Goal: Use online tool/utility: Utilize a website feature to perform a specific function

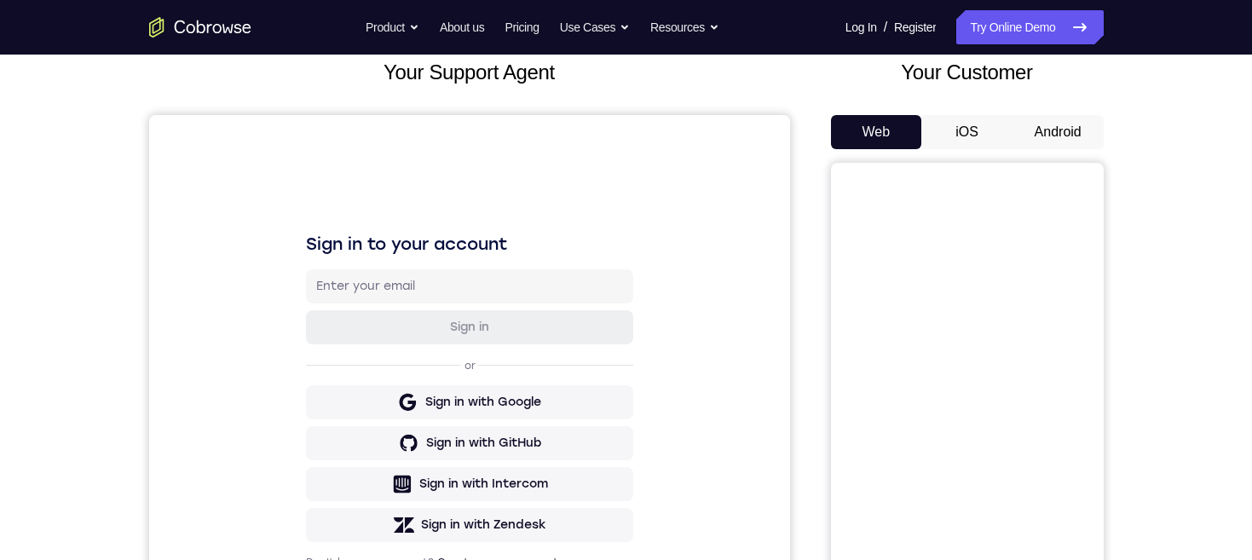
click at [1055, 130] on button "Android" at bounding box center [1057, 132] width 91 height 34
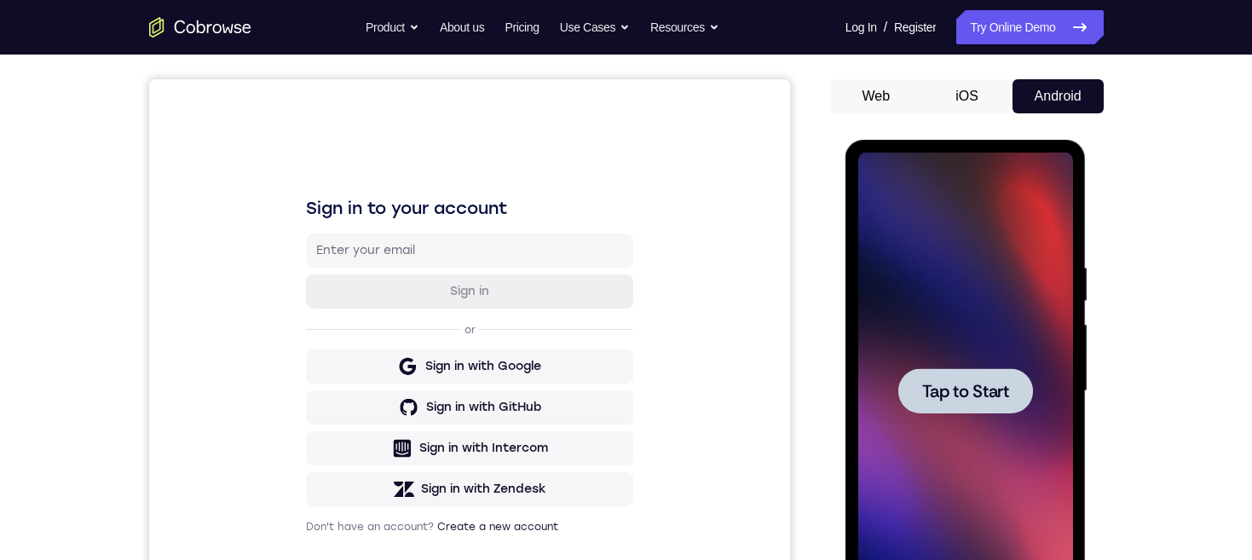
scroll to position [236, 0]
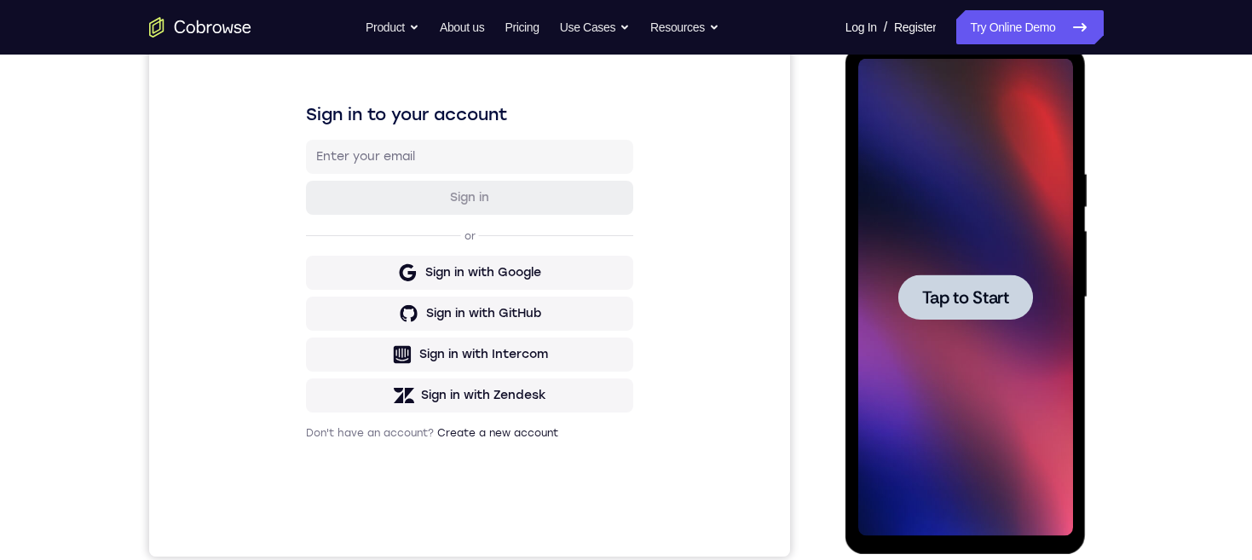
click at [1000, 297] on span "Tap to Start" at bounding box center [965, 297] width 87 height 17
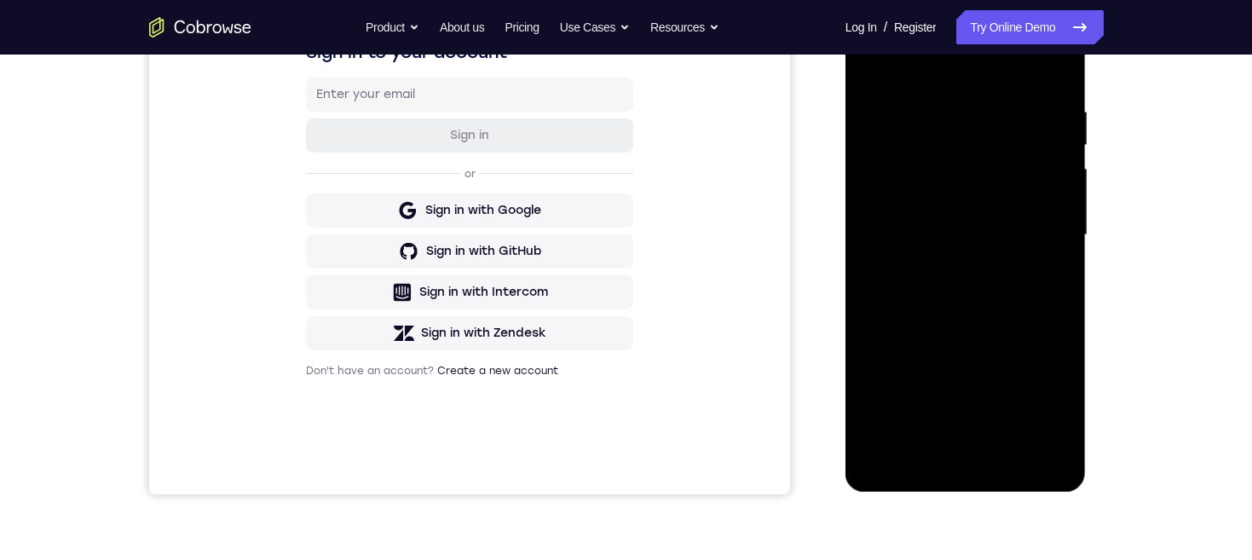
scroll to position [314, 0]
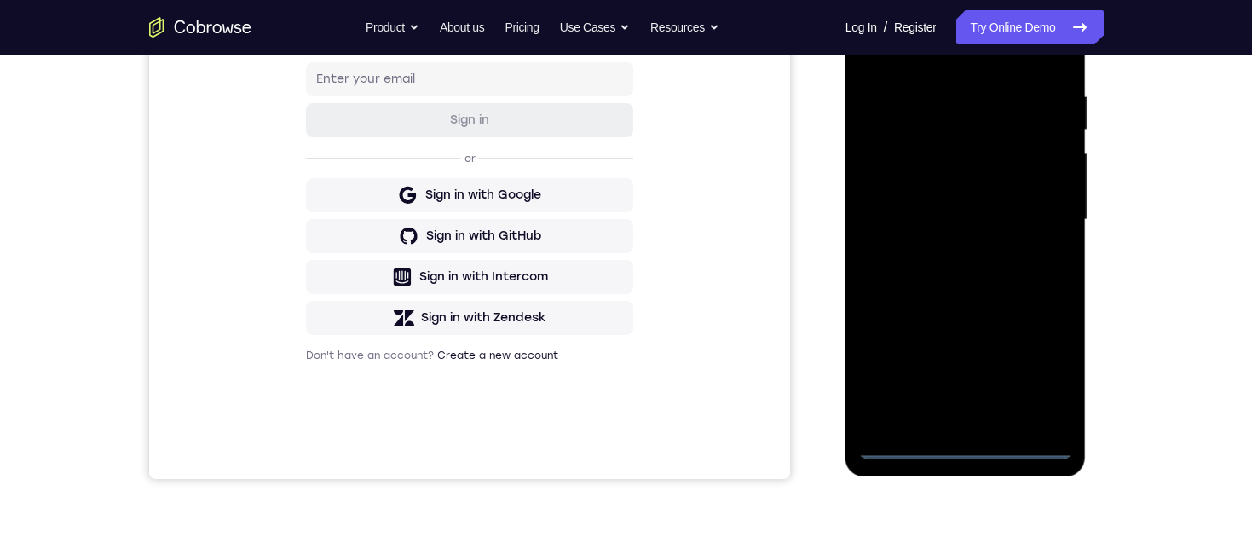
click at [966, 446] on div at bounding box center [965, 219] width 215 height 477
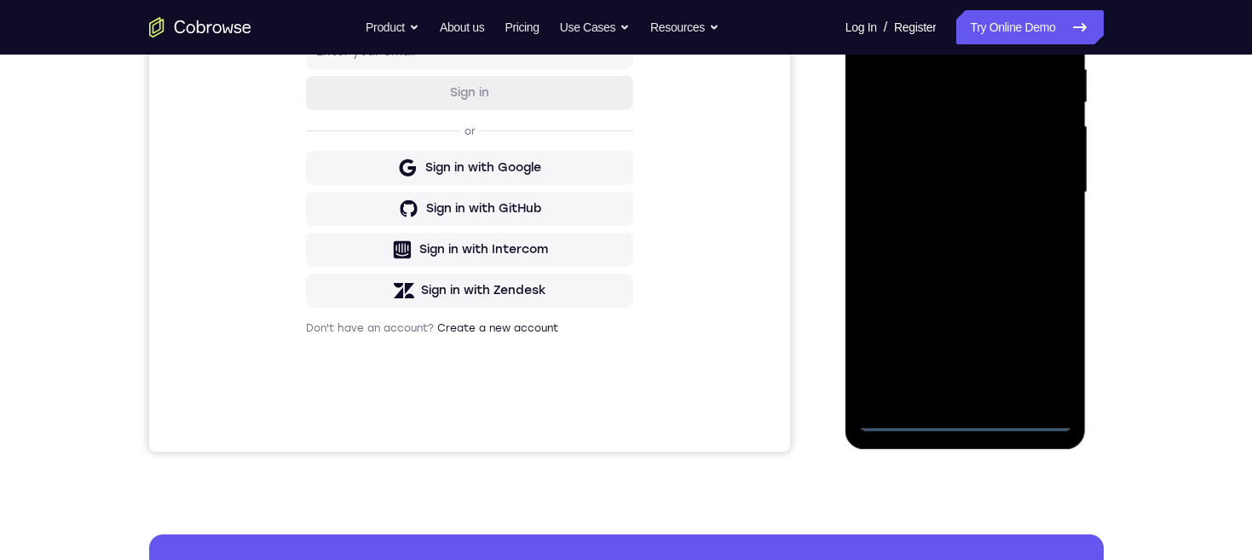
scroll to position [273, 0]
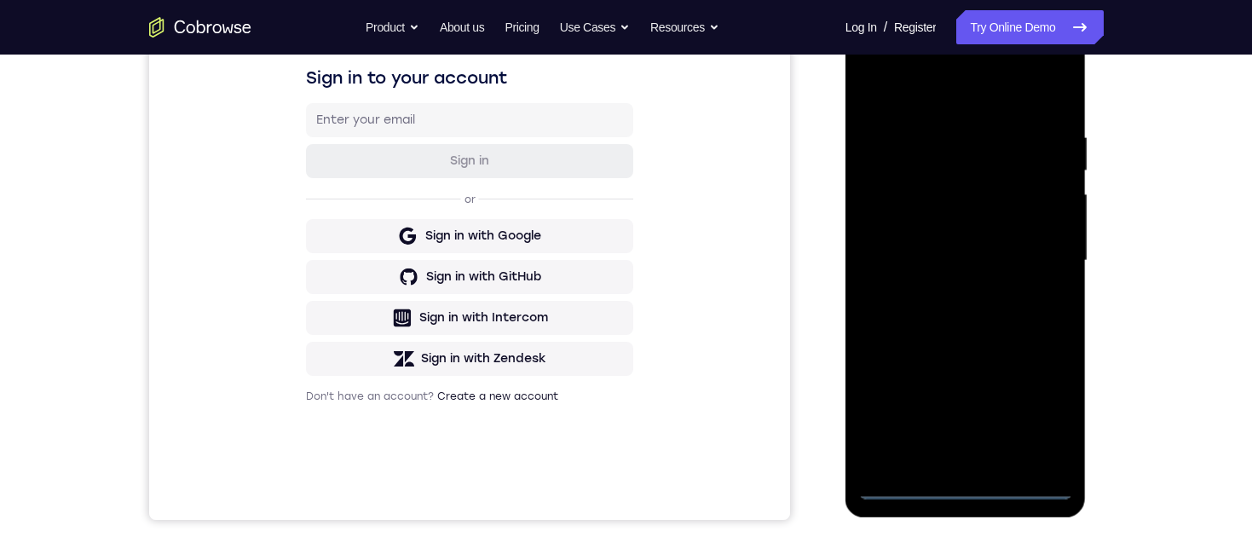
click at [1040, 415] on div at bounding box center [965, 260] width 215 height 477
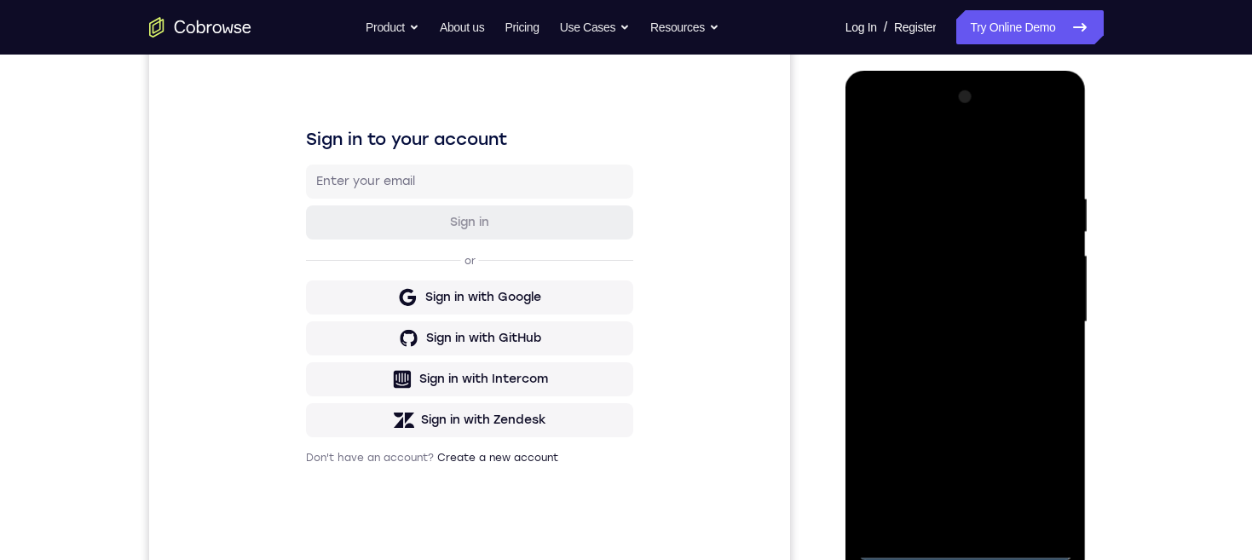
click at [965, 161] on div at bounding box center [965, 322] width 215 height 477
click at [1035, 317] on div at bounding box center [965, 322] width 215 height 477
click at [948, 353] on div at bounding box center [965, 322] width 215 height 477
click at [974, 314] on div at bounding box center [965, 322] width 215 height 477
click at [961, 280] on div at bounding box center [965, 322] width 215 height 477
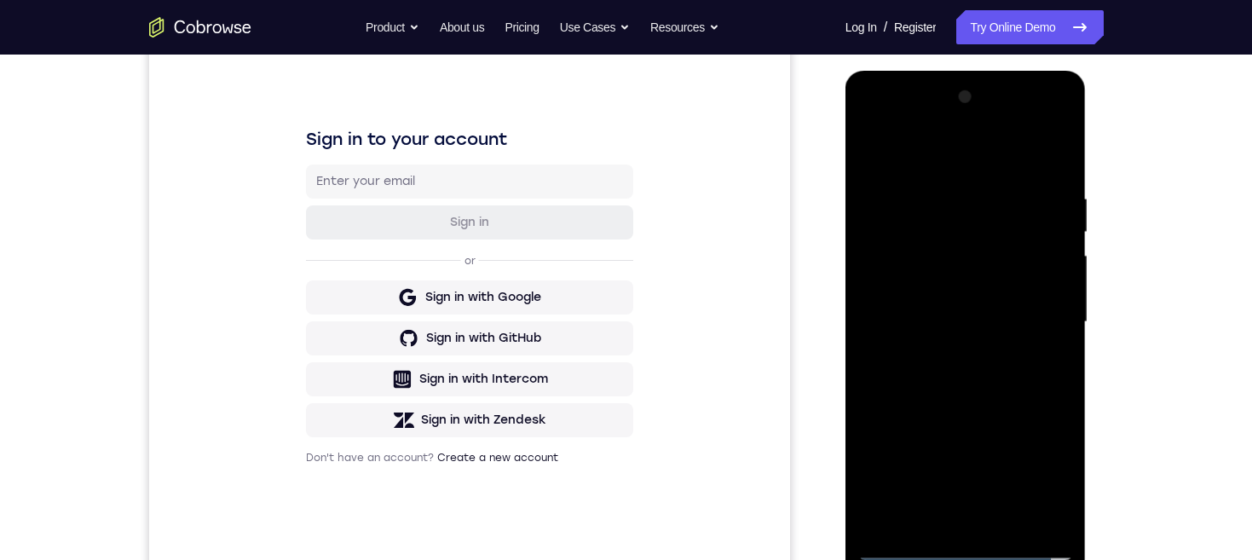
click at [1006, 322] on div at bounding box center [965, 322] width 215 height 477
click at [1004, 381] on div at bounding box center [965, 322] width 215 height 477
click at [996, 361] on div at bounding box center [965, 322] width 215 height 477
click at [1064, 399] on div at bounding box center [965, 322] width 215 height 477
click at [871, 401] on div at bounding box center [965, 322] width 215 height 477
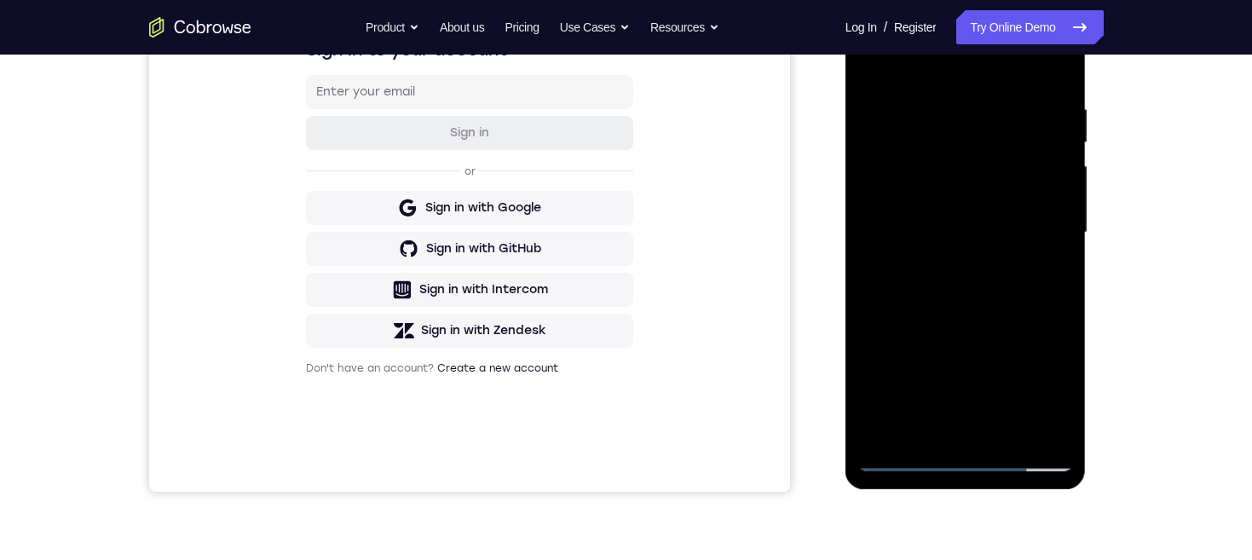
scroll to position [337, 0]
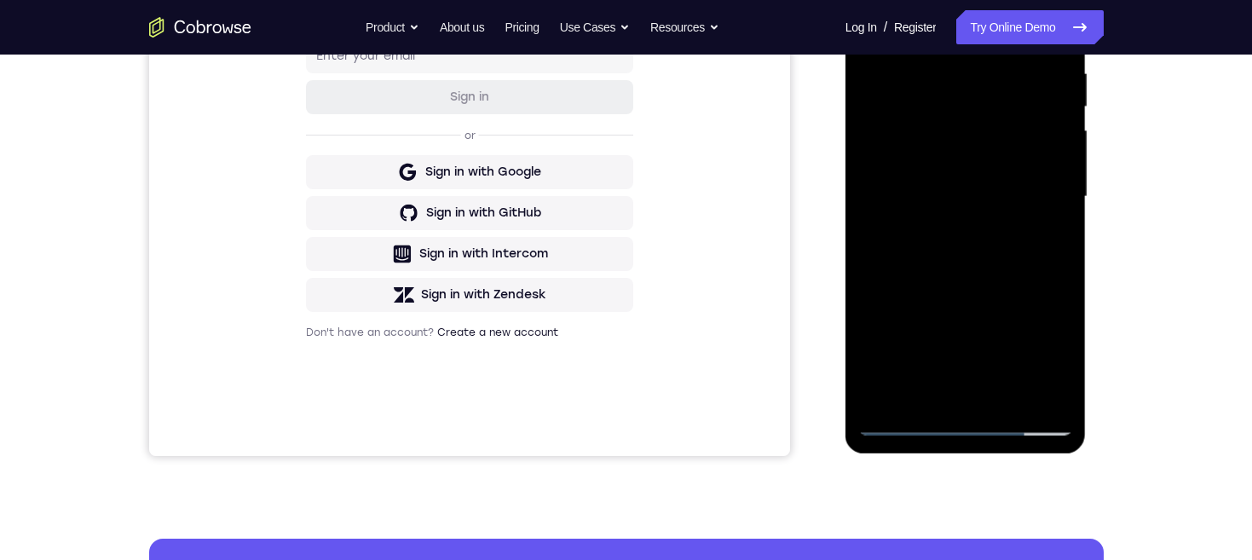
click at [1006, 394] on div at bounding box center [965, 196] width 215 height 477
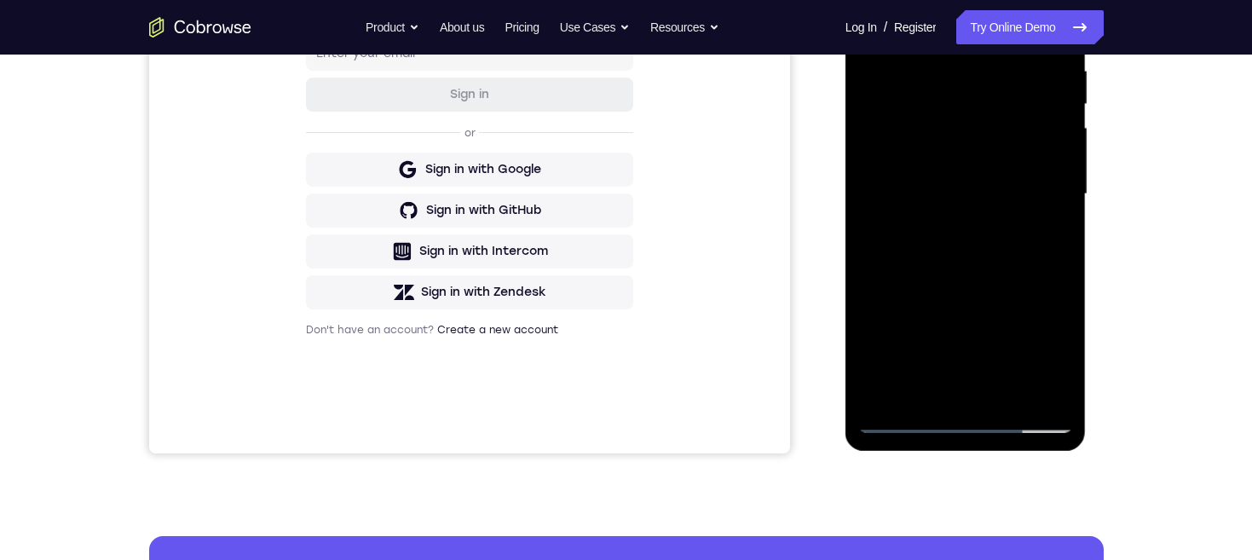
click at [992, 290] on div at bounding box center [965, 194] width 215 height 477
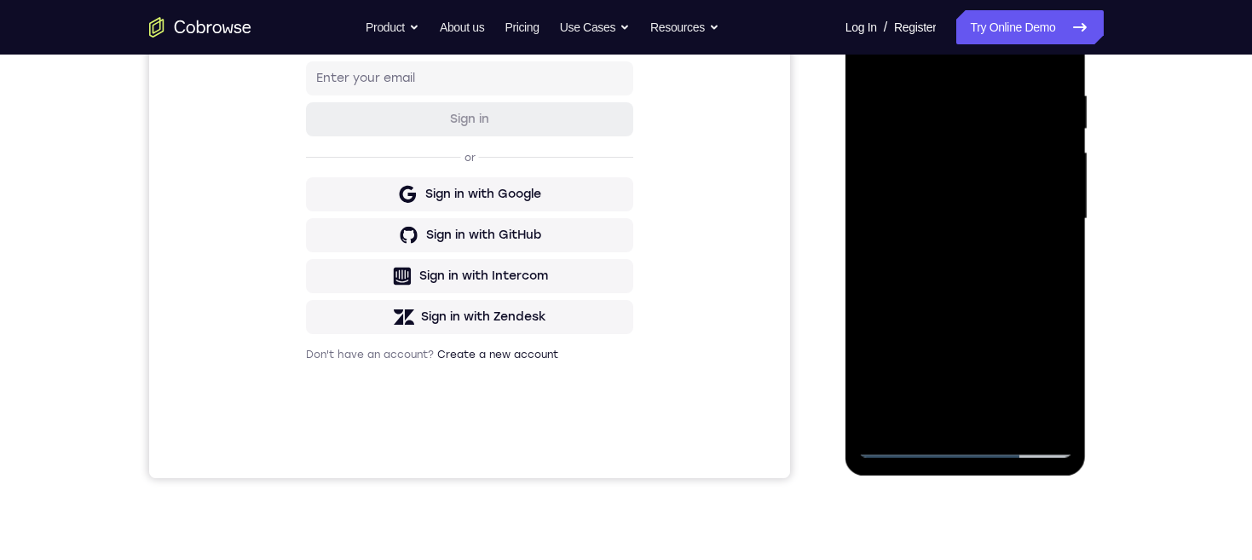
scroll to position [315, 0]
click at [992, 206] on div at bounding box center [965, 218] width 215 height 477
click at [926, 412] on div at bounding box center [965, 218] width 215 height 477
click at [975, 228] on div at bounding box center [965, 218] width 215 height 477
click at [1038, 378] on div at bounding box center [965, 218] width 215 height 477
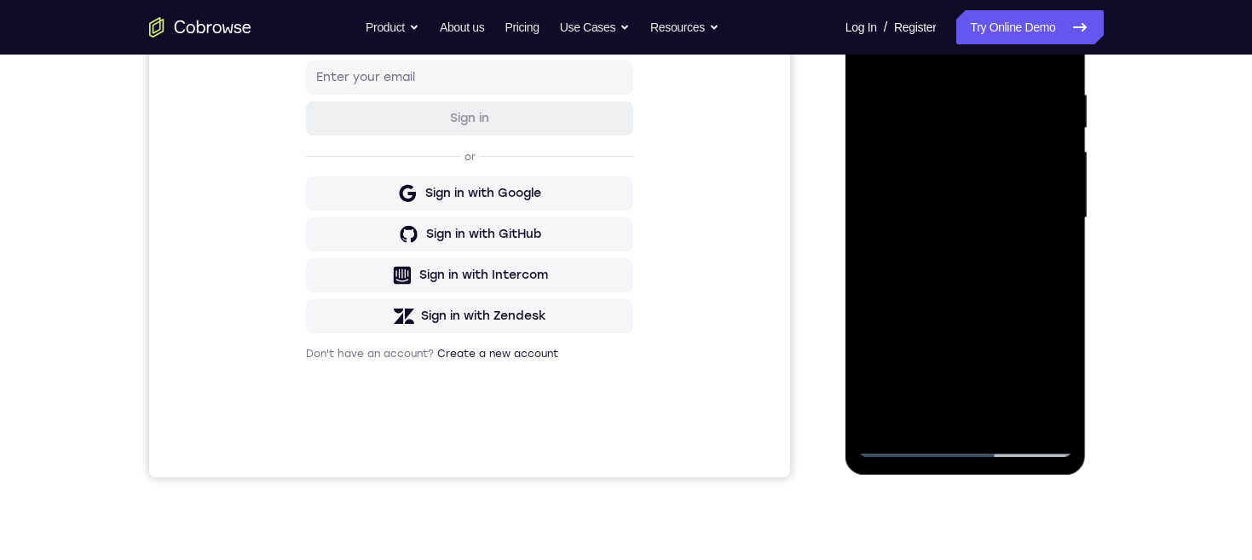
click at [1054, 378] on div at bounding box center [965, 218] width 215 height 477
click at [1052, 379] on div at bounding box center [965, 218] width 215 height 477
click at [1052, 380] on div at bounding box center [965, 218] width 215 height 477
click at [1050, 380] on div at bounding box center [965, 218] width 215 height 477
click at [1056, 376] on div at bounding box center [965, 218] width 215 height 477
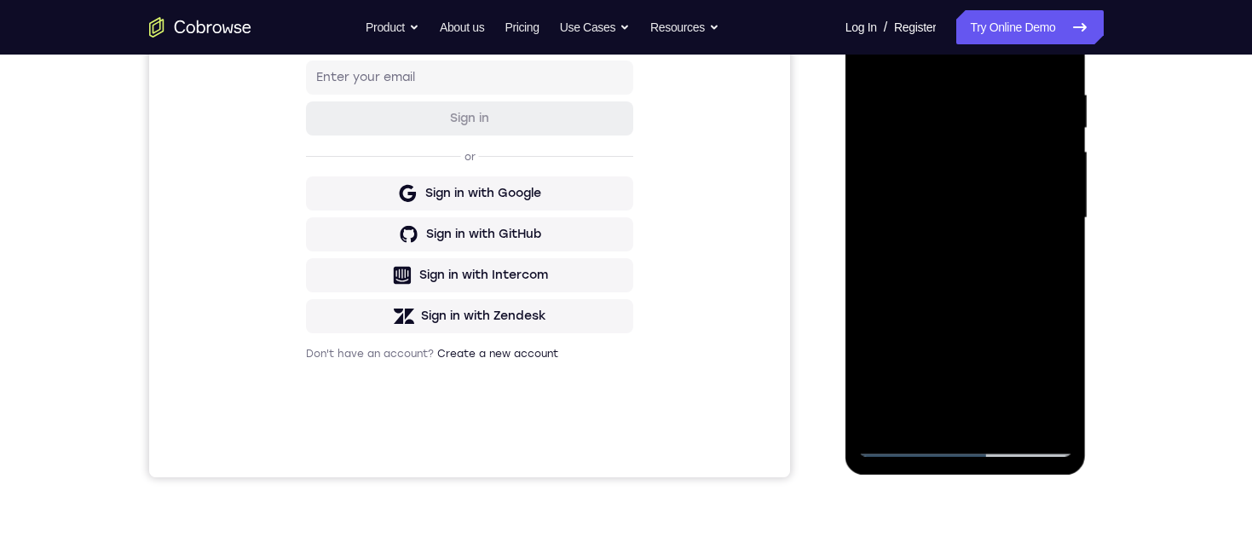
click at [1048, 259] on div at bounding box center [965, 218] width 215 height 477
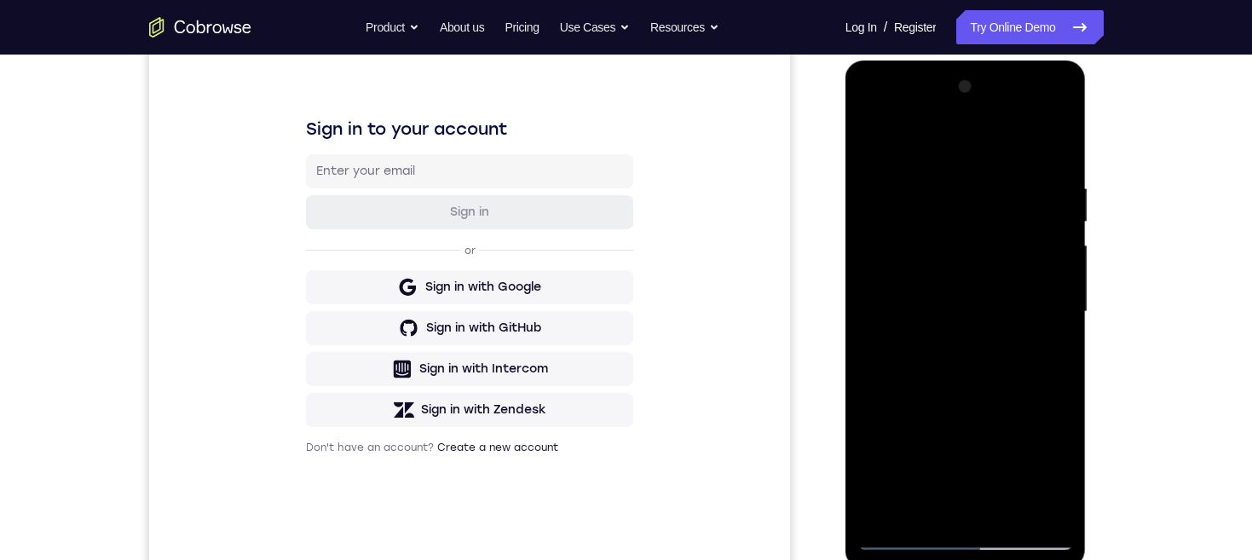
click at [874, 141] on div at bounding box center [965, 311] width 215 height 477
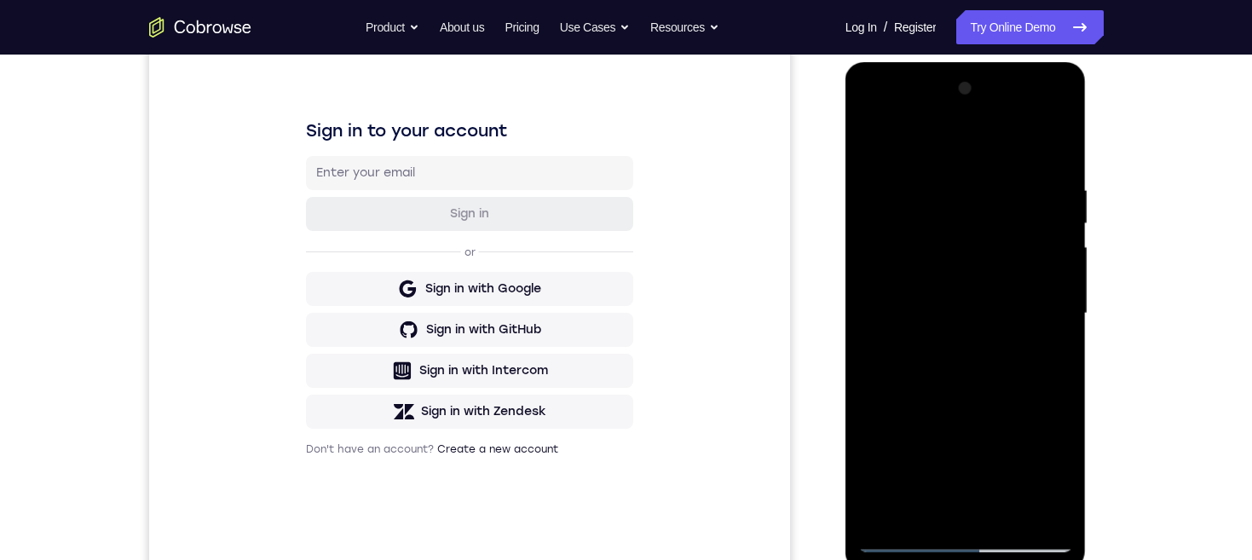
scroll to position [300, 0]
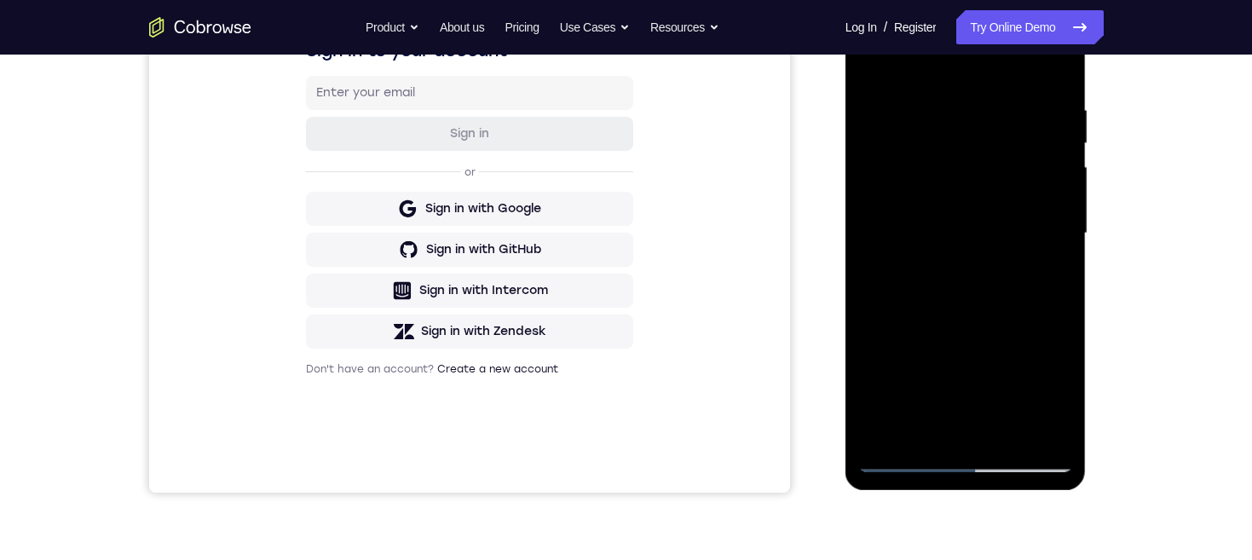
click at [952, 228] on div at bounding box center [965, 233] width 215 height 477
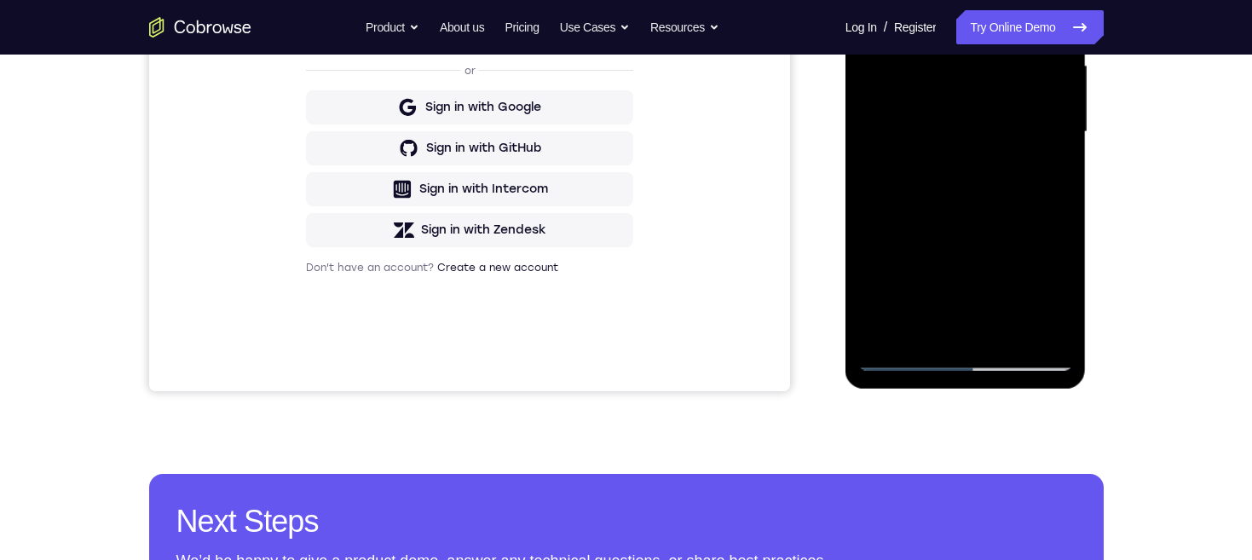
click at [941, 326] on div at bounding box center [965, 131] width 215 height 477
click at [1064, 294] on div at bounding box center [965, 131] width 215 height 477
click at [919, 330] on div at bounding box center [965, 131] width 215 height 477
click at [971, 280] on div at bounding box center [965, 131] width 215 height 477
click at [1010, 236] on div at bounding box center [965, 131] width 215 height 477
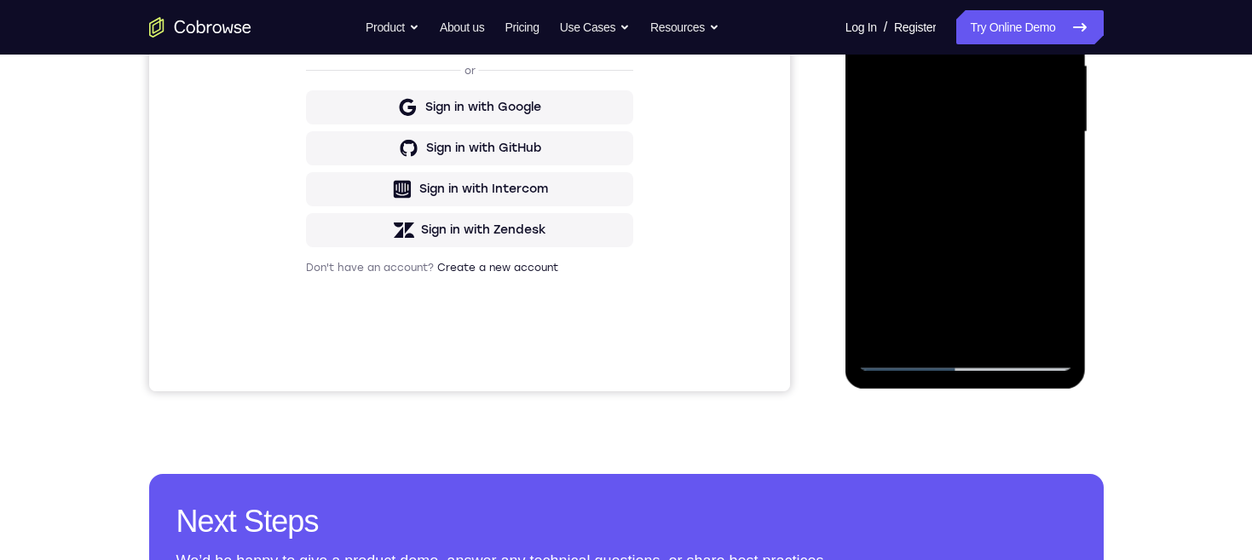
click at [1050, 154] on div at bounding box center [965, 131] width 215 height 477
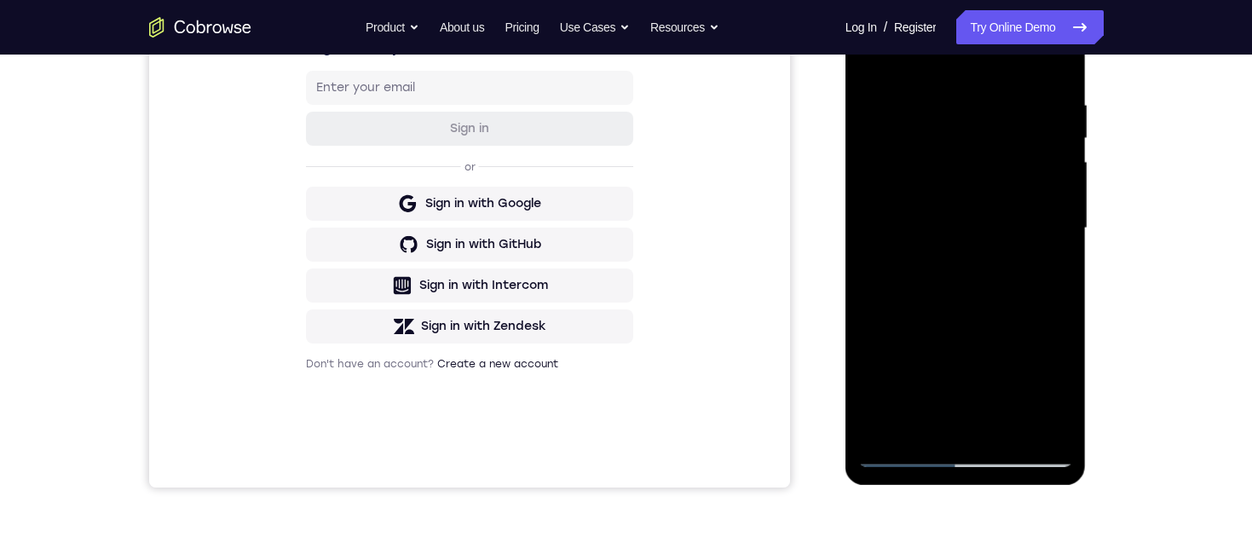
scroll to position [295, 0]
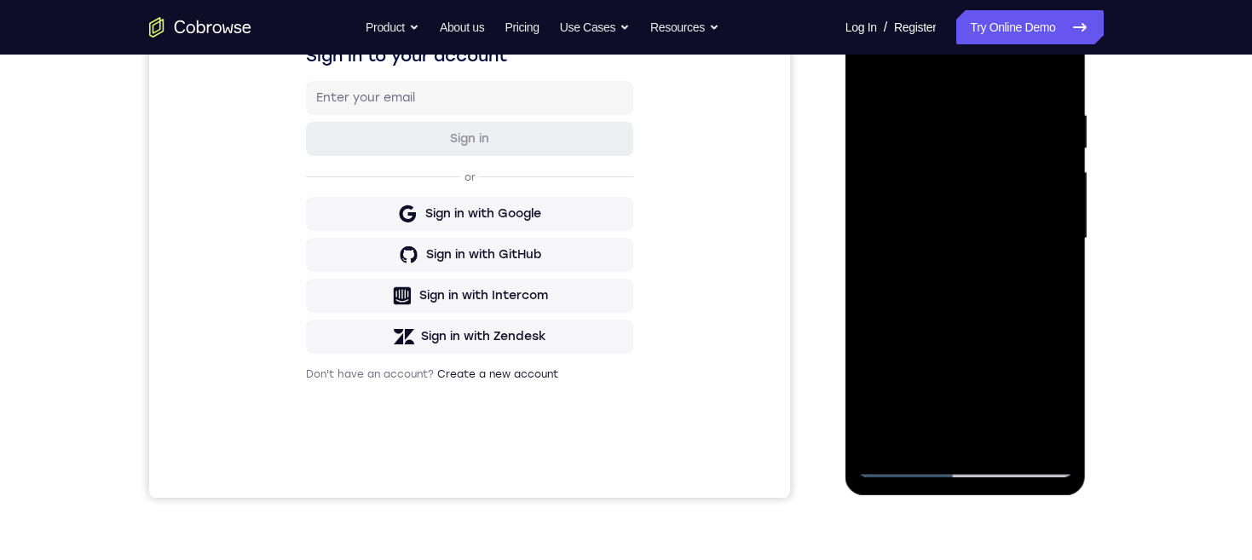
click at [872, 70] on div at bounding box center [965, 238] width 215 height 477
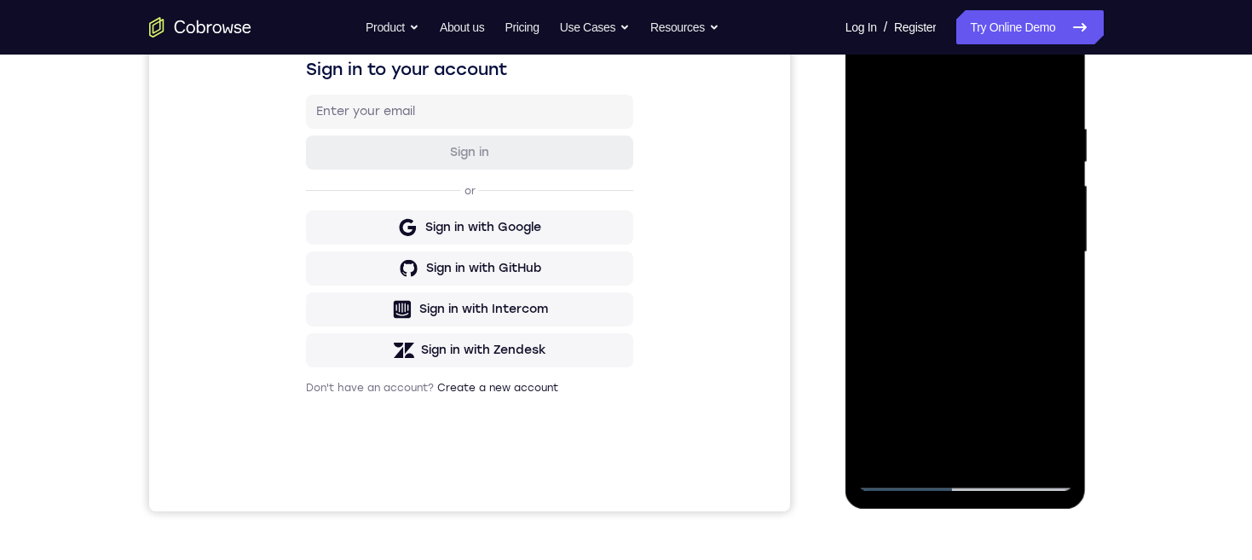
scroll to position [227, 0]
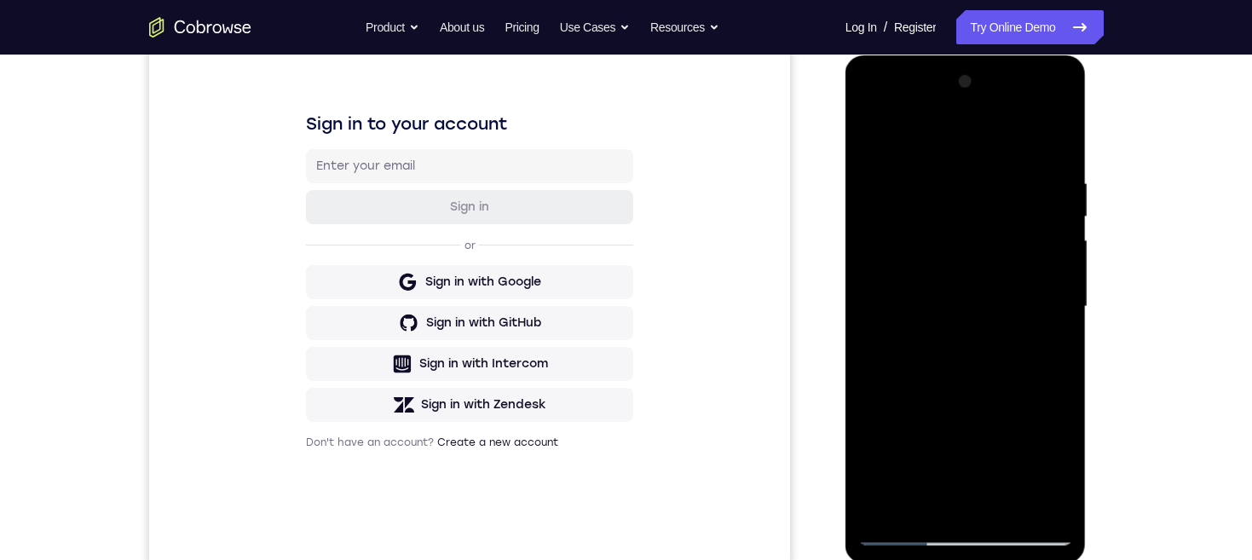
click at [873, 138] on div at bounding box center [965, 306] width 215 height 477
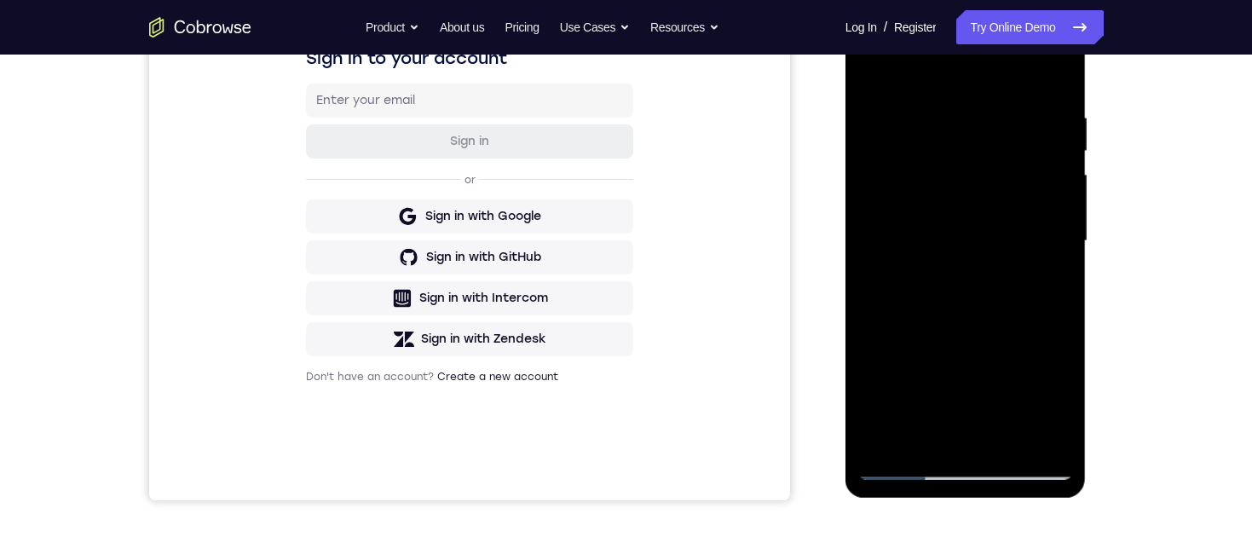
click at [1059, 287] on div at bounding box center [965, 241] width 215 height 477
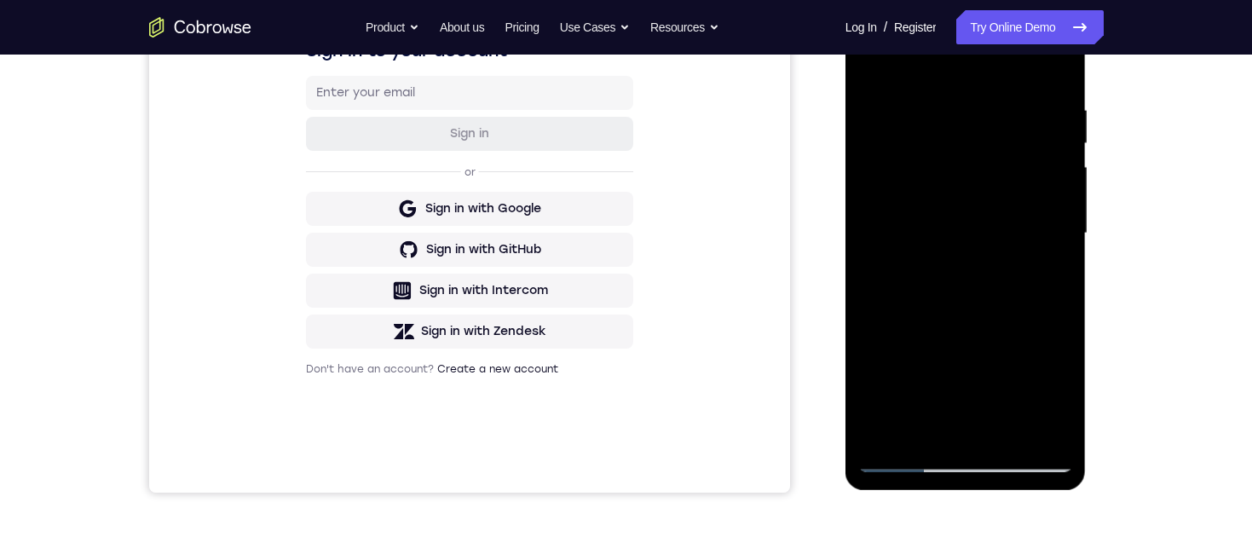
scroll to position [343, 0]
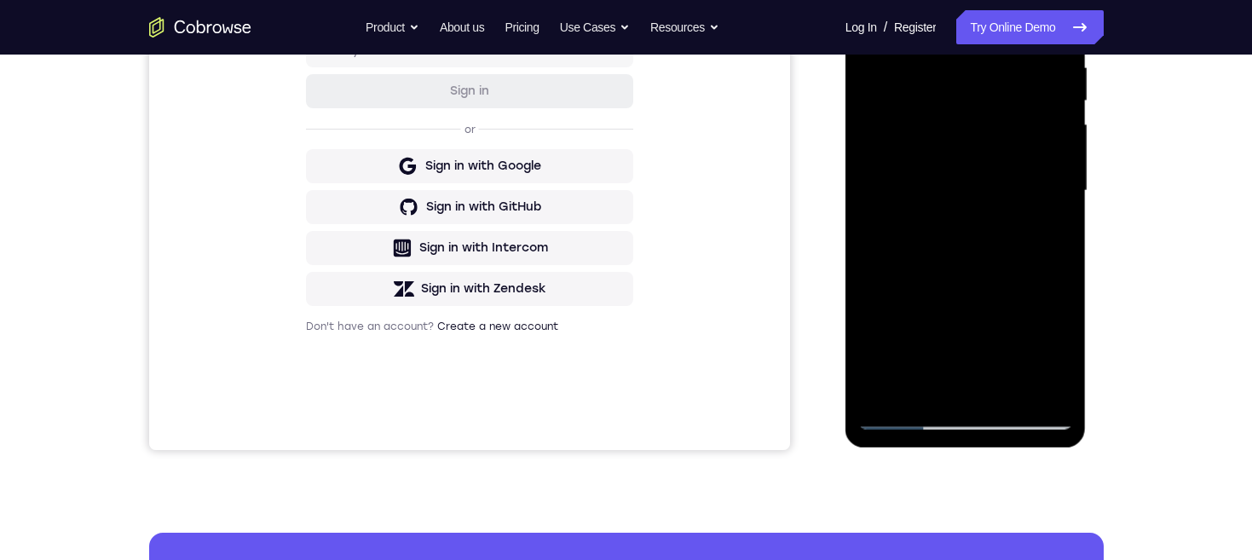
click at [869, 237] on div at bounding box center [965, 190] width 215 height 477
click at [1064, 243] on div at bounding box center [965, 190] width 215 height 477
click at [1058, 235] on div at bounding box center [965, 190] width 215 height 477
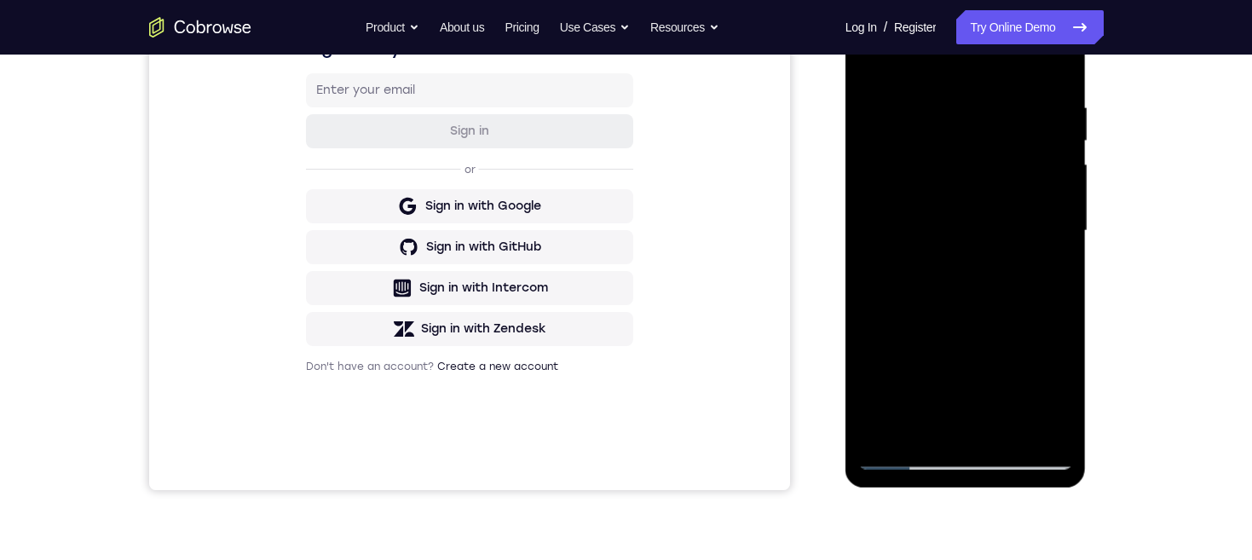
click at [1057, 274] on div at bounding box center [965, 230] width 215 height 477
click at [1057, 275] on div at bounding box center [965, 230] width 215 height 477
click at [1058, 272] on div at bounding box center [965, 230] width 215 height 477
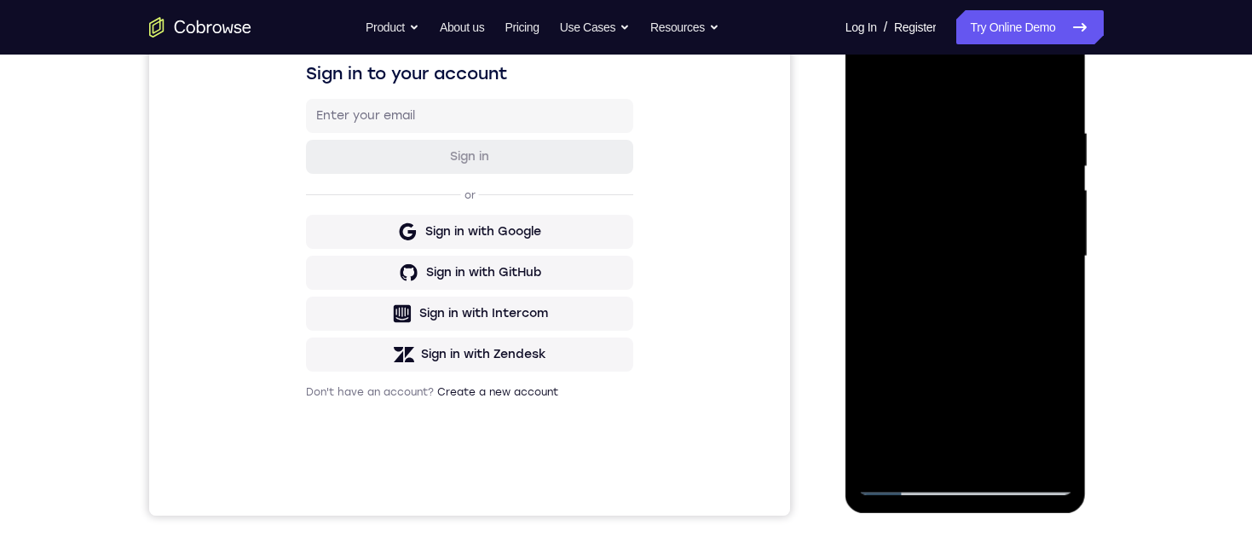
scroll to position [276, 0]
click at [1058, 301] on div at bounding box center [965, 257] width 215 height 477
click at [1058, 298] on div at bounding box center [965, 257] width 215 height 477
click at [1059, 302] on div at bounding box center [965, 257] width 215 height 477
click at [1052, 300] on div at bounding box center [965, 257] width 215 height 477
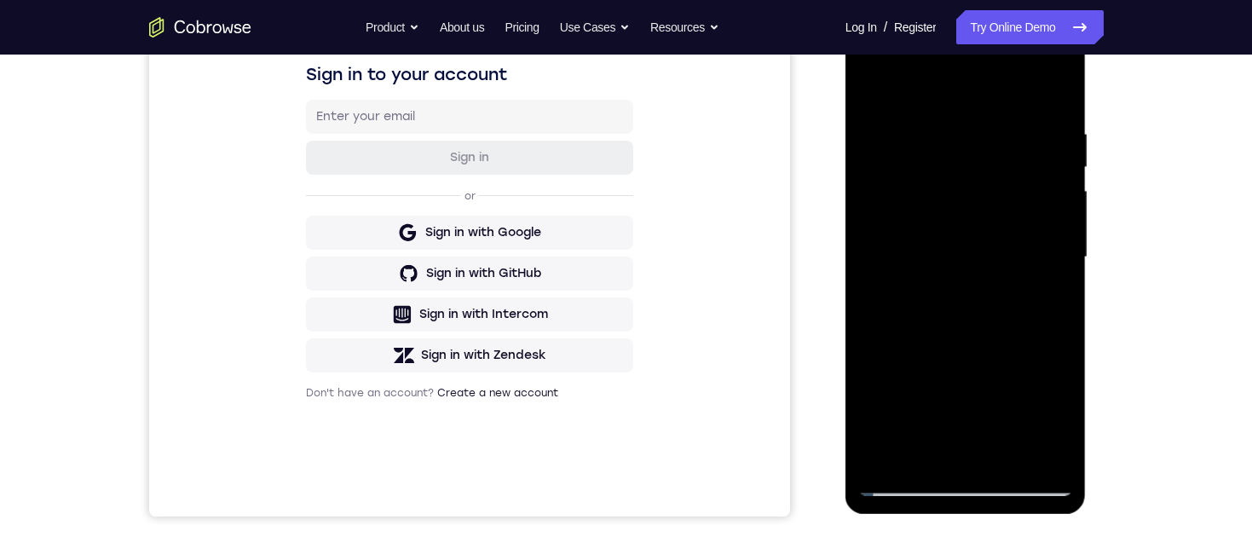
click at [1063, 301] on div at bounding box center [965, 257] width 215 height 477
click at [1059, 300] on div at bounding box center [965, 257] width 215 height 477
click at [1059, 302] on div at bounding box center [965, 257] width 215 height 477
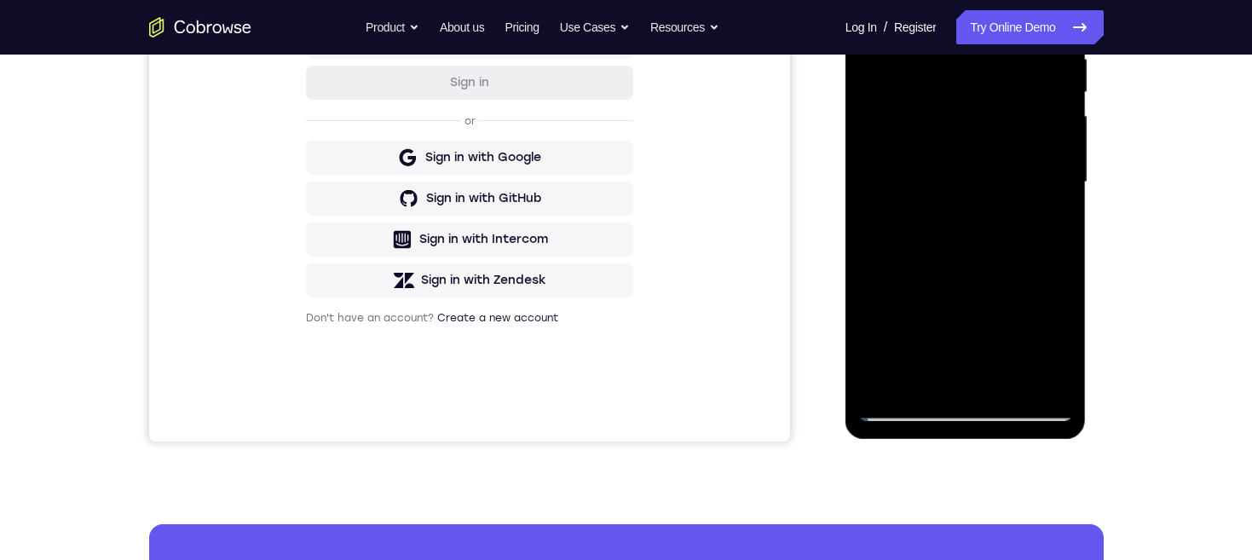
scroll to position [384, 0]
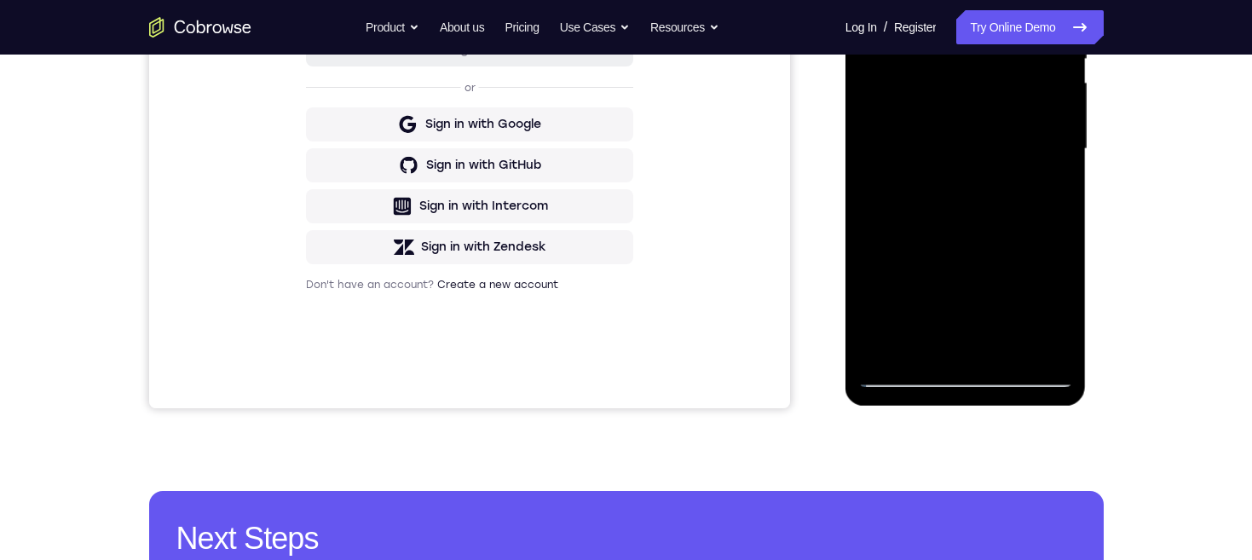
click at [1060, 330] on div at bounding box center [965, 149] width 215 height 477
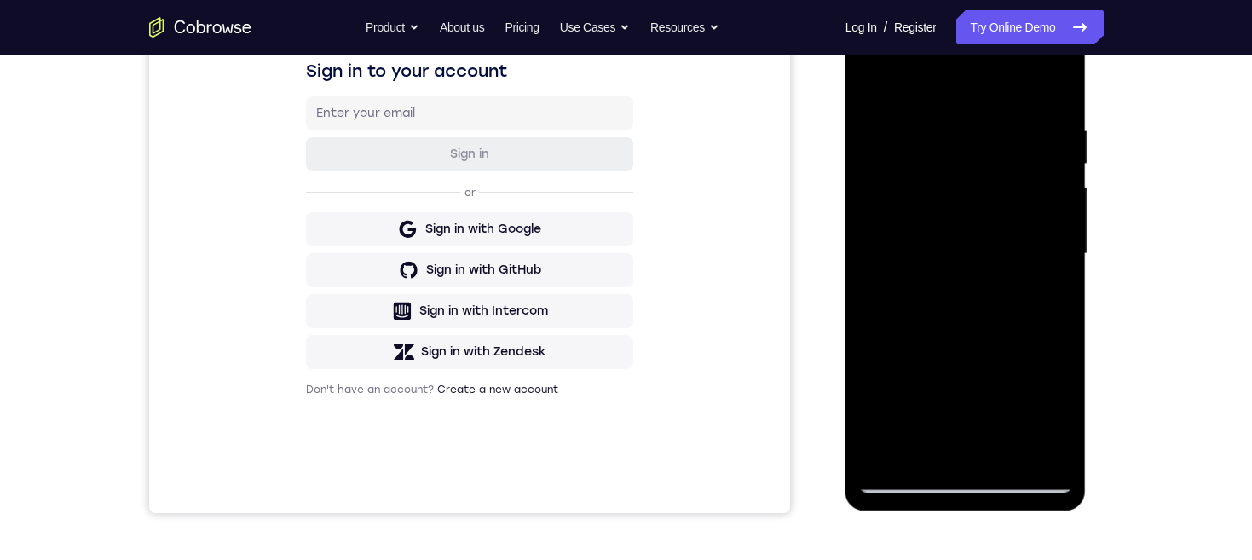
click at [932, 124] on div at bounding box center [965, 253] width 215 height 477
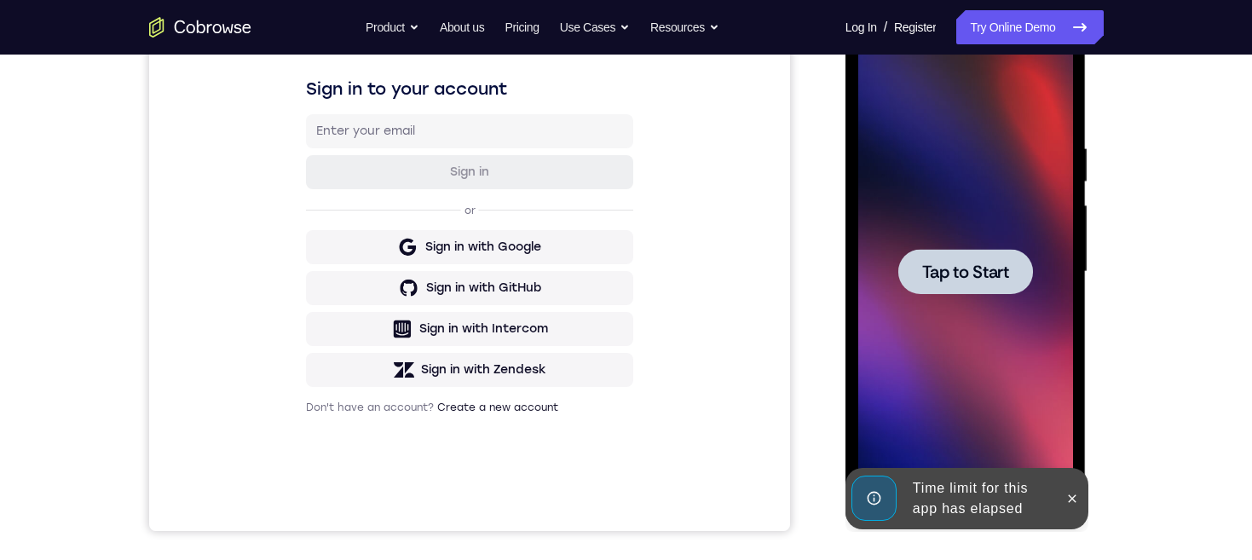
click at [989, 272] on span "Tap to Start" at bounding box center [965, 271] width 87 height 17
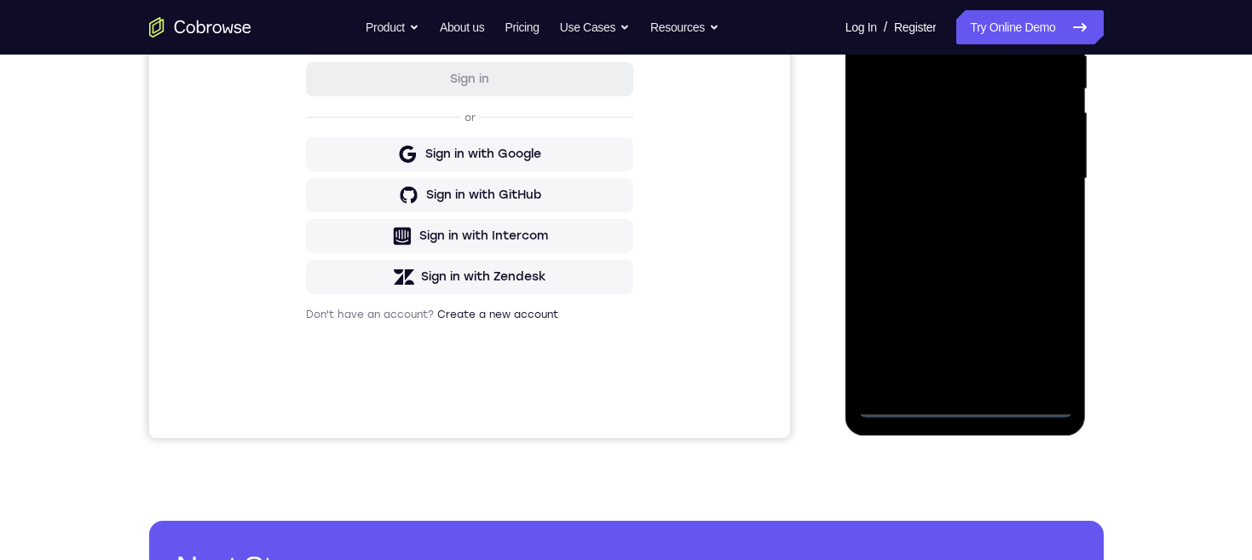
click at [959, 407] on div at bounding box center [965, 178] width 215 height 477
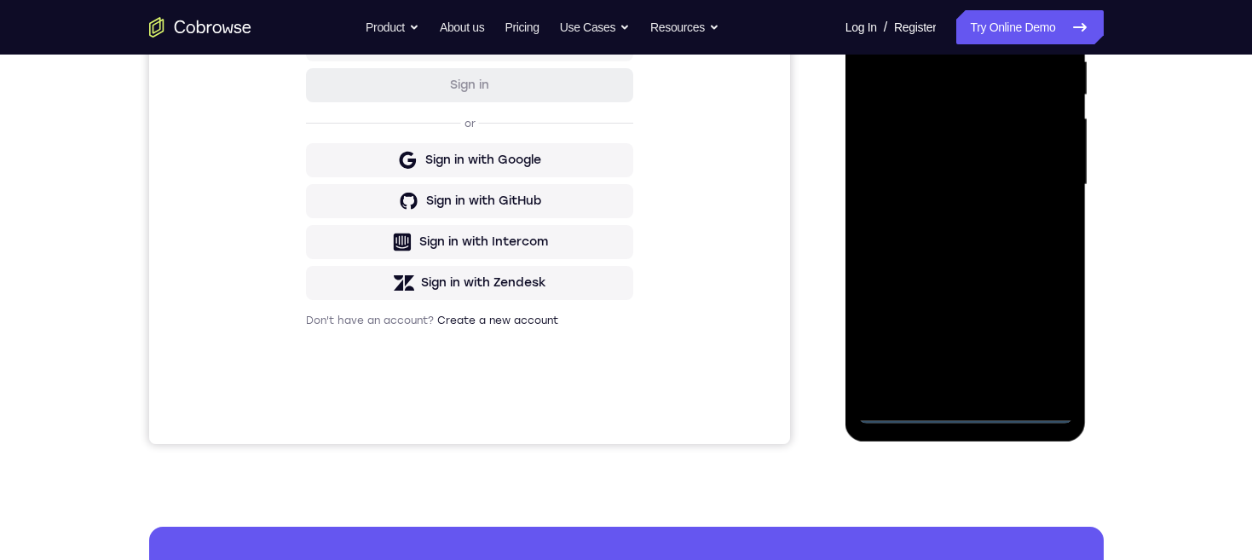
scroll to position [272, 0]
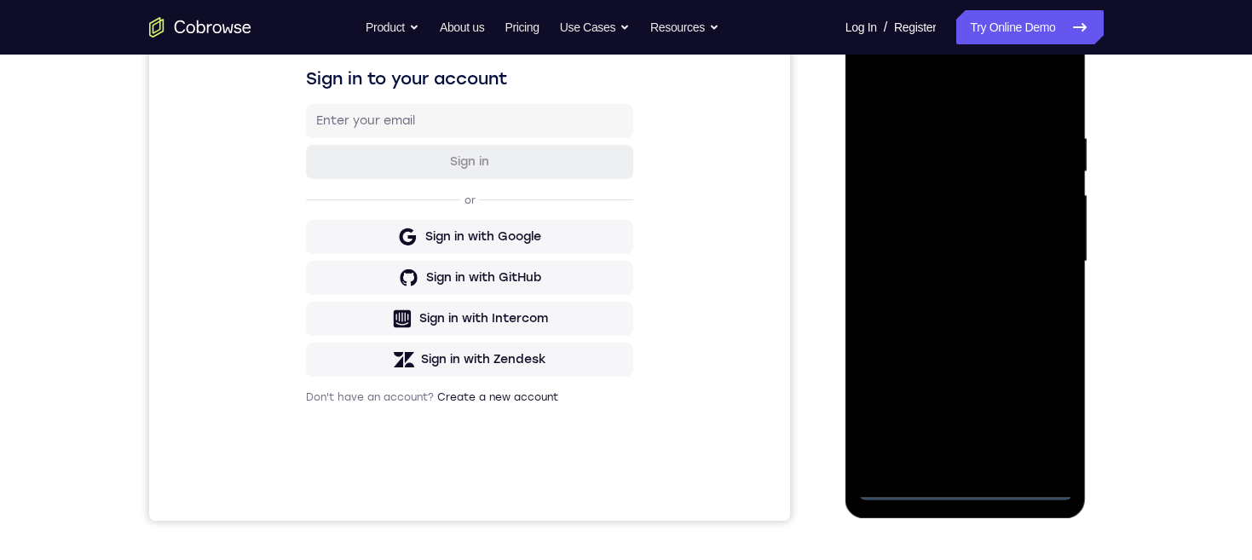
click at [1037, 411] on div at bounding box center [965, 261] width 215 height 477
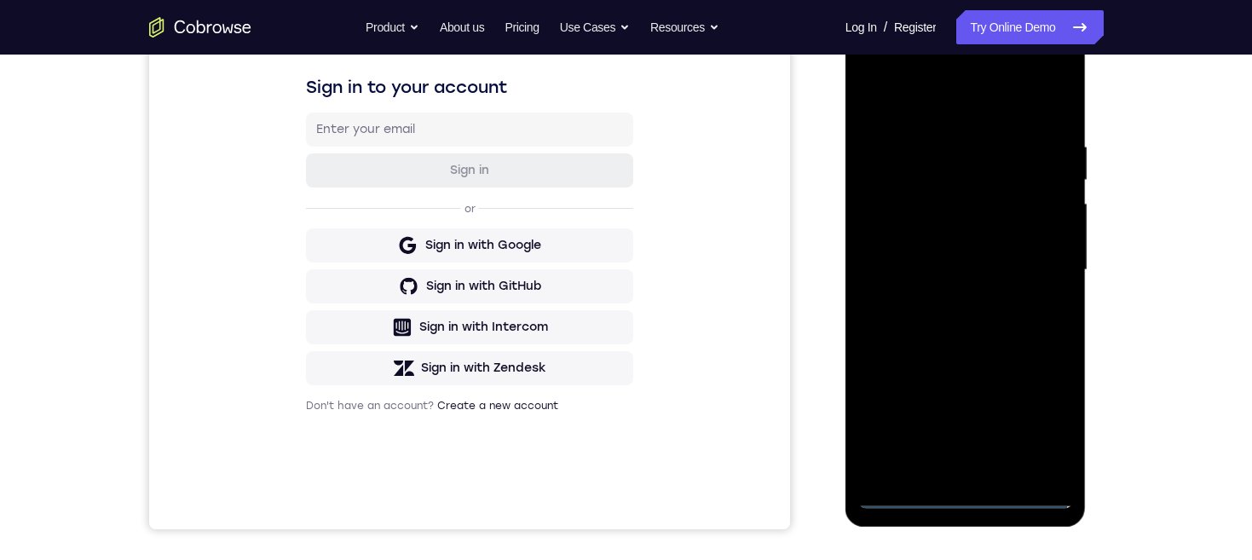
click at [965, 112] on div at bounding box center [965, 270] width 215 height 477
click at [1044, 268] on div at bounding box center [965, 270] width 215 height 477
click at [950, 295] on div at bounding box center [965, 270] width 215 height 477
click at [1004, 252] on div at bounding box center [965, 270] width 215 height 477
click at [961, 238] on div at bounding box center [965, 270] width 215 height 477
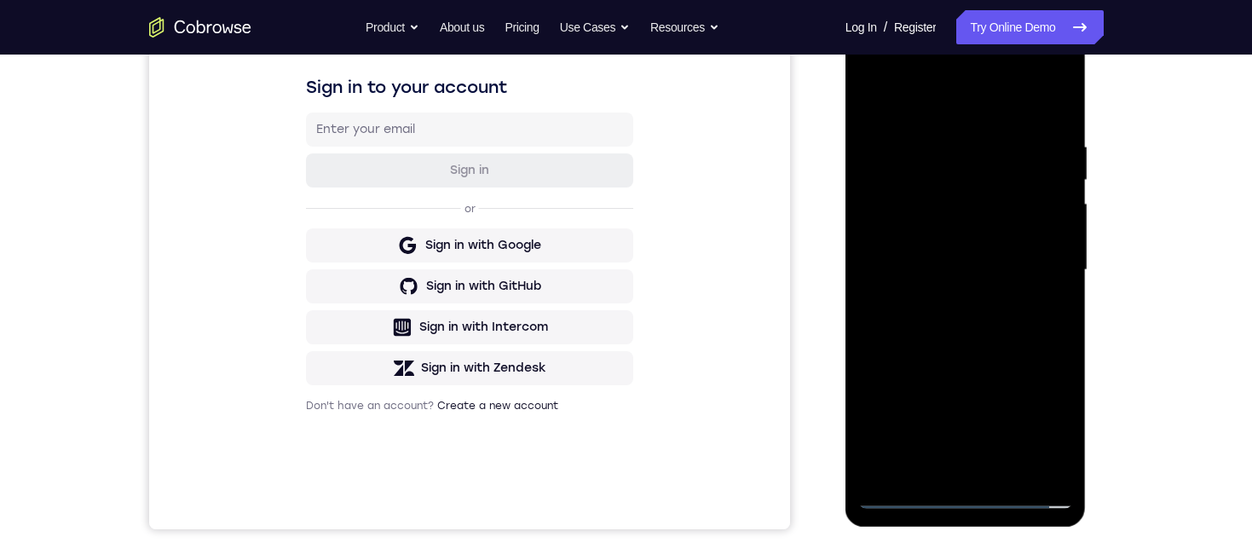
click at [1015, 271] on div at bounding box center [965, 270] width 215 height 477
click at [1005, 330] on div at bounding box center [965, 270] width 215 height 477
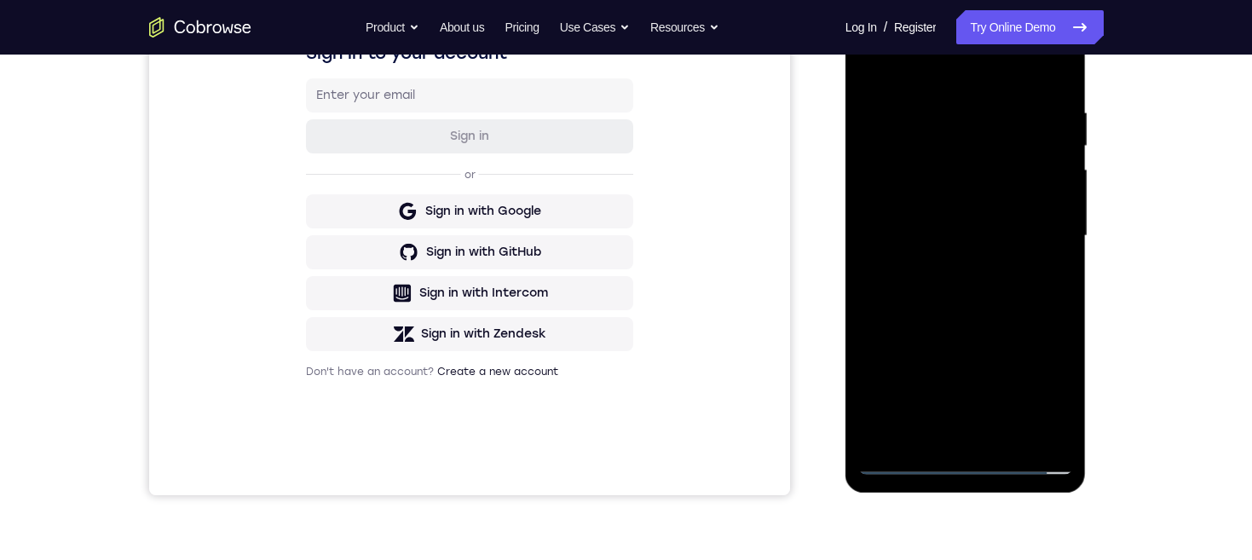
scroll to position [273, 0]
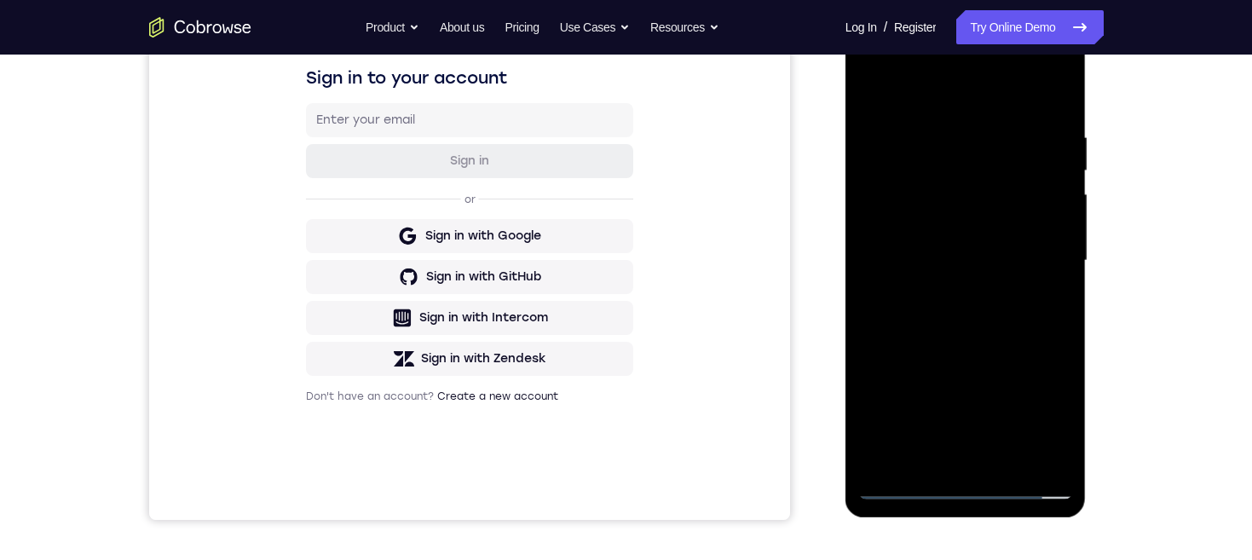
click at [1030, 303] on div at bounding box center [965, 260] width 215 height 477
click at [1058, 327] on div at bounding box center [965, 260] width 215 height 477
click at [1061, 326] on div at bounding box center [965, 260] width 215 height 477
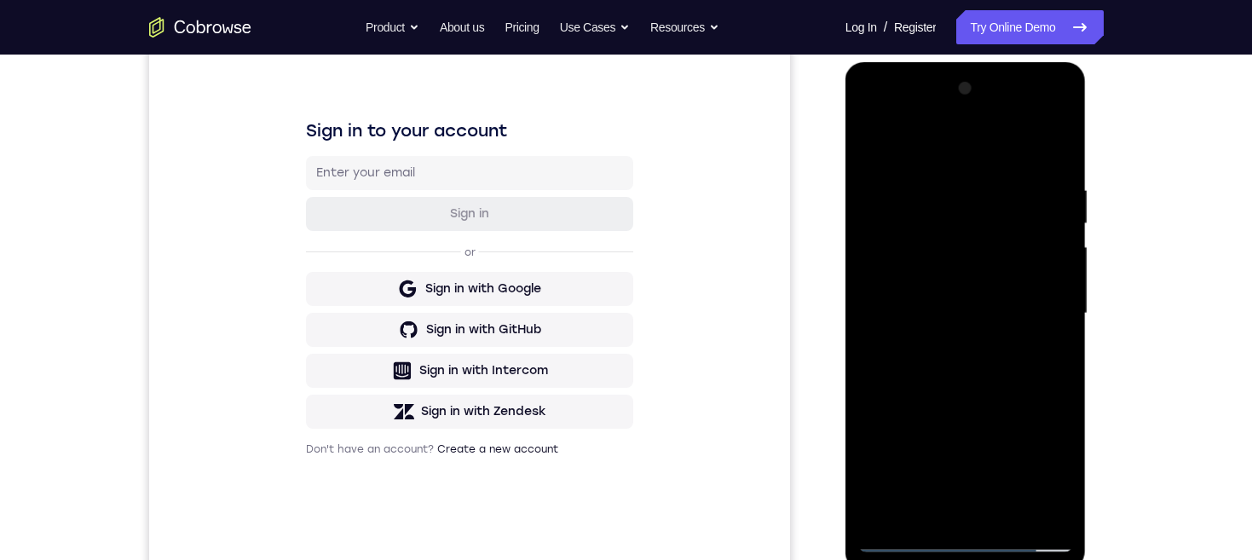
click at [937, 179] on div at bounding box center [965, 313] width 215 height 477
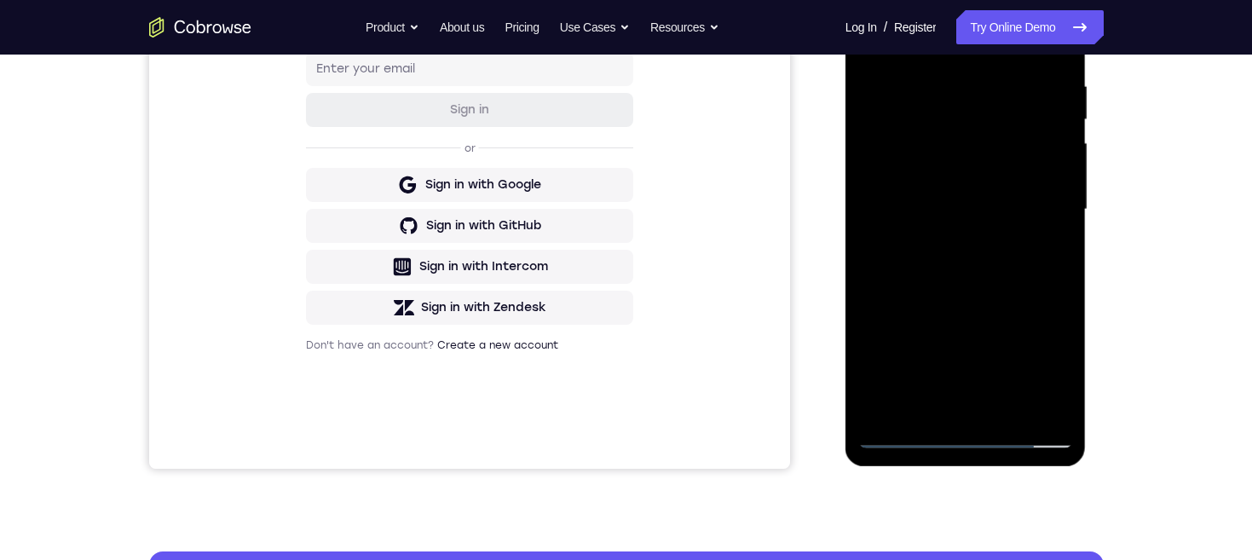
scroll to position [268, 0]
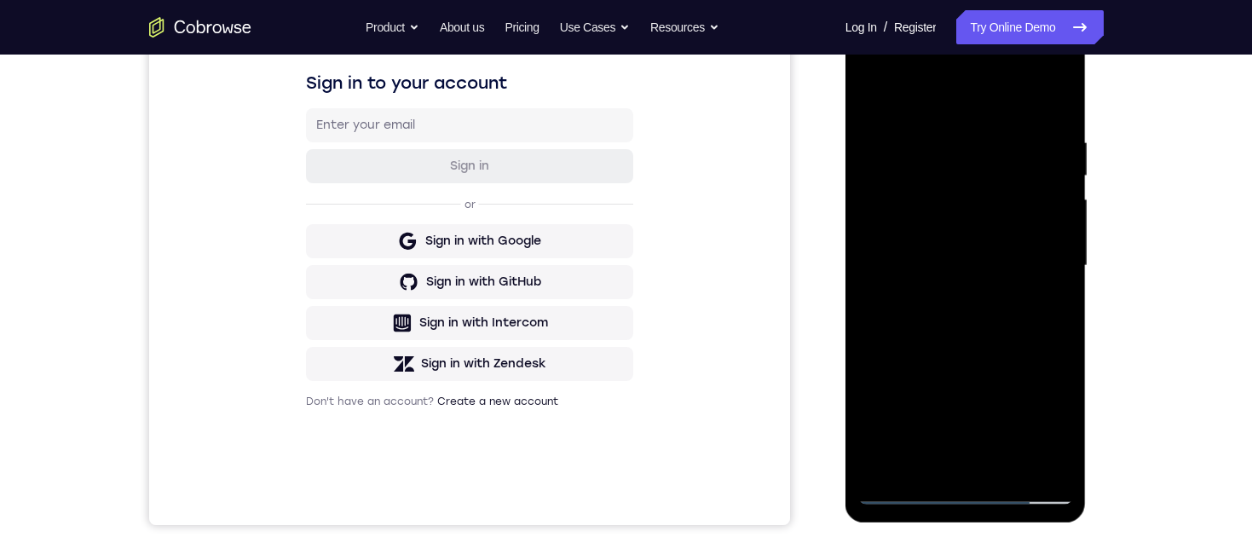
click at [1029, 464] on div at bounding box center [965, 265] width 215 height 477
click at [869, 298] on div at bounding box center [965, 265] width 215 height 477
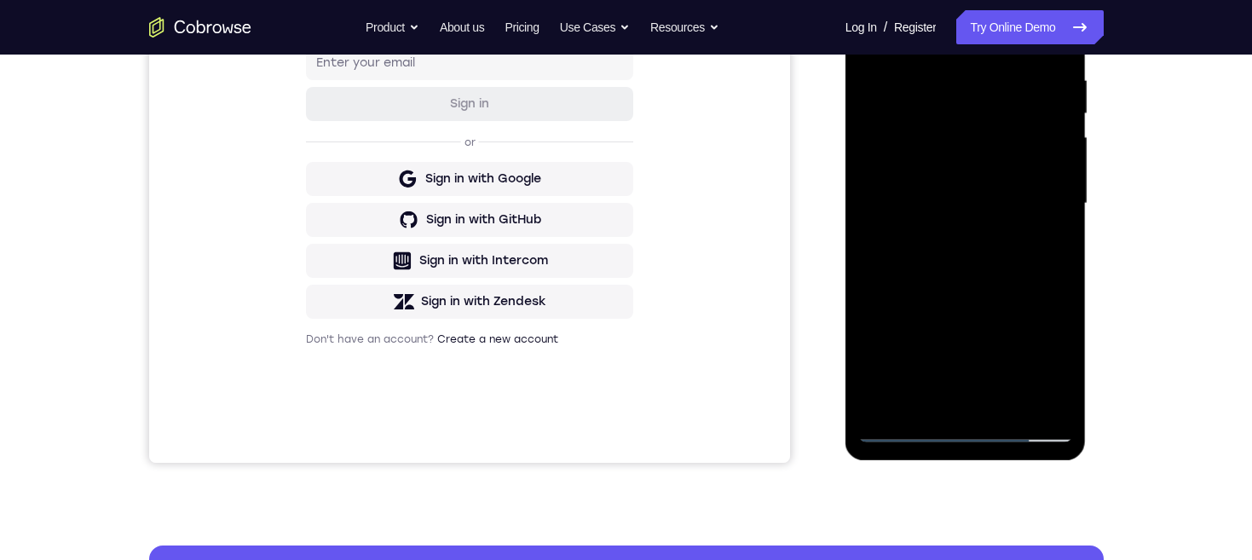
scroll to position [311, 0]
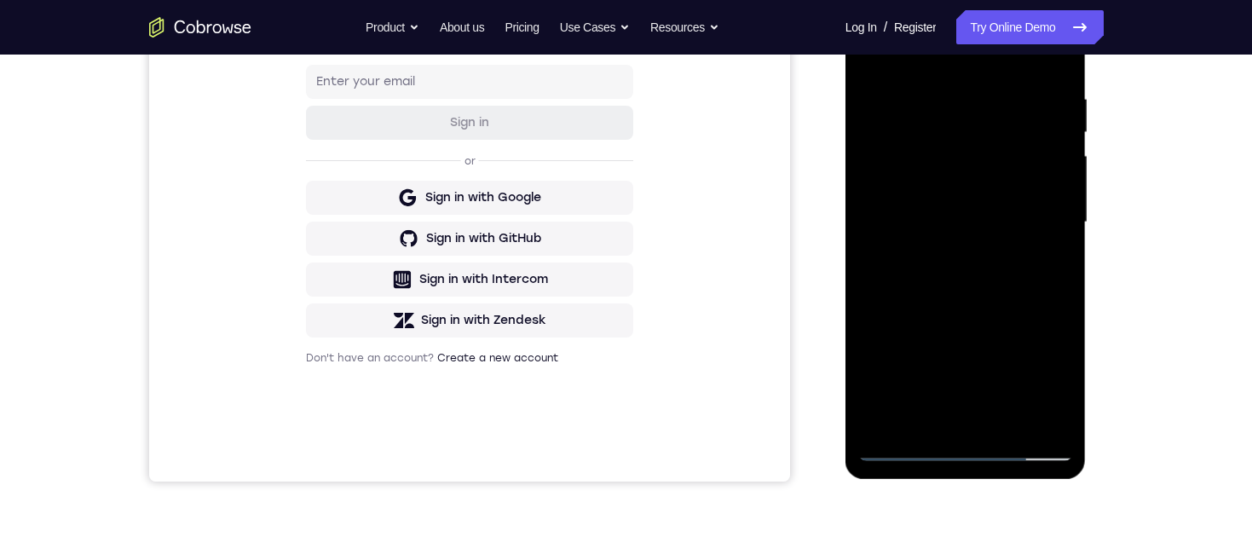
click at [1029, 409] on div at bounding box center [965, 222] width 215 height 477
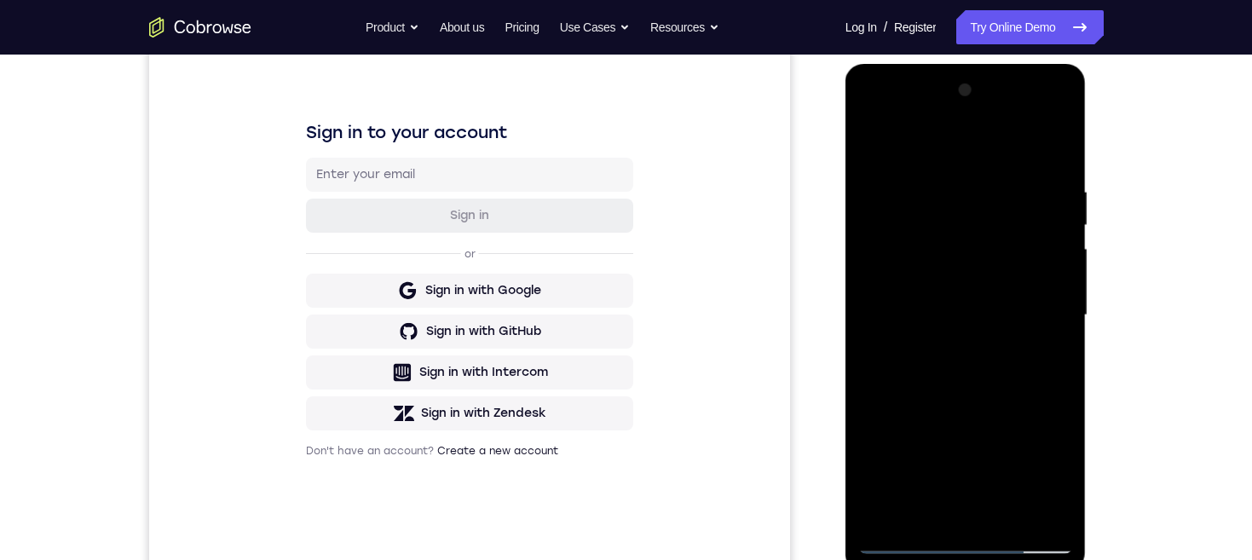
click at [1051, 349] on div at bounding box center [965, 315] width 215 height 477
click at [1040, 287] on div at bounding box center [965, 315] width 215 height 477
click at [1039, 266] on div at bounding box center [965, 315] width 215 height 477
click at [1048, 298] on div at bounding box center [965, 315] width 215 height 477
click at [1052, 262] on div at bounding box center [965, 315] width 215 height 477
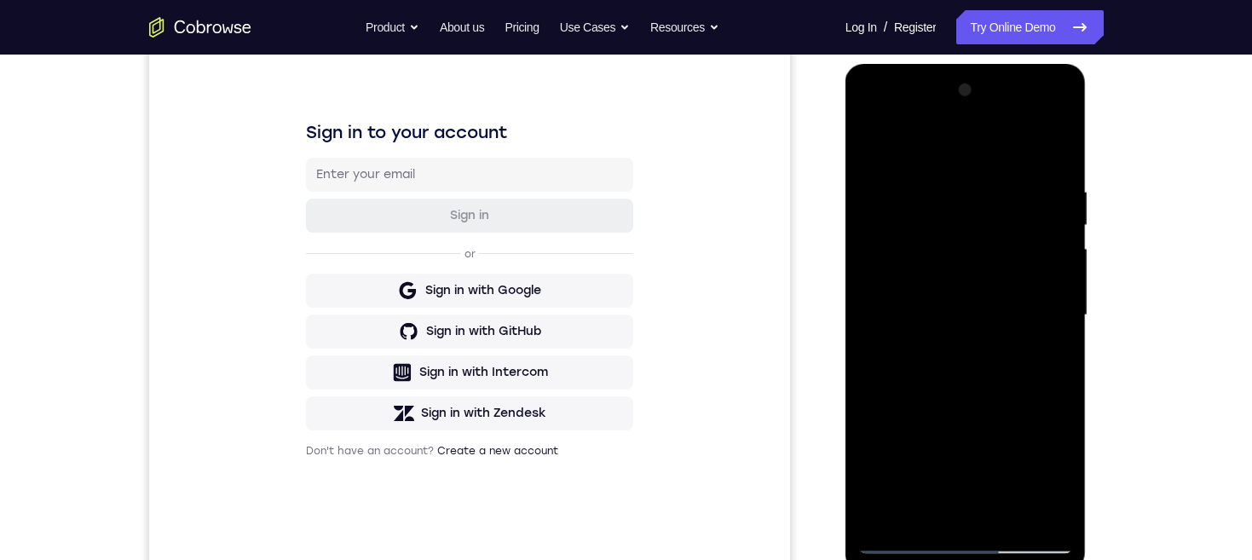
click at [1058, 321] on div at bounding box center [965, 315] width 215 height 477
click at [1056, 327] on div at bounding box center [965, 315] width 215 height 477
click at [1057, 348] on div at bounding box center [965, 315] width 215 height 477
click at [1030, 447] on div at bounding box center [965, 315] width 215 height 477
click at [1033, 442] on div at bounding box center [965, 315] width 215 height 477
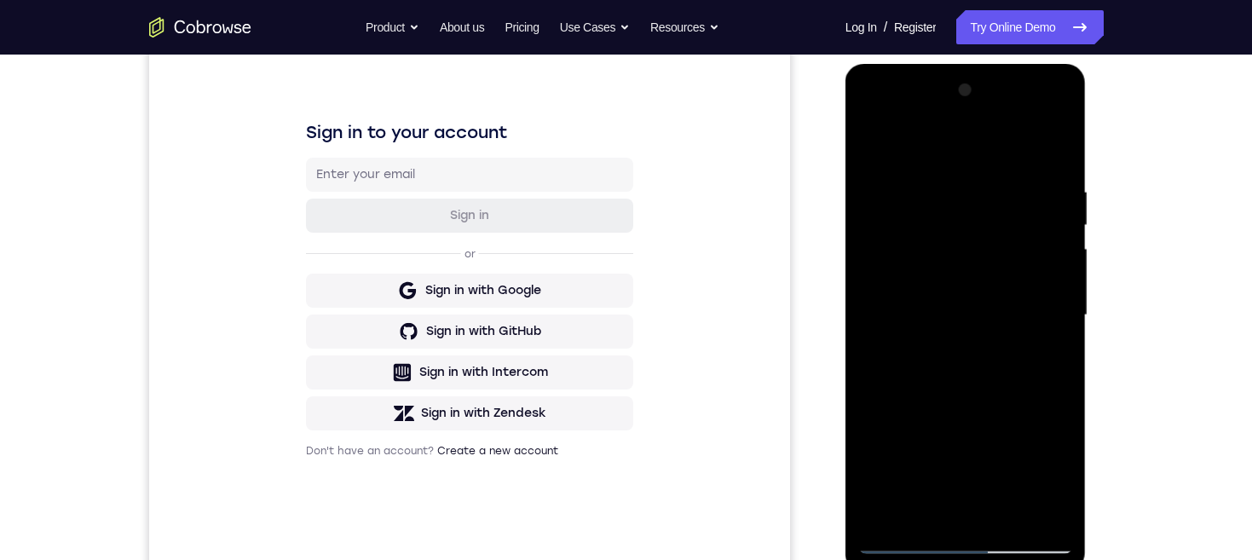
click at [870, 334] on div at bounding box center [965, 315] width 215 height 477
click at [1035, 434] on div at bounding box center [965, 315] width 215 height 477
click at [1044, 415] on div at bounding box center [965, 315] width 215 height 477
click at [1047, 316] on div at bounding box center [965, 315] width 215 height 477
click at [1052, 287] on div at bounding box center [965, 315] width 215 height 477
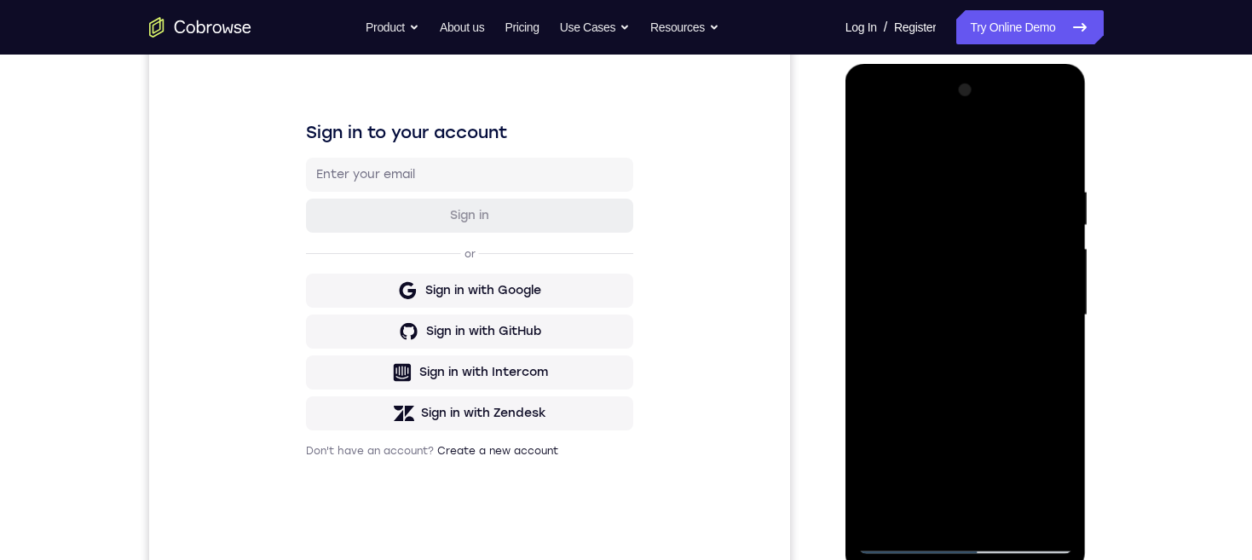
click at [1059, 275] on div at bounding box center [965, 315] width 215 height 477
click at [1058, 274] on div at bounding box center [965, 315] width 215 height 477
click at [872, 342] on div at bounding box center [965, 315] width 215 height 477
click at [1039, 443] on div at bounding box center [965, 315] width 215 height 477
click at [1048, 340] on div at bounding box center [965, 315] width 215 height 477
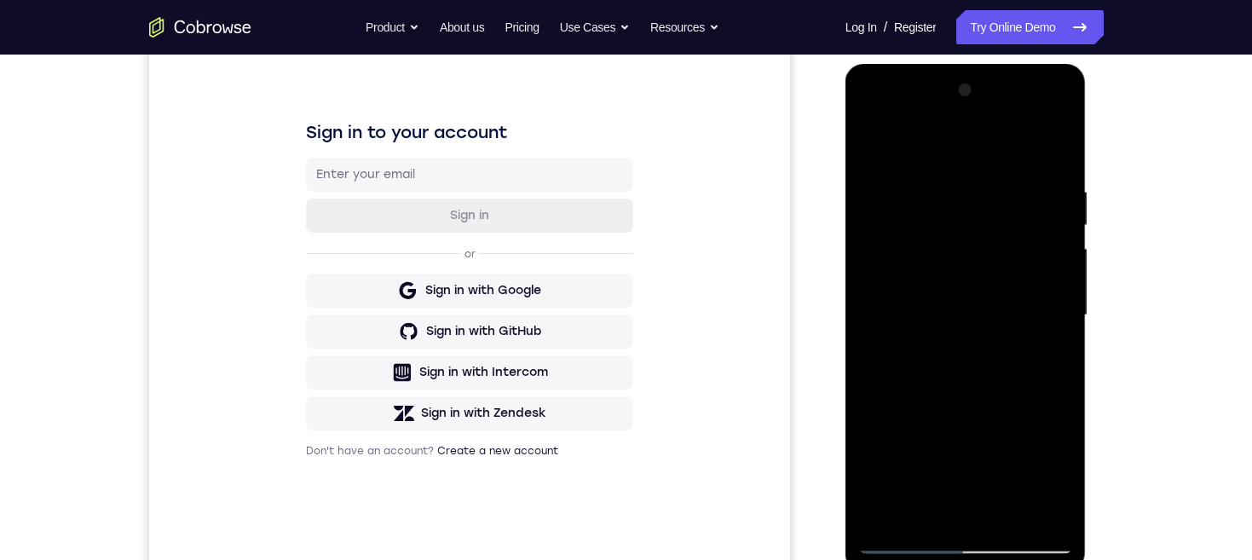
click at [1049, 329] on div at bounding box center [965, 315] width 215 height 477
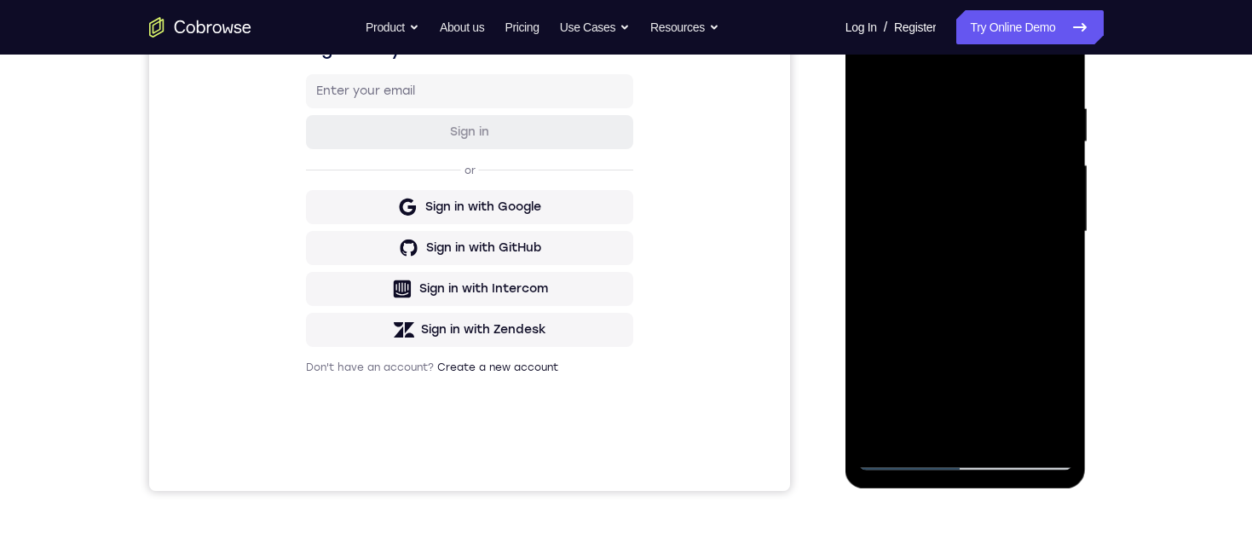
scroll to position [220, 0]
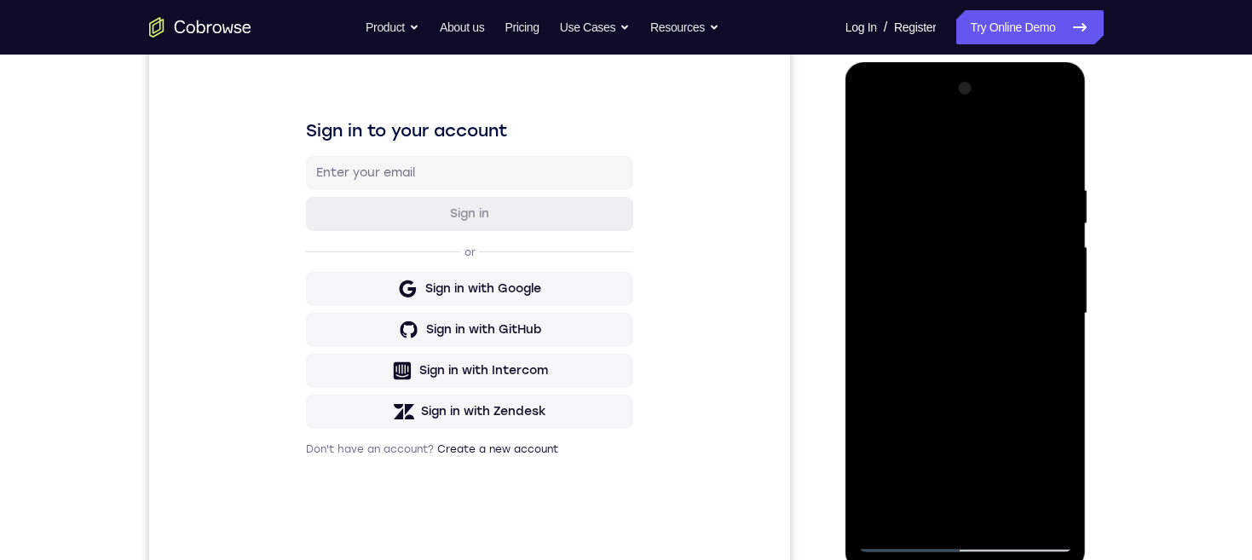
click at [1052, 150] on div at bounding box center [965, 313] width 215 height 477
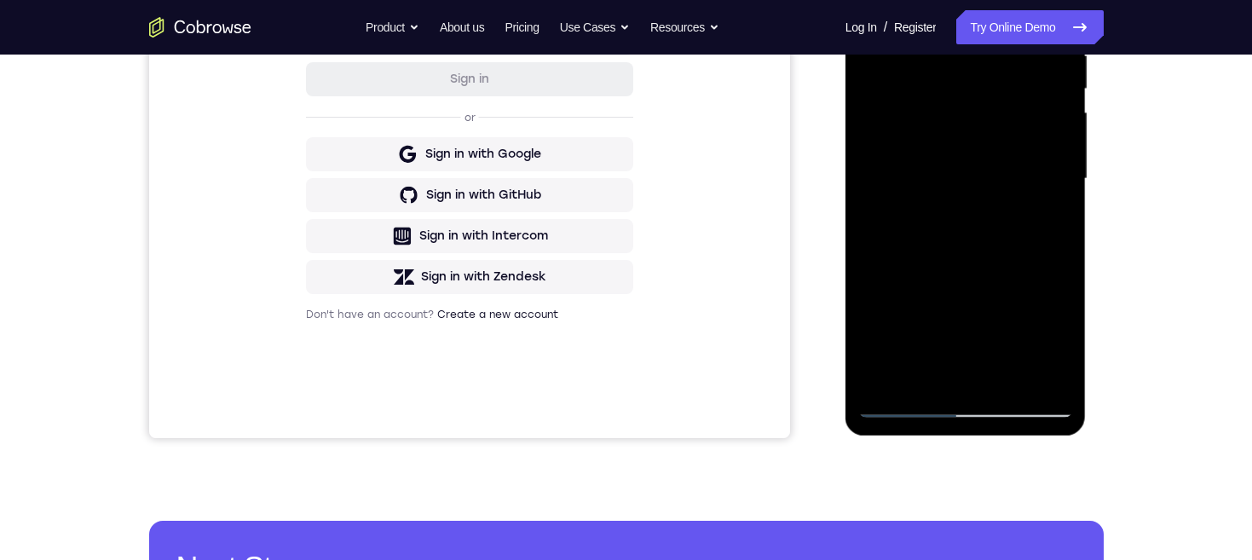
click at [1006, 377] on div at bounding box center [965, 178] width 215 height 477
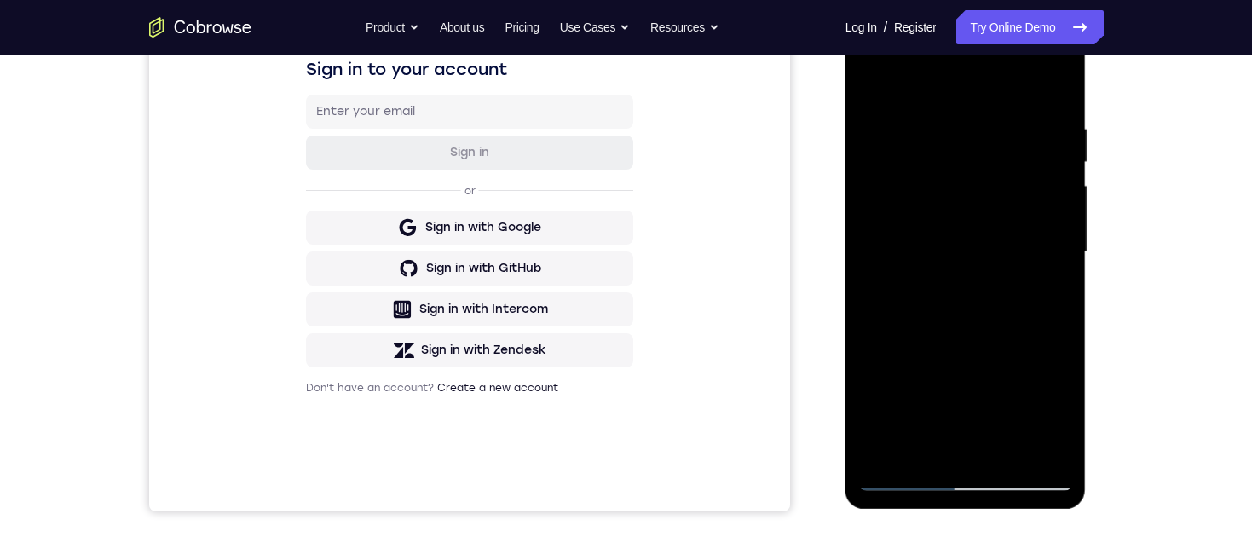
click at [999, 343] on div at bounding box center [965, 252] width 215 height 477
click at [987, 207] on div at bounding box center [965, 252] width 215 height 477
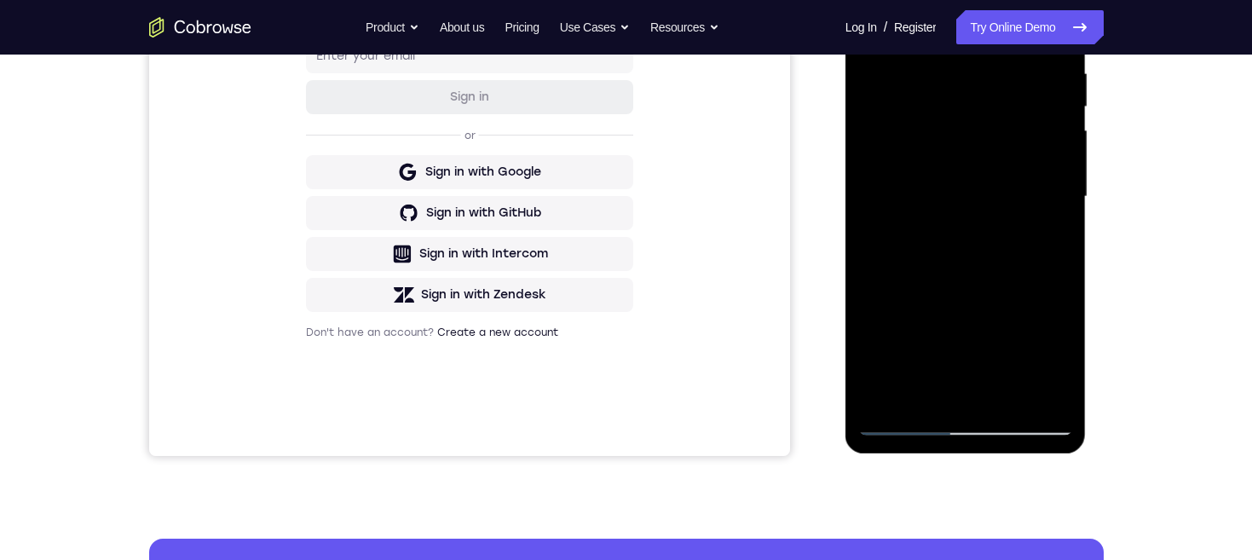
click at [944, 393] on div at bounding box center [965, 196] width 215 height 477
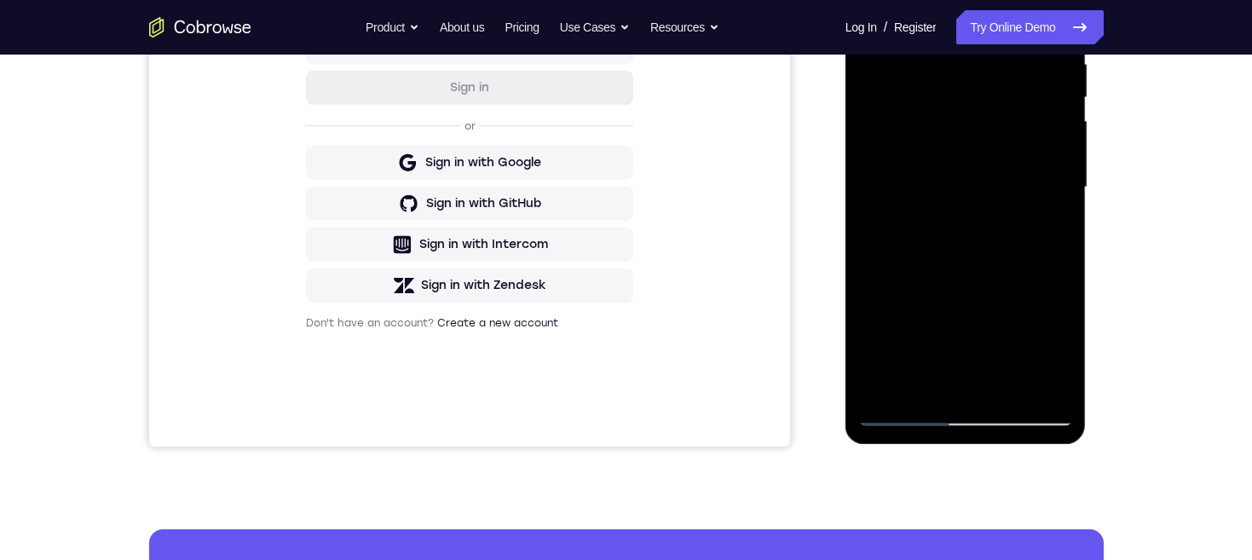
click at [936, 349] on div at bounding box center [965, 187] width 215 height 477
click at [918, 347] on div at bounding box center [965, 187] width 215 height 477
click at [930, 198] on div at bounding box center [965, 187] width 215 height 477
click at [1059, 349] on div at bounding box center [965, 187] width 215 height 477
click at [1052, 344] on div at bounding box center [965, 187] width 215 height 477
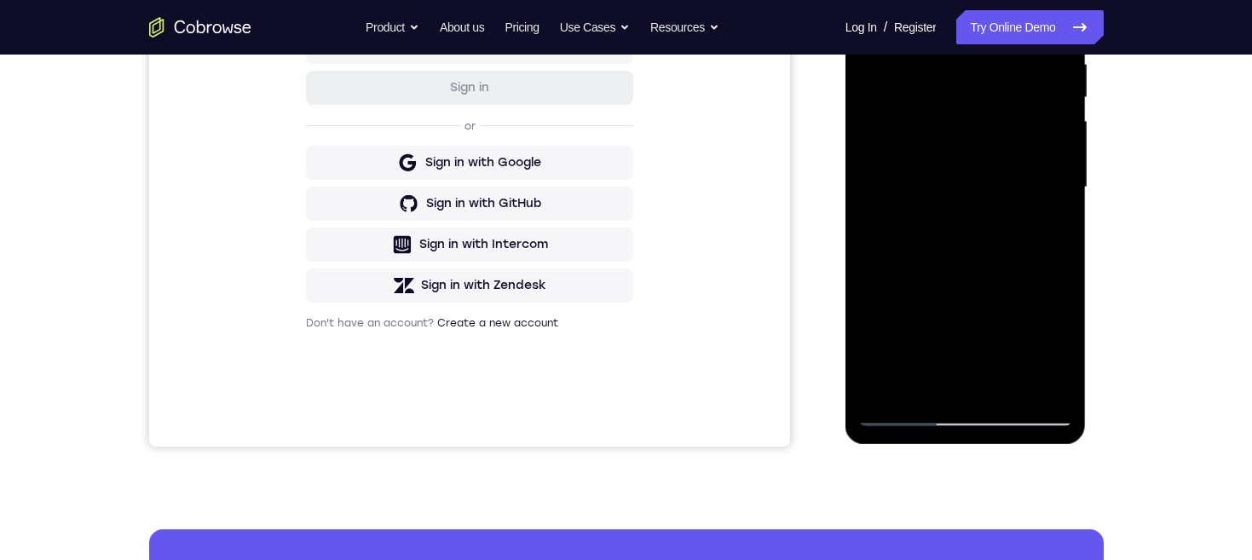
click at [1050, 348] on div at bounding box center [965, 187] width 215 height 477
click at [1051, 349] on div at bounding box center [965, 187] width 215 height 477
click at [1054, 349] on div at bounding box center [965, 187] width 215 height 477
click at [1060, 345] on div at bounding box center [965, 187] width 215 height 477
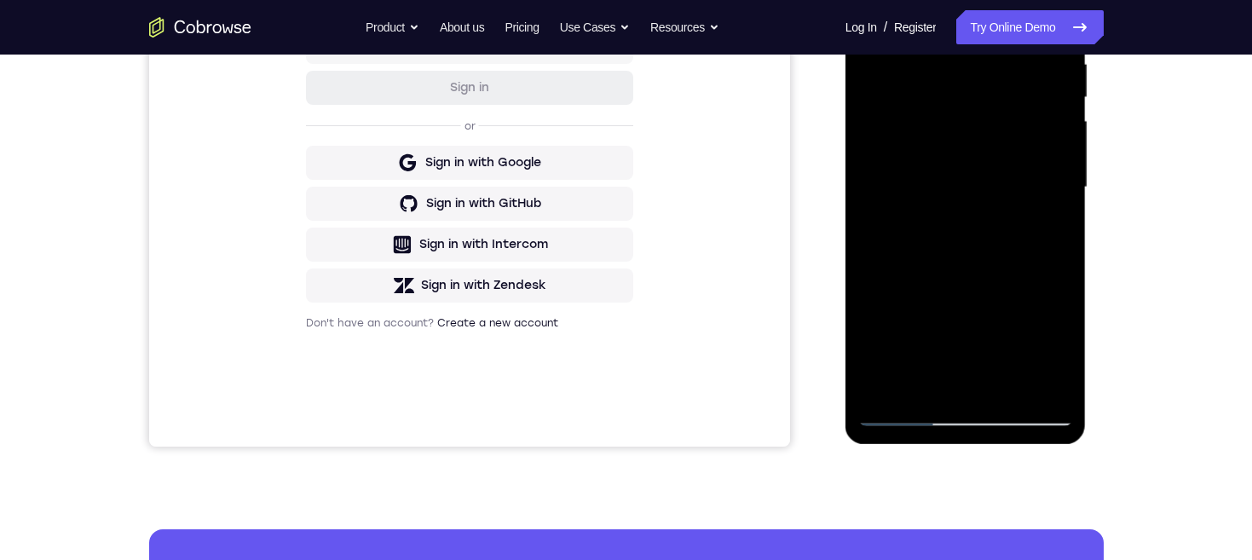
click at [1052, 348] on div at bounding box center [965, 187] width 215 height 477
click at [1060, 343] on div at bounding box center [965, 187] width 215 height 477
click at [1057, 344] on div at bounding box center [965, 187] width 215 height 477
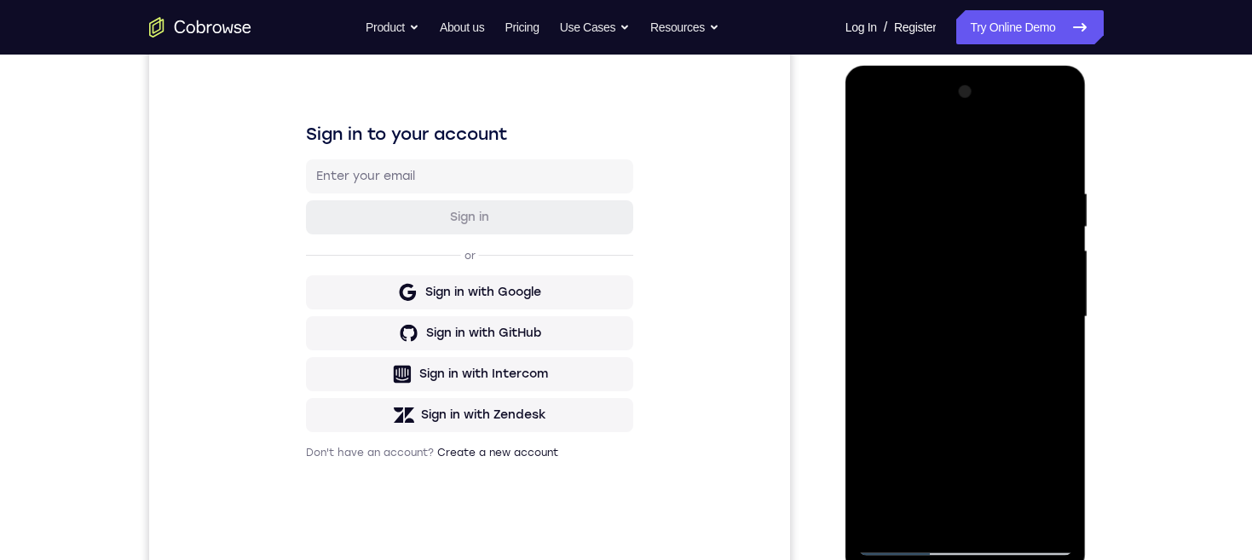
scroll to position [313, 0]
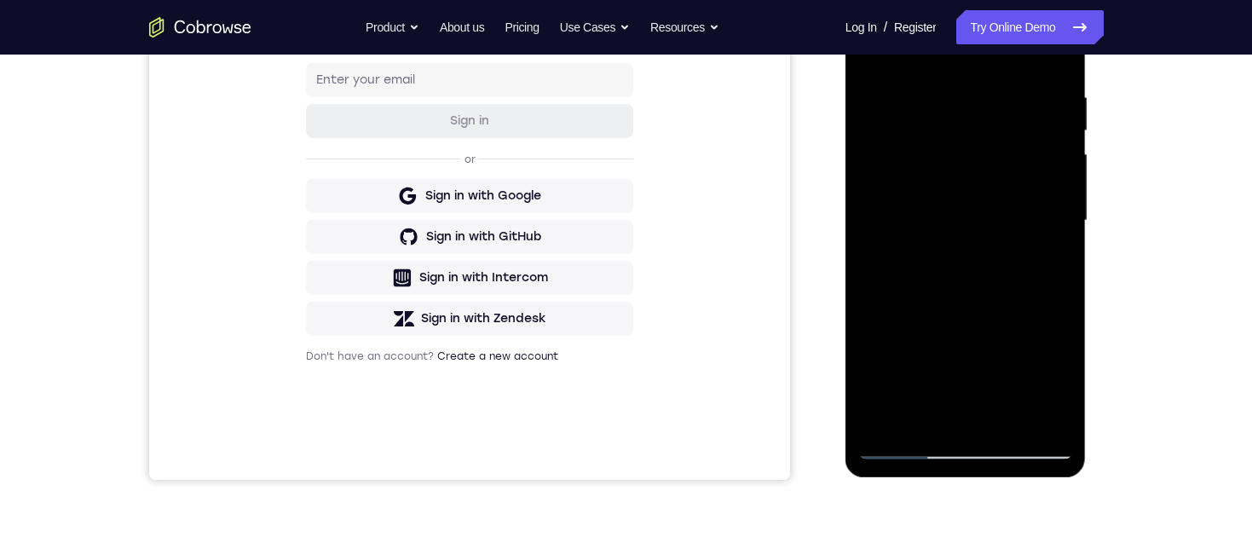
click at [982, 376] on div at bounding box center [965, 220] width 215 height 477
click at [974, 374] on div at bounding box center [965, 218] width 215 height 477
click at [946, 409] on div at bounding box center [965, 218] width 215 height 477
click at [1051, 379] on div at bounding box center [965, 218] width 215 height 477
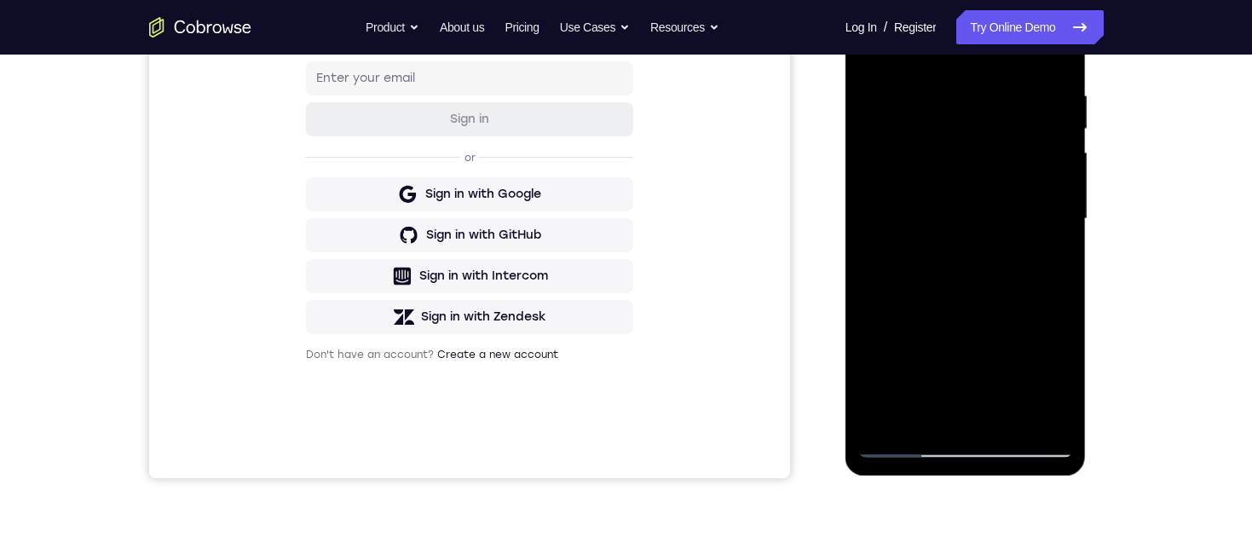
click at [1051, 381] on div at bounding box center [965, 218] width 215 height 477
click at [1051, 382] on div at bounding box center [965, 218] width 215 height 477
click at [1046, 260] on div at bounding box center [965, 218] width 215 height 477
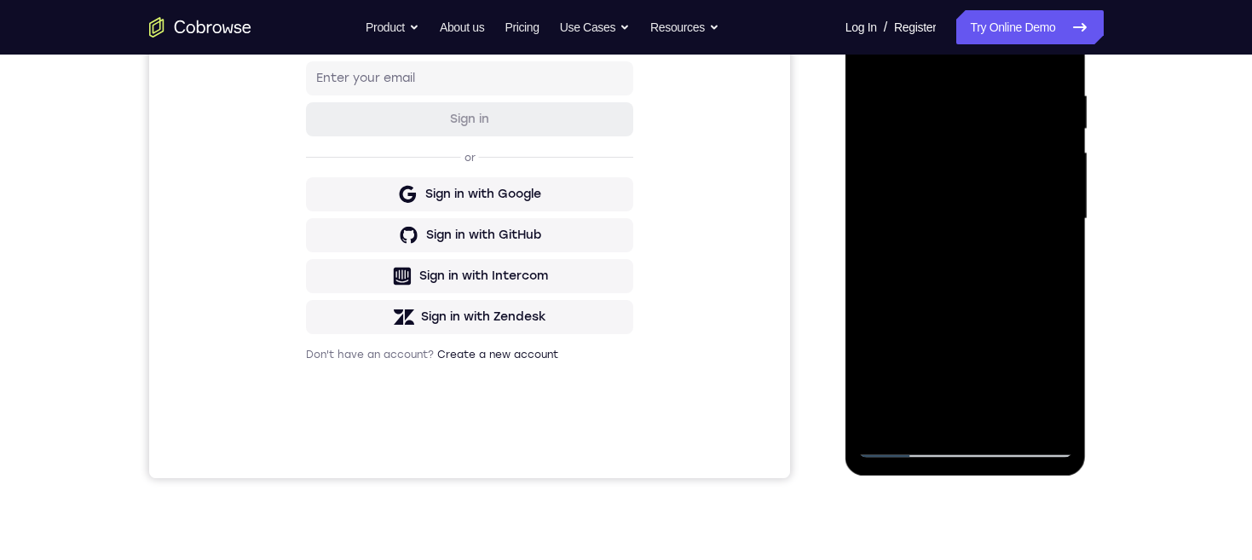
scroll to position [242, 0]
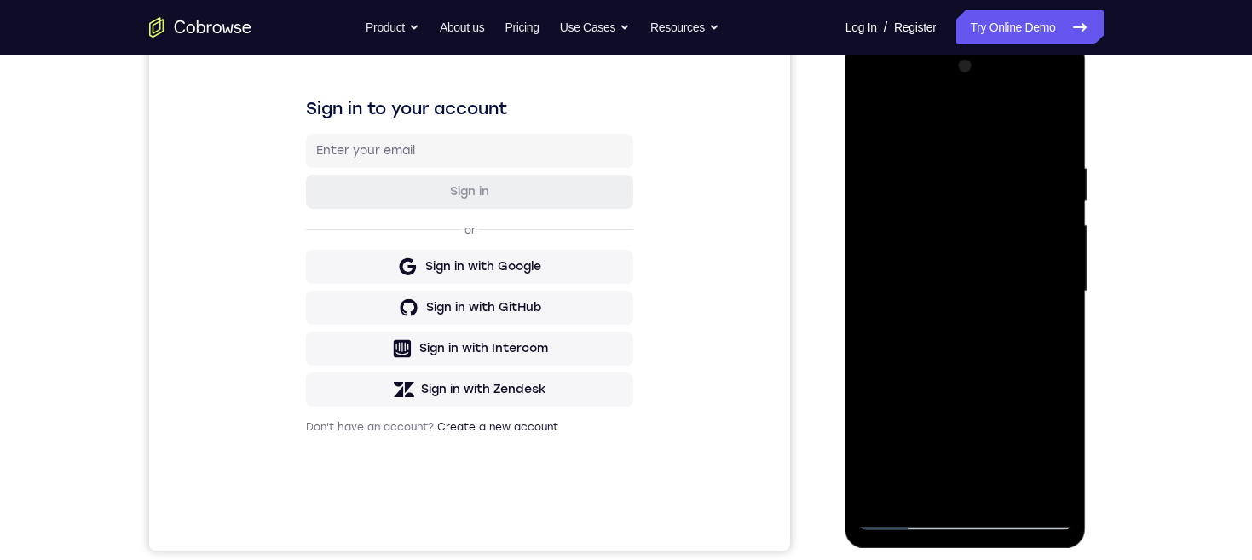
click at [872, 130] on div at bounding box center [965, 291] width 215 height 477
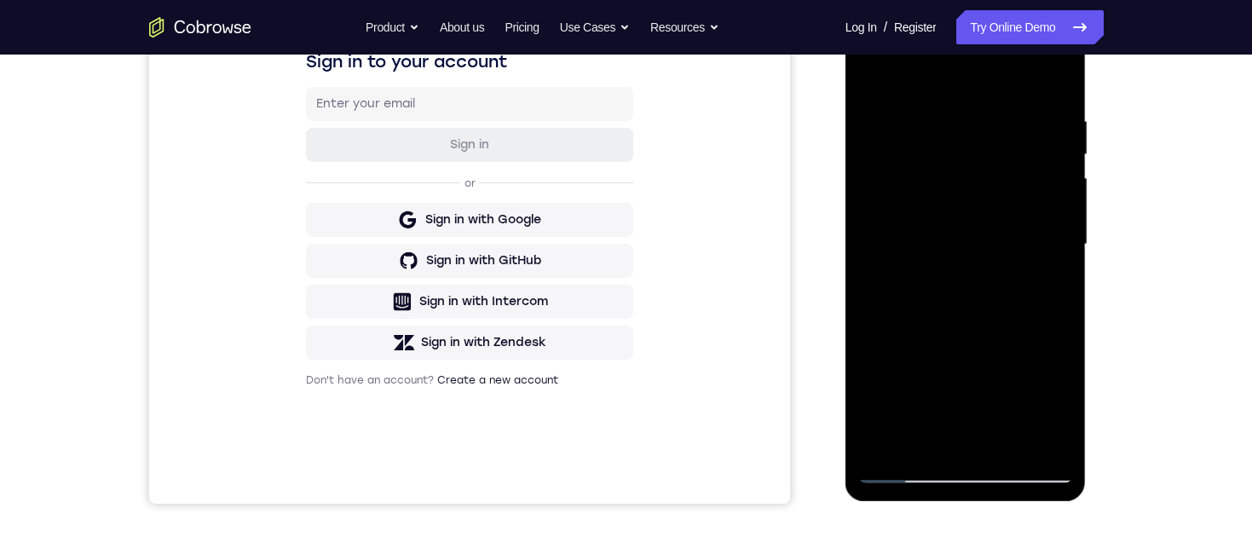
click at [996, 239] on div at bounding box center [965, 244] width 215 height 477
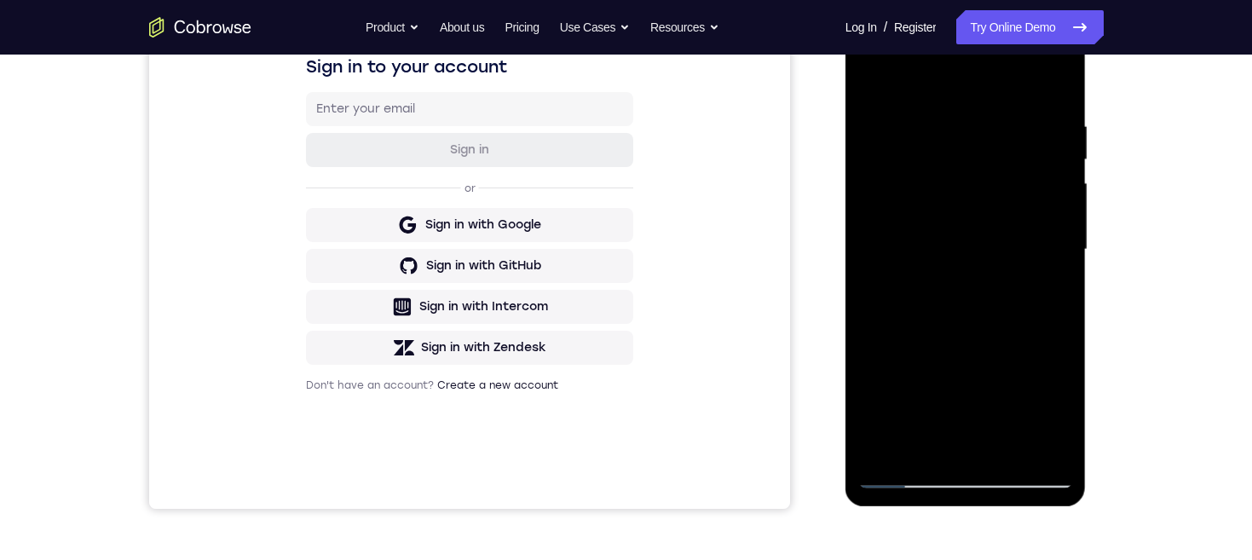
scroll to position [354, 0]
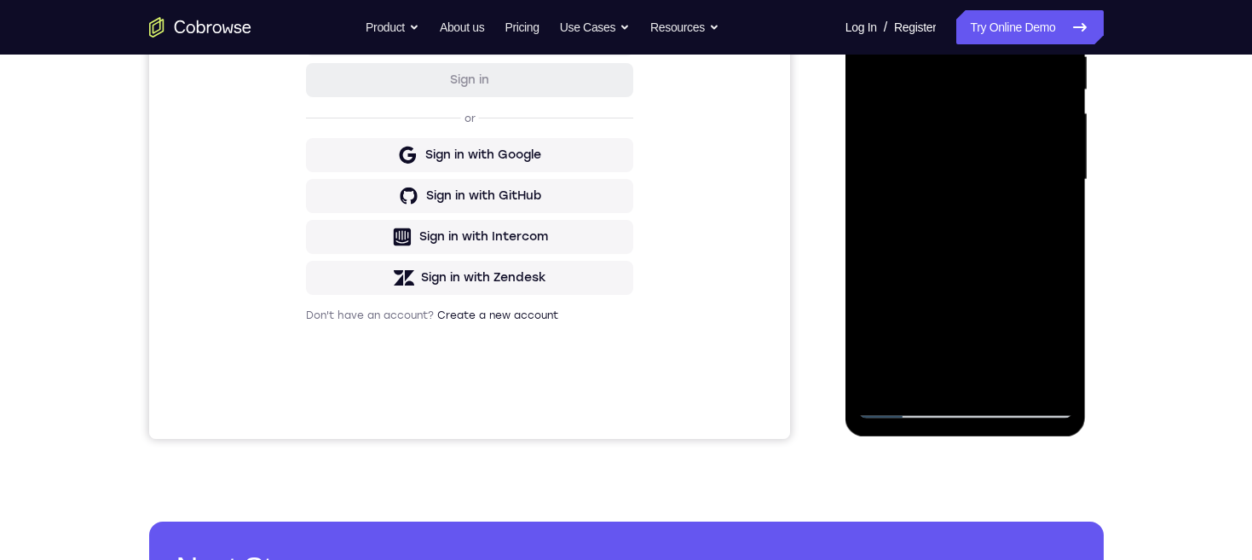
click at [948, 374] on div at bounding box center [965, 179] width 215 height 477
click at [1050, 223] on div at bounding box center [965, 178] width 215 height 477
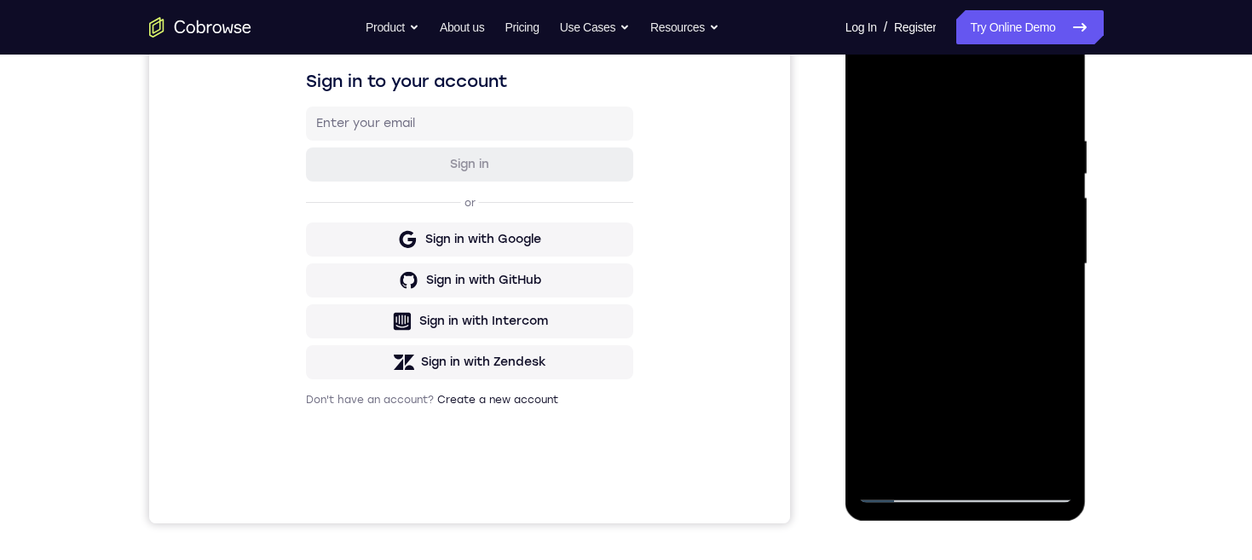
scroll to position [247, 0]
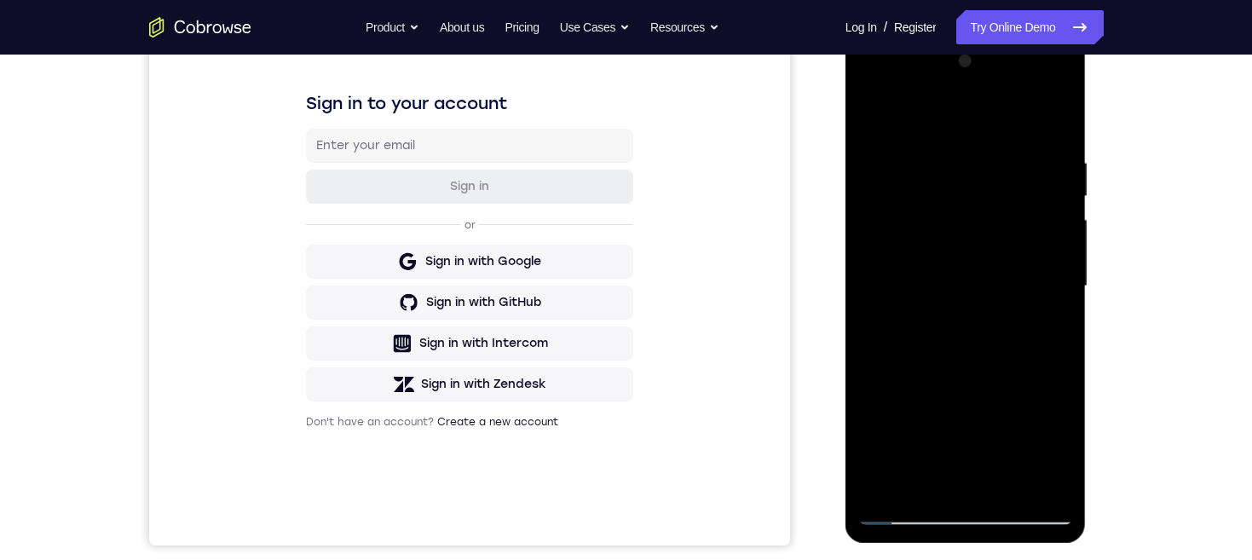
click at [870, 118] on div at bounding box center [965, 286] width 215 height 477
click at [879, 110] on div at bounding box center [965, 286] width 215 height 477
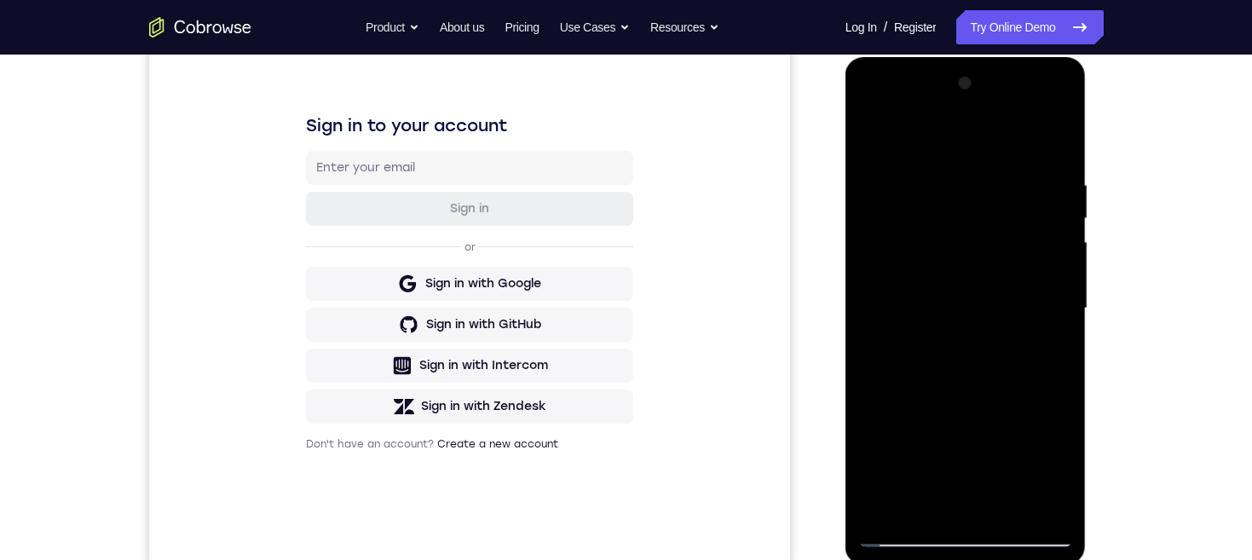
click at [972, 337] on div at bounding box center [965, 308] width 215 height 477
click at [971, 340] on div at bounding box center [965, 308] width 215 height 477
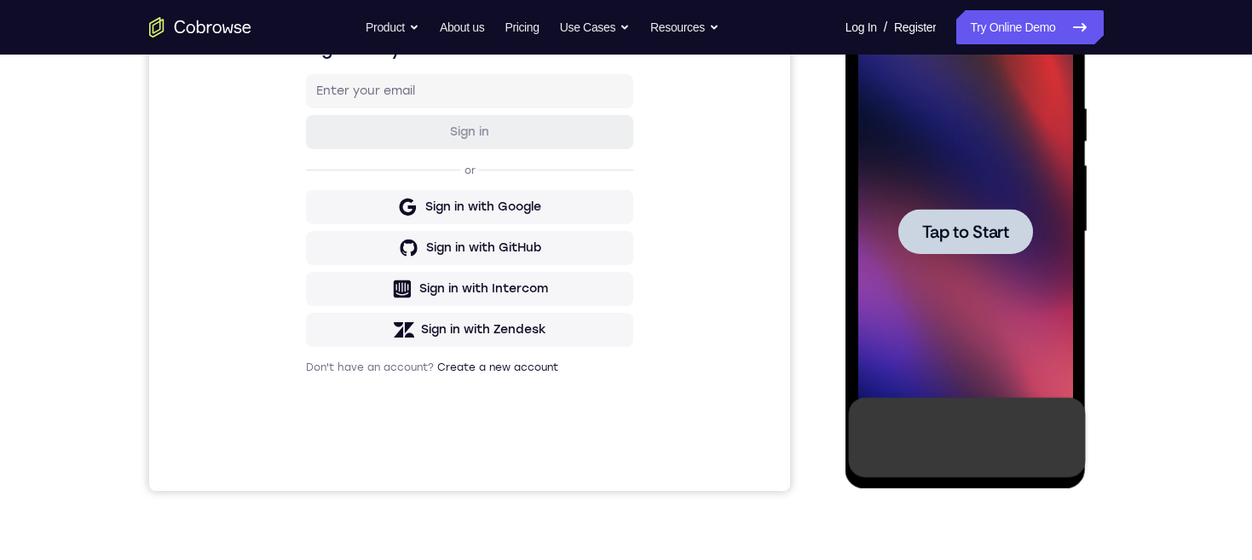
scroll to position [210, 0]
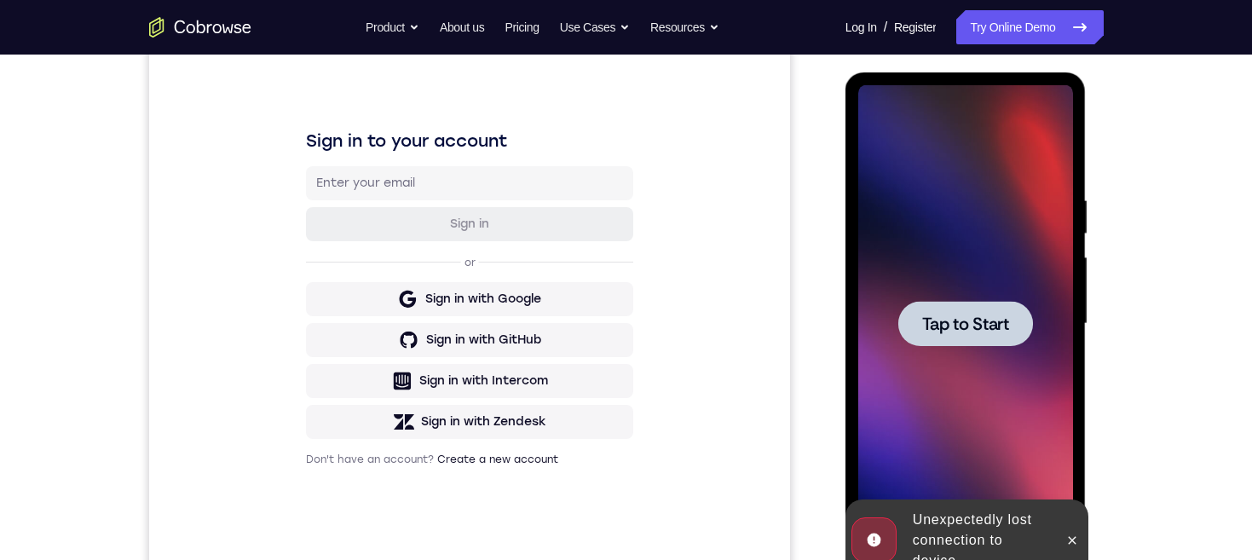
click at [993, 310] on div at bounding box center [965, 323] width 135 height 45
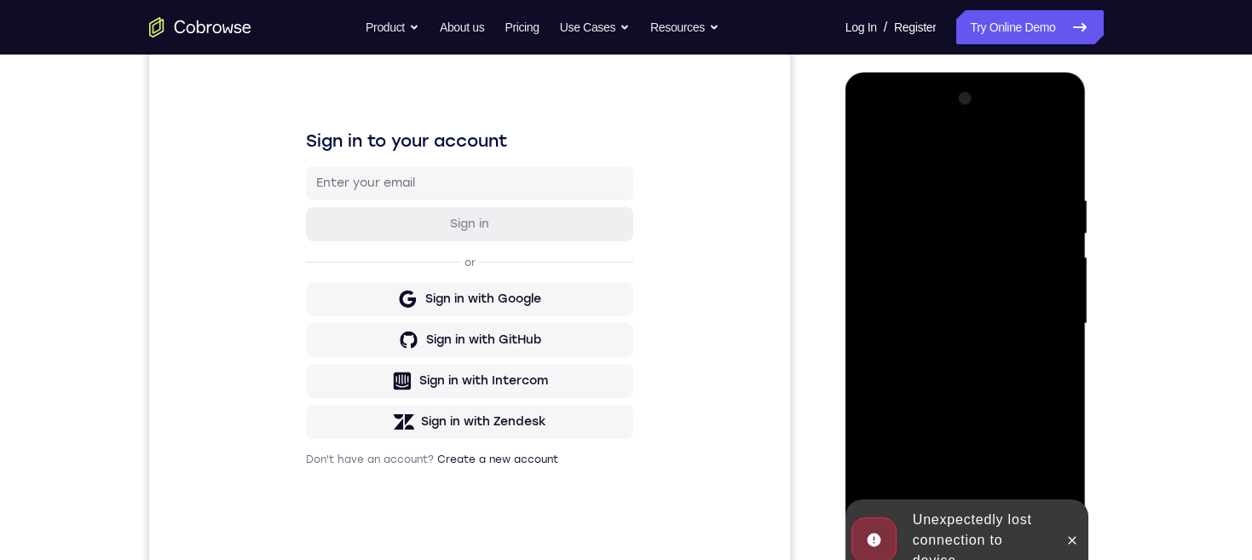
scroll to position [238, 0]
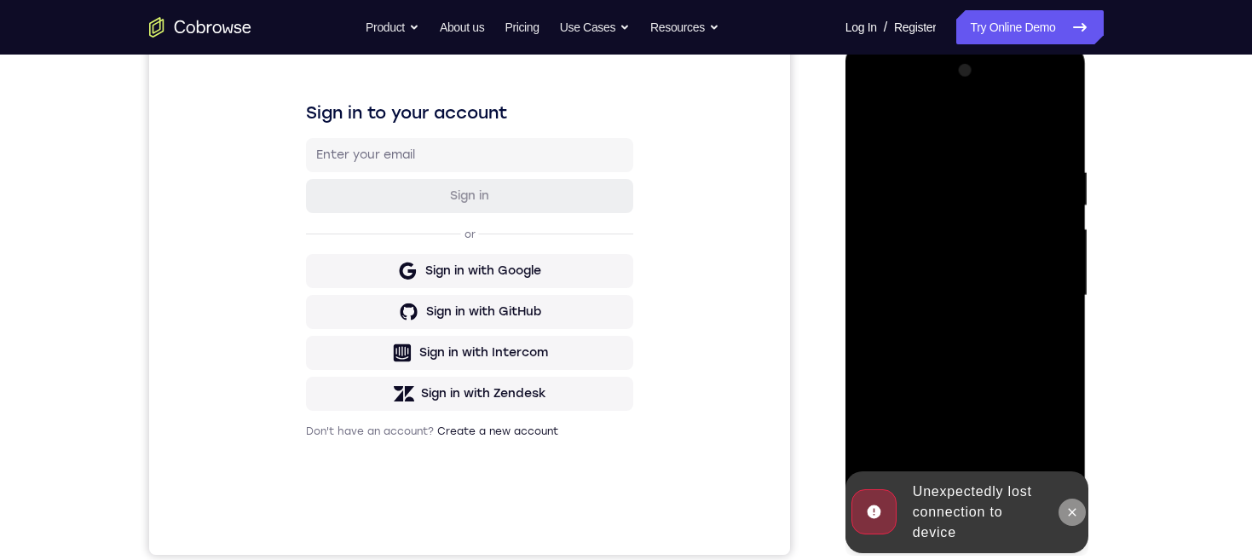
click at [1075, 515] on icon at bounding box center [1073, 512] width 8 height 8
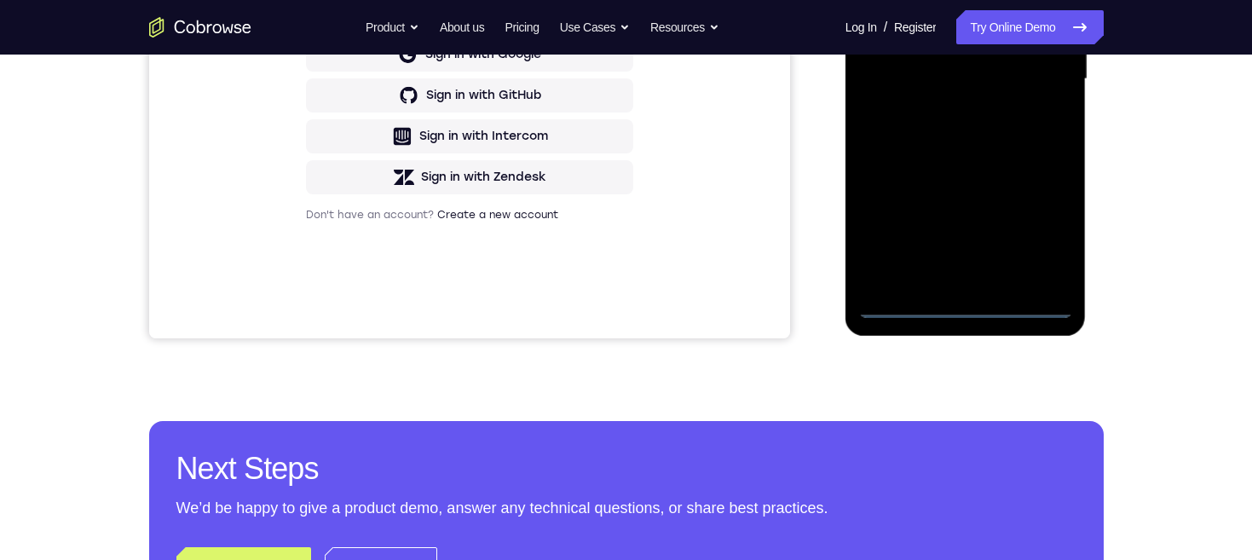
click at [972, 301] on div at bounding box center [965, 79] width 215 height 477
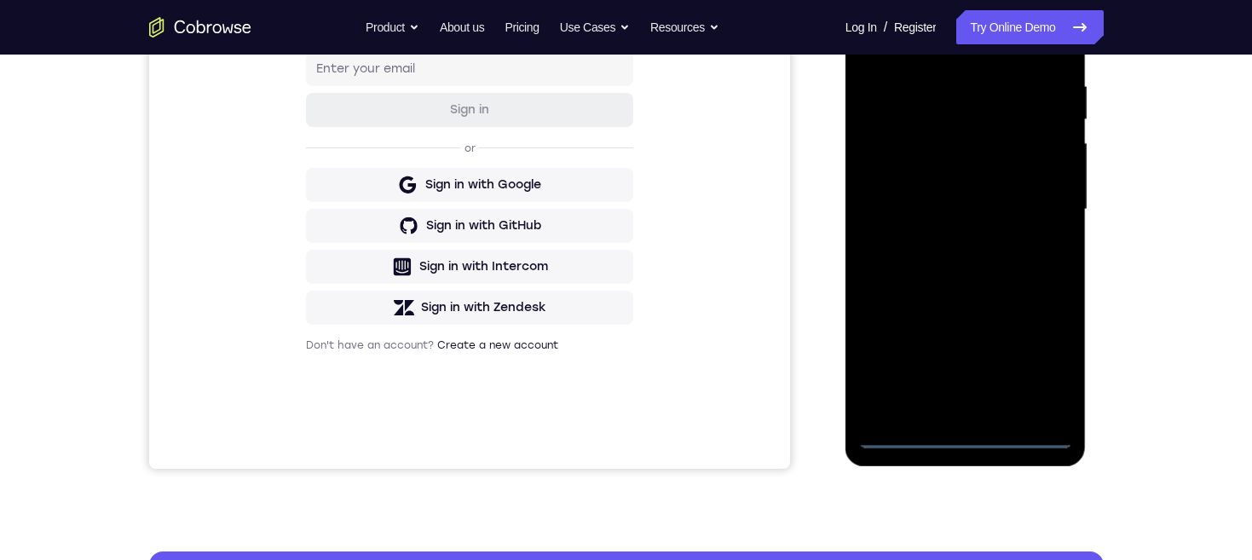
click at [1044, 364] on div at bounding box center [965, 209] width 215 height 477
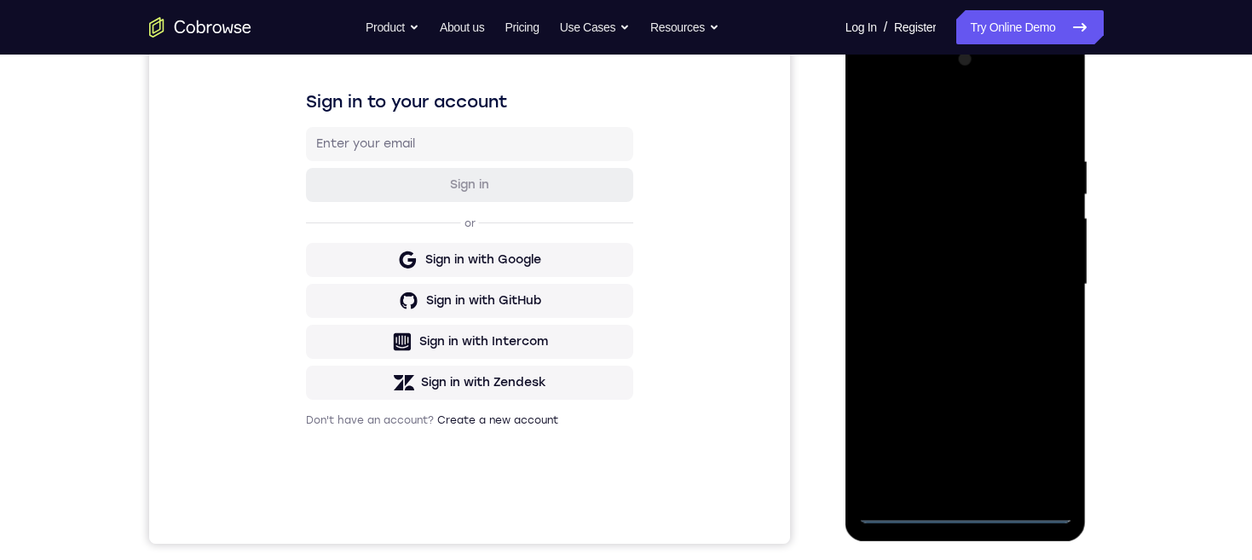
scroll to position [225, 0]
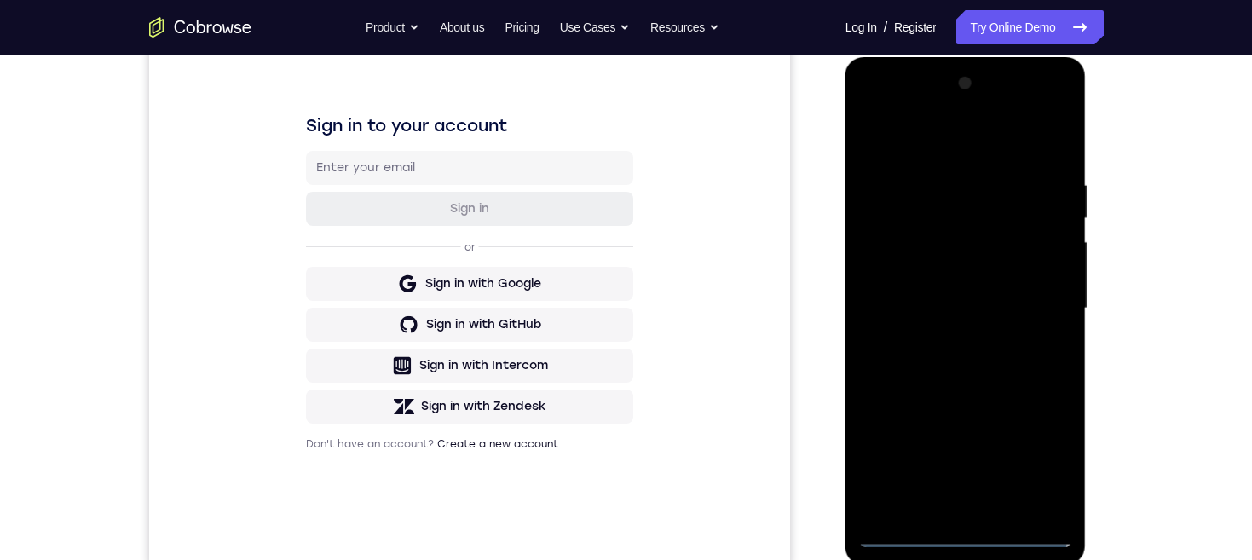
click at [972, 140] on div at bounding box center [965, 308] width 215 height 477
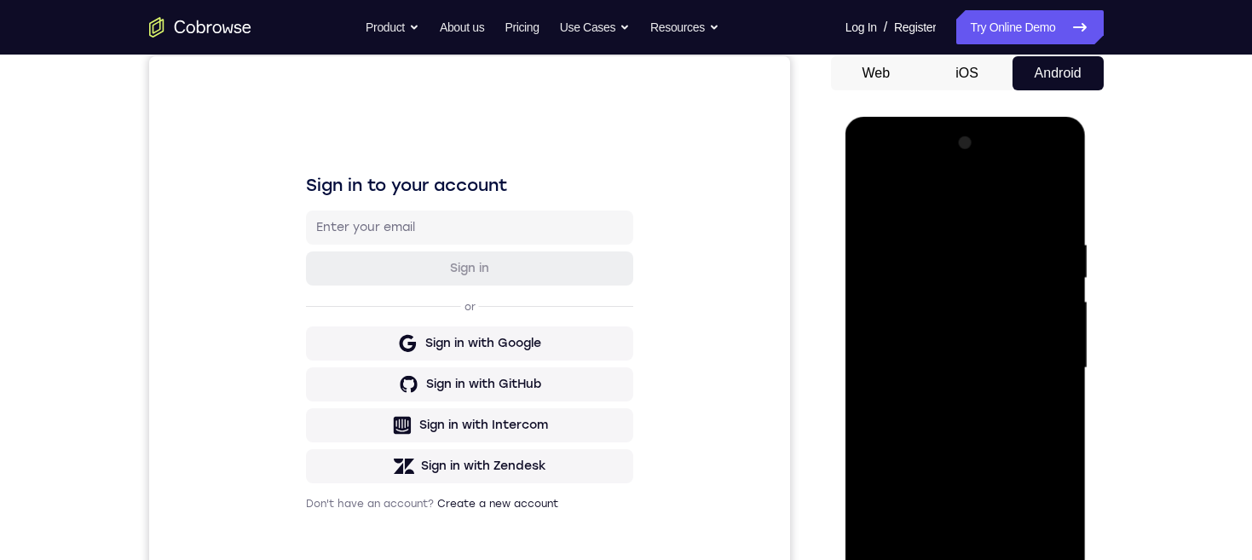
click at [1032, 360] on div at bounding box center [965, 368] width 215 height 477
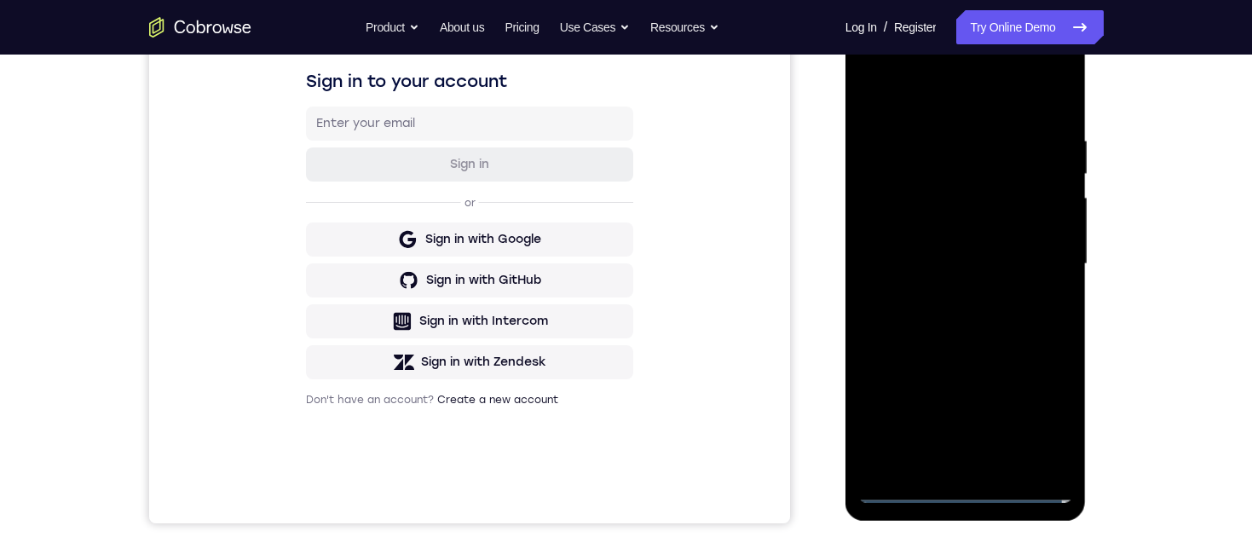
click at [947, 288] on div at bounding box center [965, 264] width 215 height 477
click at [1000, 257] on div at bounding box center [965, 264] width 215 height 477
click at [960, 235] on div at bounding box center [965, 264] width 215 height 477
click at [989, 259] on div at bounding box center [965, 264] width 215 height 477
click at [1003, 323] on div at bounding box center [965, 264] width 215 height 477
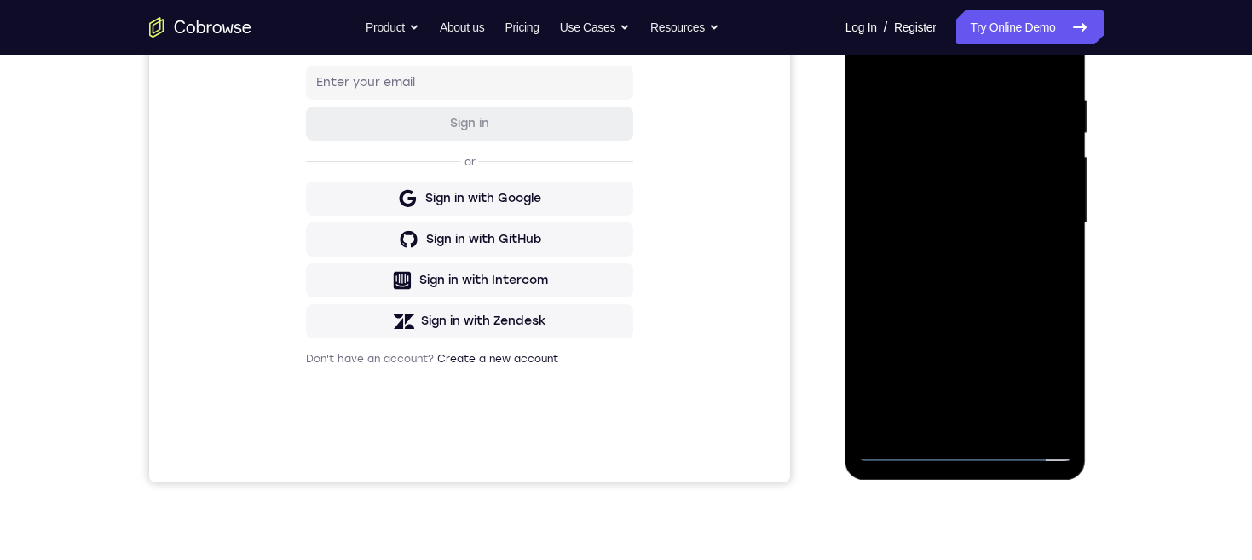
scroll to position [263, 0]
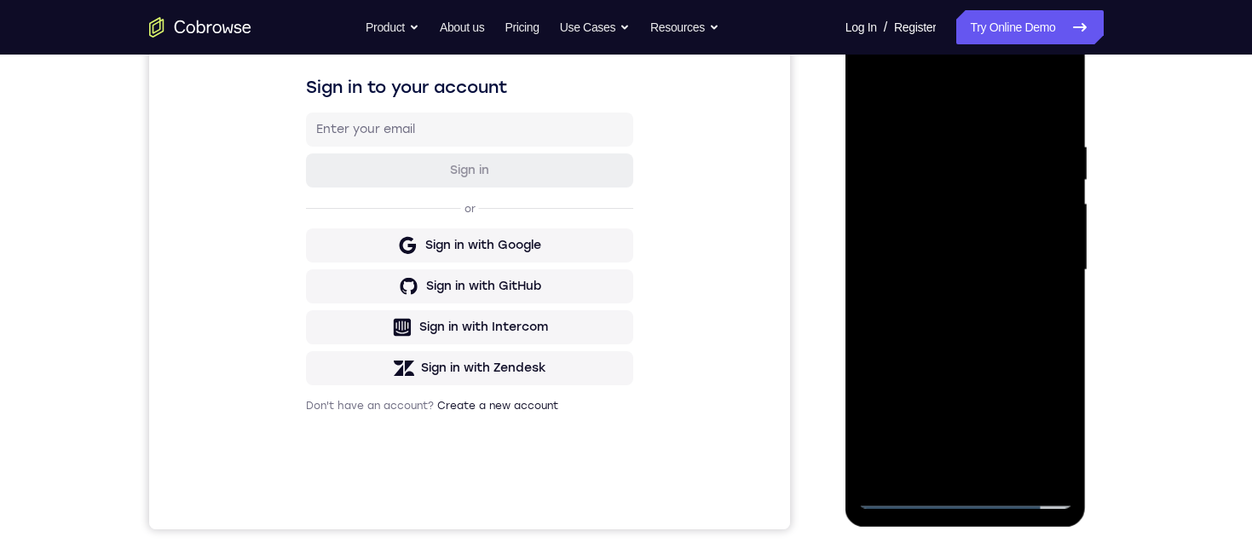
click at [1025, 305] on div at bounding box center [965, 270] width 215 height 477
click at [1063, 447] on div at bounding box center [965, 270] width 215 height 477
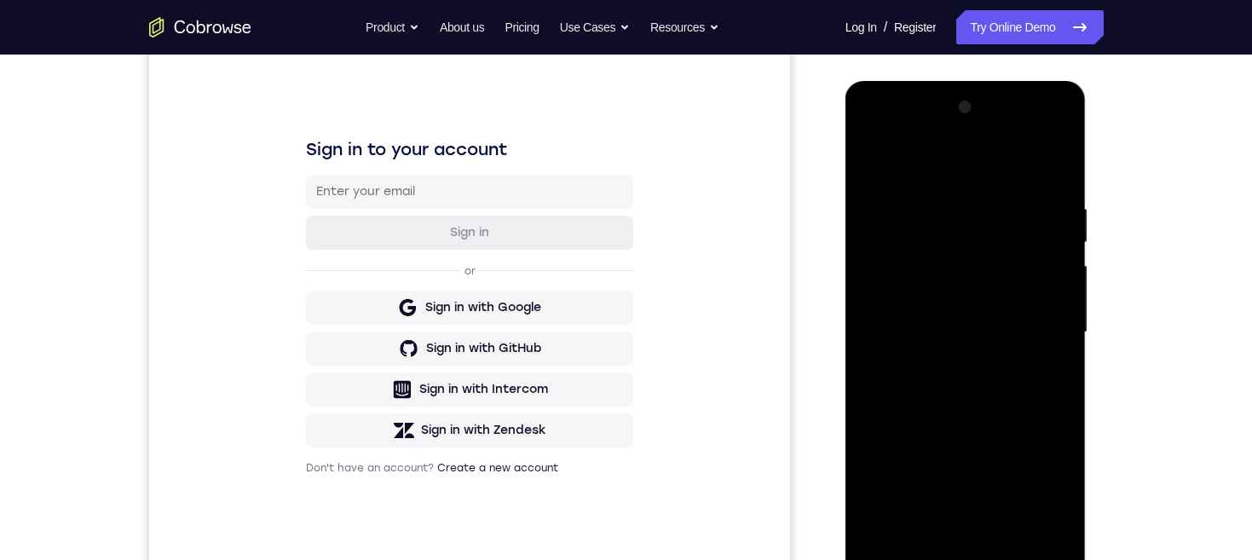
scroll to position [178, 0]
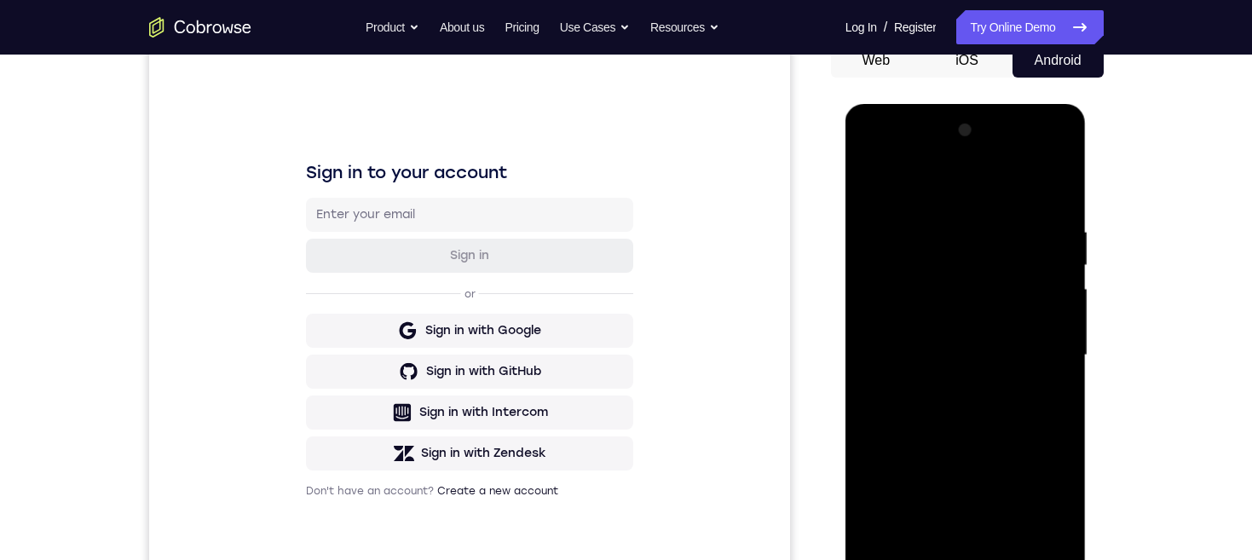
click at [935, 220] on div at bounding box center [965, 355] width 215 height 477
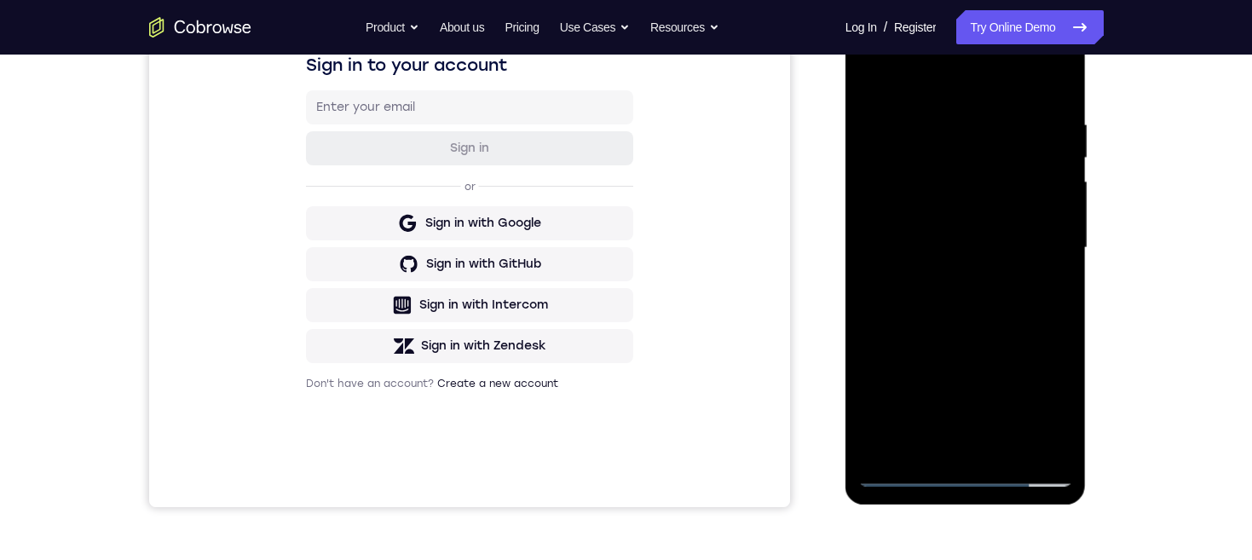
scroll to position [232, 0]
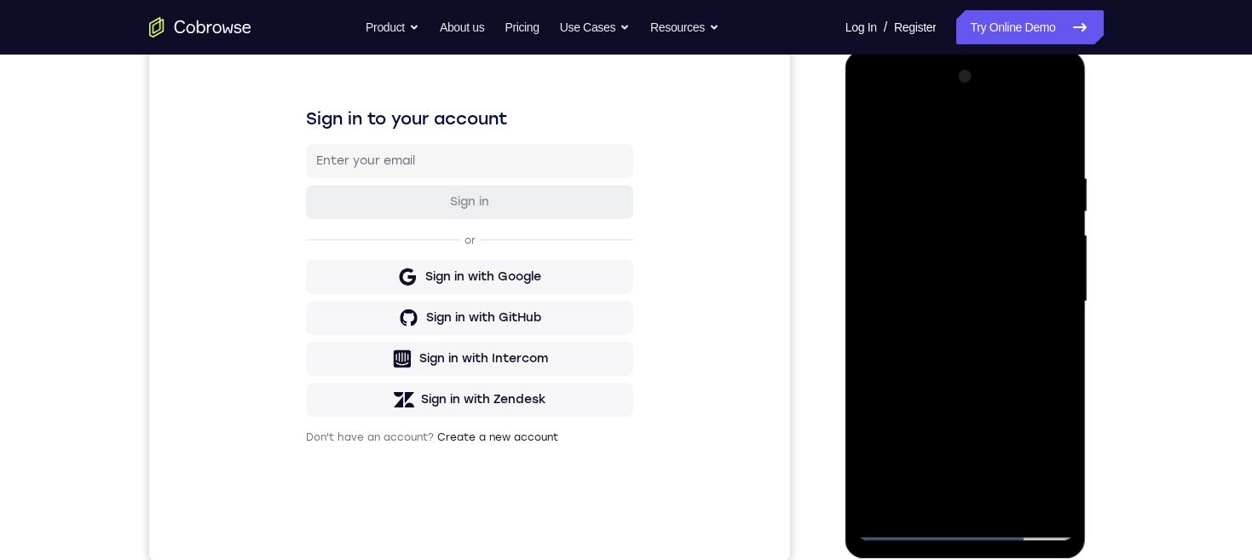
click at [1048, 314] on div at bounding box center [965, 301] width 215 height 477
click at [1052, 305] on div at bounding box center [965, 301] width 215 height 477
click at [1044, 170] on div at bounding box center [965, 301] width 215 height 477
click at [1052, 285] on div at bounding box center [965, 301] width 215 height 477
click at [1058, 280] on div at bounding box center [965, 301] width 215 height 477
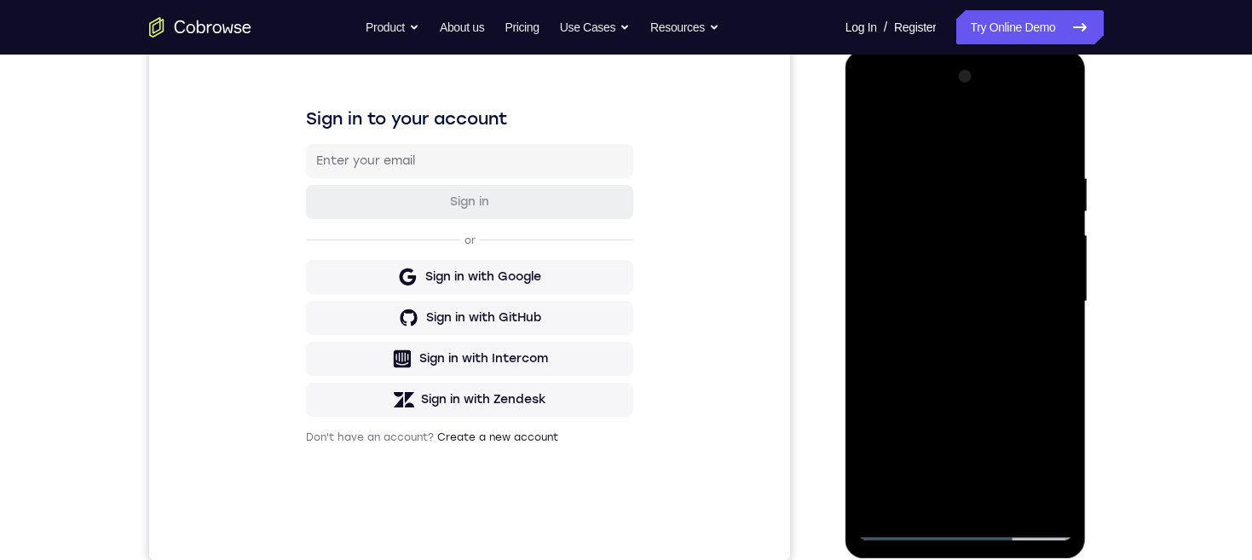
click at [1049, 303] on div at bounding box center [965, 301] width 215 height 477
click at [1044, 400] on div at bounding box center [965, 301] width 215 height 477
click at [1042, 407] on div at bounding box center [965, 301] width 215 height 477
click at [1038, 404] on div at bounding box center [965, 301] width 215 height 477
click at [1037, 404] on div at bounding box center [965, 301] width 215 height 477
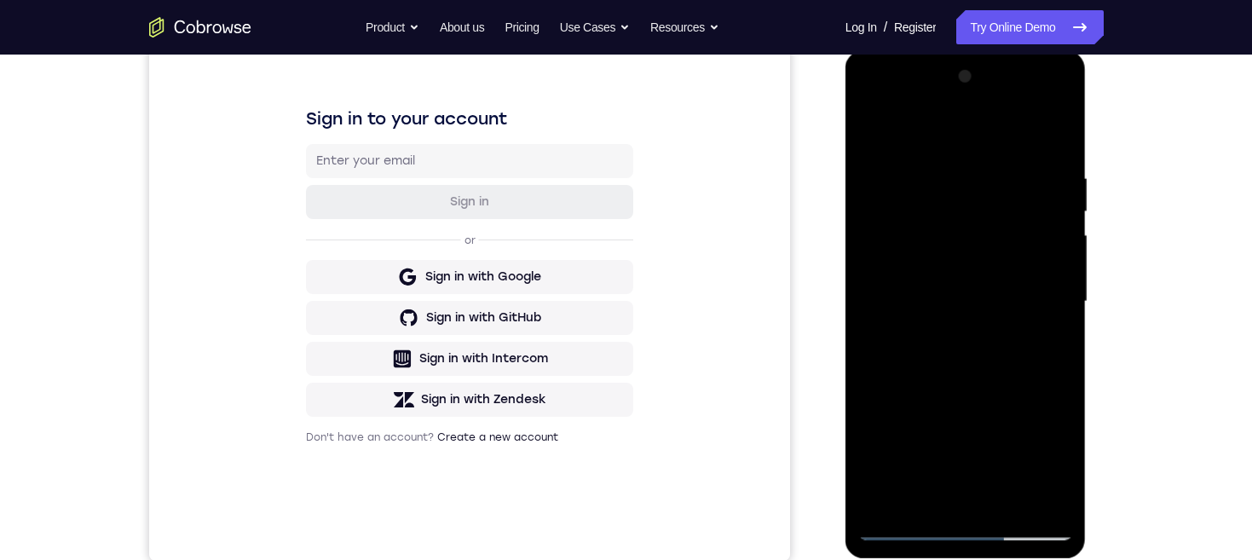
click at [1032, 418] on div at bounding box center [965, 301] width 215 height 477
click at [1032, 410] on div at bounding box center [965, 301] width 215 height 477
click at [1031, 411] on div at bounding box center [965, 301] width 215 height 477
click at [1034, 408] on div at bounding box center [965, 301] width 215 height 477
click at [1017, 414] on div at bounding box center [965, 301] width 215 height 477
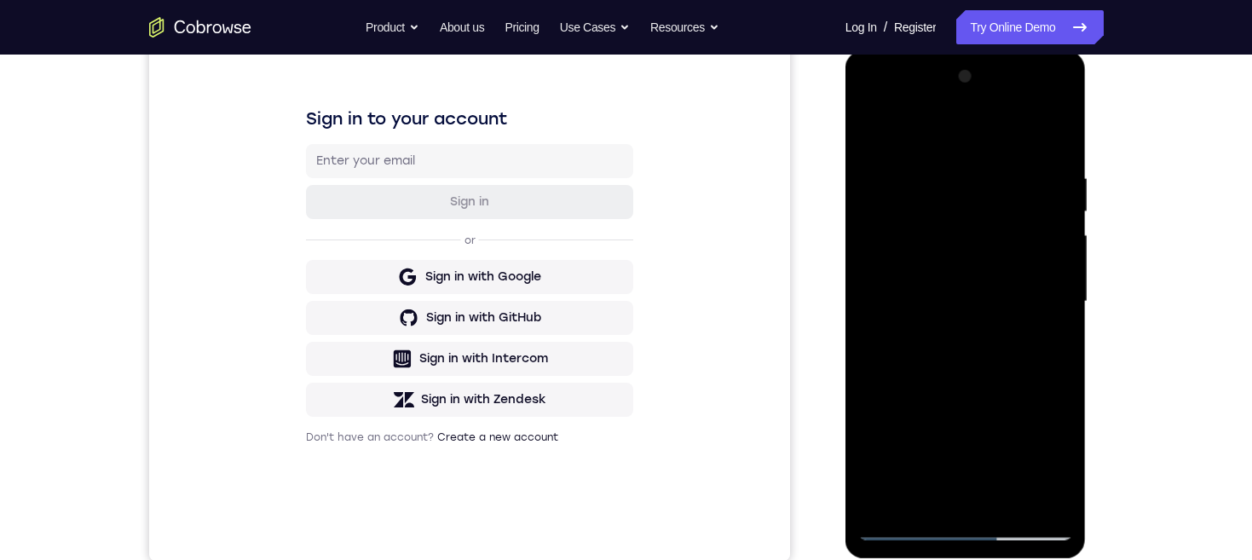
click at [1031, 422] on div at bounding box center [965, 301] width 215 height 477
click at [1029, 416] on div at bounding box center [965, 301] width 215 height 477
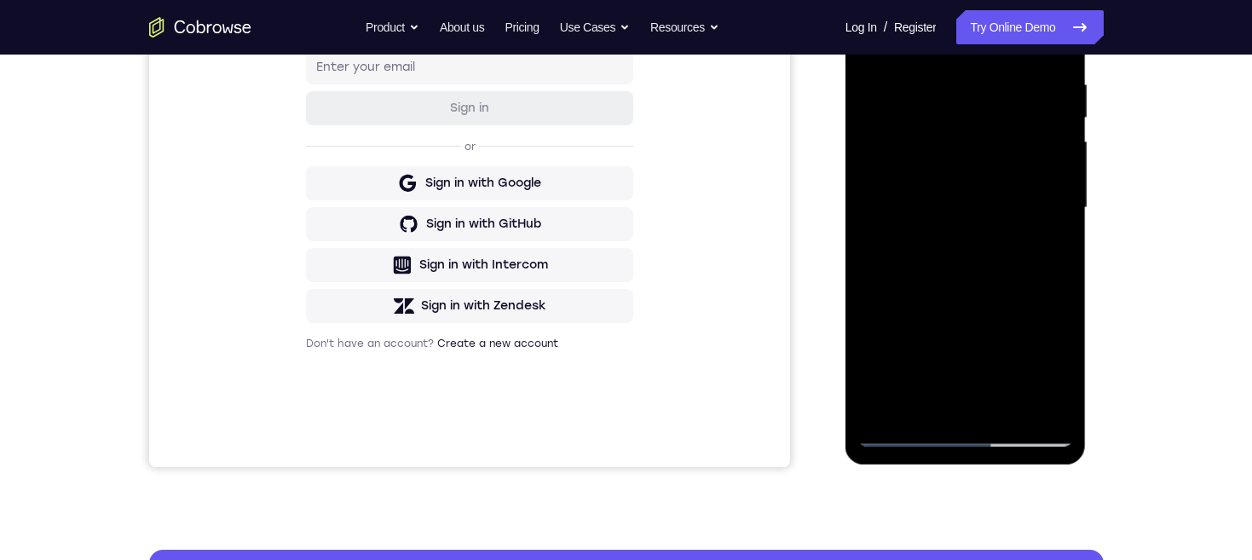
click at [1001, 408] on div at bounding box center [965, 207] width 215 height 477
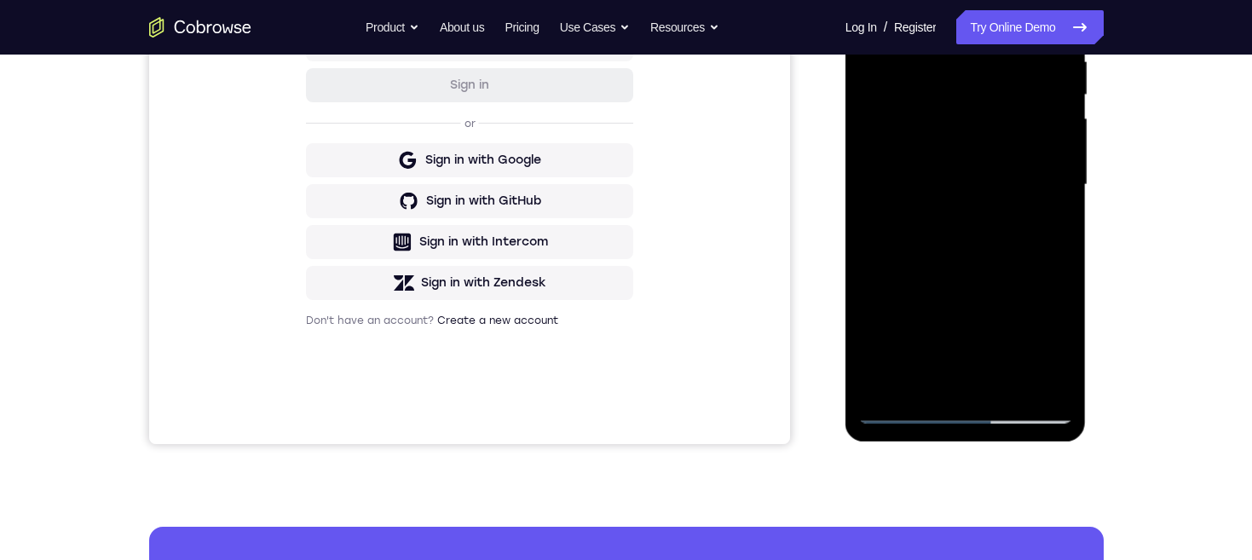
scroll to position [279, 0]
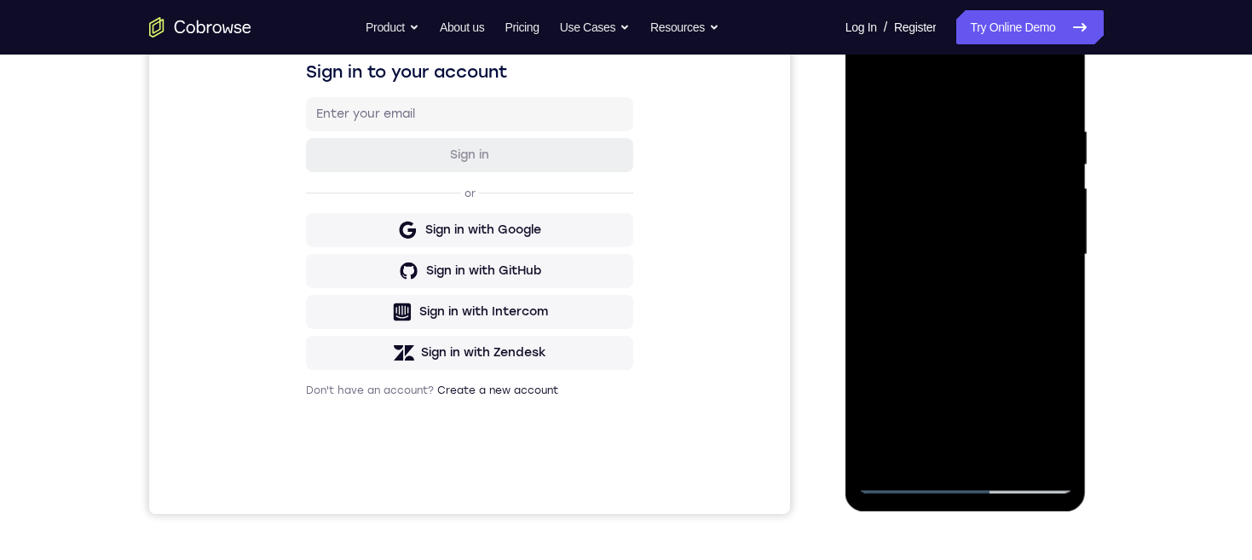
click at [1014, 346] on div at bounding box center [965, 254] width 215 height 477
click at [986, 243] on div at bounding box center [965, 254] width 215 height 477
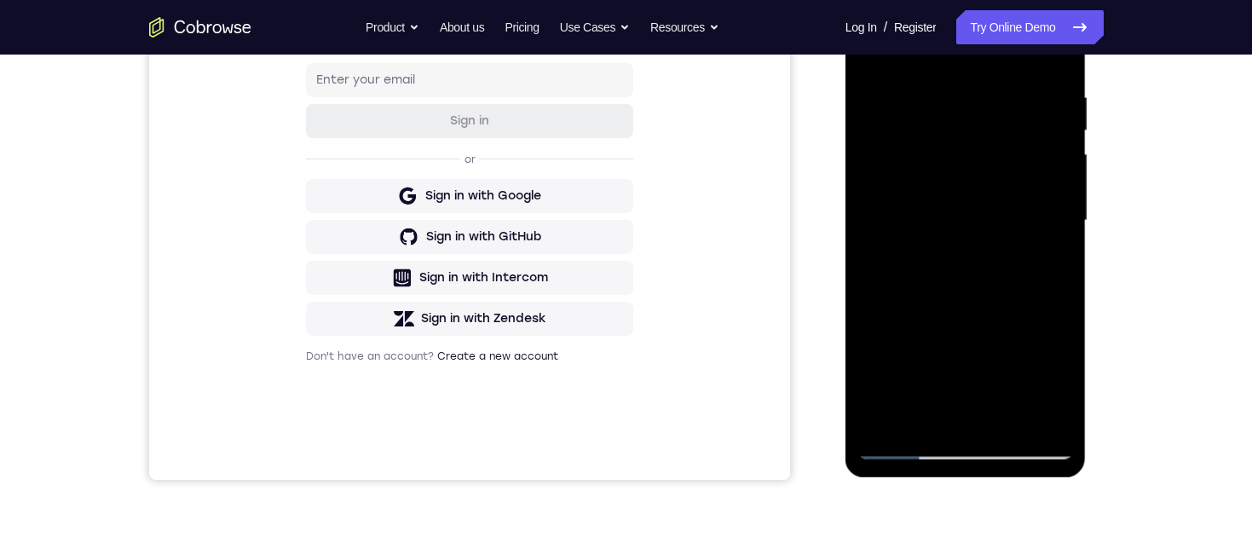
scroll to position [174, 0]
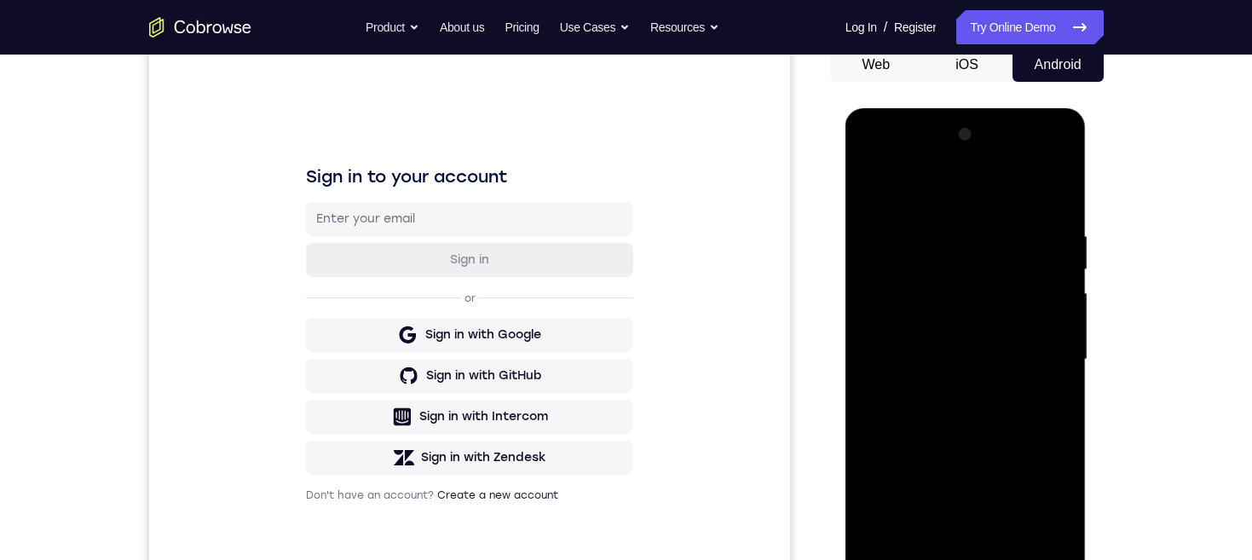
click at [870, 192] on div at bounding box center [965, 359] width 215 height 477
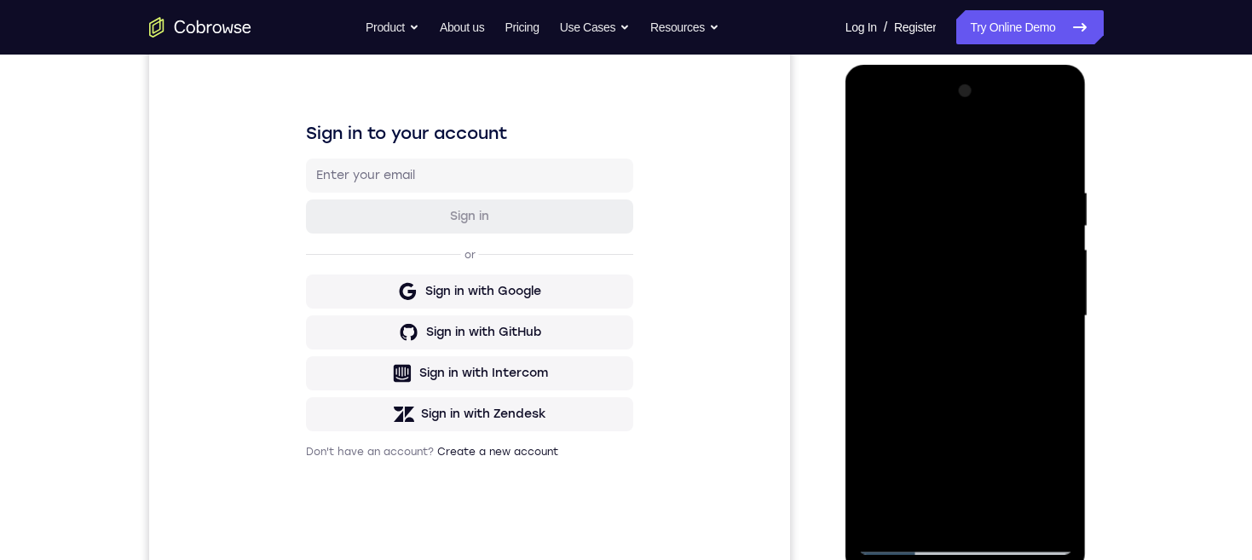
scroll to position [216, 0]
click at [873, 147] on div at bounding box center [965, 316] width 215 height 477
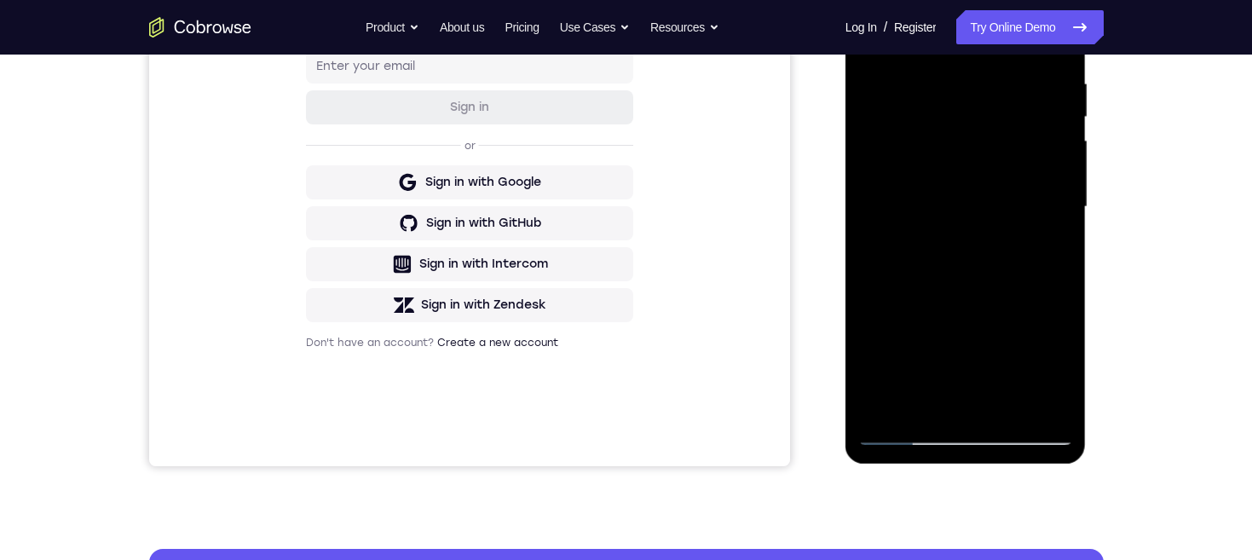
scroll to position [276, 0]
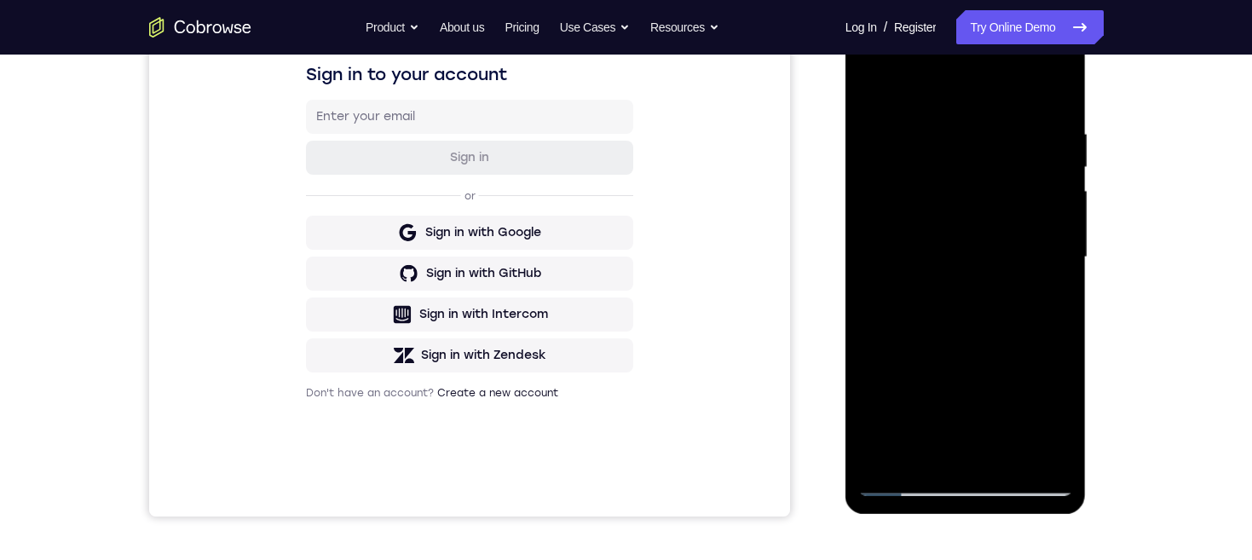
click at [1058, 337] on div at bounding box center [965, 257] width 215 height 477
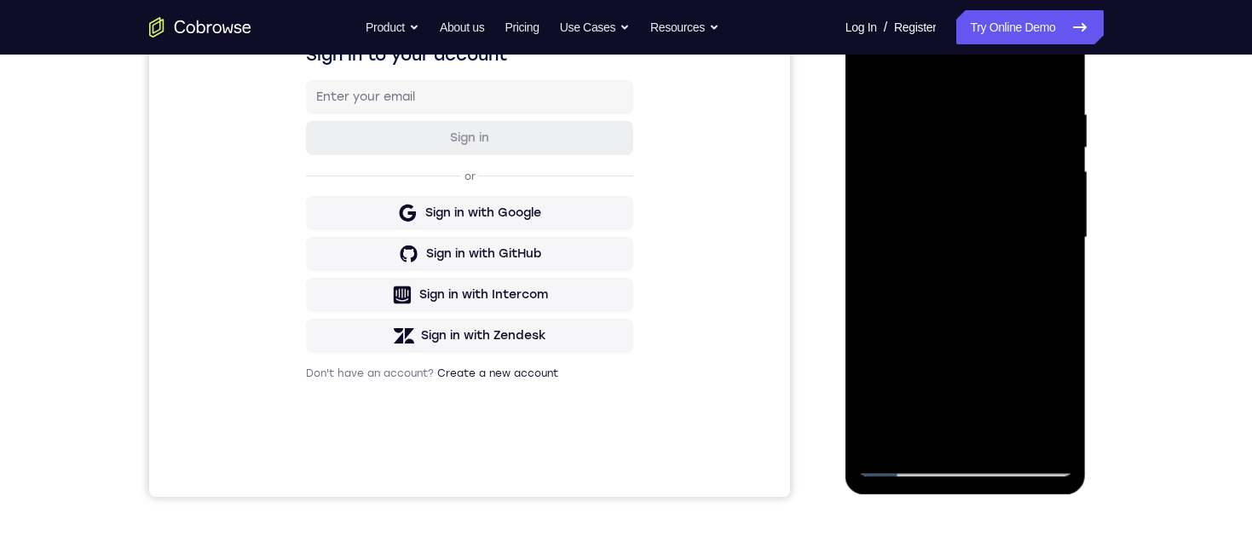
click at [1061, 314] on div at bounding box center [965, 237] width 215 height 477
click at [872, 401] on div at bounding box center [965, 237] width 215 height 477
click at [1009, 441] on div at bounding box center [965, 237] width 215 height 477
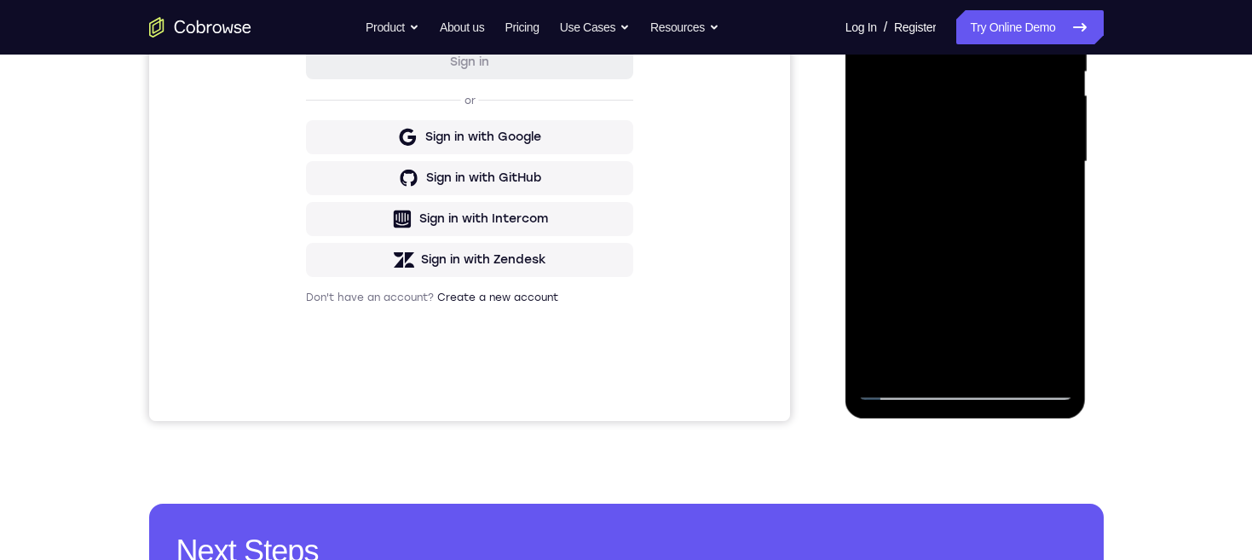
scroll to position [294, 0]
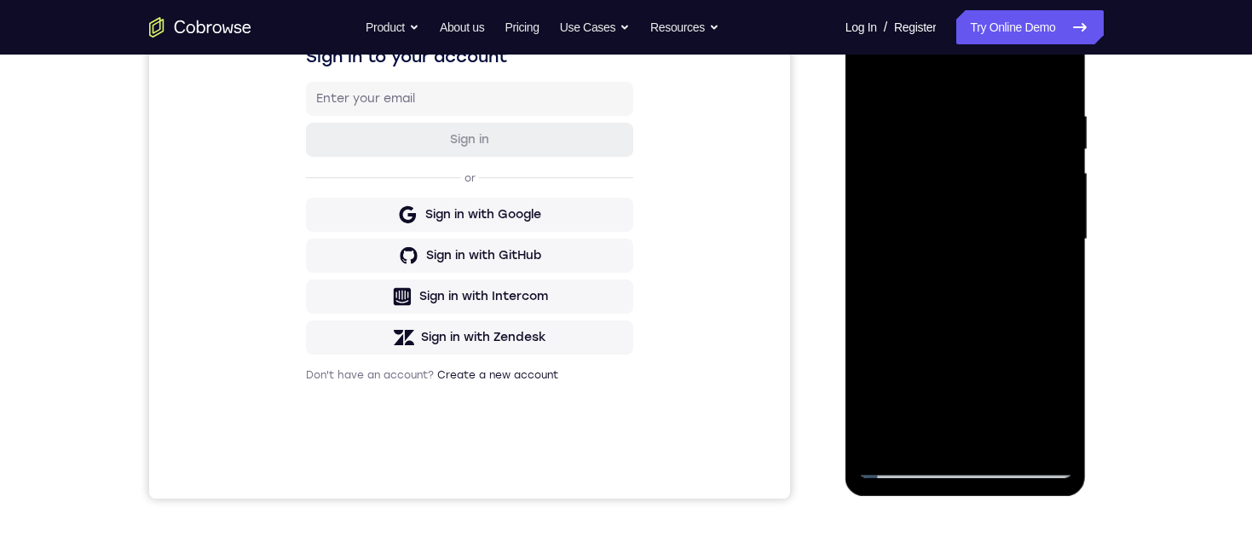
click at [990, 225] on div at bounding box center [965, 239] width 215 height 477
click at [874, 77] on div at bounding box center [965, 241] width 215 height 477
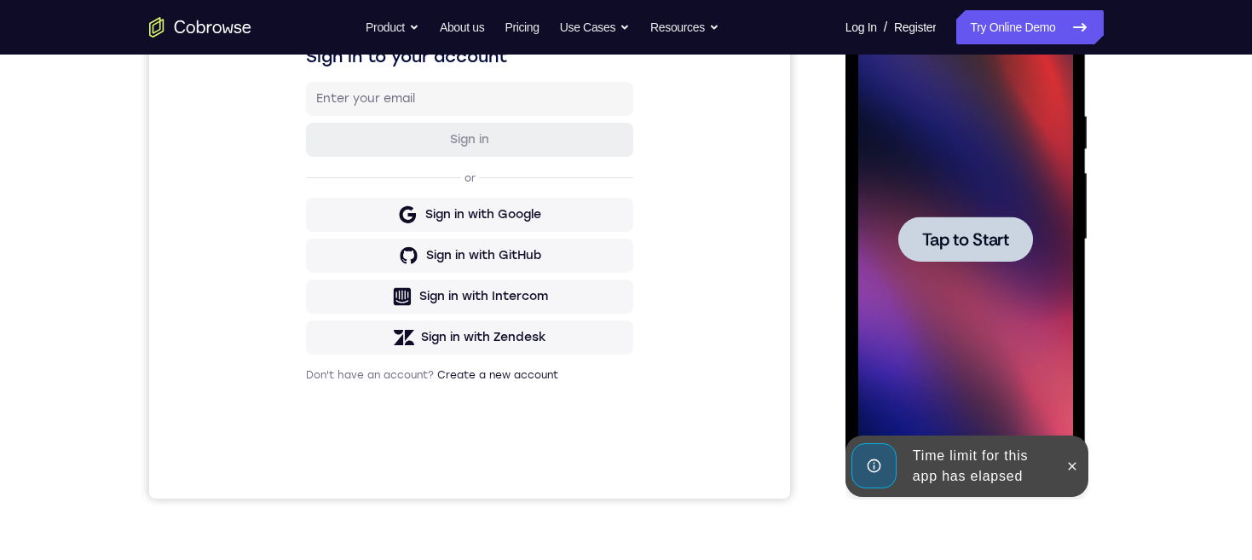
scroll to position [380, 0]
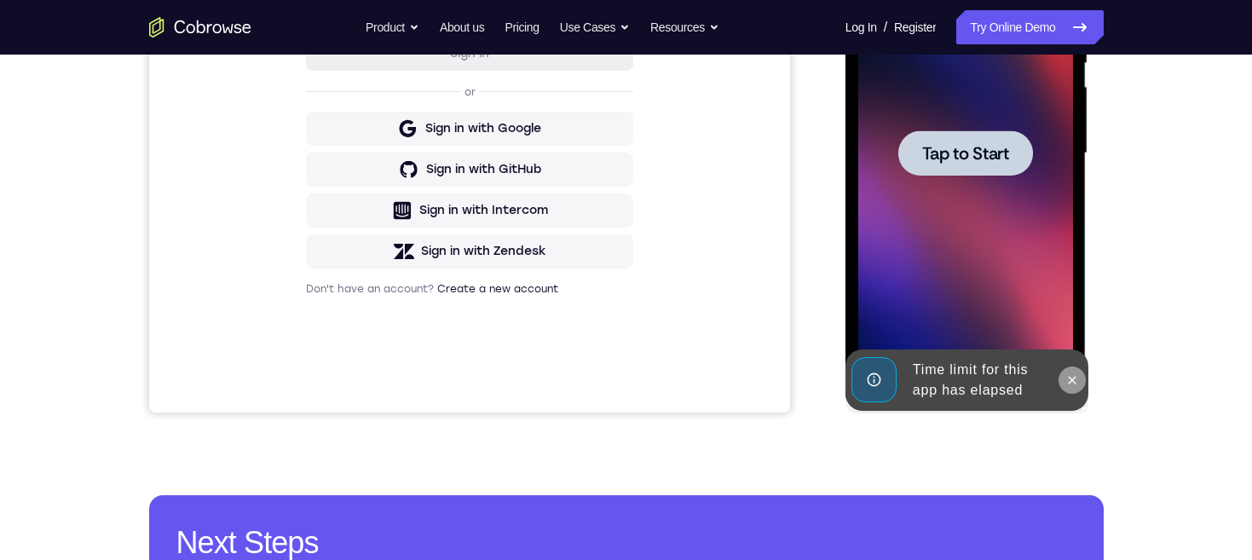
click at [1069, 377] on icon at bounding box center [1072, 380] width 14 height 14
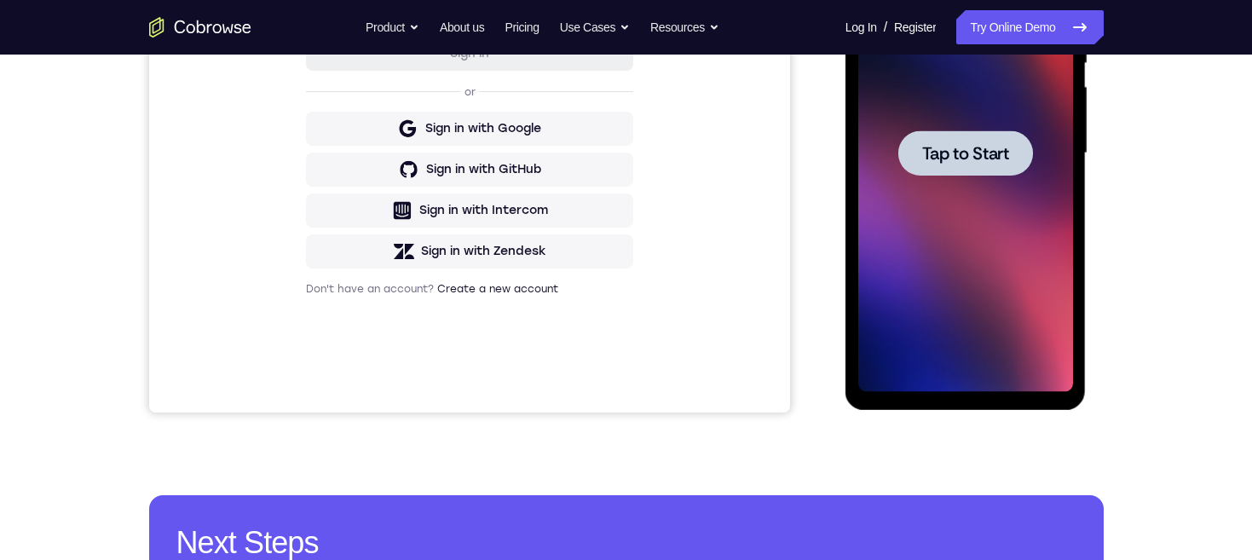
click at [979, 171] on div at bounding box center [965, 152] width 135 height 45
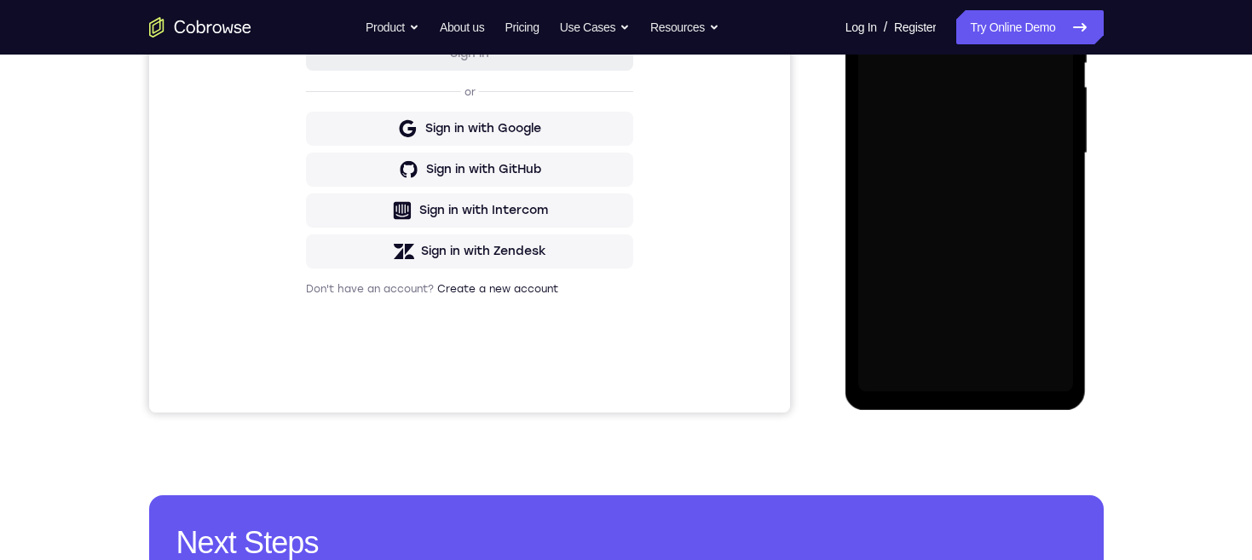
scroll to position [376, 0]
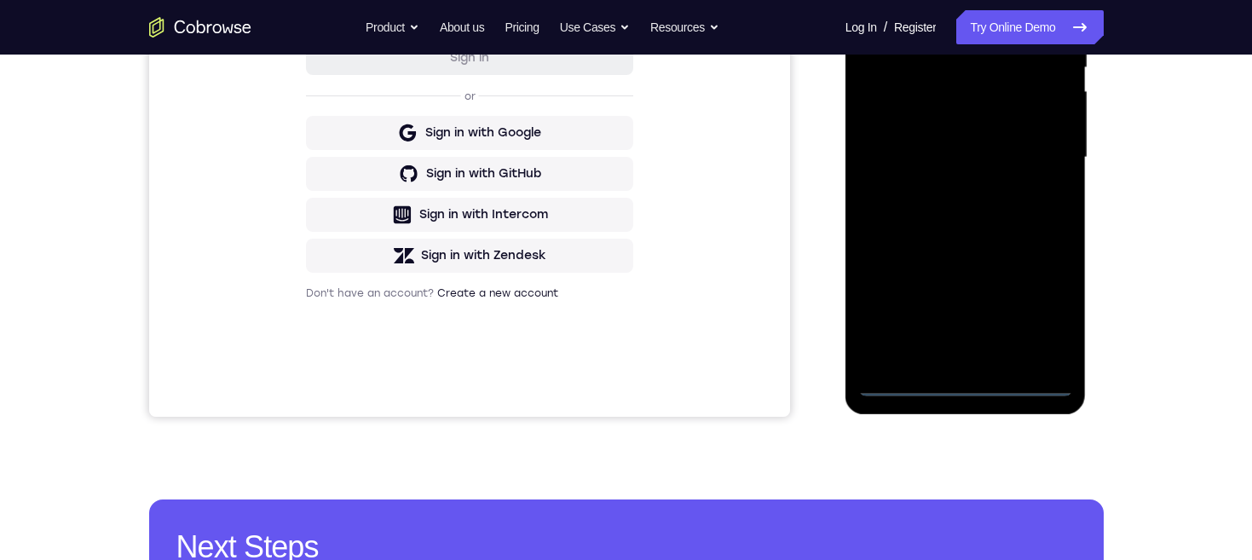
click at [970, 379] on div at bounding box center [965, 157] width 215 height 477
click at [1035, 307] on div at bounding box center [965, 157] width 215 height 477
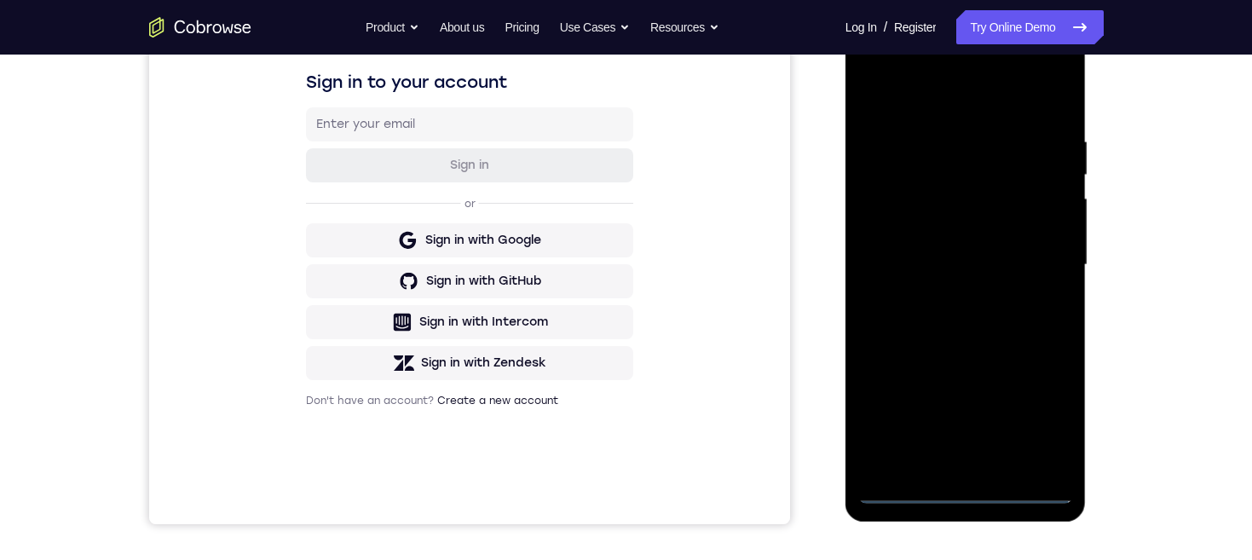
scroll to position [261, 0]
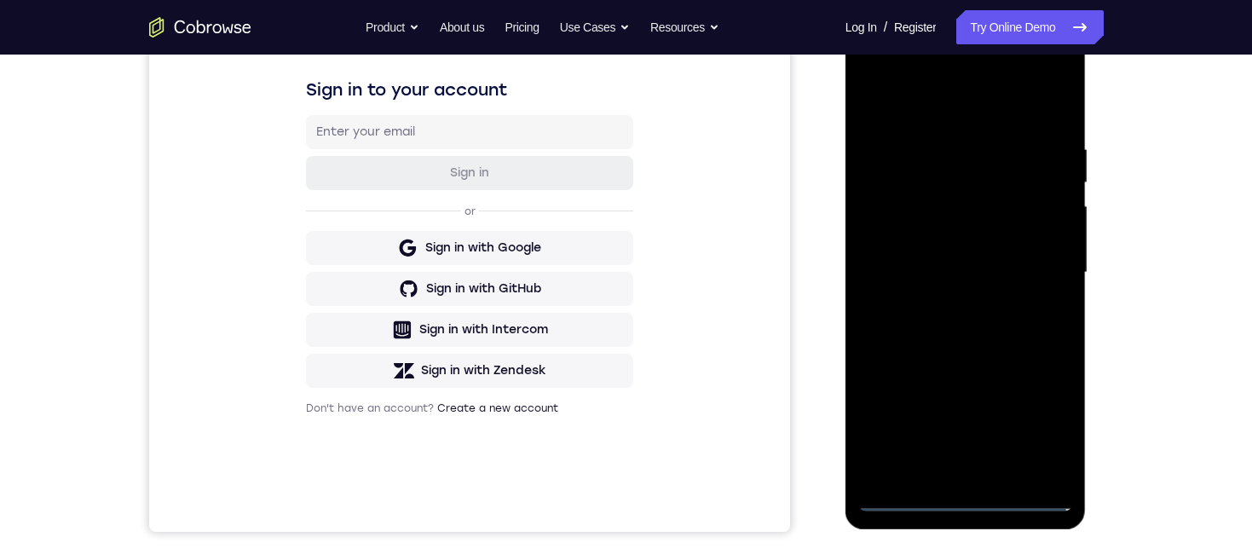
click at [969, 109] on div at bounding box center [965, 272] width 215 height 477
click at [1035, 270] on div at bounding box center [965, 272] width 215 height 477
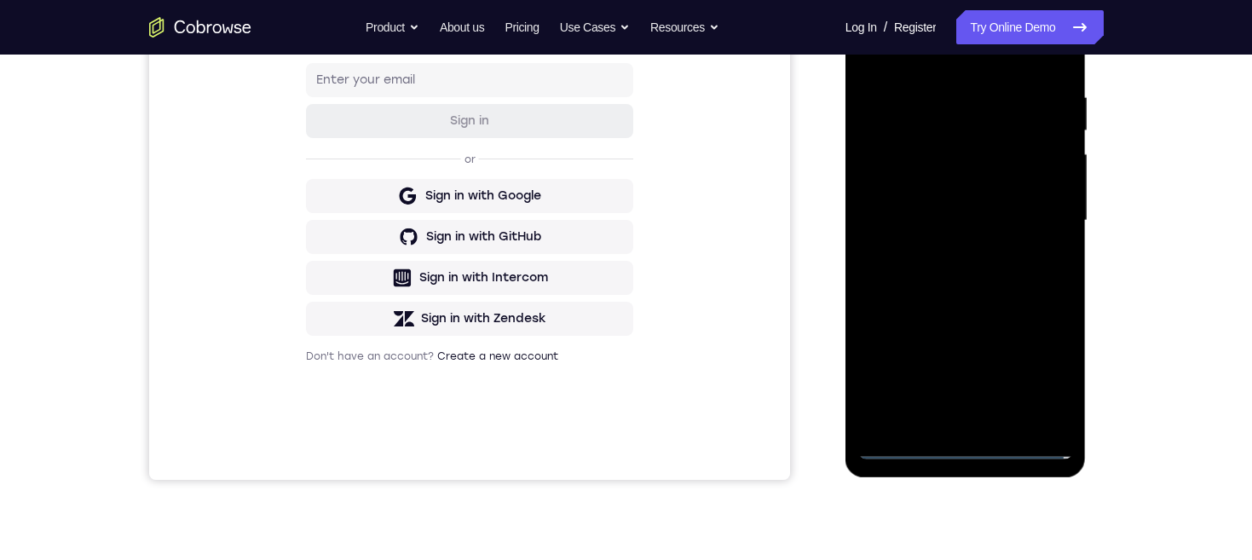
scroll to position [363, 0]
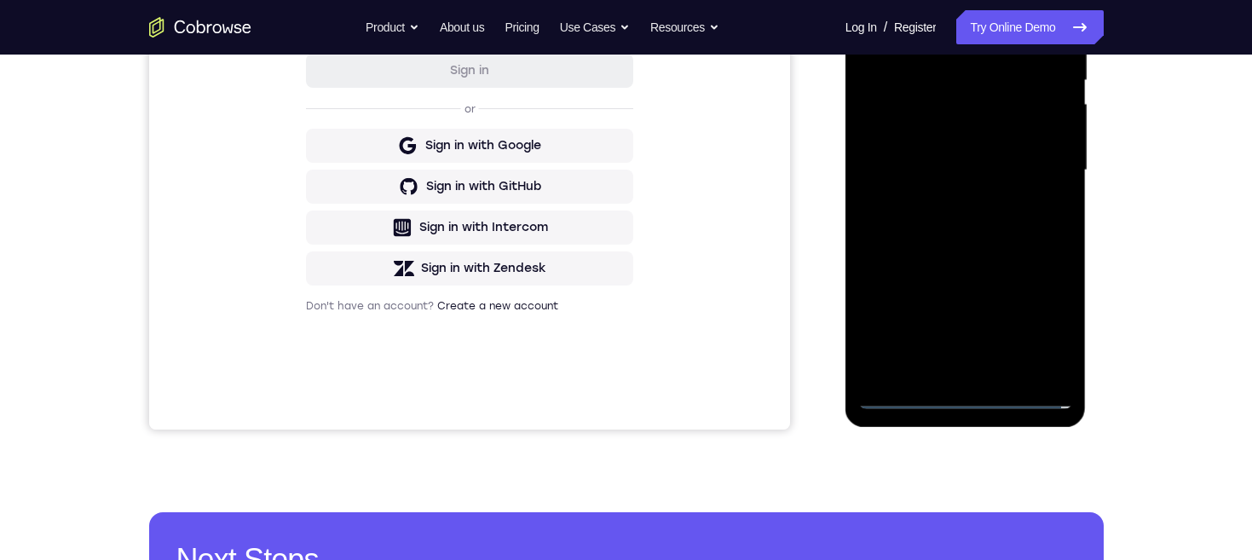
click at [947, 374] on div at bounding box center [965, 170] width 215 height 477
click at [1017, 155] on div at bounding box center [965, 170] width 215 height 477
click at [972, 141] on div at bounding box center [965, 170] width 215 height 477
click at [1029, 167] on div at bounding box center [965, 170] width 215 height 477
click at [1010, 223] on div at bounding box center [965, 170] width 215 height 477
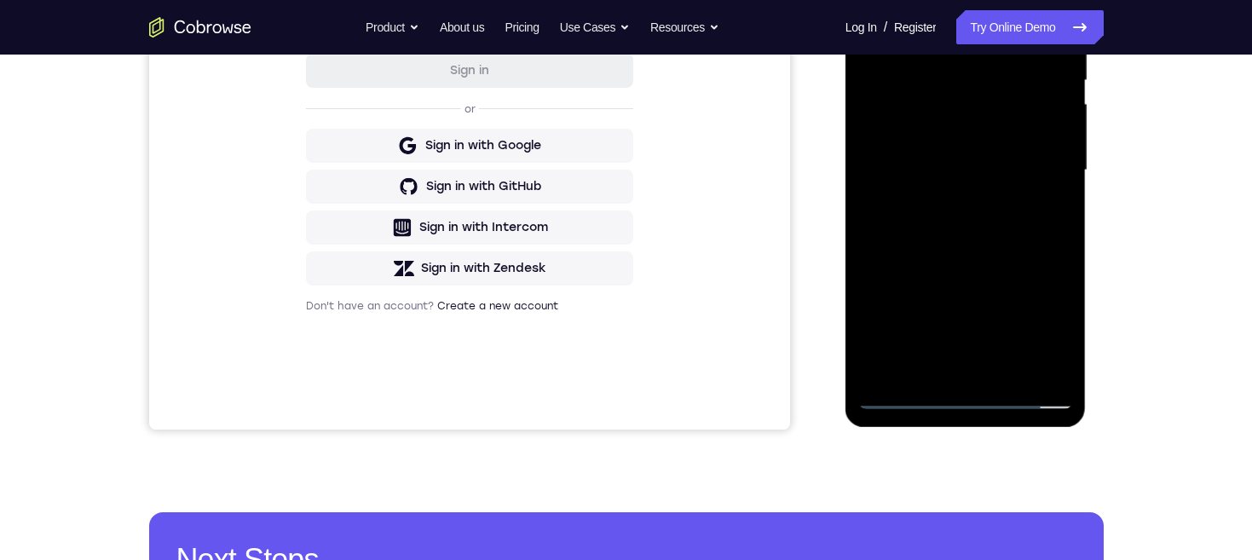
click at [980, 221] on div at bounding box center [965, 170] width 215 height 477
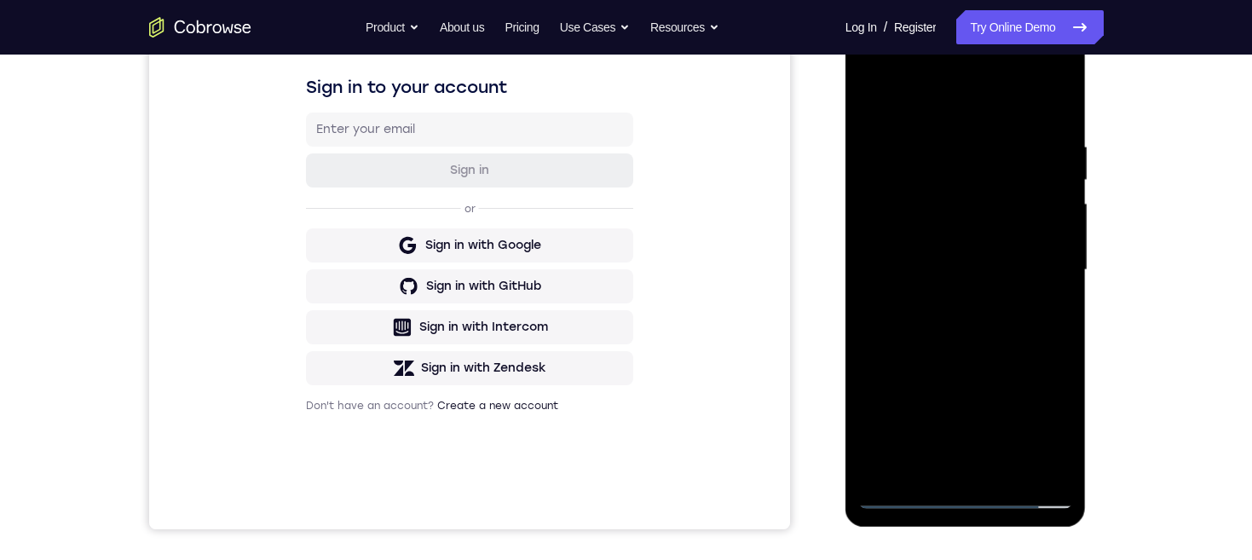
scroll to position [360, 0]
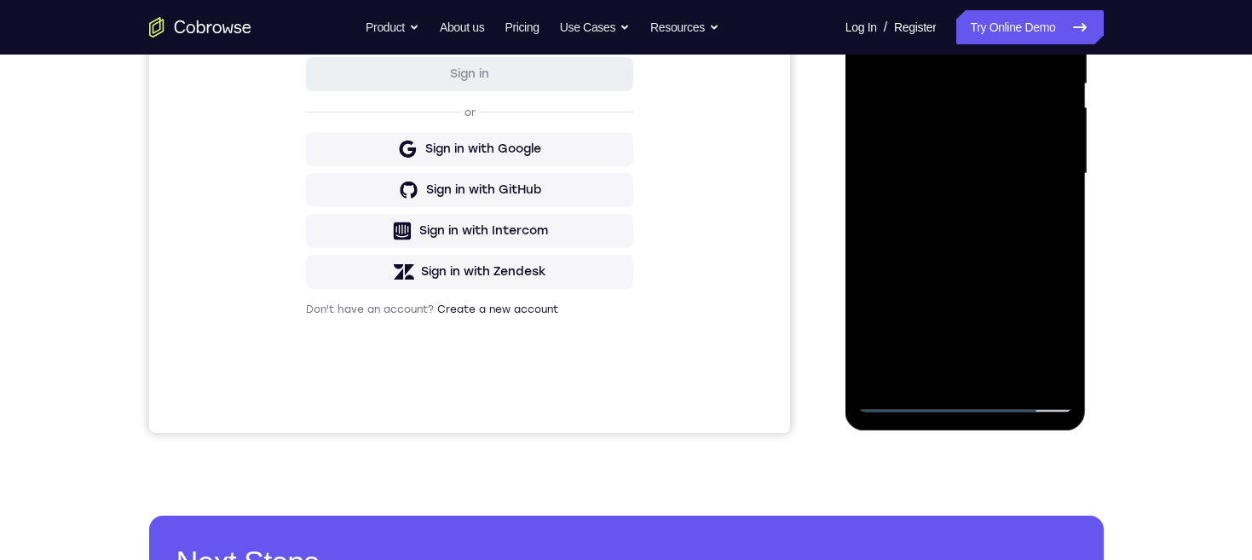
click at [975, 365] on div at bounding box center [965, 173] width 215 height 477
click at [975, 371] on div at bounding box center [965, 173] width 215 height 477
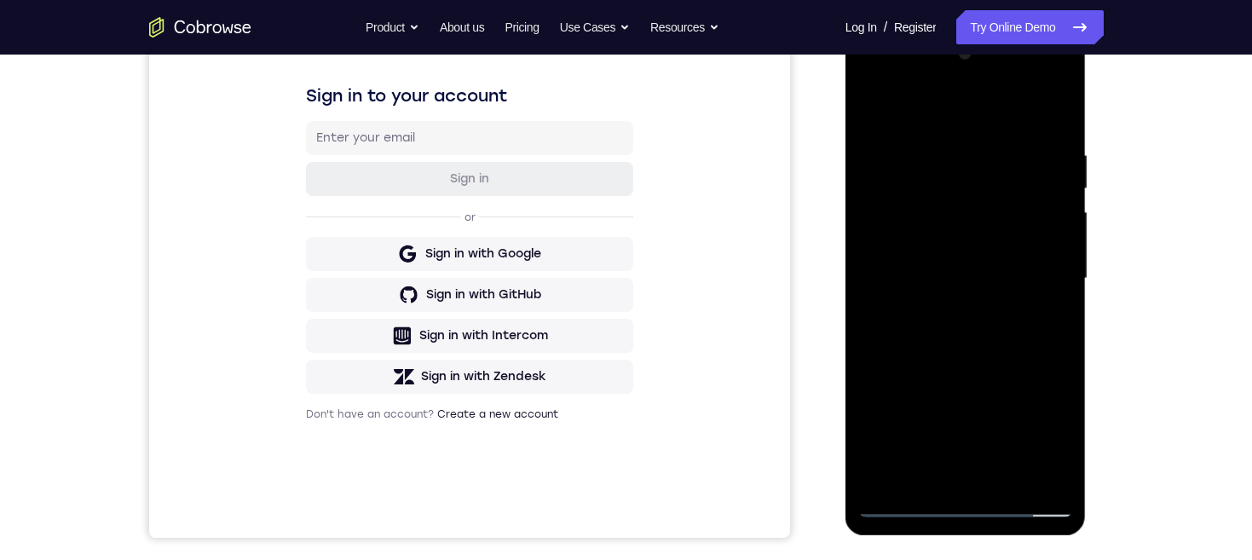
scroll to position [251, 0]
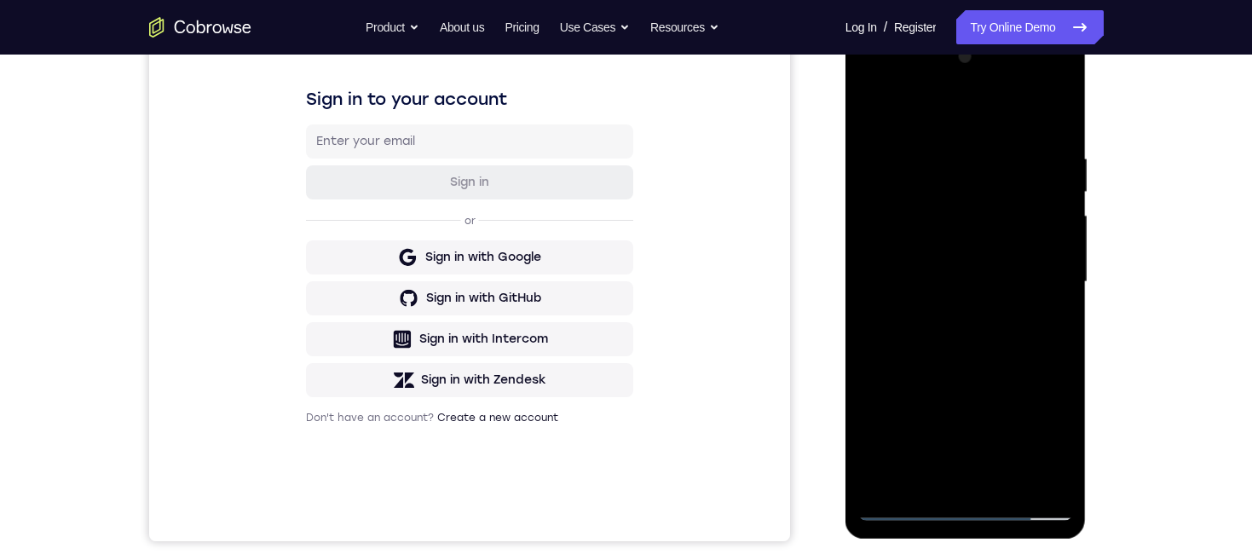
click at [1039, 110] on div at bounding box center [965, 281] width 215 height 477
click at [1054, 142] on div at bounding box center [965, 281] width 215 height 477
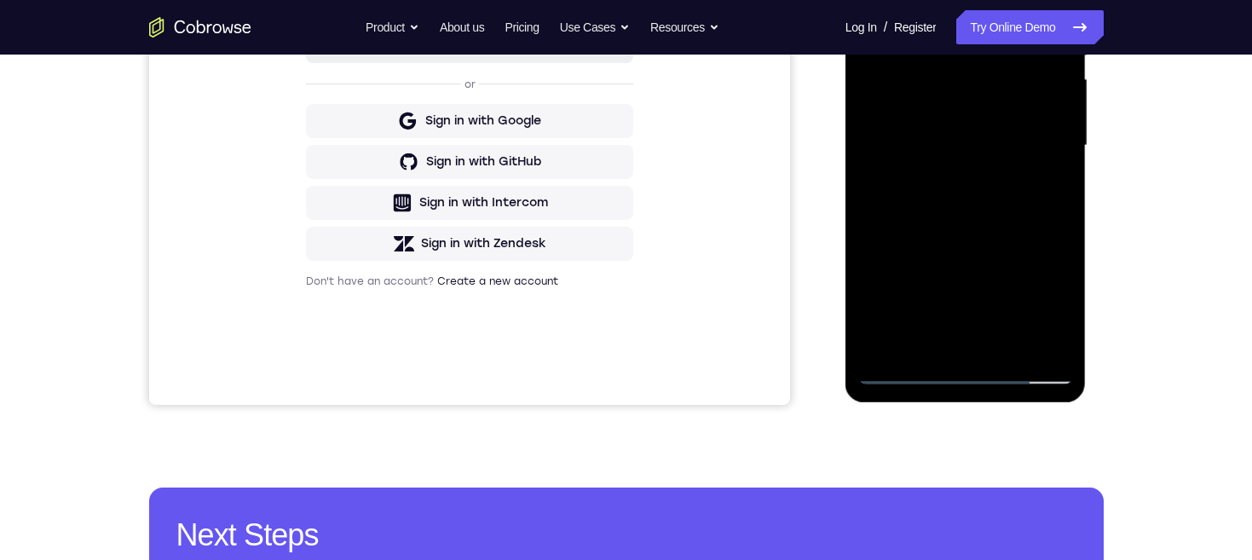
scroll to position [180, 0]
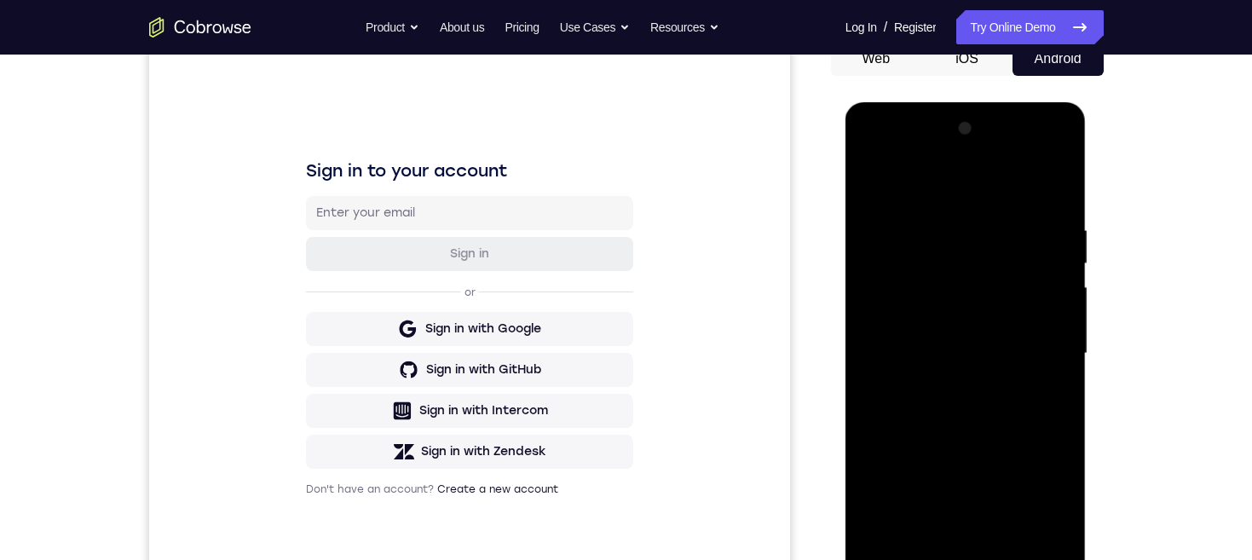
click at [964, 198] on div at bounding box center [965, 353] width 215 height 477
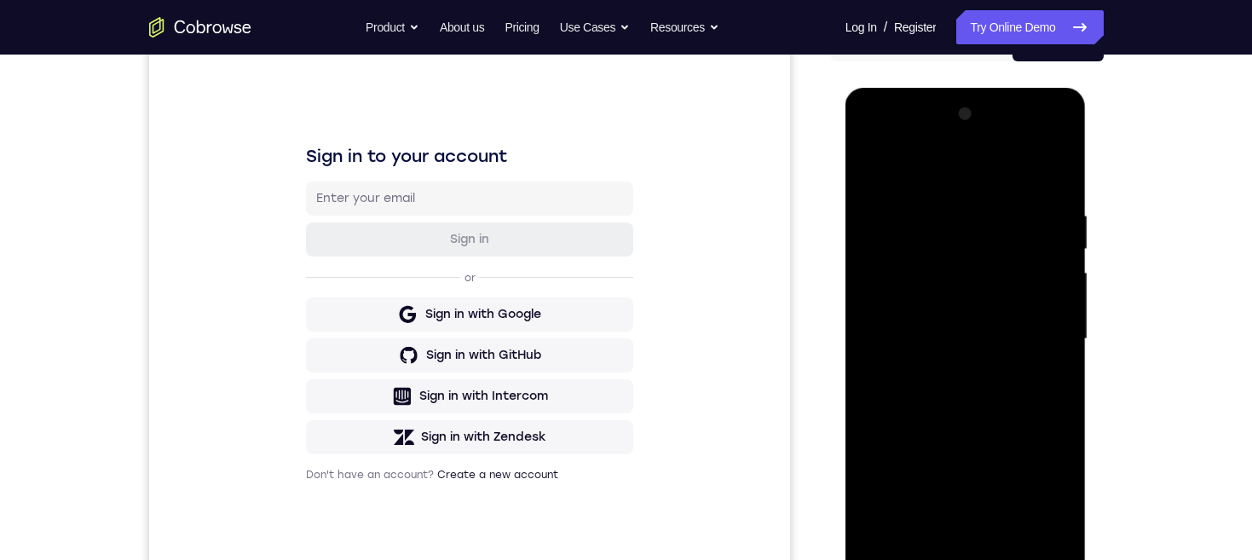
scroll to position [347, 0]
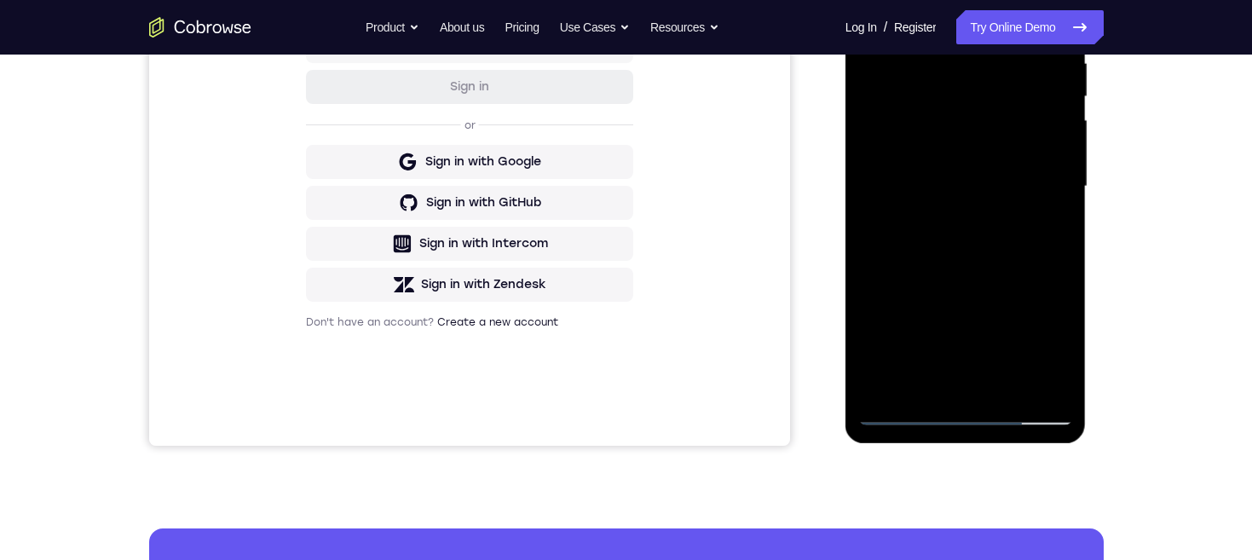
click at [902, 410] on div at bounding box center [965, 186] width 215 height 477
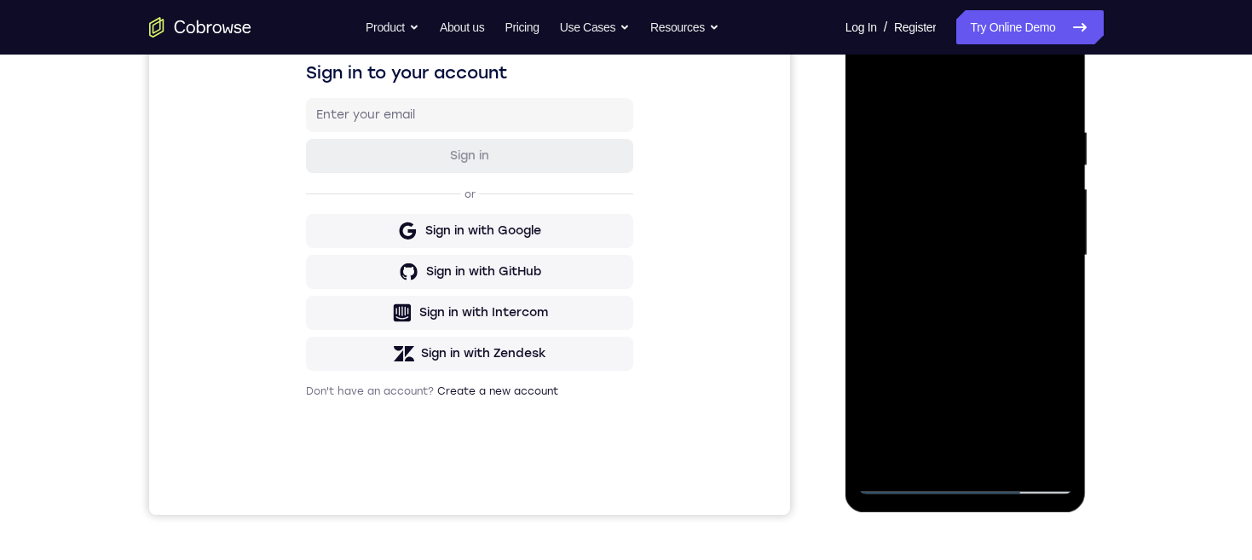
scroll to position [255, 0]
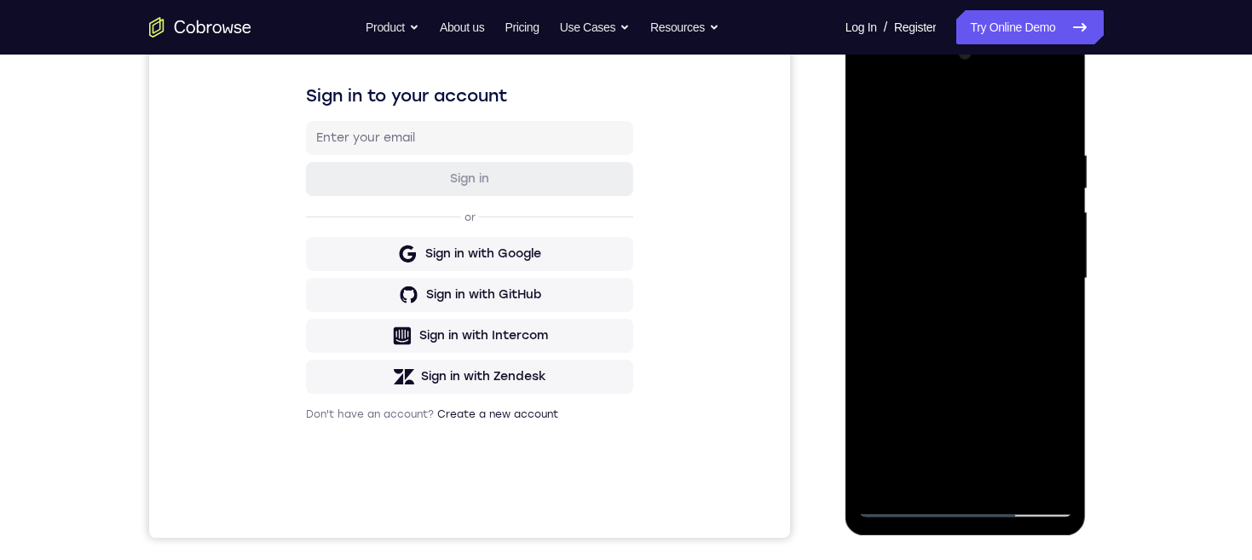
click at [867, 82] on div at bounding box center [965, 278] width 215 height 477
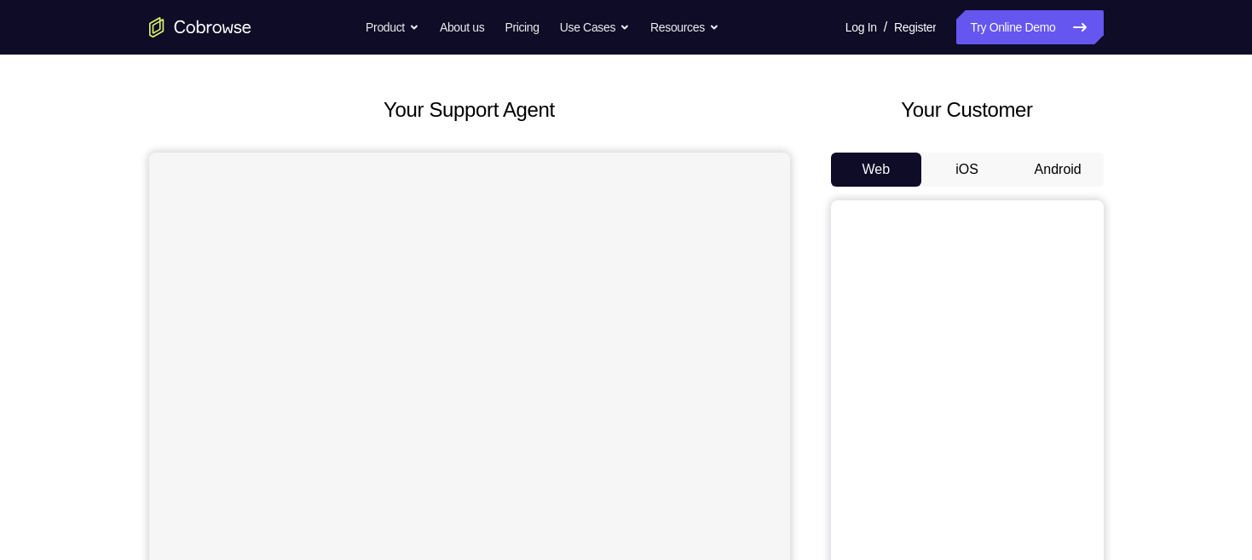
click at [1062, 163] on button "Android" at bounding box center [1057, 170] width 91 height 34
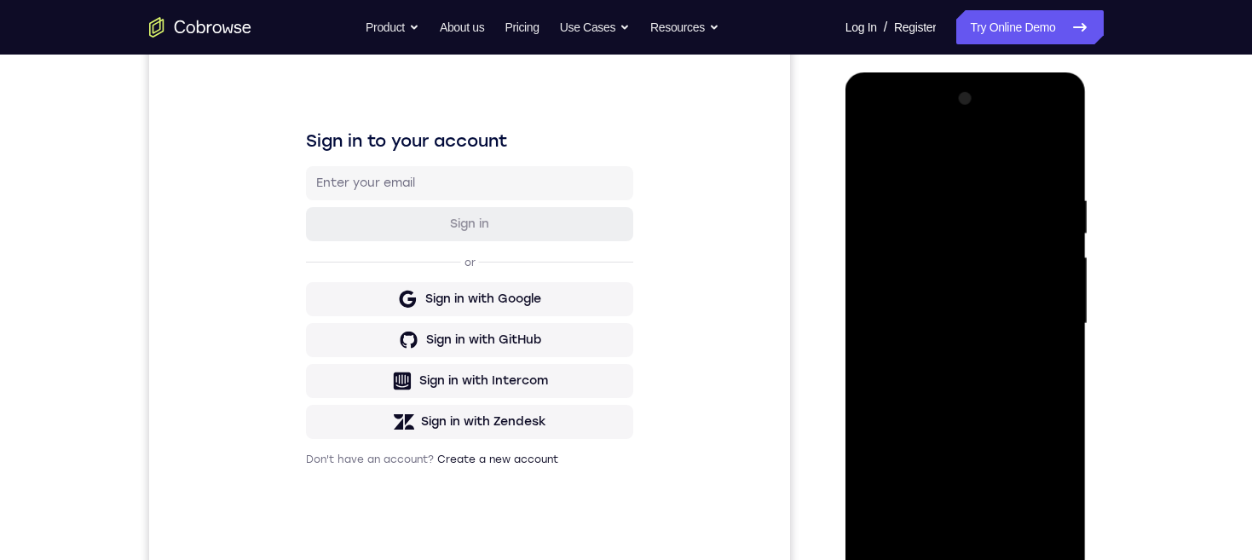
scroll to position [264, 0]
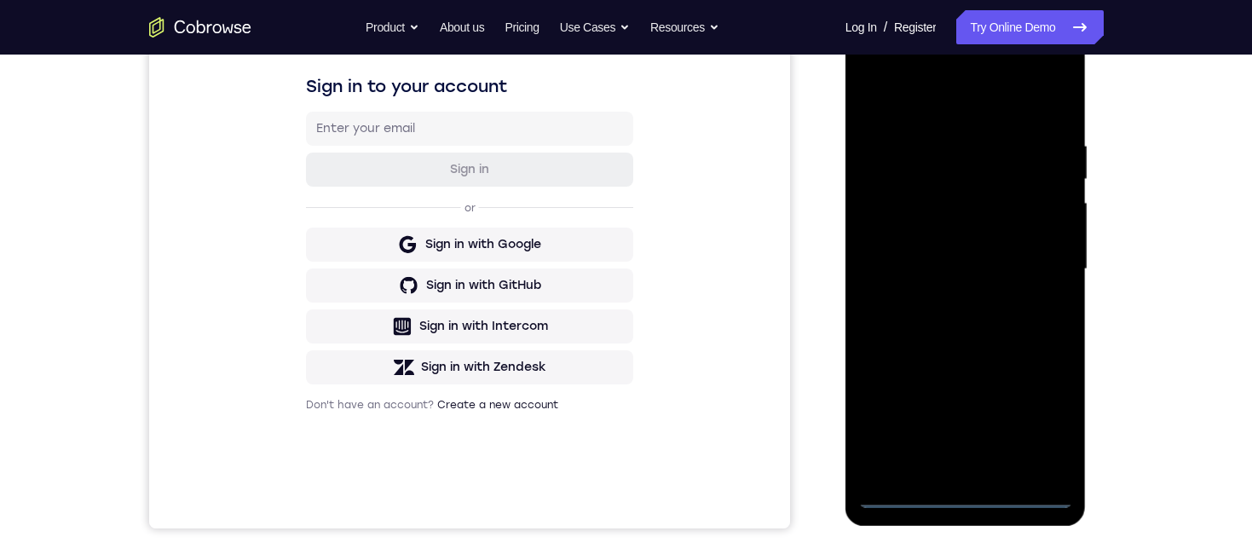
click at [963, 493] on div at bounding box center [965, 269] width 215 height 477
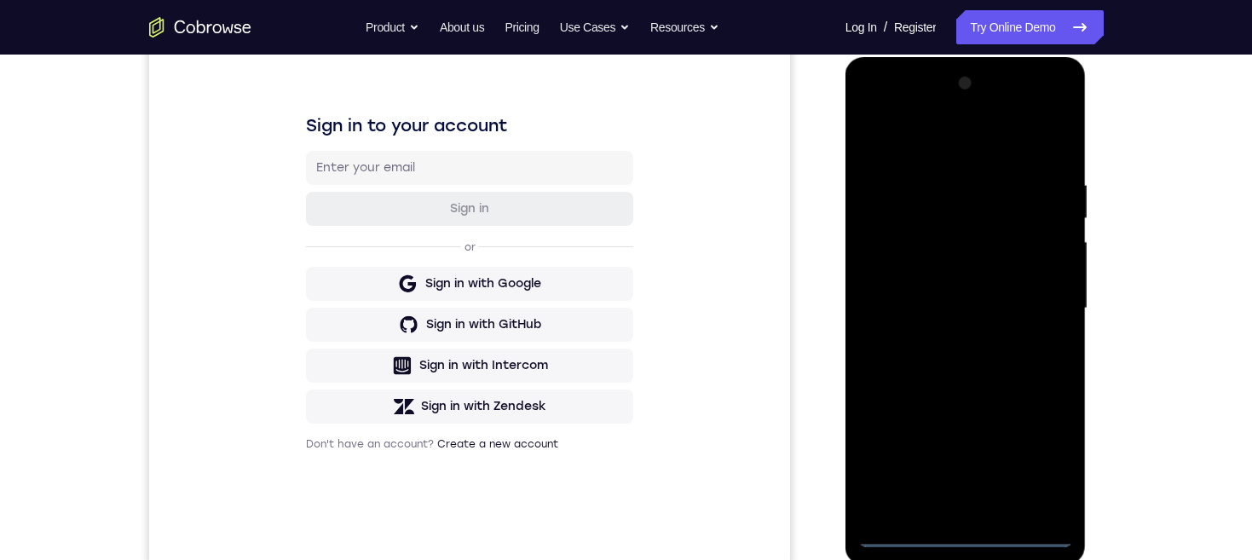
click at [1038, 458] on div at bounding box center [965, 308] width 215 height 477
click at [945, 147] on div at bounding box center [965, 308] width 215 height 477
click at [1035, 308] on div at bounding box center [965, 308] width 215 height 477
click at [940, 337] on div at bounding box center [965, 308] width 215 height 477
click at [996, 283] on div at bounding box center [965, 308] width 215 height 477
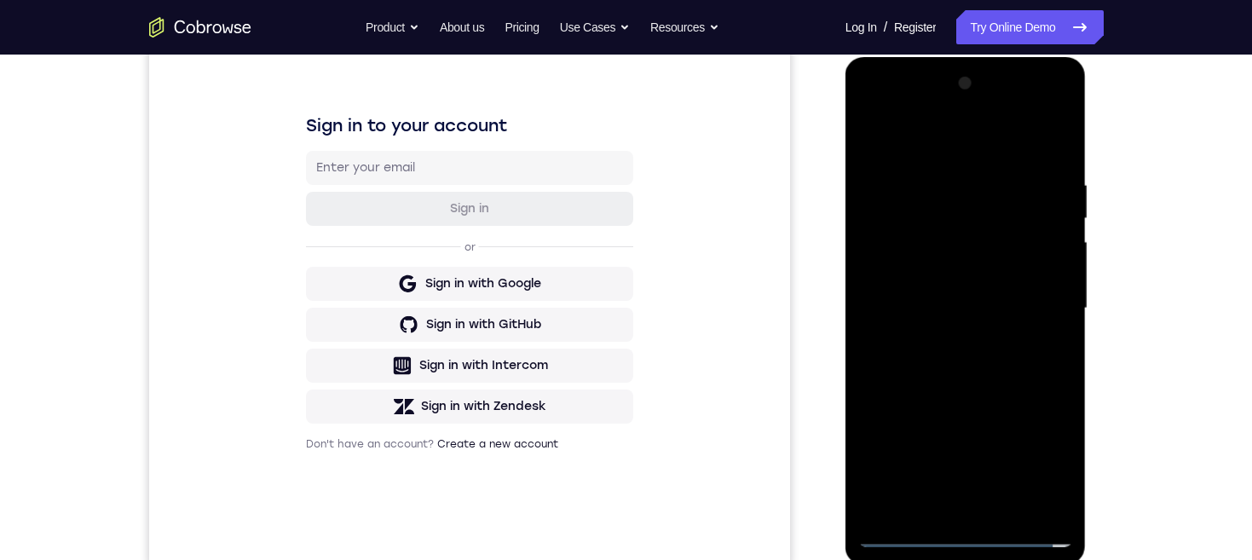
click at [914, 269] on div at bounding box center [965, 308] width 215 height 477
click at [1023, 310] on div at bounding box center [965, 308] width 215 height 477
click at [1014, 367] on div at bounding box center [965, 308] width 215 height 477
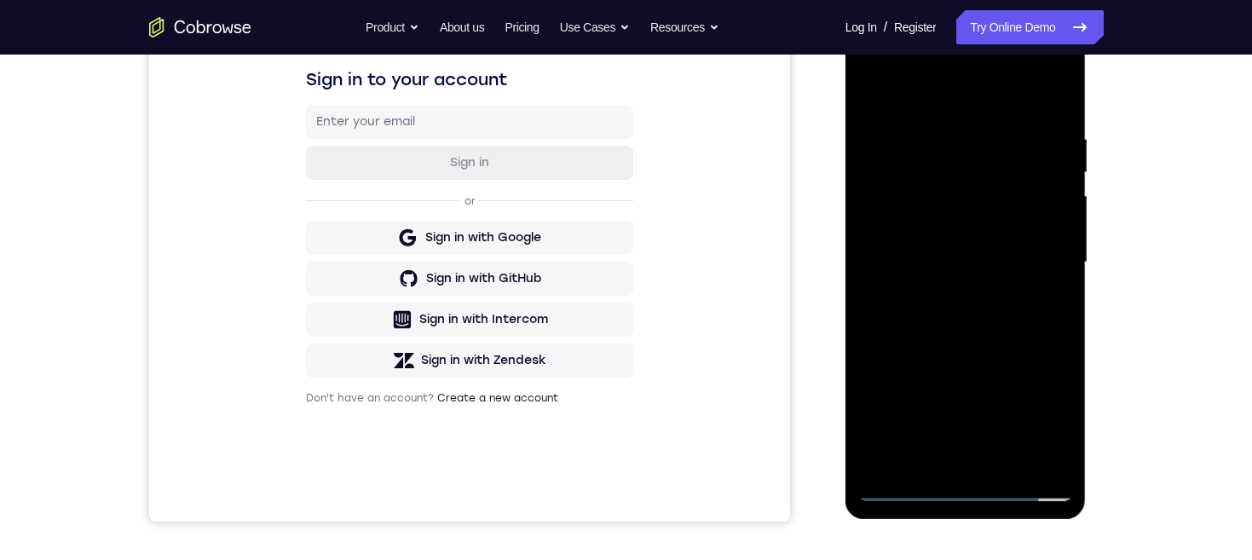
click at [1023, 296] on div at bounding box center [965, 262] width 215 height 477
click at [1006, 458] on div at bounding box center [965, 262] width 215 height 477
click at [1005, 354] on div at bounding box center [965, 262] width 215 height 477
click at [984, 216] on div at bounding box center [965, 262] width 215 height 477
click at [958, 424] on div at bounding box center [965, 262] width 215 height 477
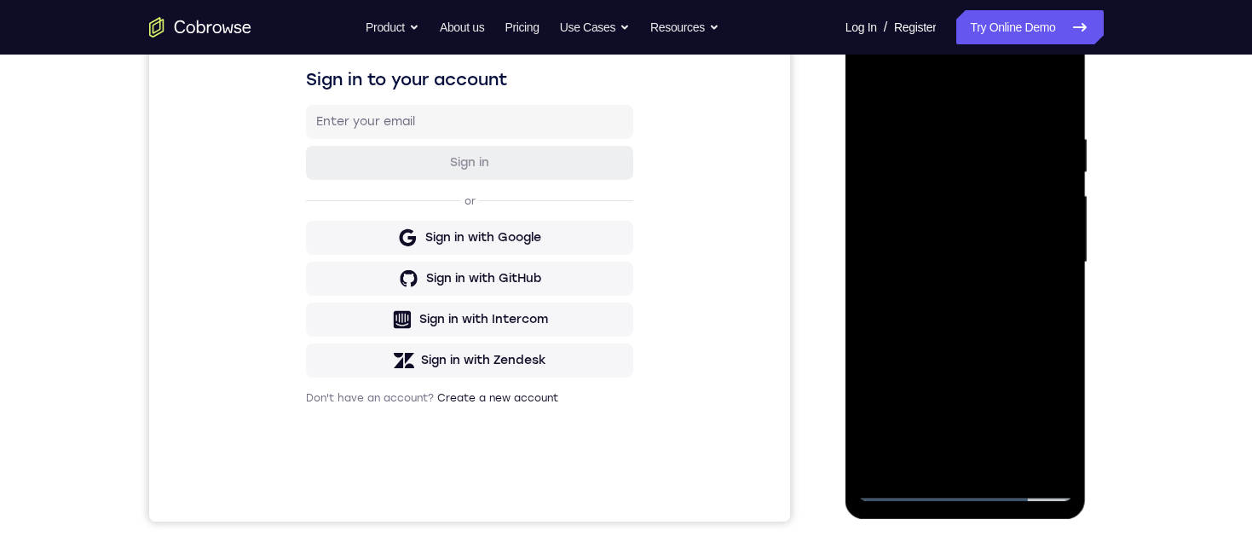
click at [1023, 423] on div at bounding box center [965, 262] width 215 height 477
click at [969, 334] on div at bounding box center [965, 262] width 215 height 477
click at [1049, 307] on div at bounding box center [965, 262] width 215 height 477
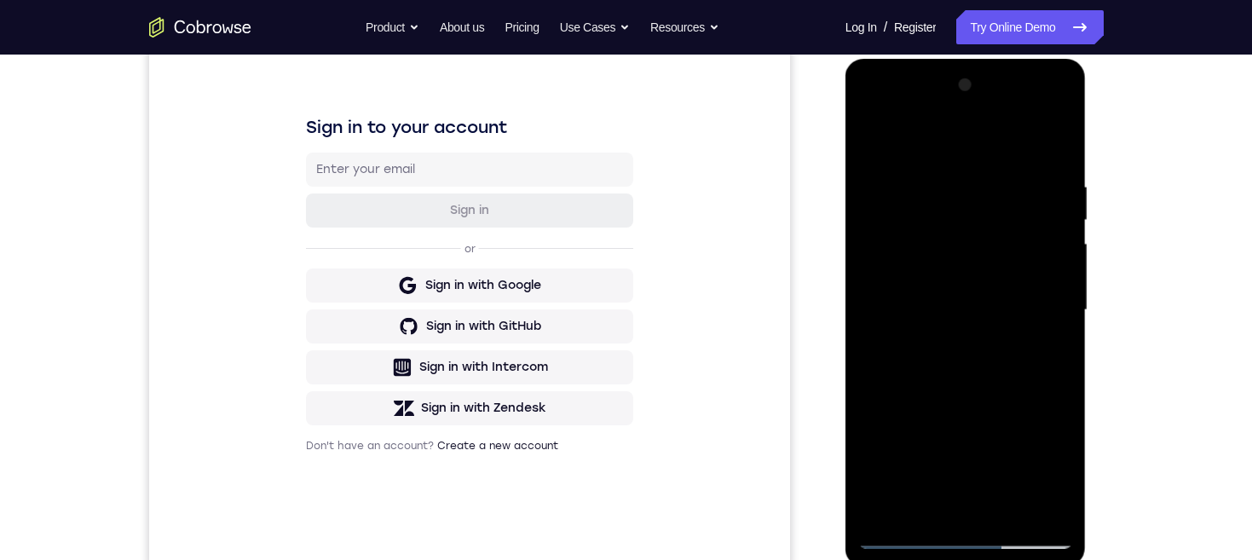
click at [868, 139] on div at bounding box center [965, 310] width 215 height 477
click at [871, 133] on div at bounding box center [965, 310] width 215 height 477
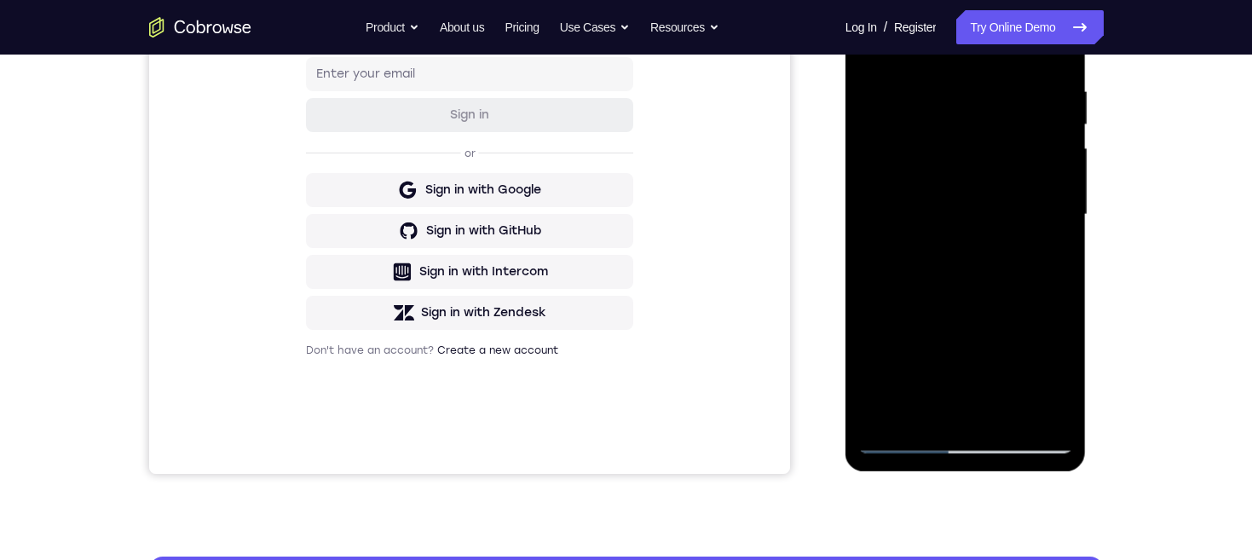
scroll to position [320, 0]
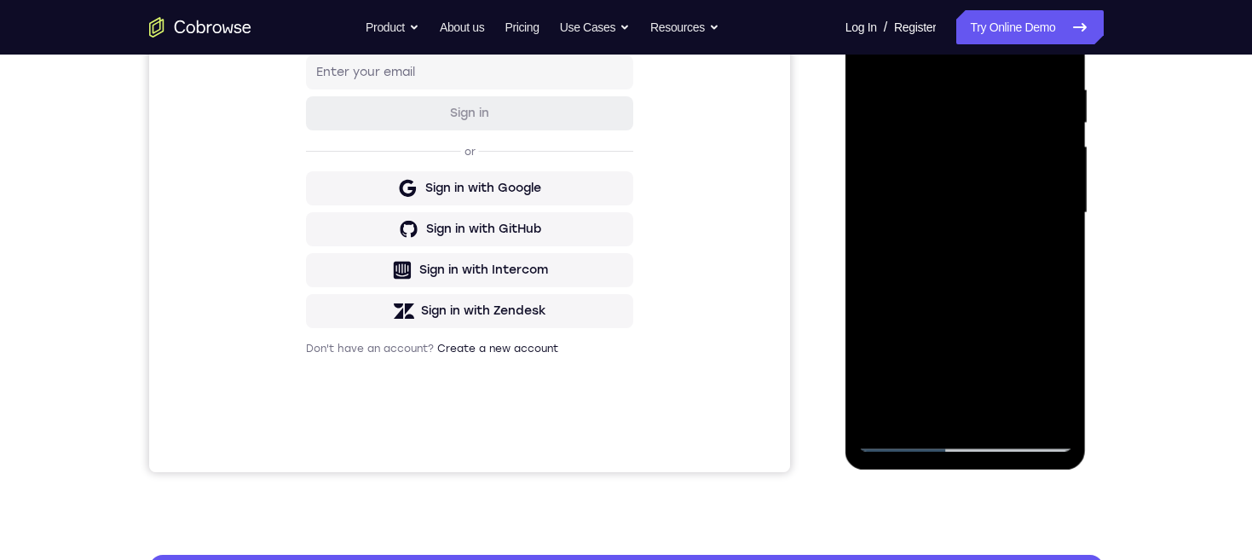
click at [871, 92] on div at bounding box center [965, 212] width 215 height 477
click at [1056, 159] on div at bounding box center [965, 212] width 215 height 477
click at [872, 315] on div at bounding box center [965, 212] width 215 height 477
click at [1058, 154] on div at bounding box center [965, 212] width 215 height 477
click at [1055, 213] on div at bounding box center [965, 212] width 215 height 477
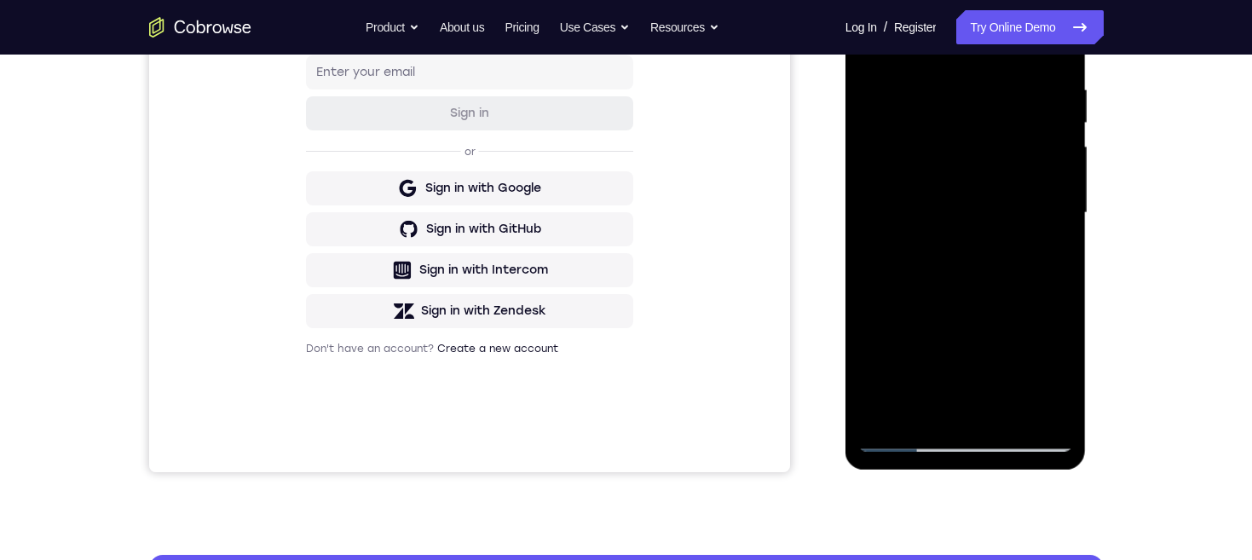
click at [1057, 213] on div at bounding box center [965, 212] width 215 height 477
click at [1057, 212] on div at bounding box center [965, 212] width 215 height 477
click at [1057, 215] on div at bounding box center [965, 212] width 215 height 477
click at [1060, 218] on div at bounding box center [965, 212] width 215 height 477
click at [1057, 136] on div at bounding box center [965, 212] width 215 height 477
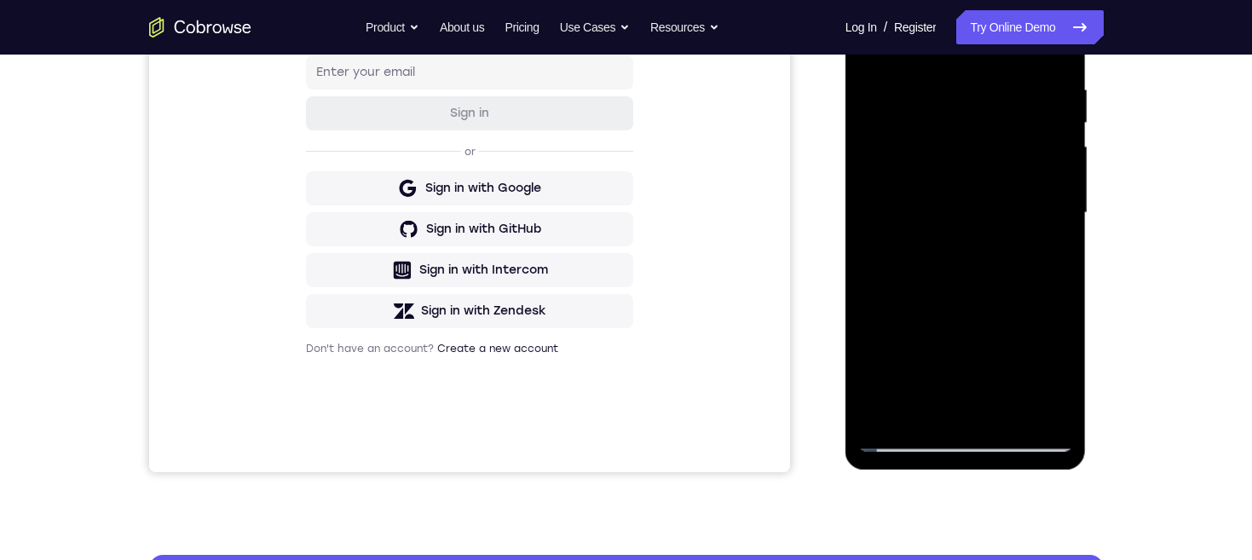
click at [1060, 392] on div at bounding box center [965, 212] width 215 height 477
click at [1000, 407] on div at bounding box center [965, 212] width 215 height 477
click at [964, 169] on div at bounding box center [965, 212] width 215 height 477
click at [1052, 259] on div at bounding box center [965, 212] width 215 height 477
click at [933, 203] on div at bounding box center [965, 212] width 215 height 477
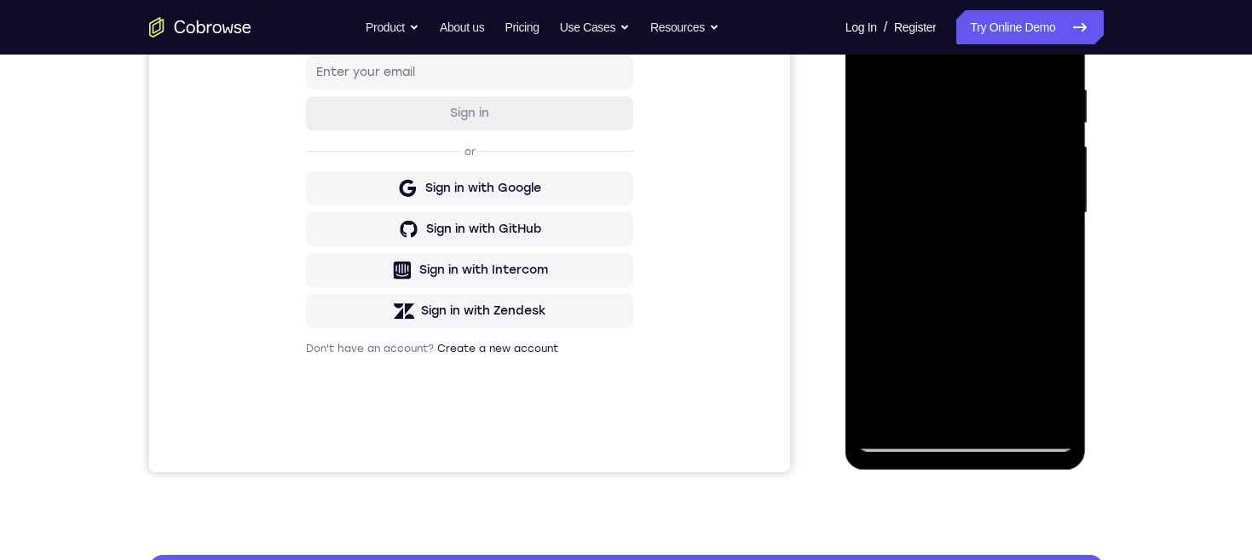
click at [937, 402] on div at bounding box center [965, 212] width 215 height 477
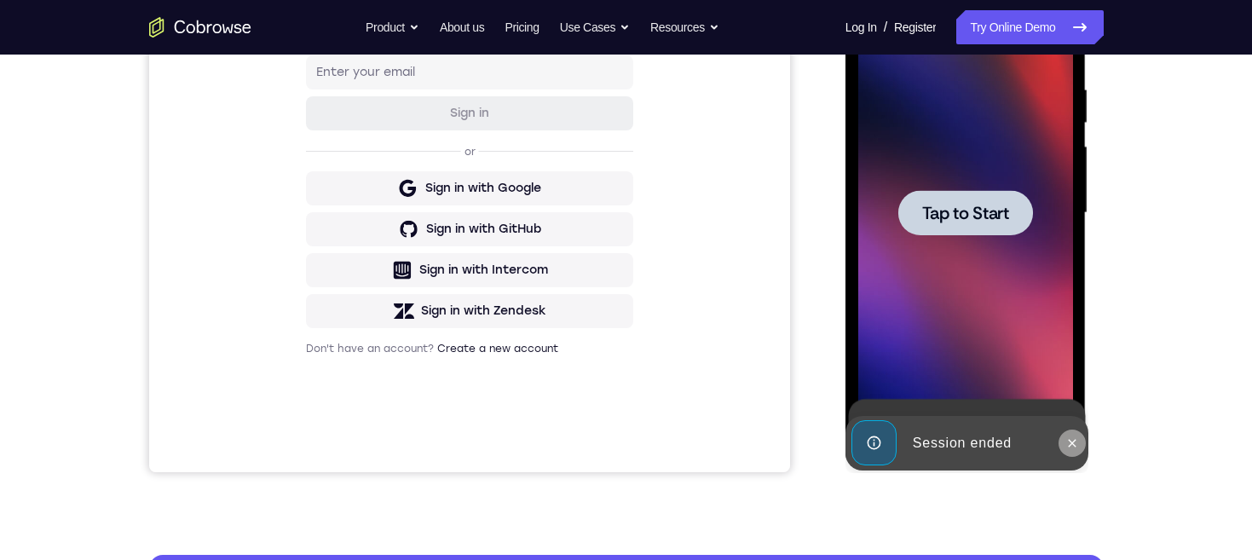
click at [1068, 430] on button at bounding box center [1071, 442] width 27 height 27
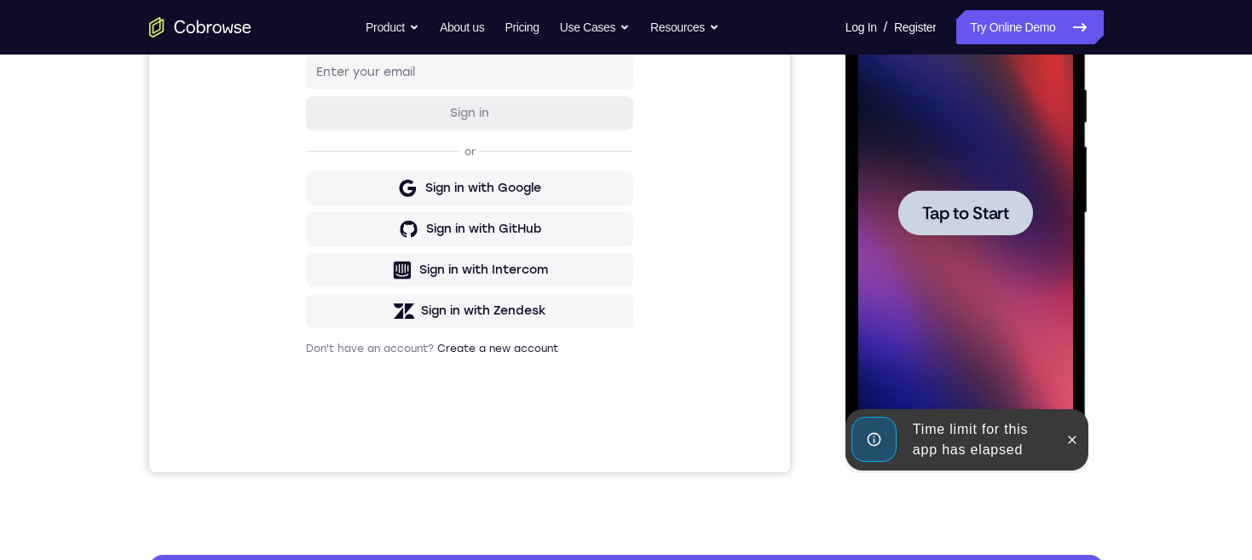
click at [989, 208] on span "Tap to Start" at bounding box center [965, 213] width 87 height 17
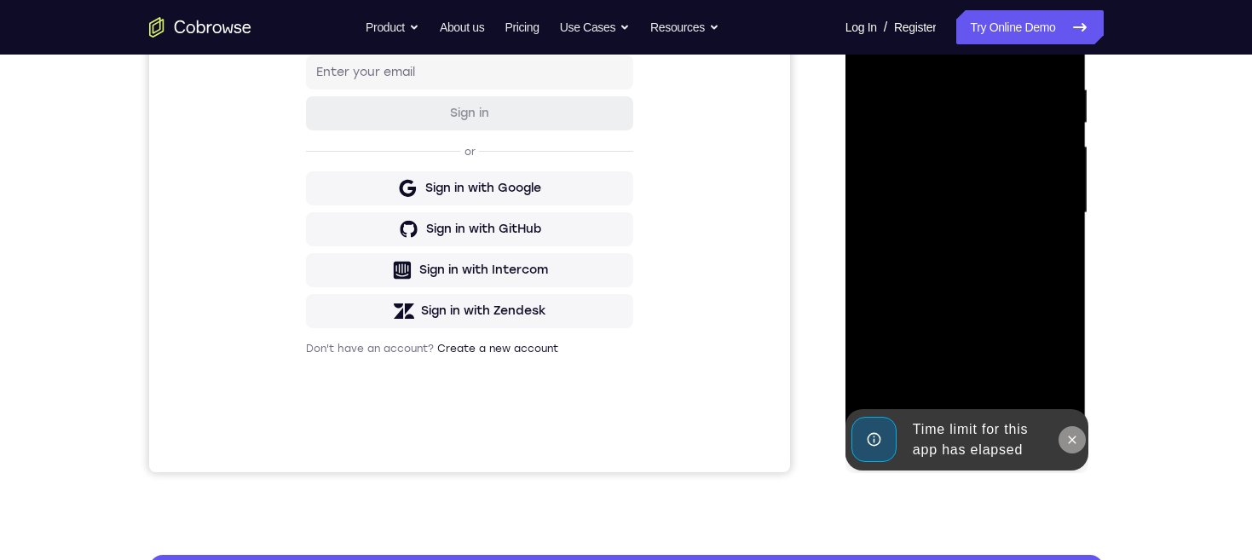
click at [1068, 437] on icon at bounding box center [1072, 440] width 14 height 14
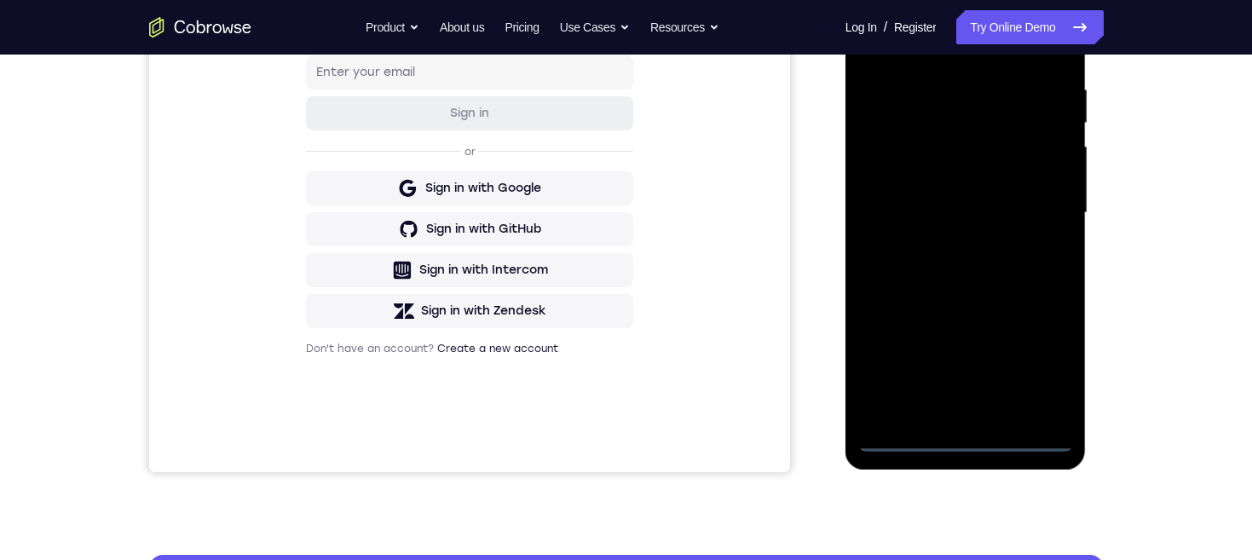
click at [964, 433] on div at bounding box center [965, 212] width 215 height 477
click at [963, 436] on div at bounding box center [965, 212] width 215 height 477
click at [1026, 361] on div at bounding box center [965, 212] width 215 height 477
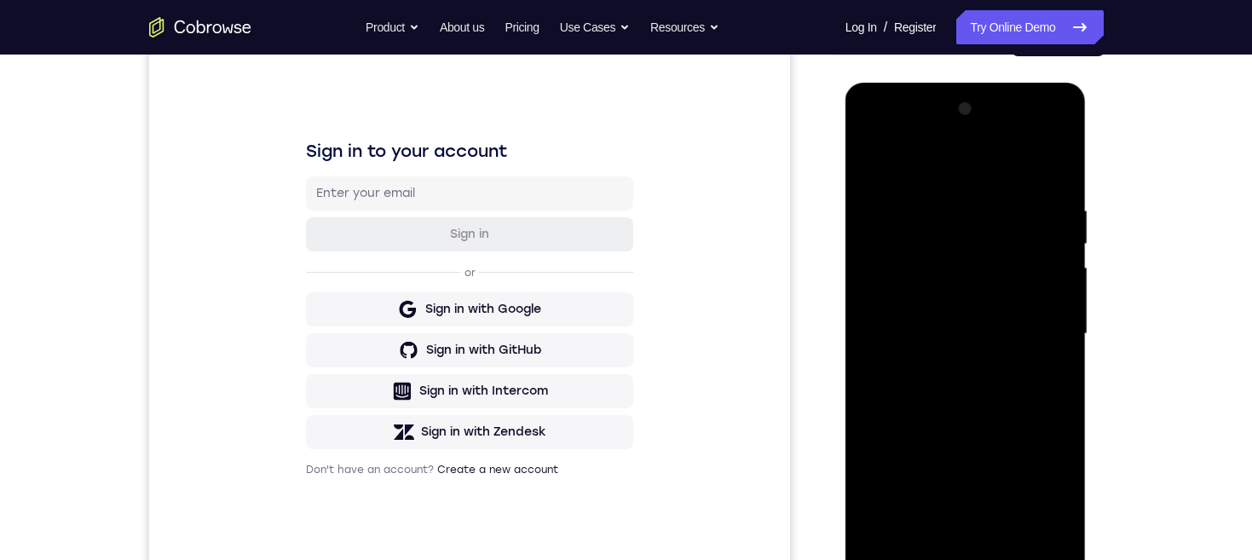
click at [971, 173] on div at bounding box center [965, 333] width 215 height 477
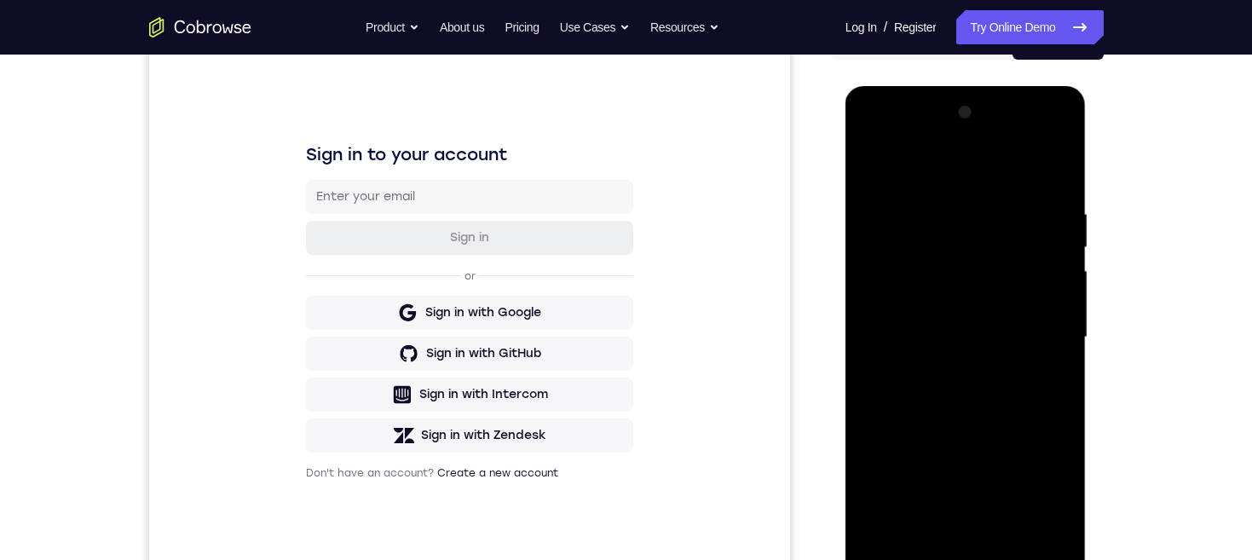
click at [1029, 321] on div at bounding box center [965, 337] width 215 height 477
click at [945, 366] on div at bounding box center [965, 337] width 215 height 477
click at [970, 324] on div at bounding box center [965, 337] width 215 height 477
click at [965, 301] on div at bounding box center [965, 337] width 215 height 477
click at [966, 335] on div at bounding box center [965, 337] width 215 height 477
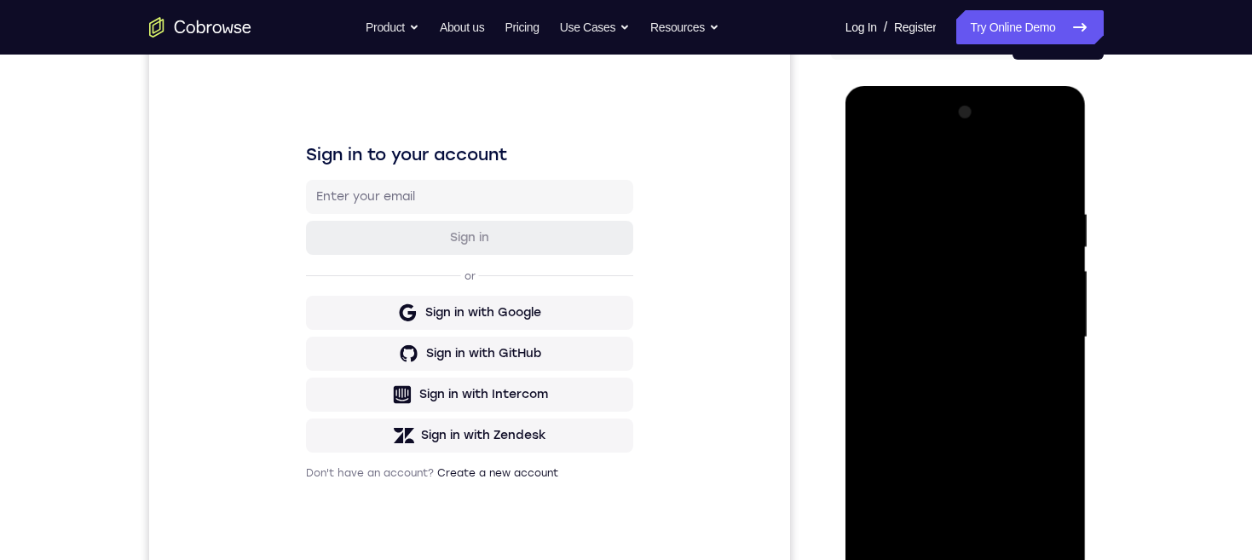
click at [1012, 394] on div at bounding box center [965, 337] width 215 height 477
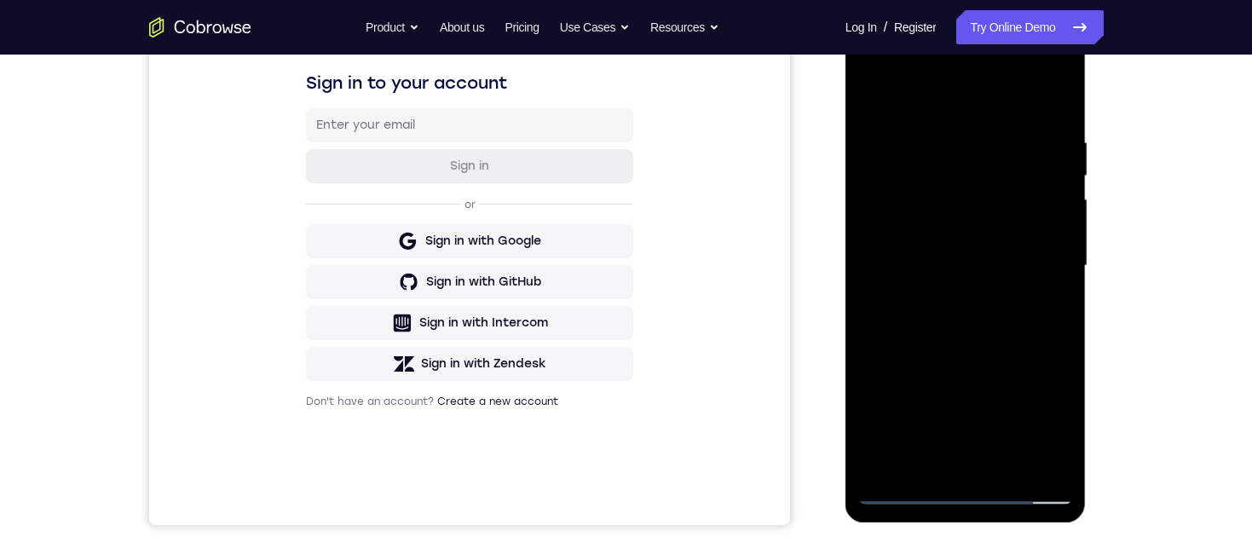
scroll to position [343, 0]
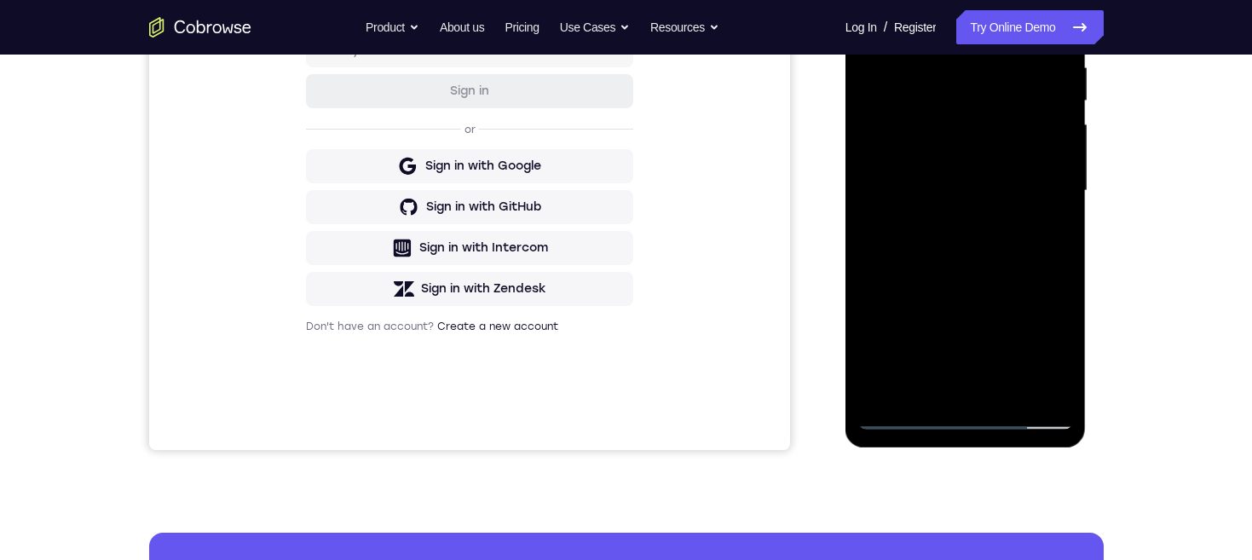
click at [1024, 225] on div at bounding box center [965, 190] width 215 height 477
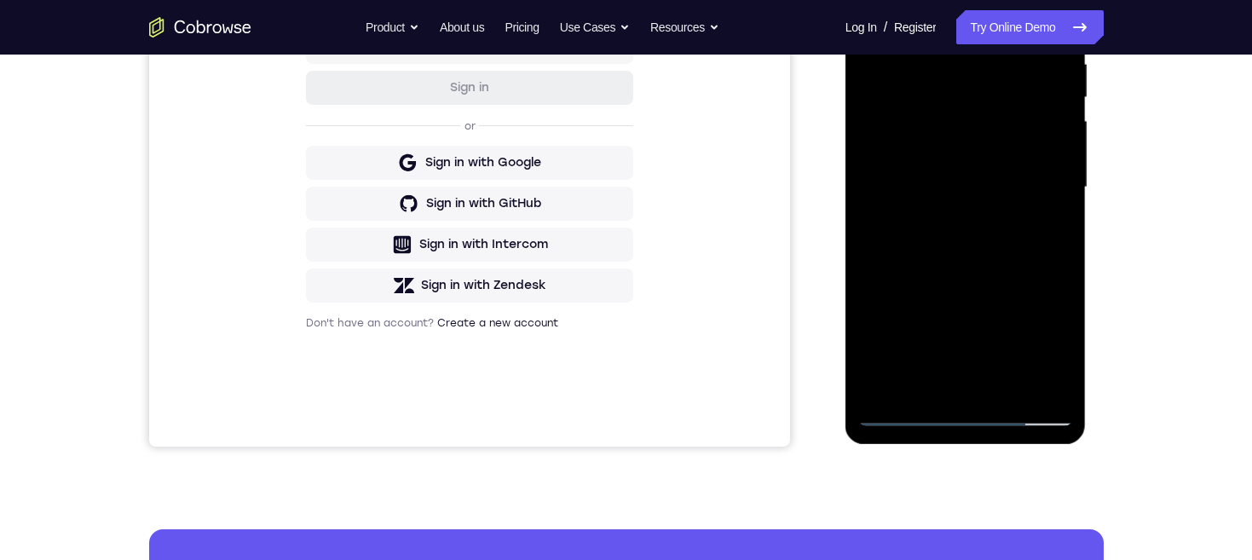
click at [1006, 383] on div at bounding box center [965, 187] width 215 height 477
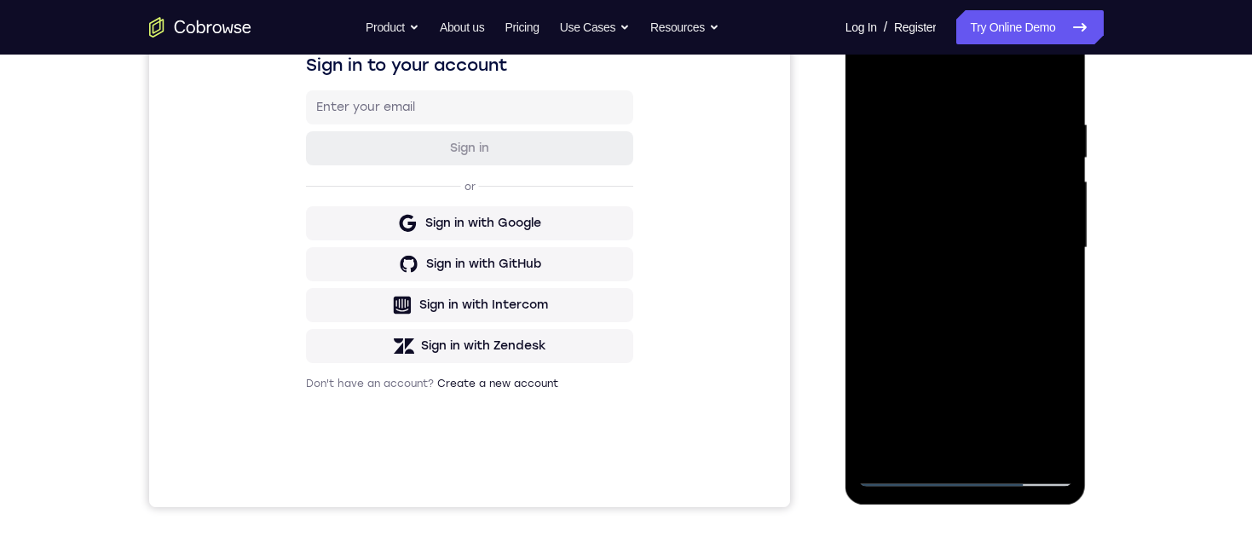
click at [989, 311] on div at bounding box center [965, 247] width 215 height 477
click at [992, 285] on div at bounding box center [965, 247] width 215 height 477
click at [993, 276] on div at bounding box center [965, 247] width 215 height 477
click at [874, 84] on div at bounding box center [965, 247] width 215 height 477
click at [988, 199] on div at bounding box center [965, 247] width 215 height 477
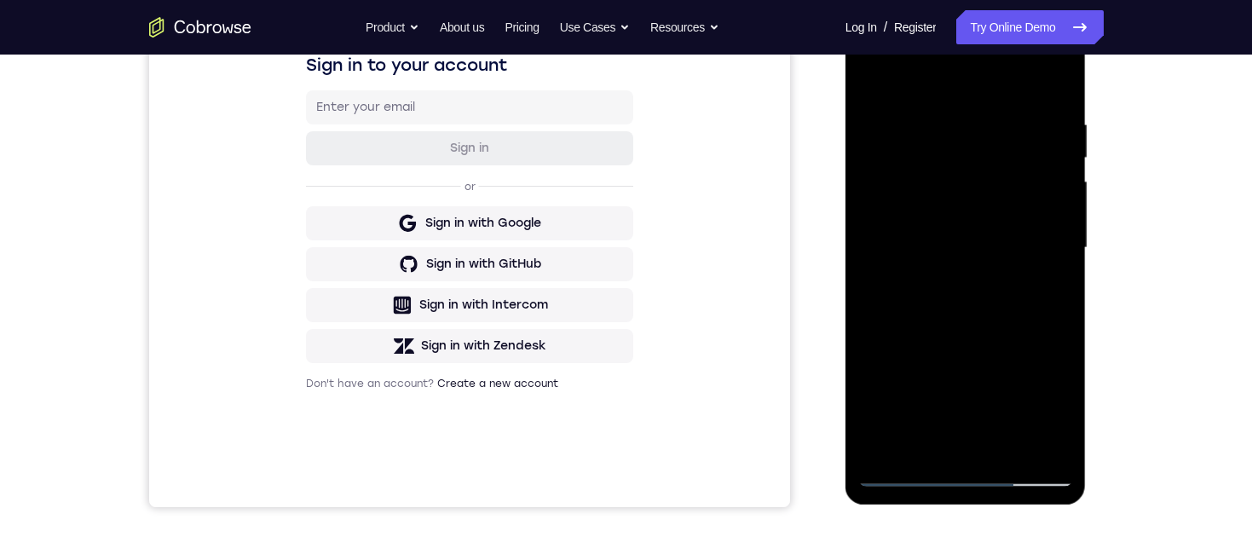
click at [911, 434] on div at bounding box center [965, 247] width 215 height 477
click at [931, 214] on div at bounding box center [965, 247] width 215 height 477
click at [920, 213] on div at bounding box center [965, 247] width 215 height 477
click at [966, 355] on div at bounding box center [965, 247] width 215 height 477
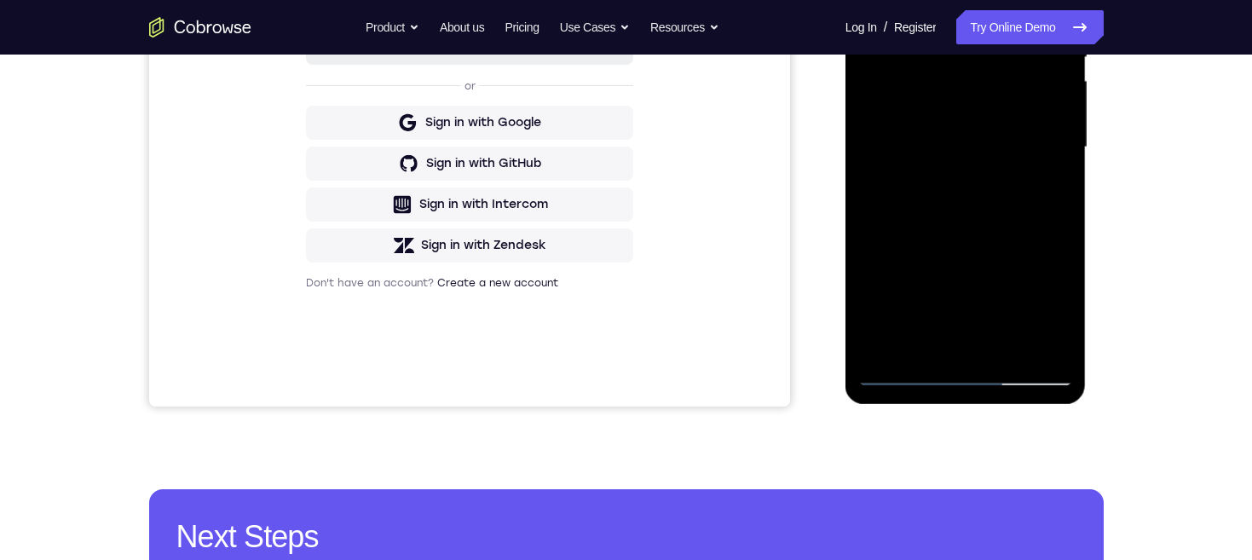
scroll to position [392, 0]
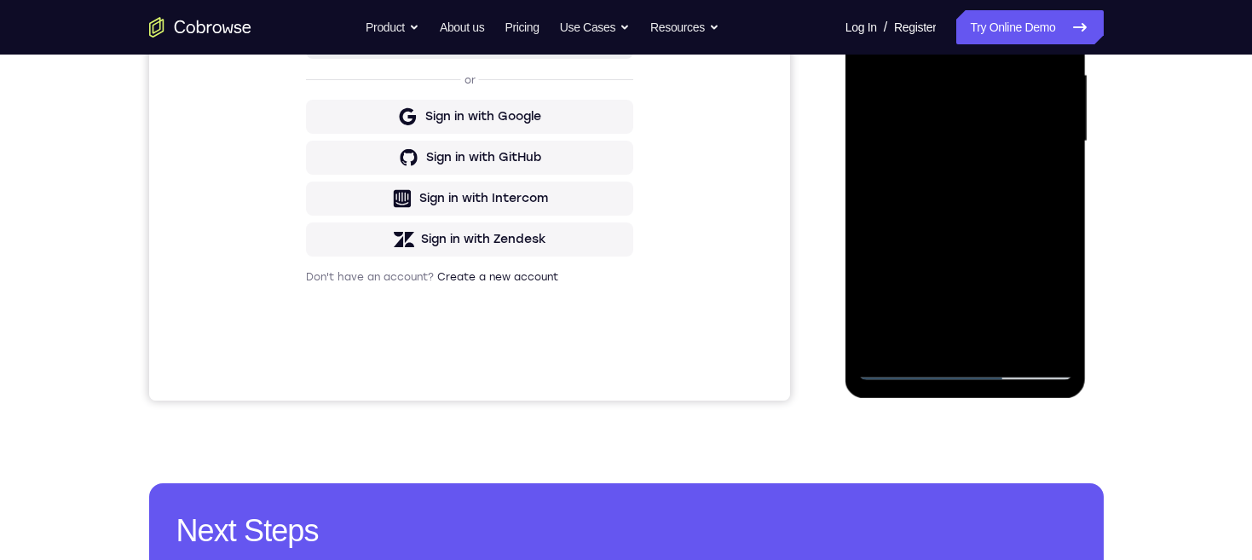
click at [929, 331] on div at bounding box center [965, 141] width 215 height 477
click at [971, 252] on div at bounding box center [965, 141] width 215 height 477
click at [1051, 305] on div at bounding box center [965, 141] width 215 height 477
click at [925, 108] on div at bounding box center [965, 141] width 215 height 477
click at [969, 252] on div at bounding box center [965, 141] width 215 height 477
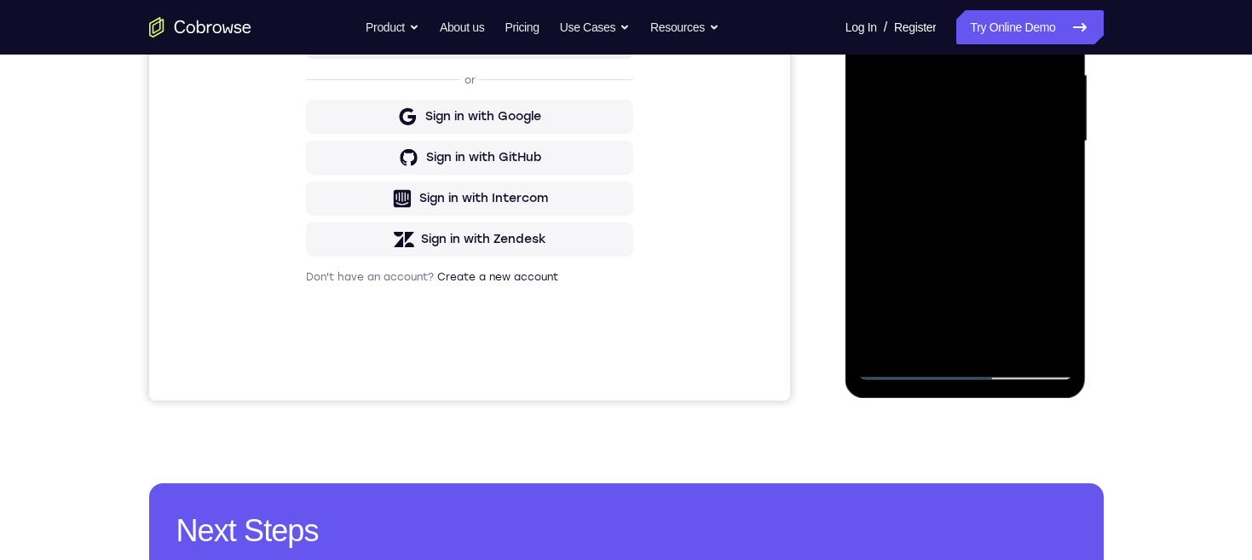
click at [974, 257] on div at bounding box center [965, 141] width 215 height 477
click at [1051, 183] on div at bounding box center [965, 141] width 215 height 477
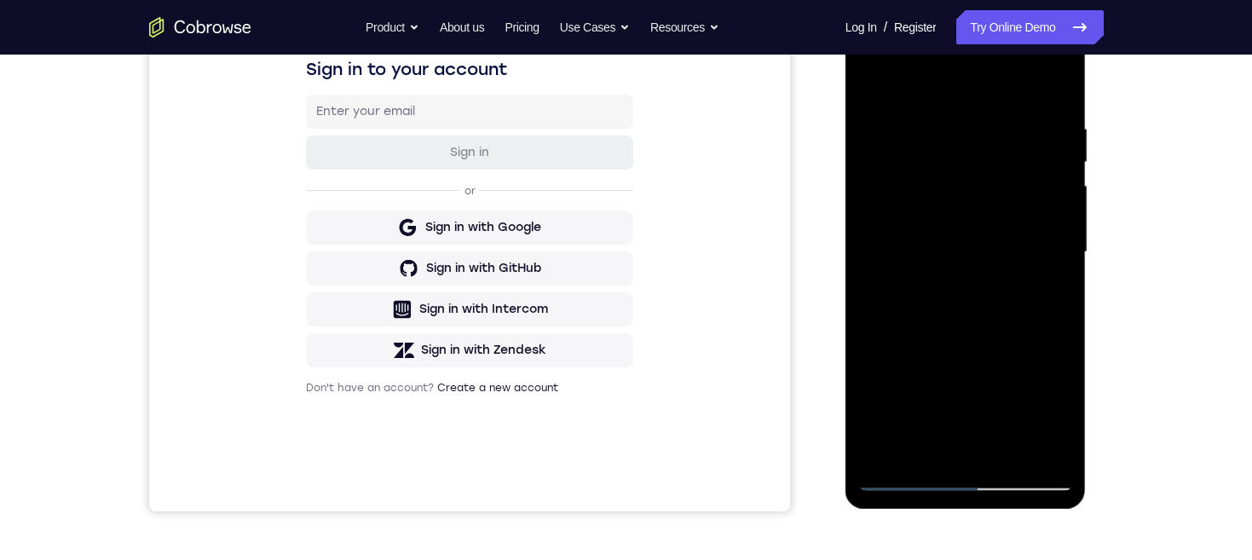
click at [871, 78] on div at bounding box center [965, 252] width 215 height 477
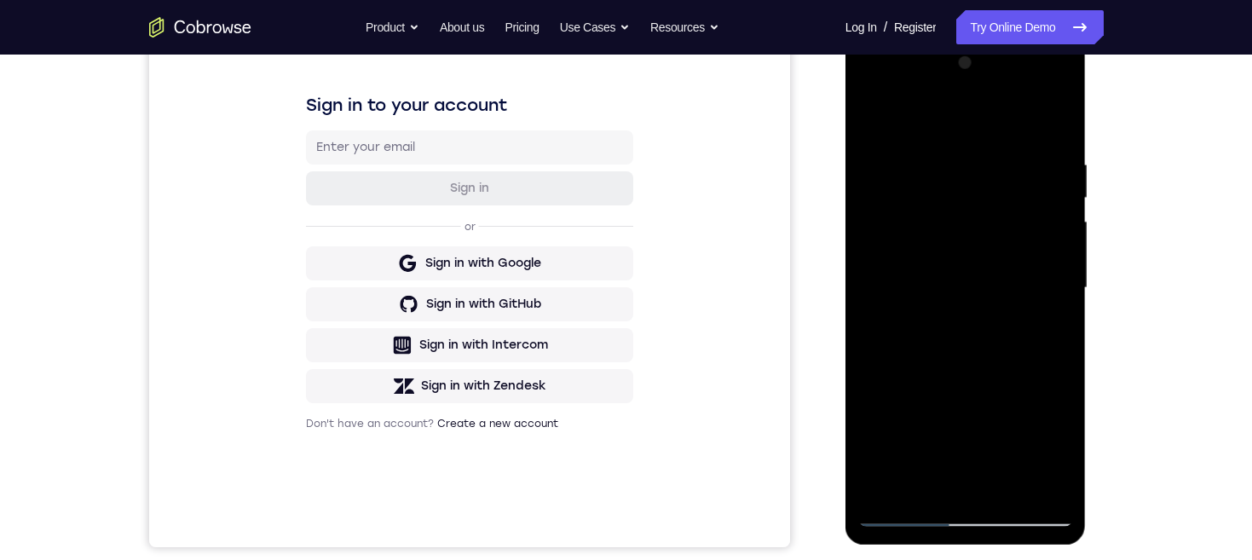
scroll to position [330, 0]
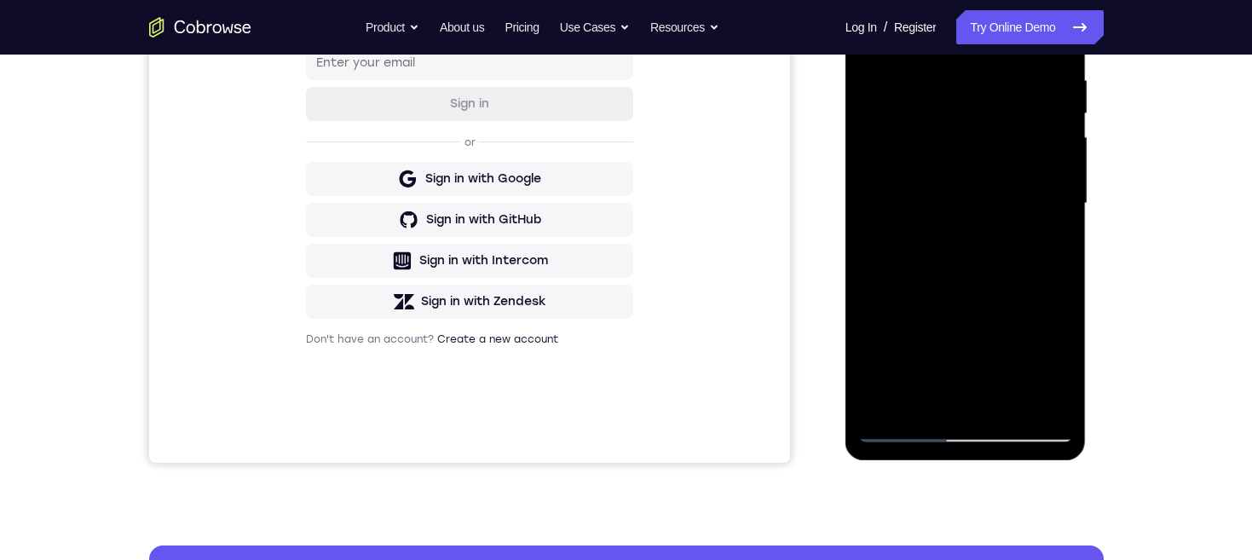
click at [955, 397] on div at bounding box center [965, 203] width 215 height 477
click at [1040, 240] on div at bounding box center [965, 203] width 215 height 477
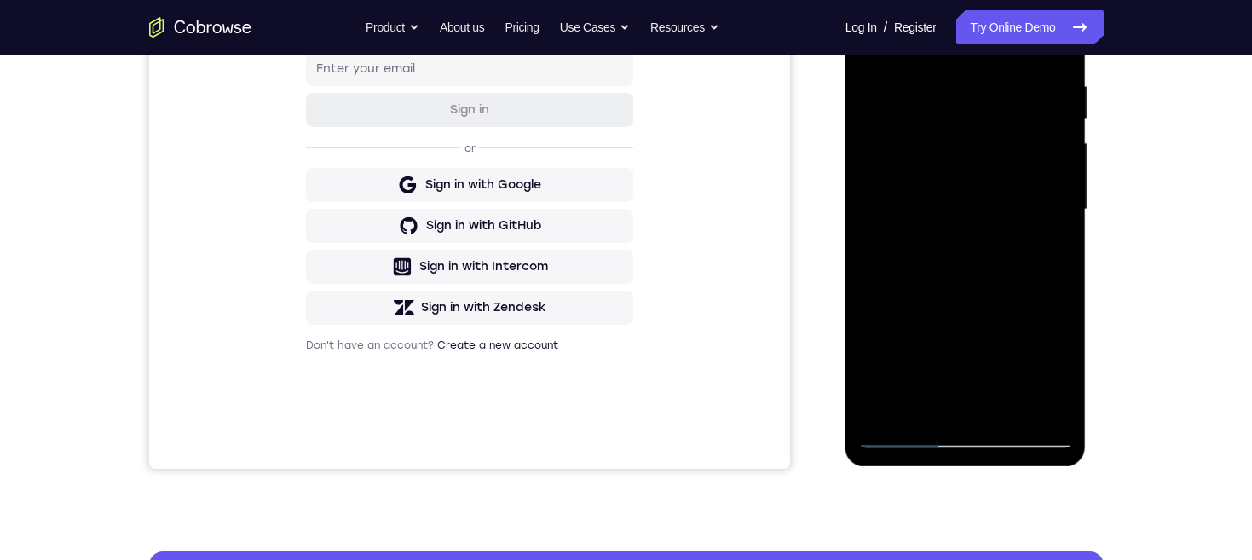
click at [873, 41] on div at bounding box center [965, 209] width 215 height 477
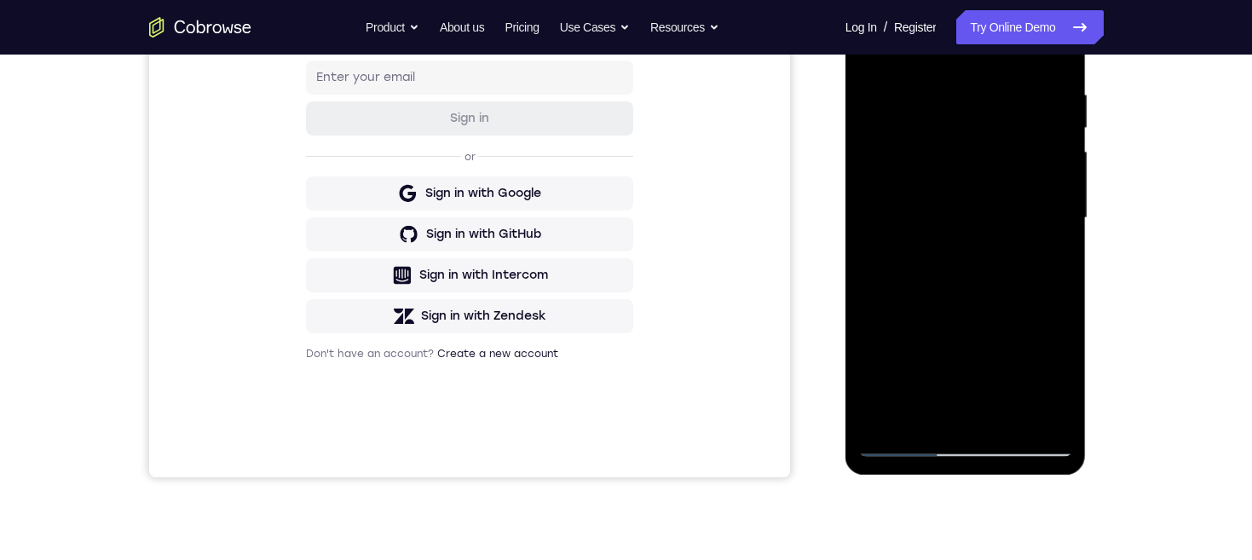
scroll to position [262, 0]
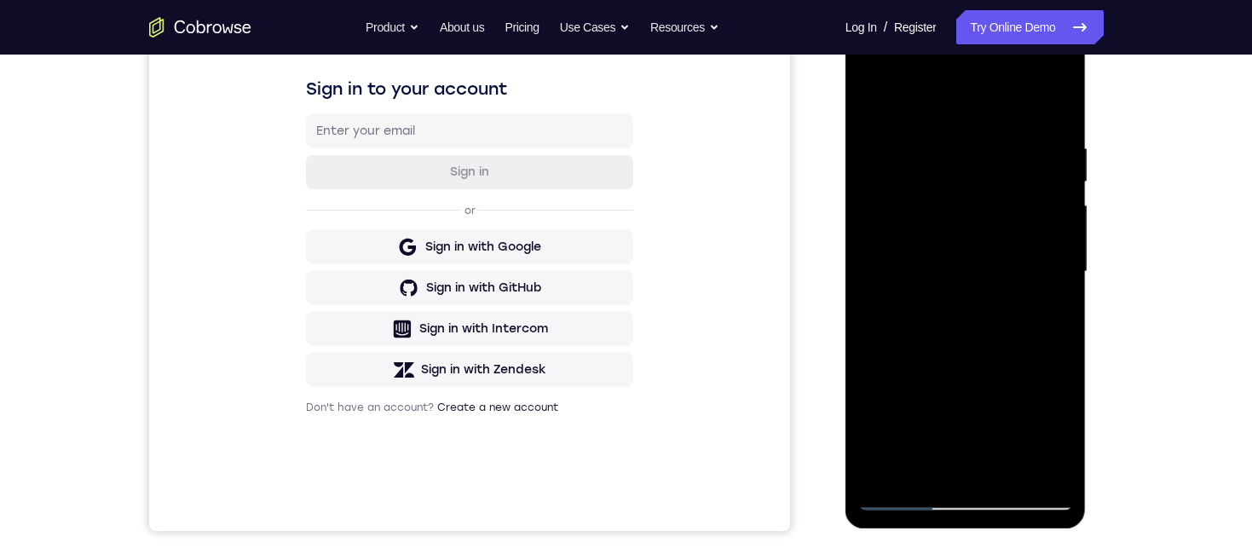
click at [875, 102] on div at bounding box center [965, 271] width 215 height 477
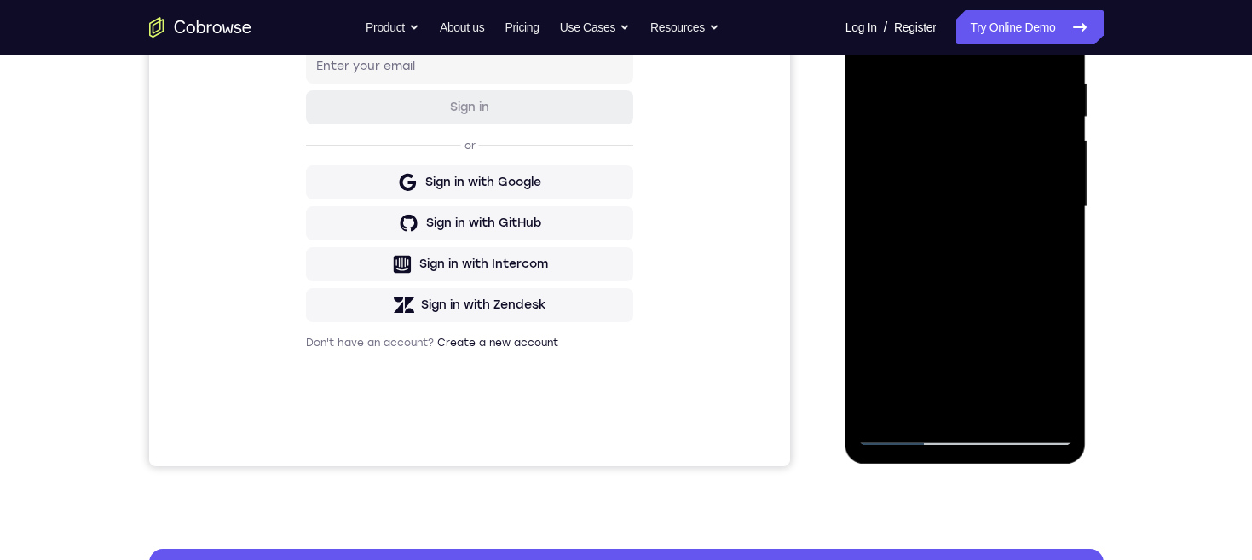
click at [1055, 216] on div at bounding box center [965, 206] width 215 height 477
click at [1056, 212] on div at bounding box center [965, 206] width 215 height 477
click at [1061, 214] on div at bounding box center [965, 206] width 215 height 477
click at [1058, 213] on div at bounding box center [965, 206] width 215 height 477
click at [1057, 210] on div at bounding box center [965, 206] width 215 height 477
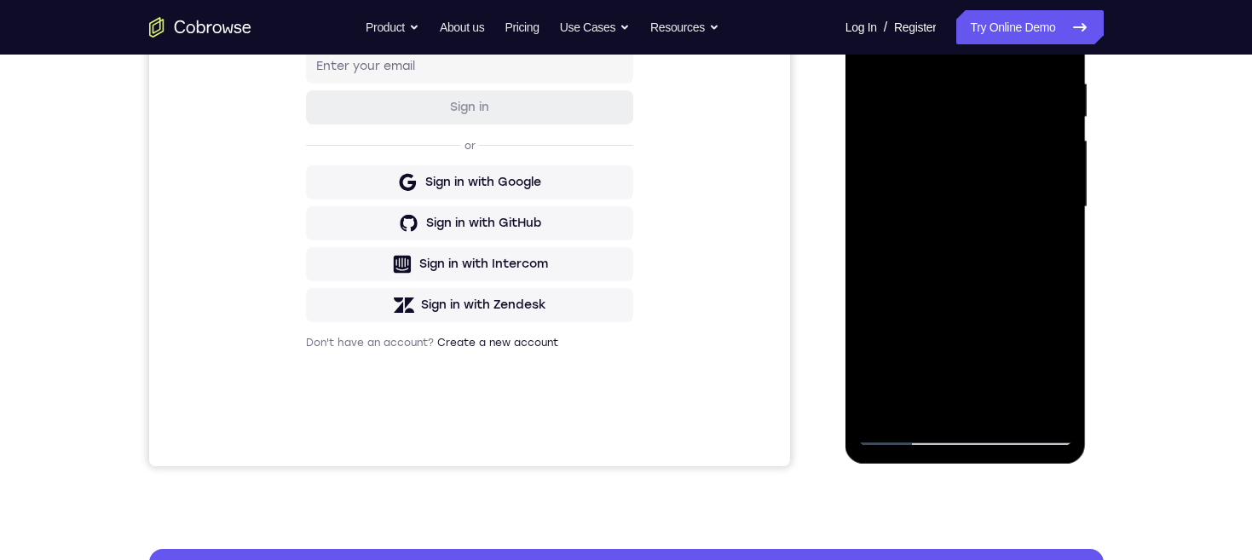
click at [1060, 208] on div at bounding box center [965, 206] width 215 height 477
click at [1059, 210] on div at bounding box center [965, 206] width 215 height 477
click at [1066, 210] on div at bounding box center [965, 206] width 215 height 477
click at [1058, 210] on div at bounding box center [965, 206] width 215 height 477
click at [1063, 212] on div at bounding box center [965, 206] width 215 height 477
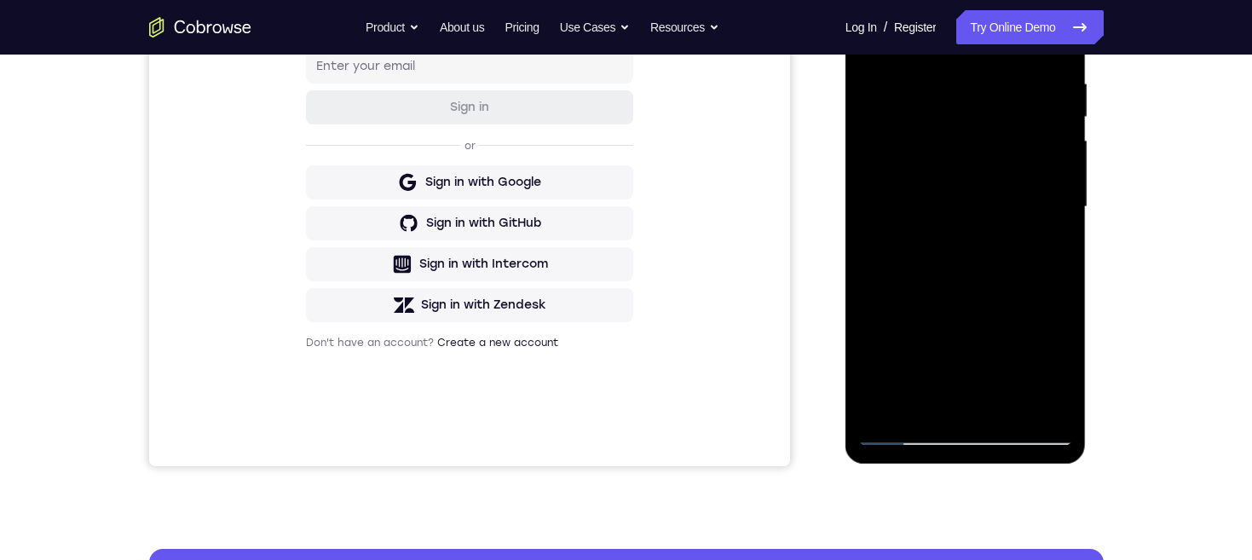
click at [1065, 208] on div at bounding box center [965, 206] width 215 height 477
click at [1067, 212] on div at bounding box center [965, 206] width 215 height 477
click at [1059, 212] on div at bounding box center [965, 206] width 215 height 477
click at [1056, 207] on div at bounding box center [965, 206] width 215 height 477
click at [873, 274] on div at bounding box center [965, 206] width 215 height 477
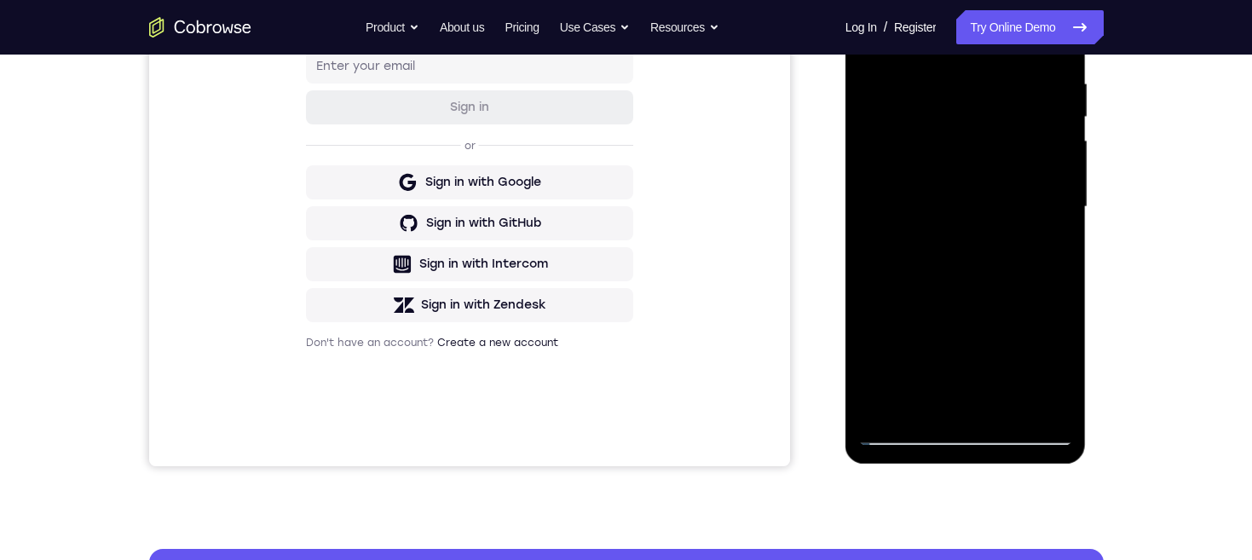
click at [1061, 228] on div at bounding box center [965, 206] width 215 height 477
click at [1056, 219] on div at bounding box center [965, 206] width 215 height 477
click at [1057, 241] on div at bounding box center [965, 206] width 215 height 477
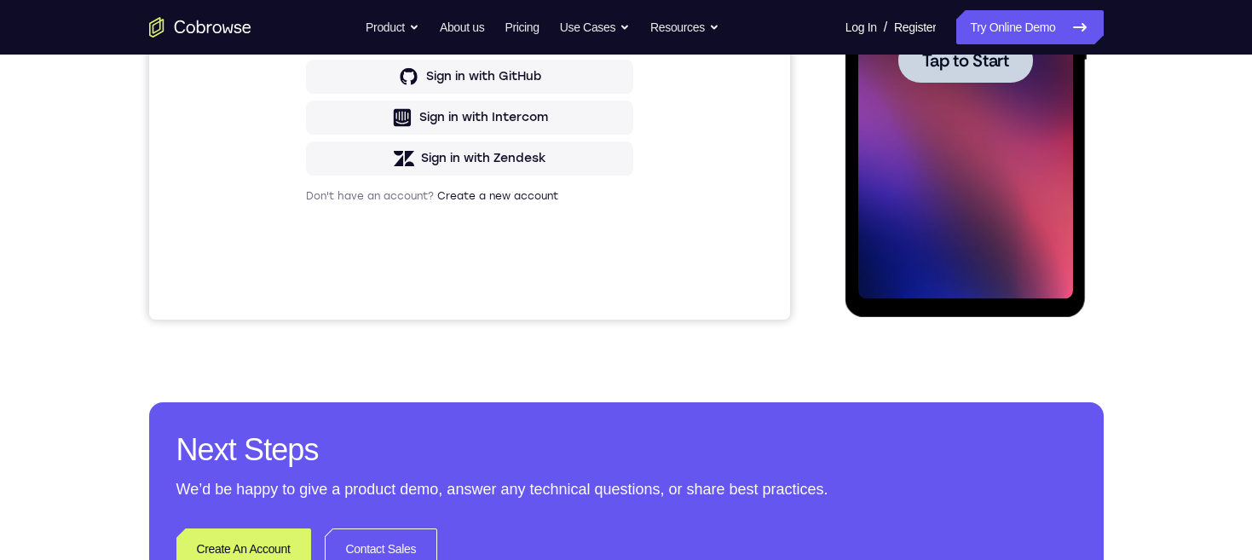
scroll to position [376, 0]
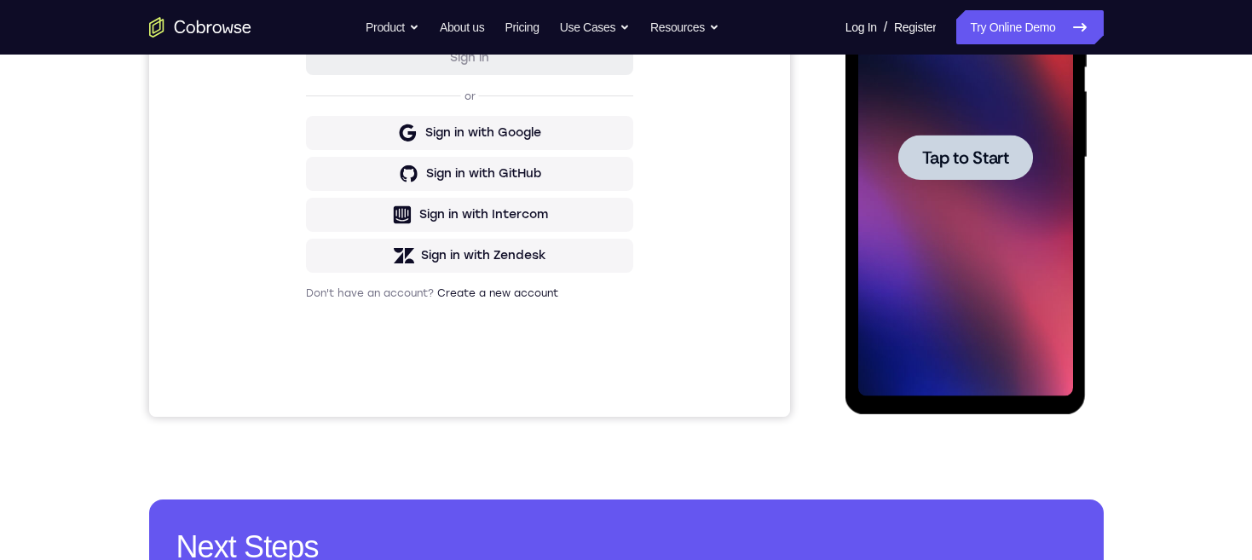
click at [980, 141] on div at bounding box center [965, 157] width 135 height 45
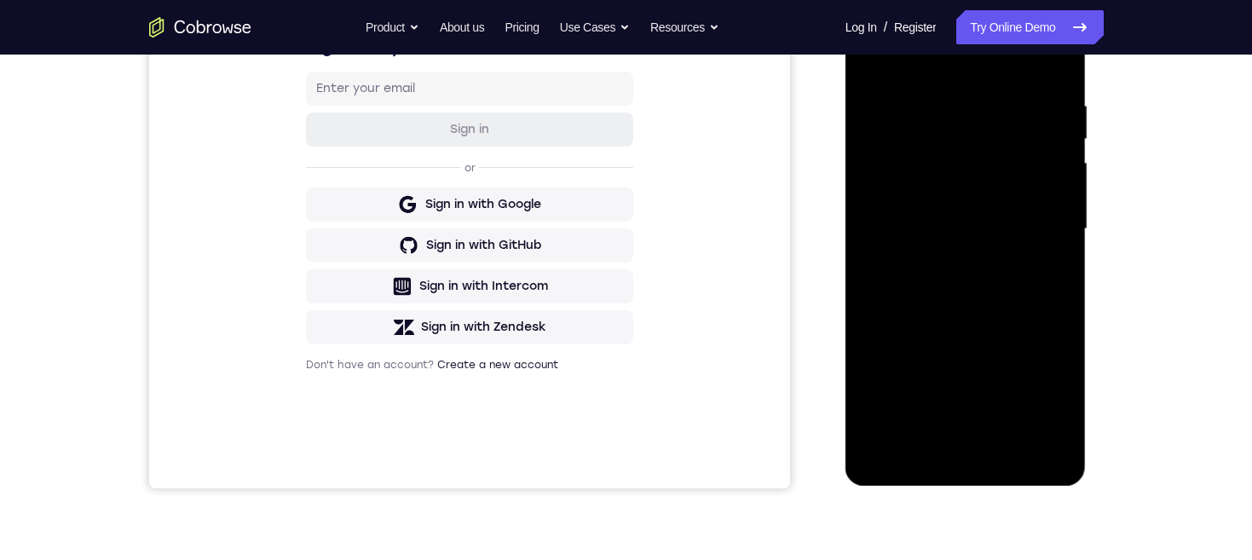
scroll to position [303, 0]
click at [965, 456] on div at bounding box center [965, 229] width 215 height 477
click at [1043, 372] on div at bounding box center [965, 229] width 215 height 477
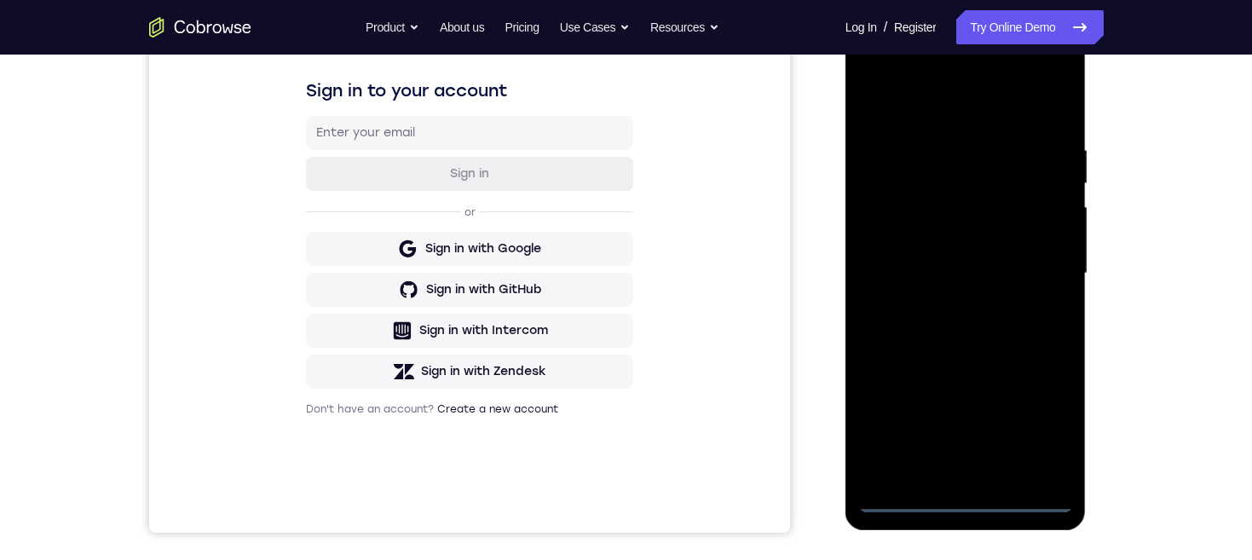
scroll to position [241, 0]
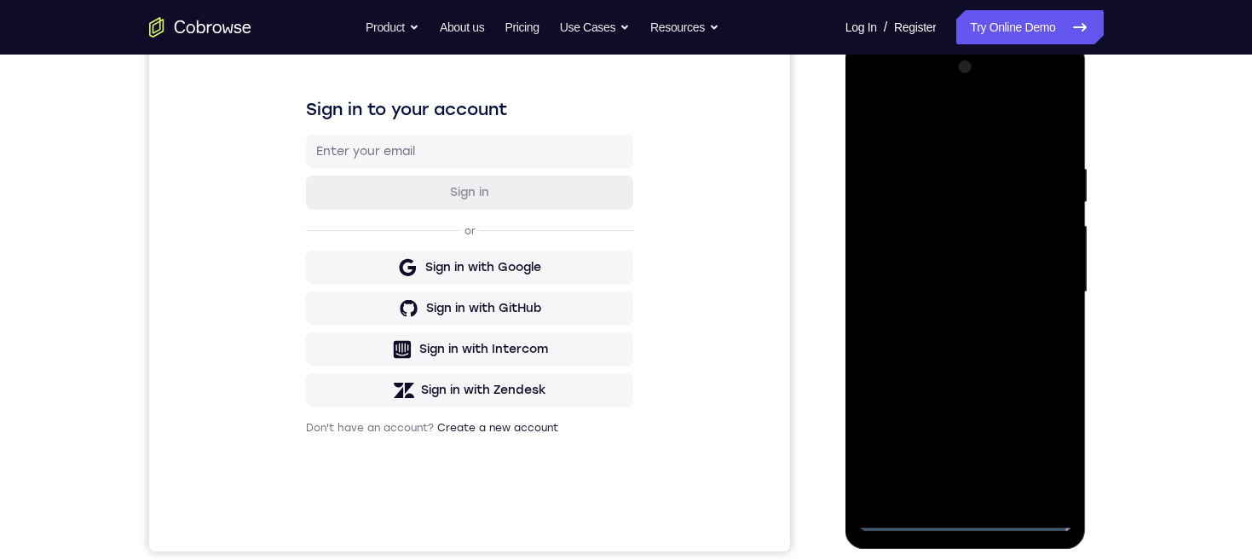
click at [967, 126] on div at bounding box center [965, 292] width 215 height 477
click at [1041, 291] on div at bounding box center [965, 293] width 215 height 477
click at [1029, 283] on div at bounding box center [965, 293] width 215 height 477
click at [949, 324] on div at bounding box center [965, 293] width 215 height 477
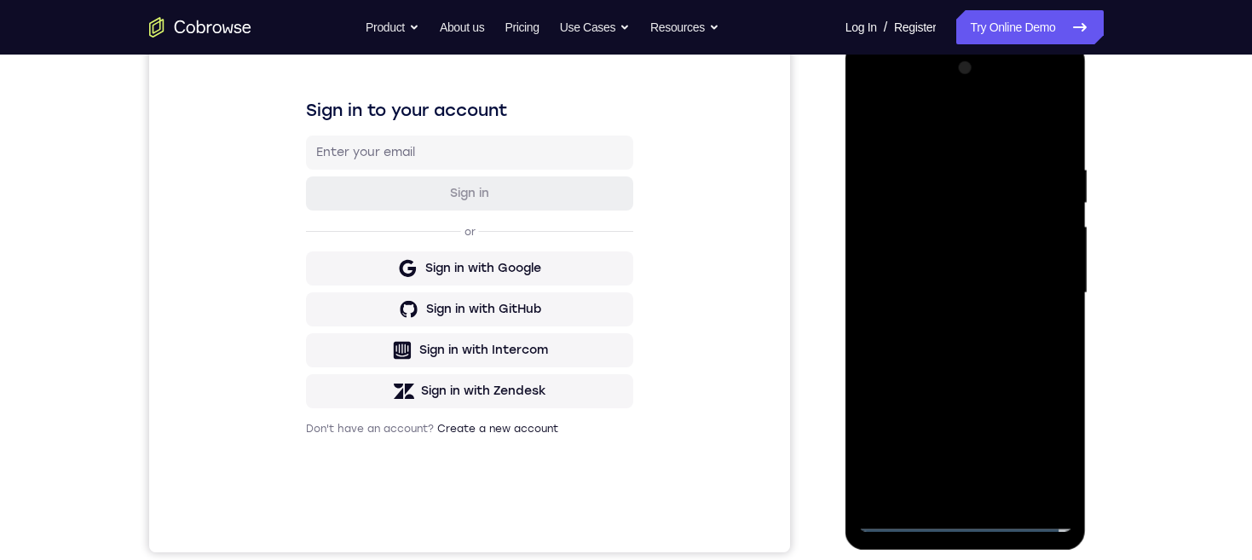
click at [1009, 283] on div at bounding box center [965, 293] width 215 height 477
click at [967, 260] on div at bounding box center [965, 293] width 215 height 477
click at [1017, 296] on div at bounding box center [965, 293] width 215 height 477
click at [1010, 349] on div at bounding box center [965, 293] width 215 height 477
click at [1006, 338] on div at bounding box center [965, 293] width 215 height 477
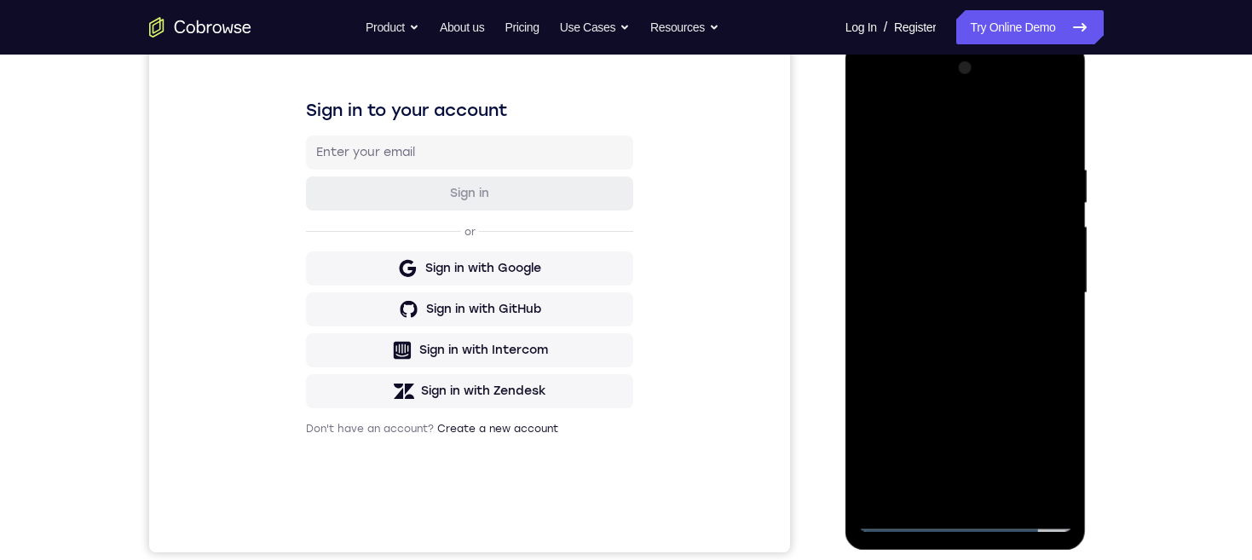
click at [1000, 334] on div at bounding box center [965, 293] width 215 height 477
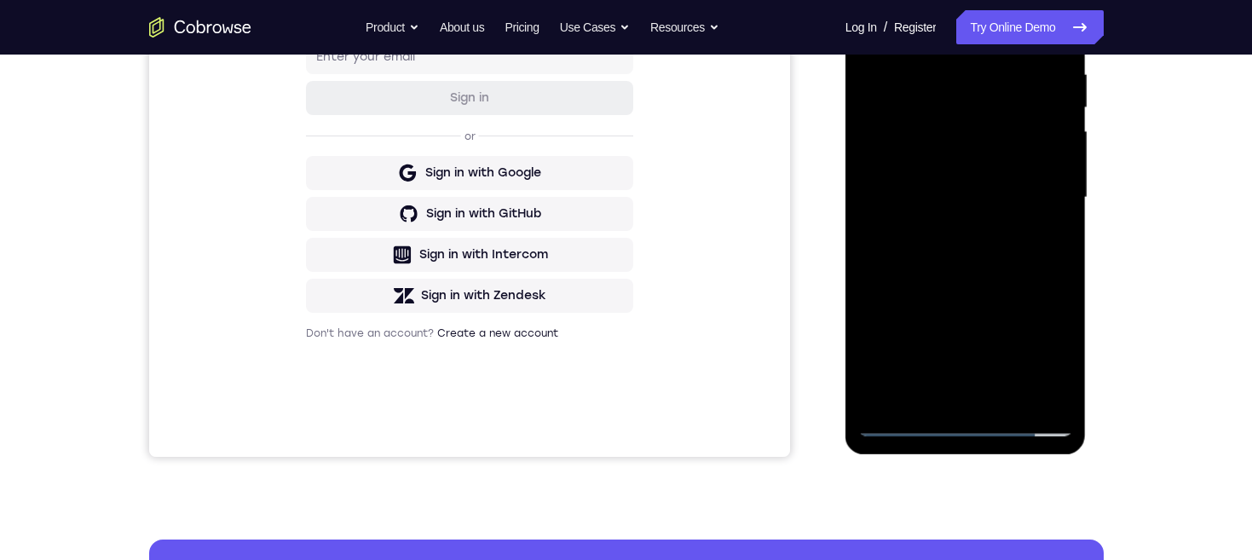
click at [1058, 271] on div at bounding box center [965, 197] width 215 height 477
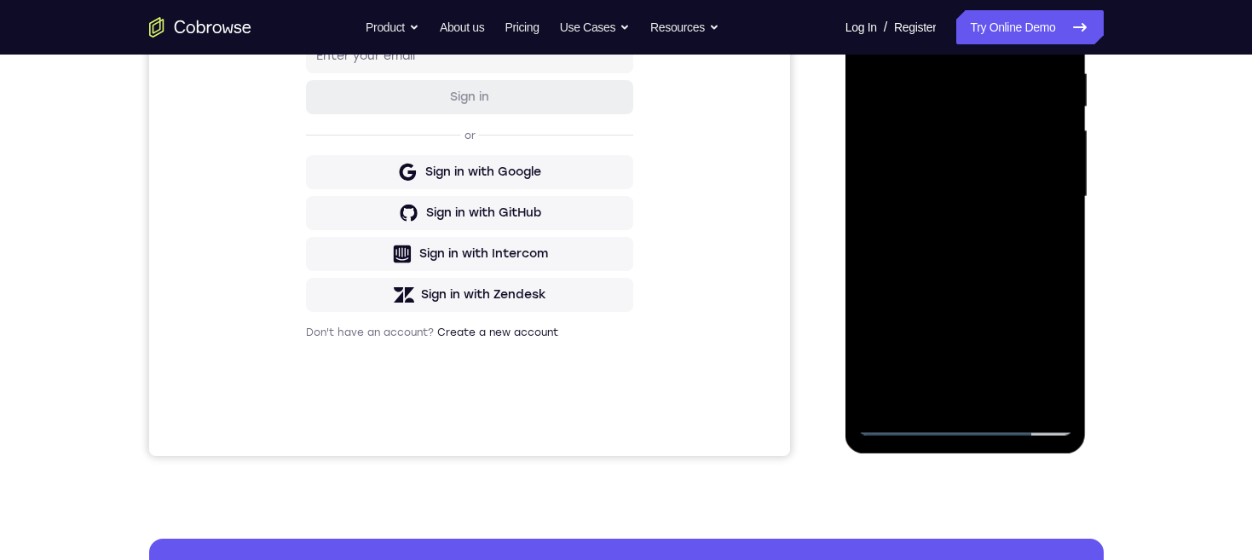
click at [964, 246] on div at bounding box center [965, 196] width 215 height 477
click at [959, 251] on div at bounding box center [965, 196] width 215 height 477
click at [1004, 401] on div at bounding box center [965, 196] width 215 height 477
click at [1004, 264] on div at bounding box center [965, 196] width 215 height 477
click at [987, 226] on div at bounding box center [965, 196] width 215 height 477
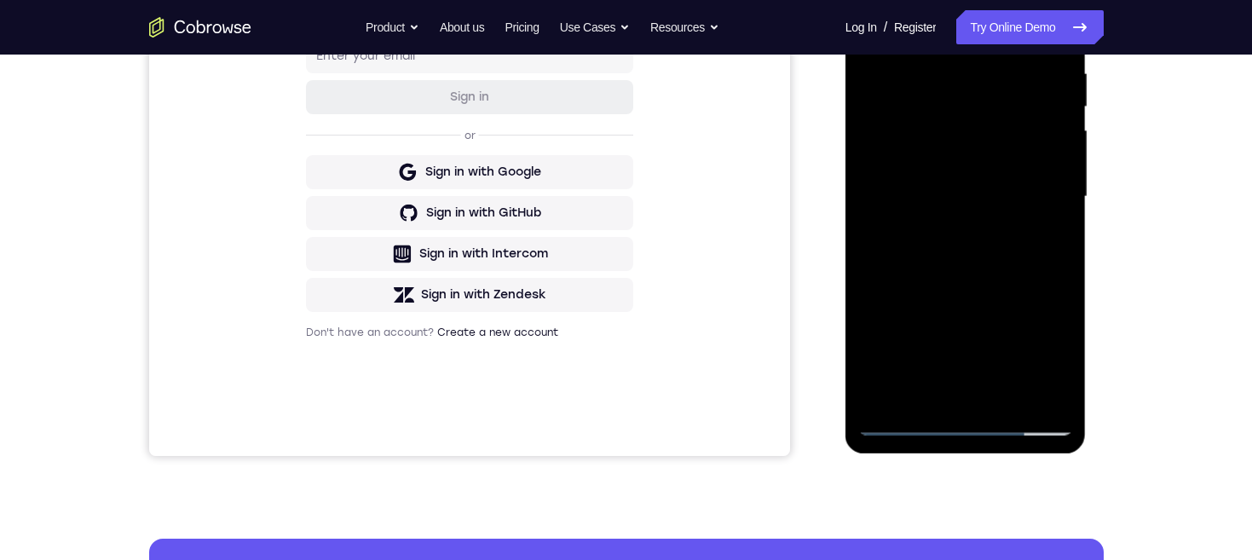
click at [980, 159] on div at bounding box center [965, 196] width 215 height 477
click at [1050, 239] on div at bounding box center [965, 196] width 215 height 477
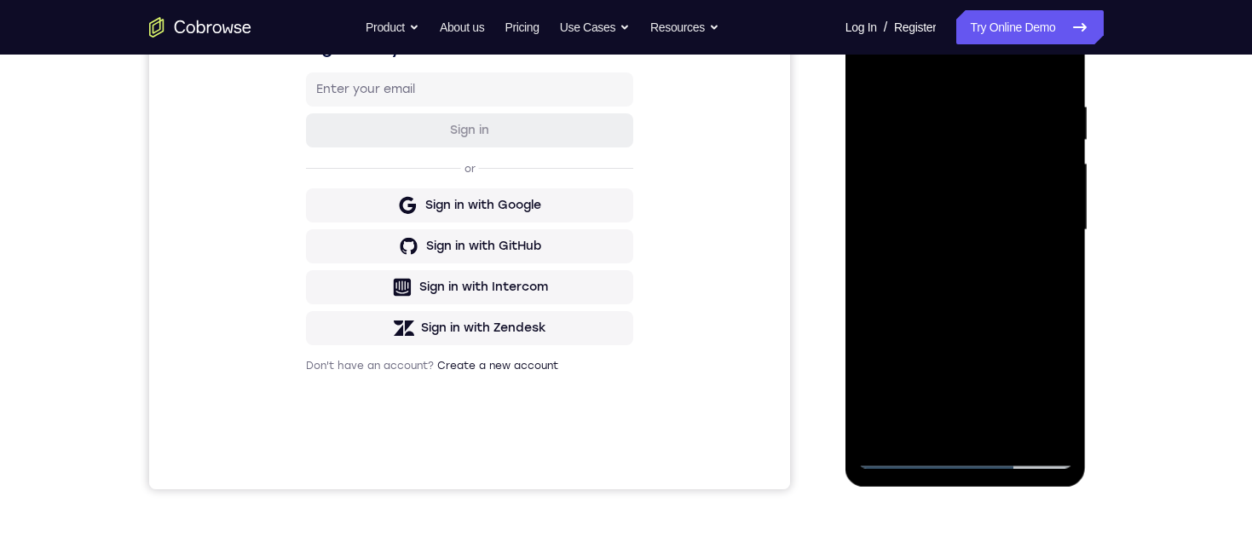
scroll to position [260, 0]
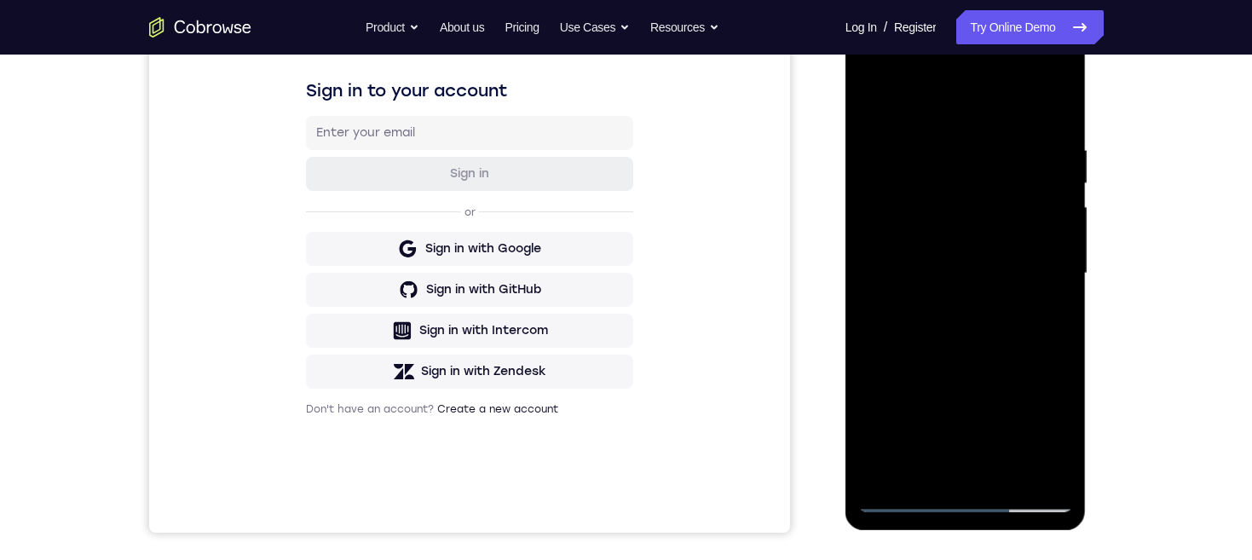
click at [868, 106] on div at bounding box center [965, 273] width 215 height 477
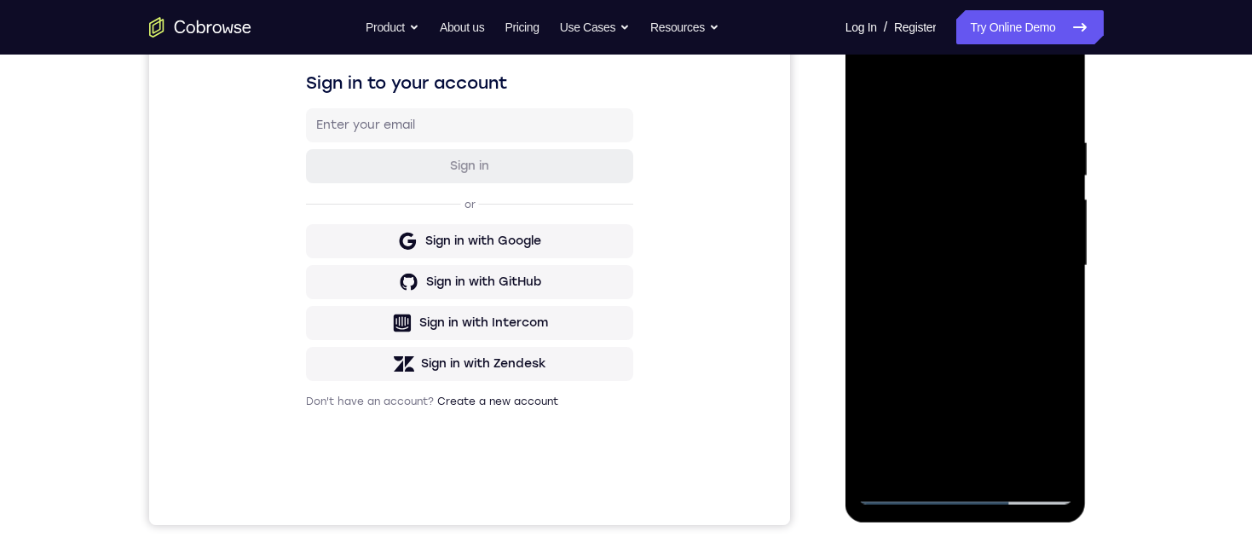
scroll to position [267, 0]
click at [964, 228] on div at bounding box center [965, 266] width 215 height 477
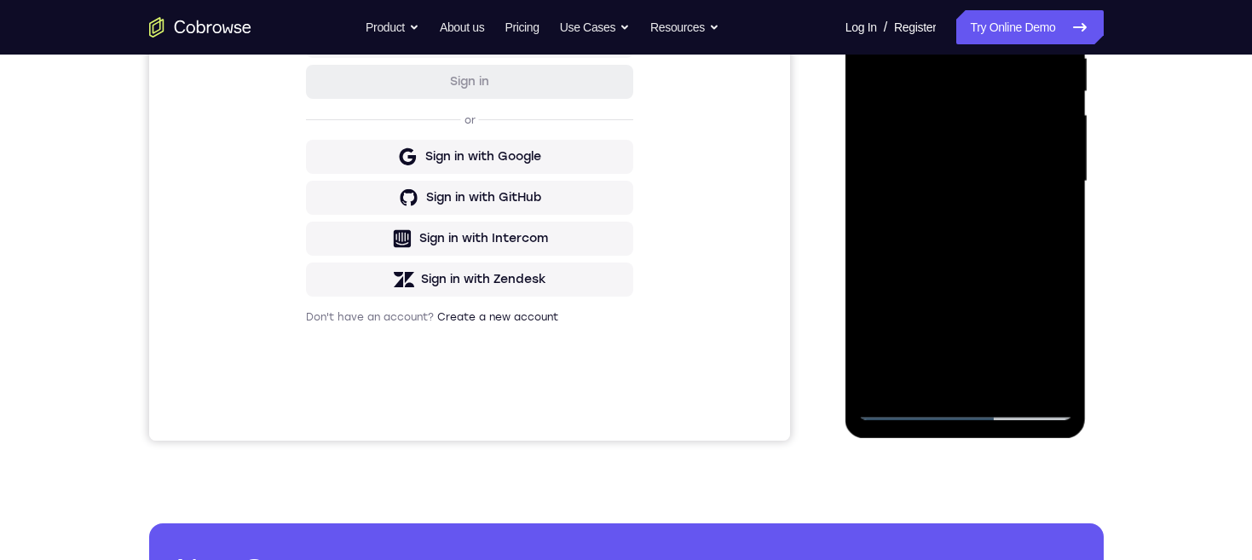
click at [939, 365] on div at bounding box center [965, 181] width 215 height 477
click at [1057, 346] on div at bounding box center [965, 181] width 215 height 477
click at [1046, 224] on div at bounding box center [965, 181] width 215 height 477
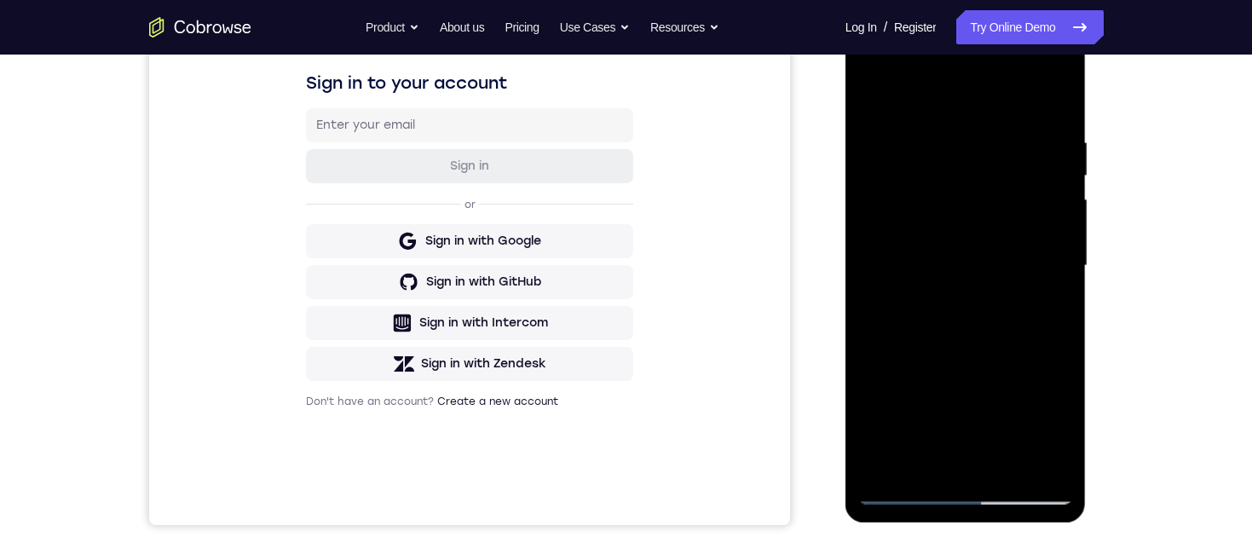
click at [871, 95] on div at bounding box center [965, 265] width 215 height 477
click at [978, 222] on div at bounding box center [965, 265] width 215 height 477
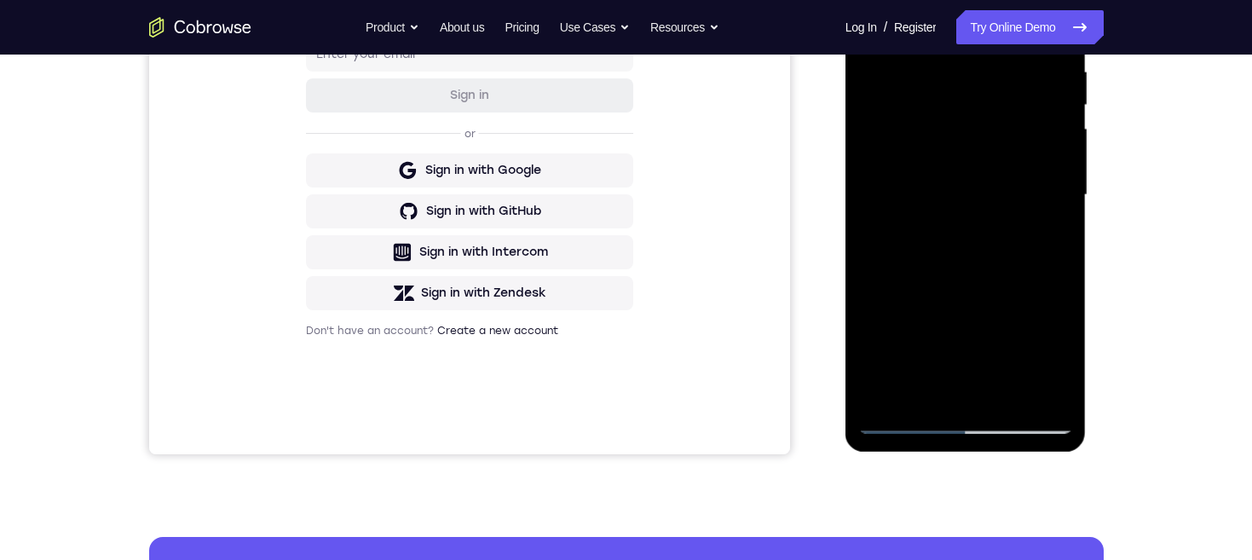
click at [919, 348] on div at bounding box center [965, 195] width 215 height 477
click at [971, 356] on div at bounding box center [965, 195] width 215 height 477
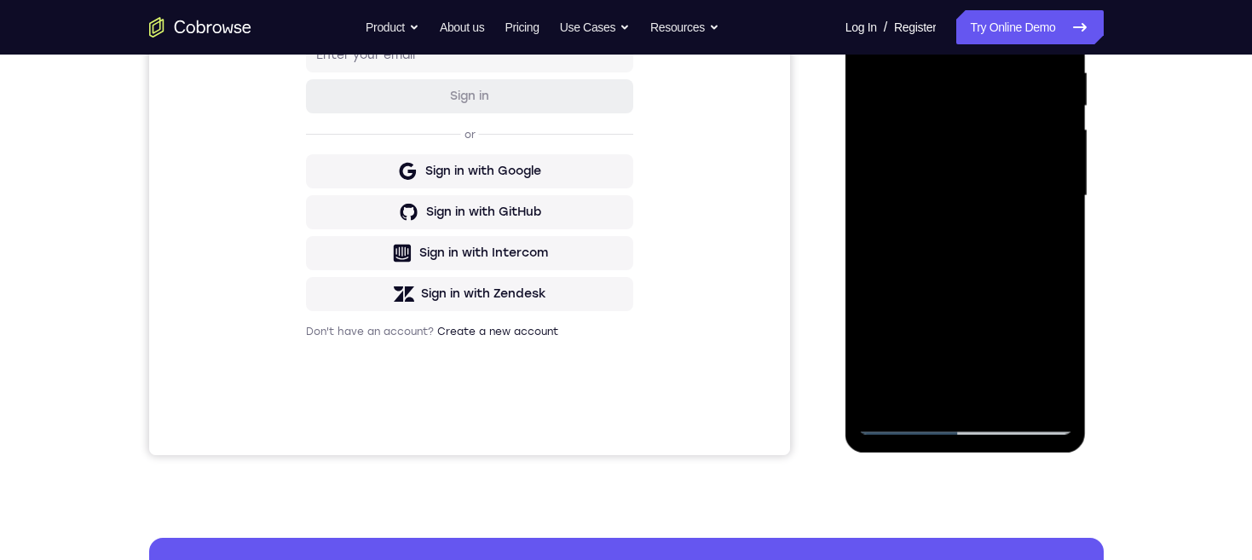
click at [1060, 357] on div at bounding box center [965, 195] width 215 height 477
click at [922, 387] on div at bounding box center [965, 195] width 215 height 477
click at [989, 362] on div at bounding box center [965, 195] width 215 height 477
click at [990, 364] on div at bounding box center [965, 195] width 215 height 477
click at [1044, 224] on div at bounding box center [965, 195] width 215 height 477
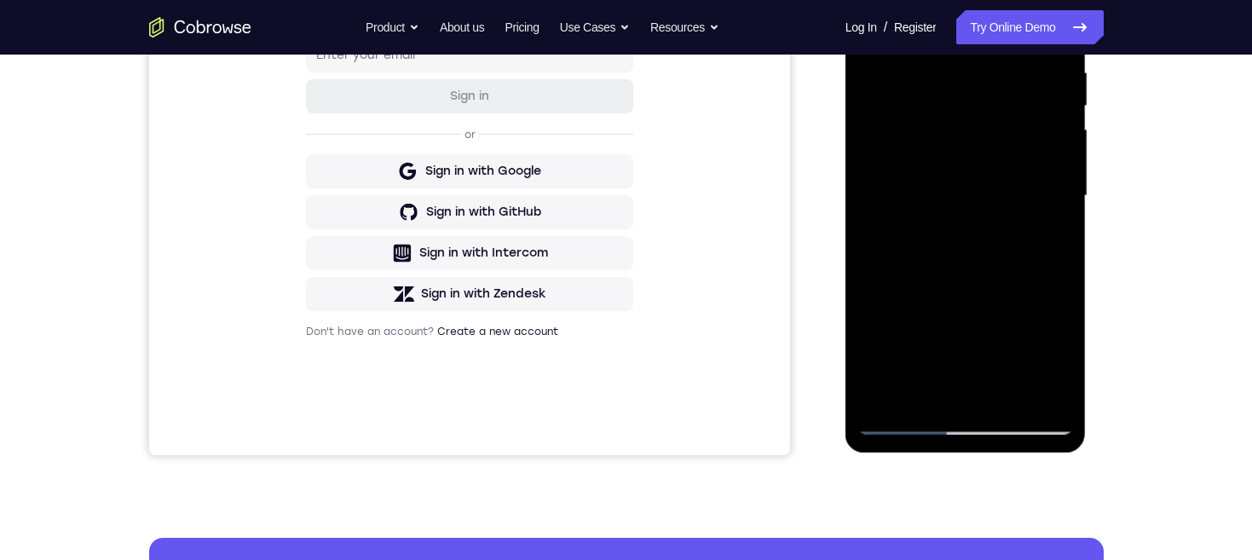
scroll to position [281, 0]
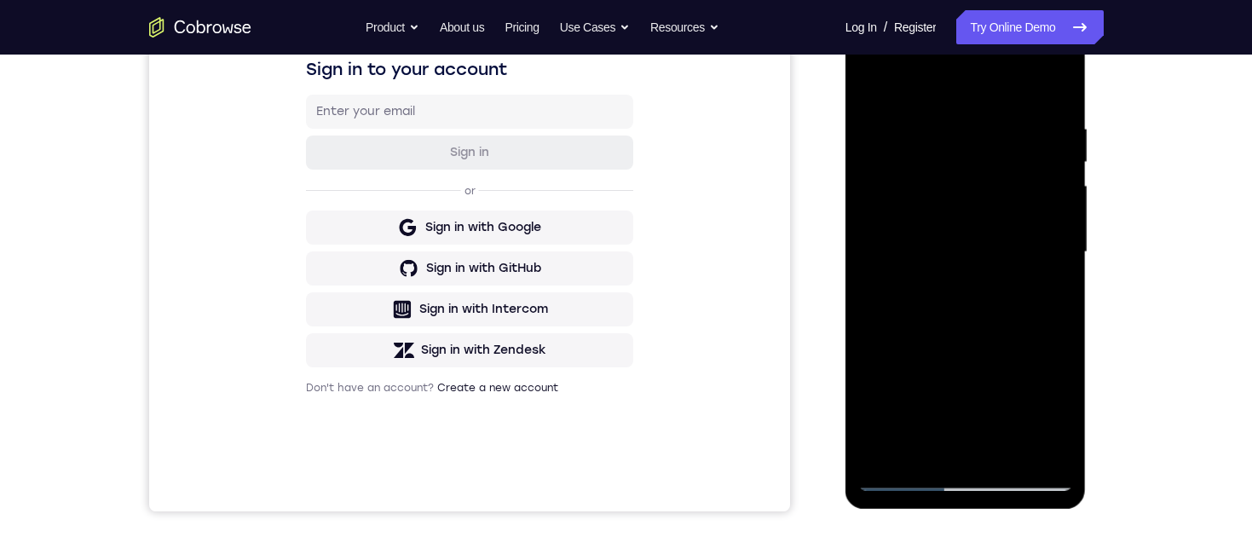
click at [873, 84] on div at bounding box center [965, 252] width 215 height 477
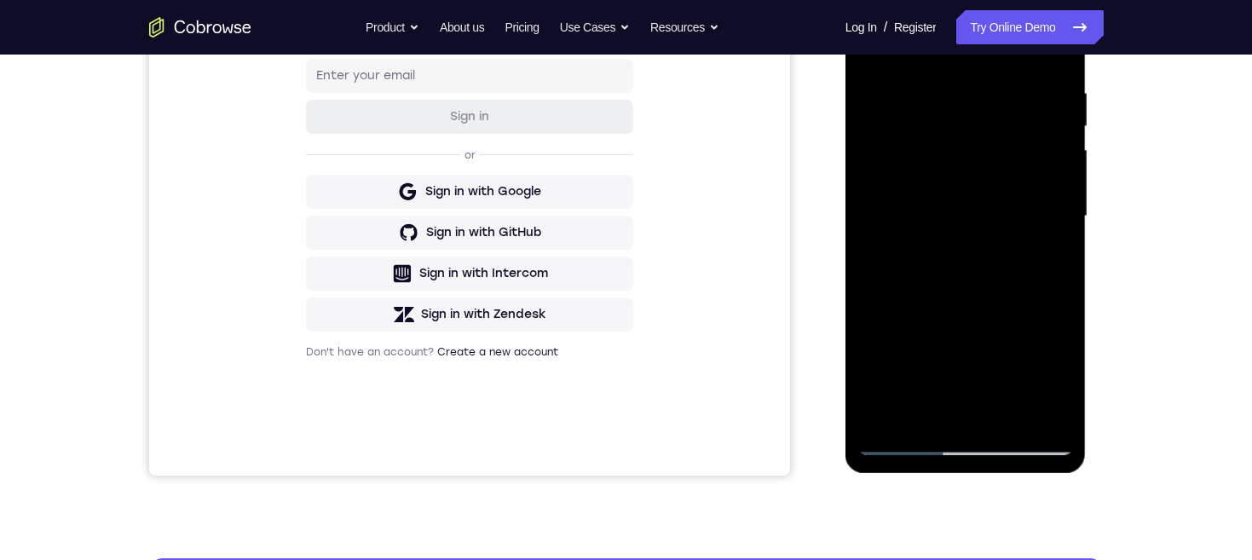
scroll to position [268, 0]
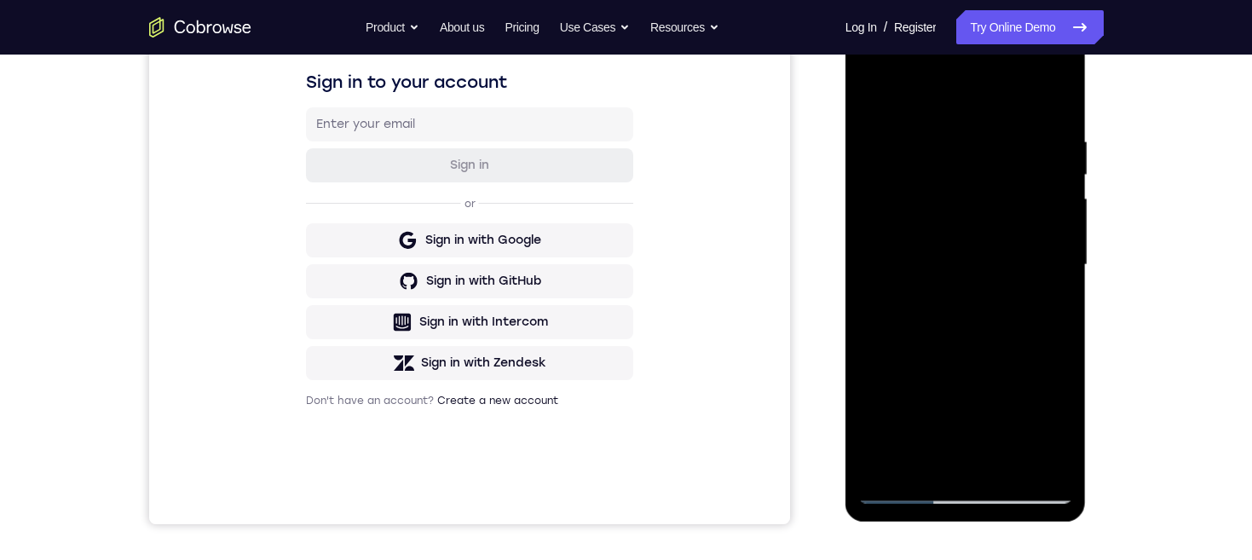
click at [952, 220] on div at bounding box center [965, 264] width 215 height 477
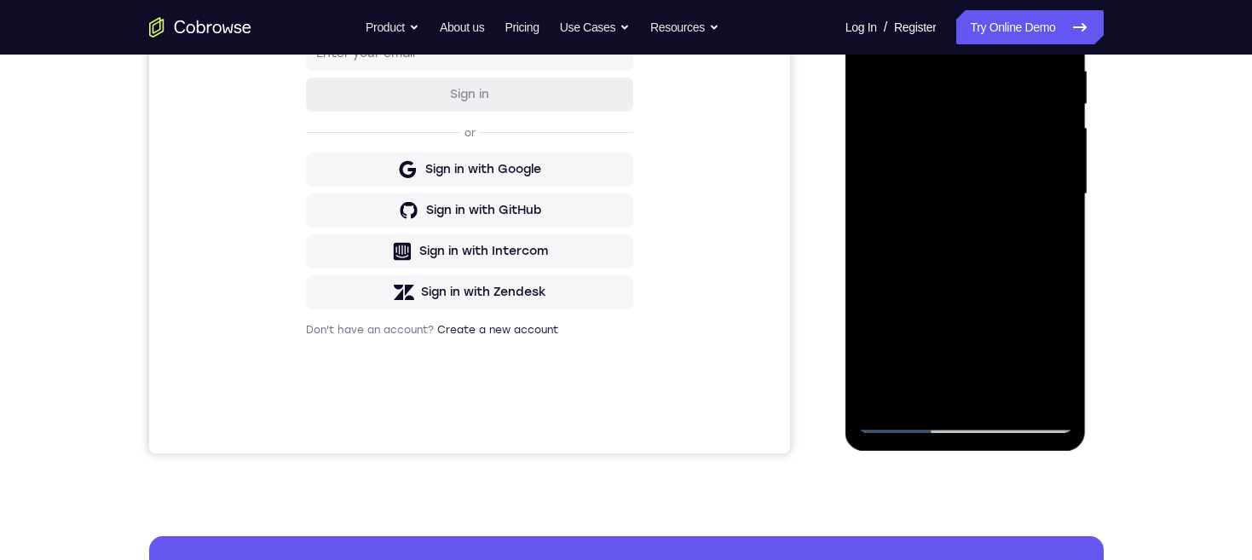
click at [906, 357] on div at bounding box center [965, 194] width 215 height 477
click at [954, 355] on div at bounding box center [965, 194] width 215 height 477
click at [1041, 233] on div at bounding box center [965, 194] width 215 height 477
click at [1051, 238] on div at bounding box center [965, 194] width 215 height 477
click at [905, 201] on div at bounding box center [965, 194] width 215 height 477
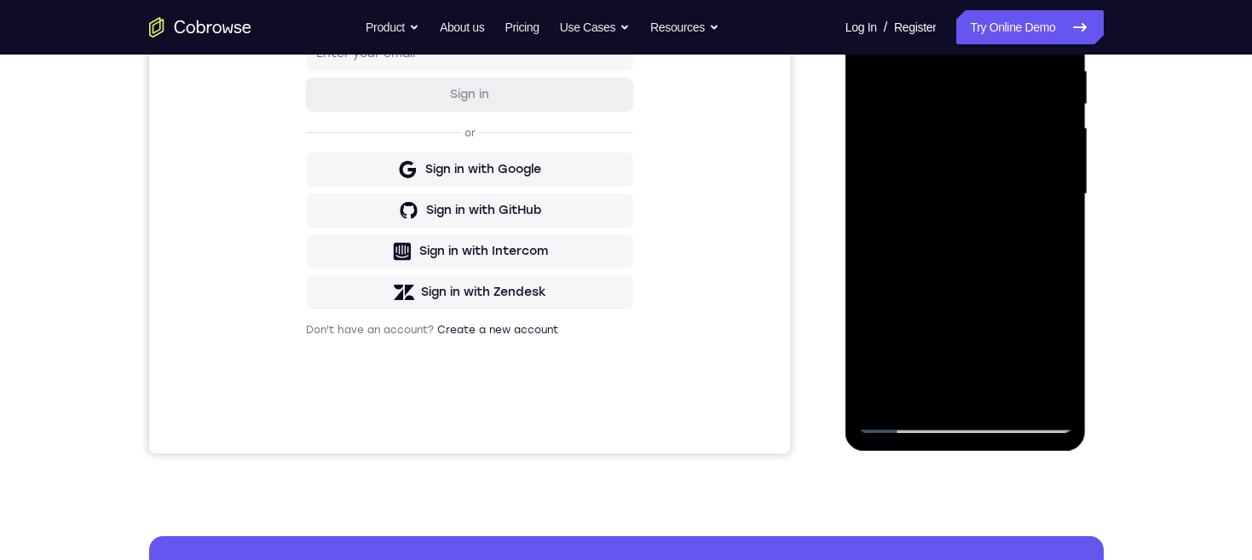
click at [950, 349] on div at bounding box center [965, 194] width 215 height 477
click at [940, 231] on div at bounding box center [965, 194] width 215 height 477
click at [1046, 238] on div at bounding box center [965, 194] width 215 height 477
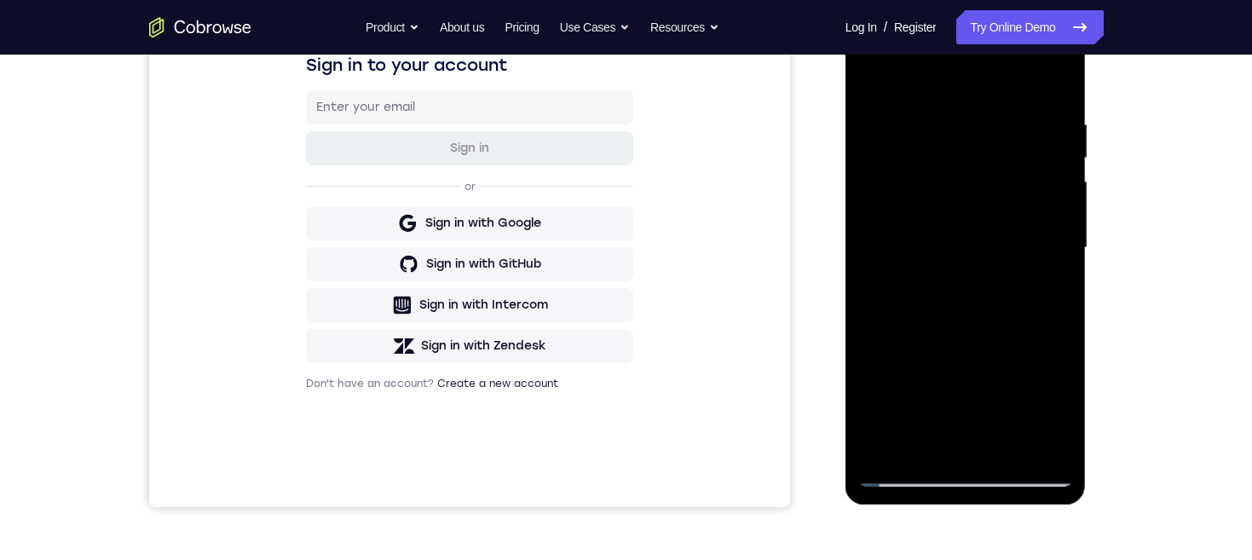
scroll to position [357, 0]
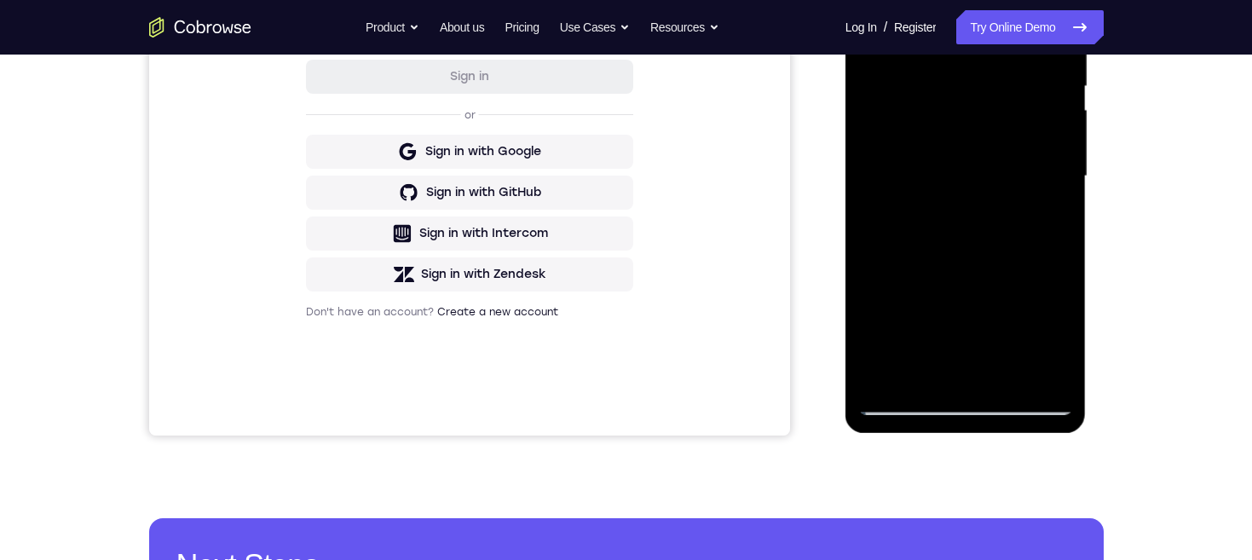
click at [918, 186] on div at bounding box center [965, 176] width 215 height 477
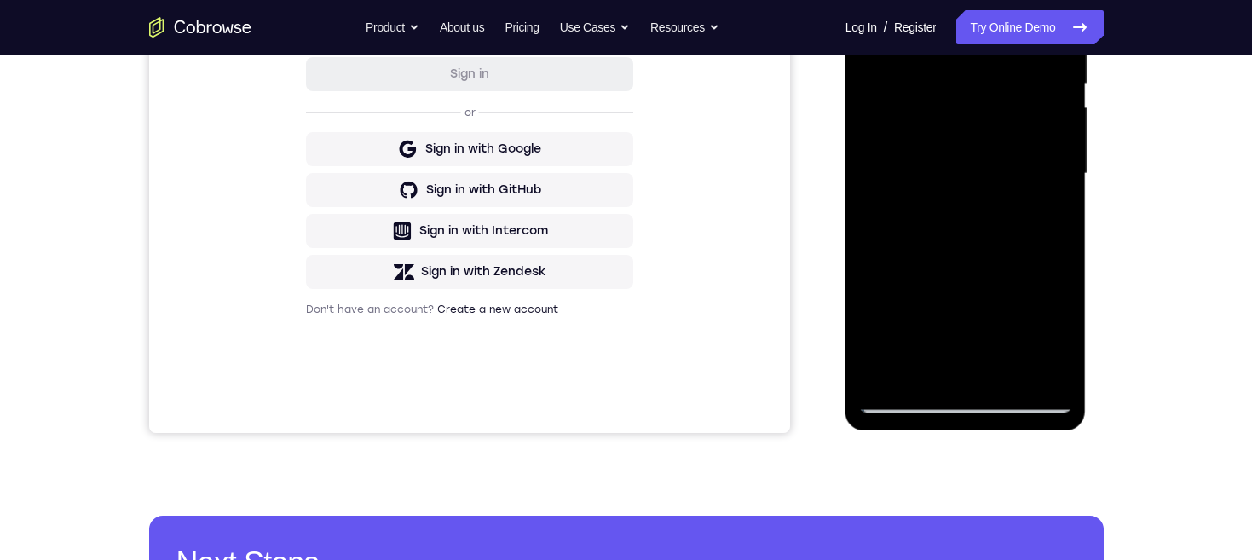
click at [963, 330] on div at bounding box center [965, 173] width 215 height 477
click at [1042, 215] on div at bounding box center [965, 173] width 215 height 477
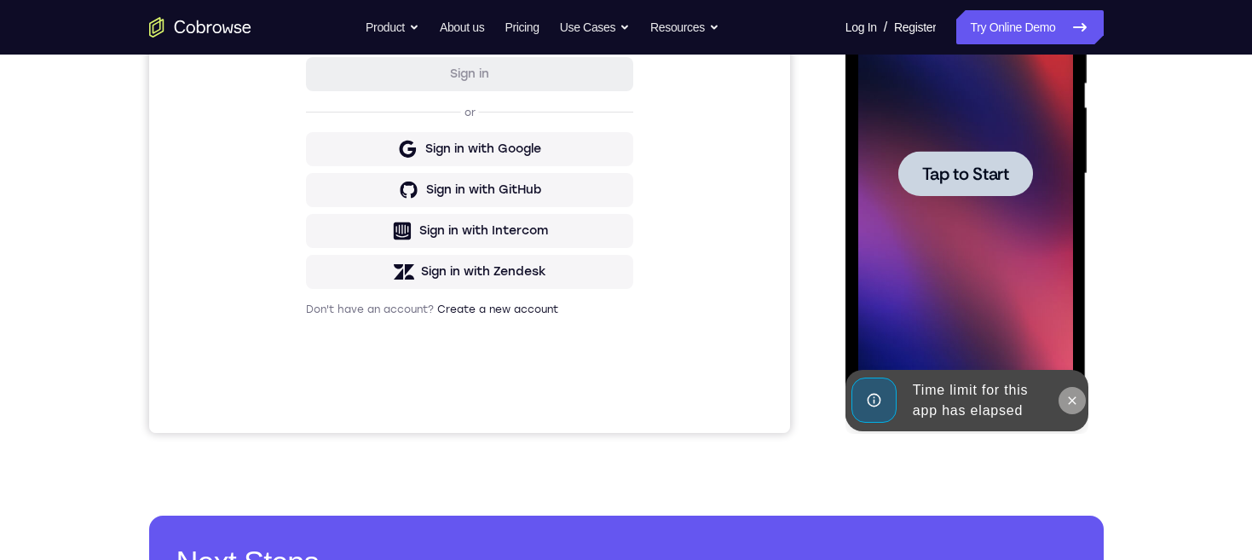
click at [1064, 398] on button at bounding box center [1071, 400] width 27 height 27
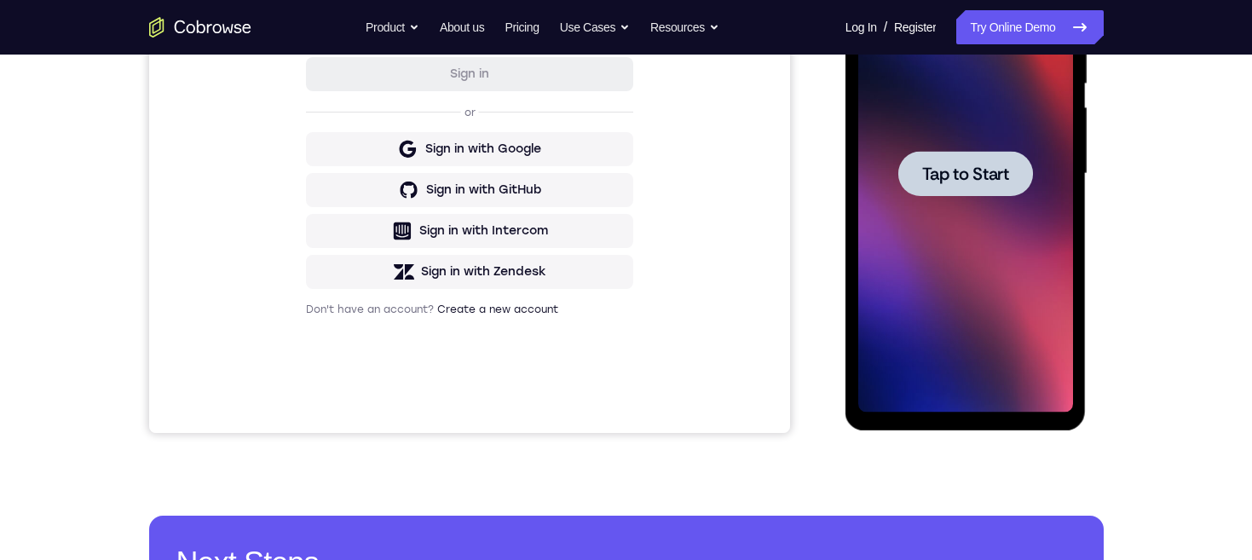
click at [1008, 176] on span "Tap to Start" at bounding box center [965, 173] width 87 height 17
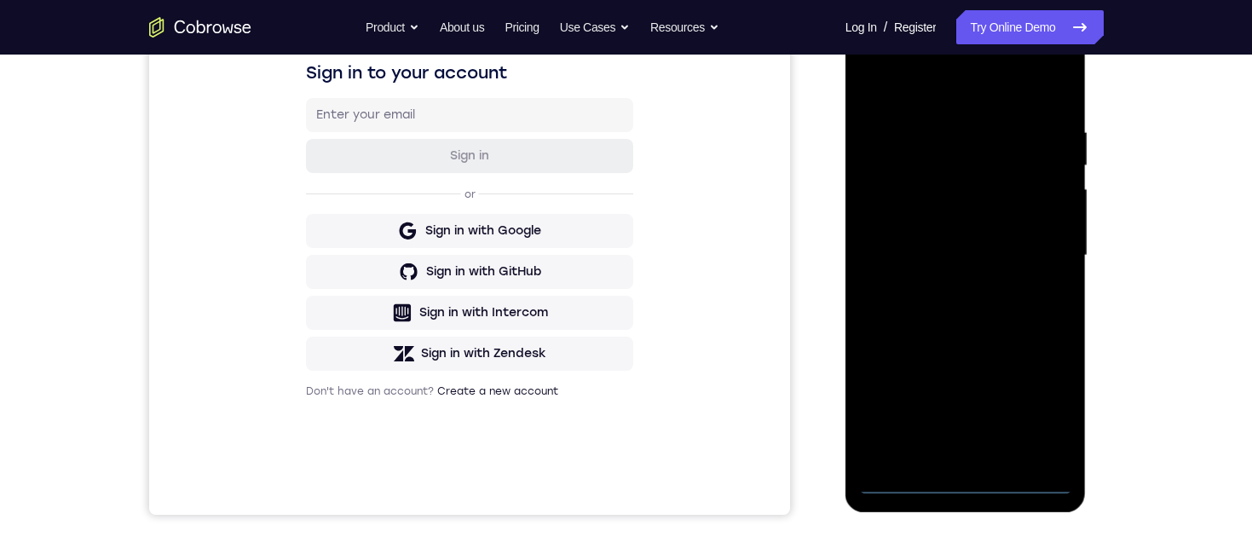
scroll to position [371, 0]
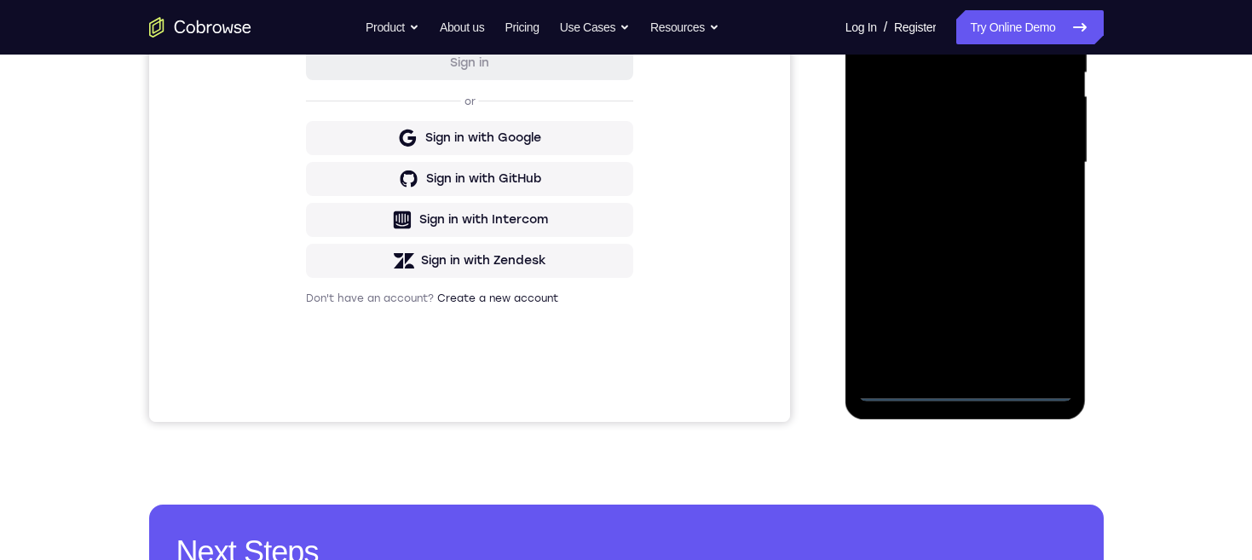
click at [966, 391] on div at bounding box center [965, 162] width 215 height 477
click at [1040, 315] on div at bounding box center [965, 162] width 215 height 477
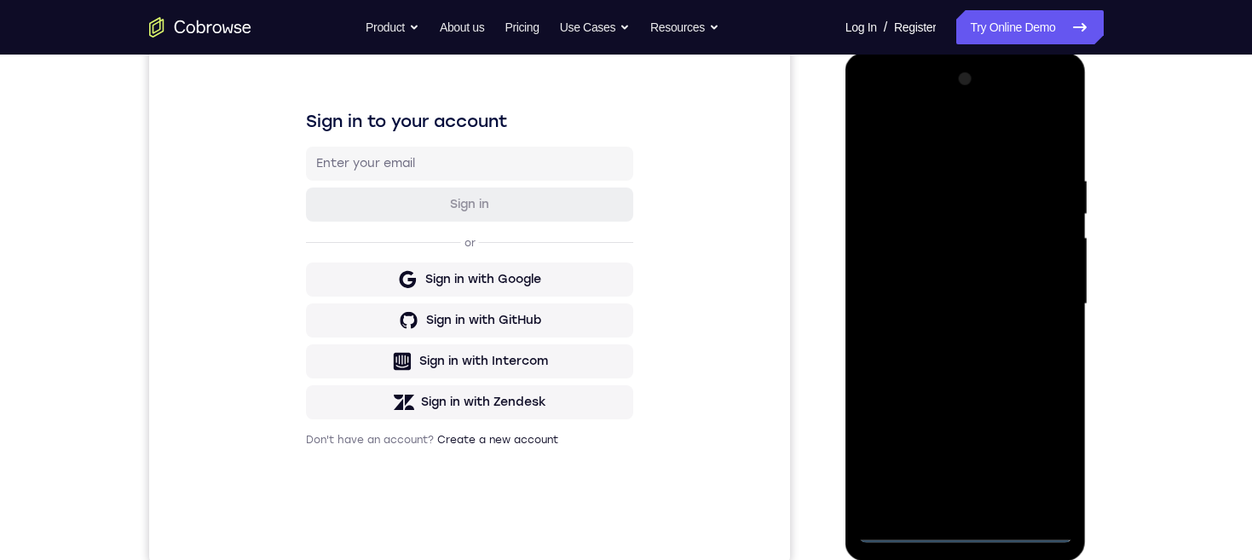
scroll to position [200, 0]
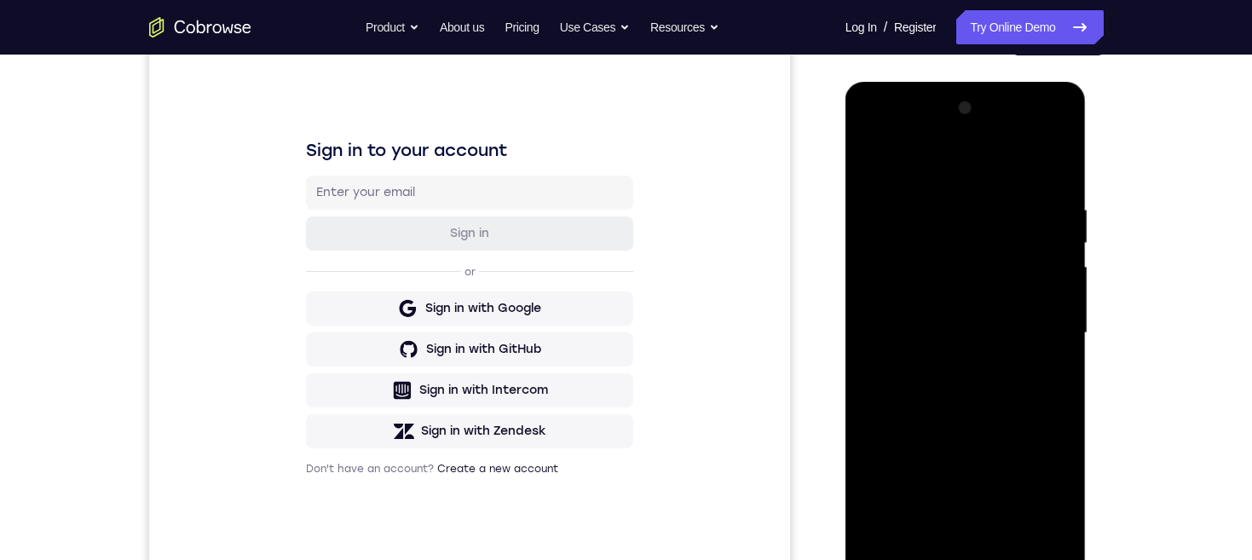
click at [937, 179] on div at bounding box center [965, 333] width 215 height 477
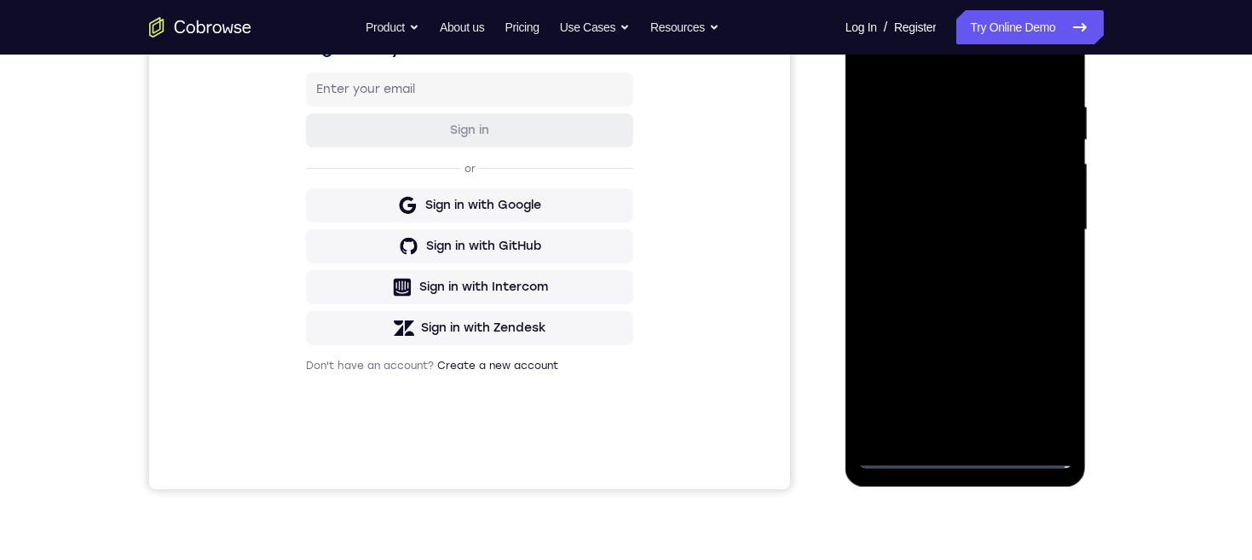
click at [1035, 225] on div at bounding box center [965, 229] width 215 height 477
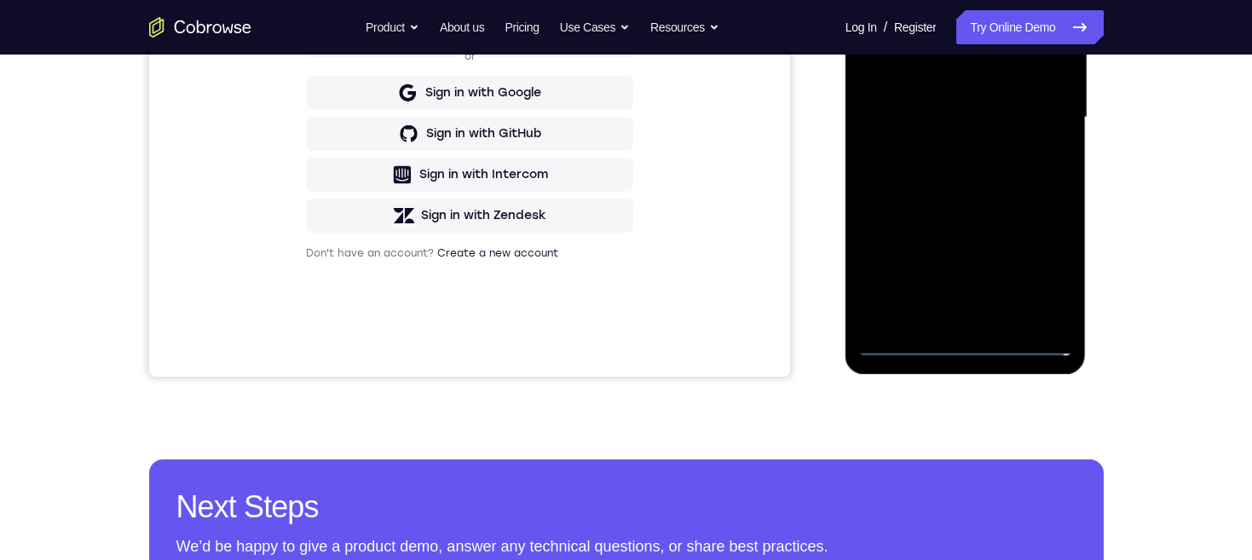
scroll to position [418, 0]
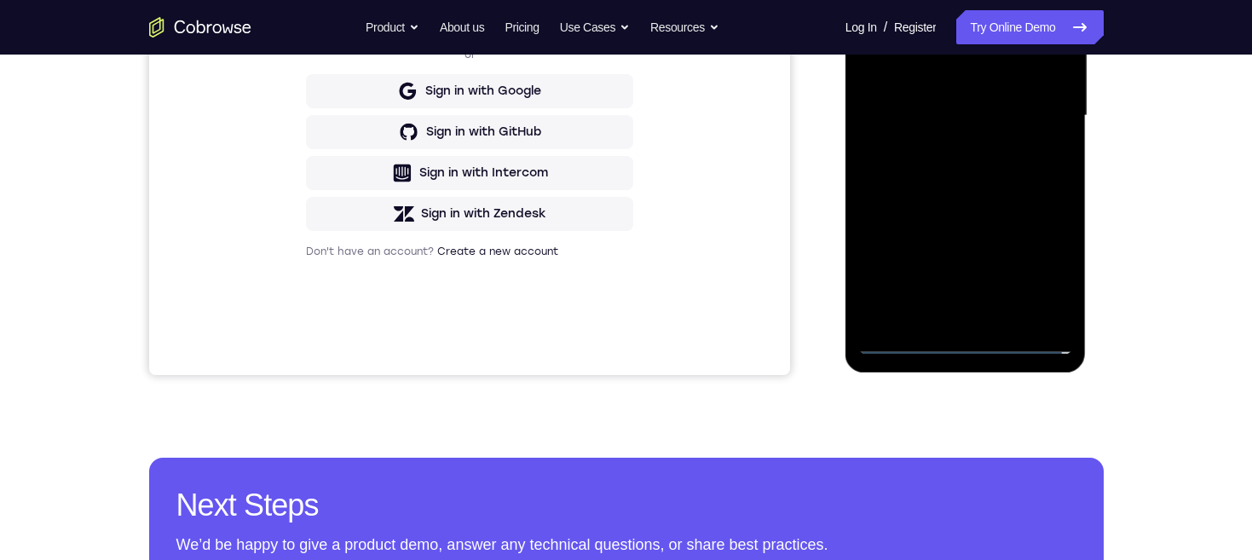
click at [946, 319] on div at bounding box center [965, 115] width 215 height 477
click at [984, 104] on div at bounding box center [965, 115] width 215 height 477
click at [996, 84] on div at bounding box center [965, 115] width 215 height 477
click at [984, 115] on div at bounding box center [965, 115] width 215 height 477
click at [1024, 176] on div at bounding box center [965, 115] width 215 height 477
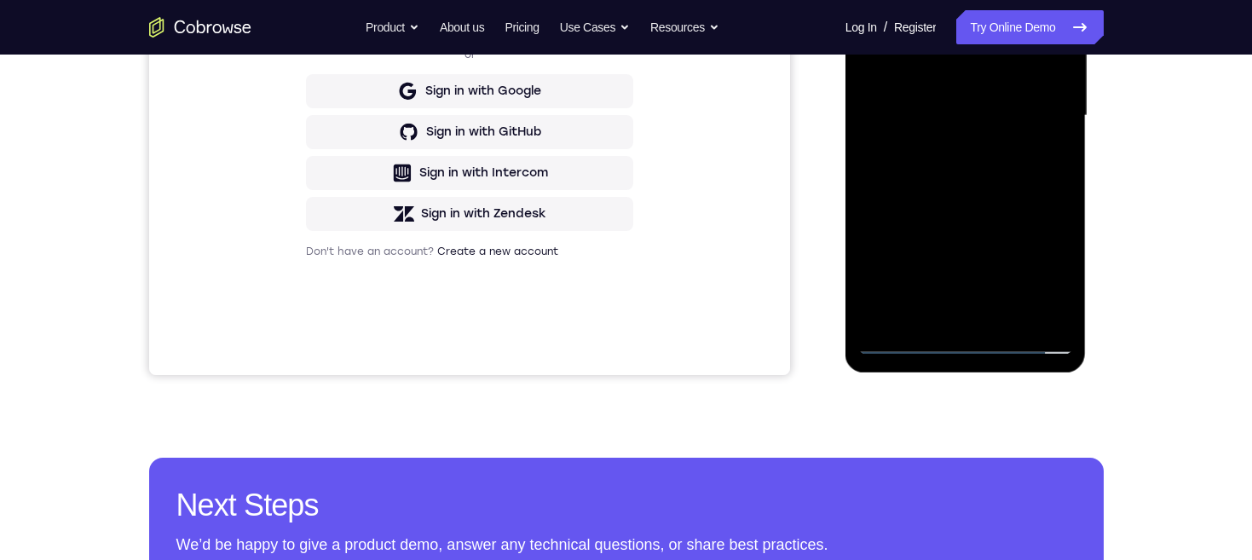
scroll to position [337, 0]
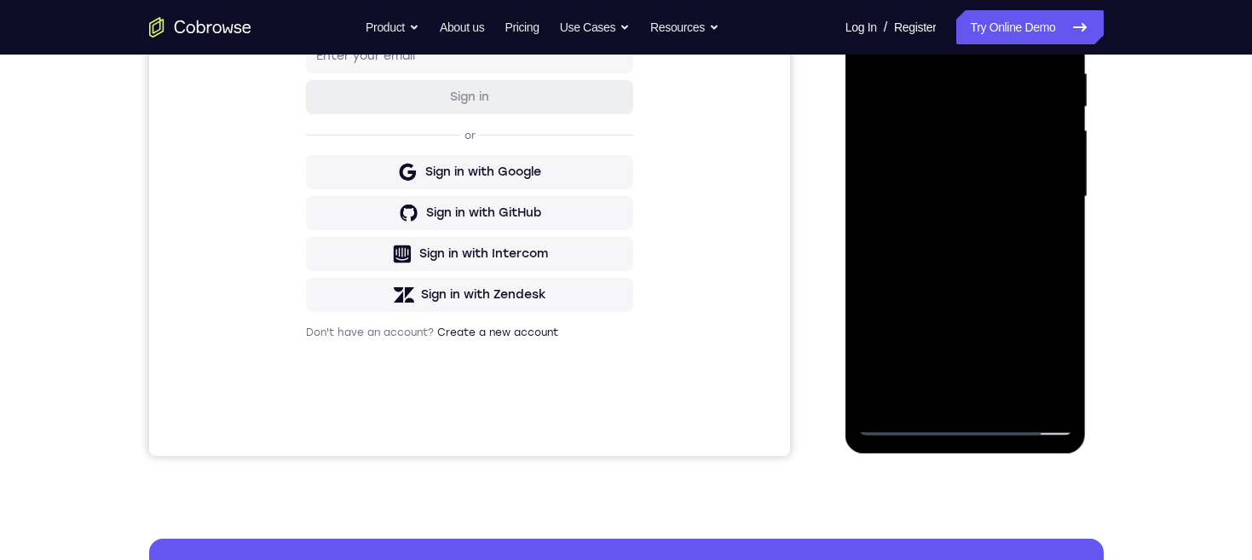
click at [993, 228] on div at bounding box center [965, 196] width 215 height 477
click at [999, 394] on div at bounding box center [965, 196] width 215 height 477
click at [1009, 283] on div at bounding box center [965, 196] width 215 height 477
click at [973, 153] on div at bounding box center [965, 196] width 215 height 477
click at [931, 392] on div at bounding box center [965, 196] width 215 height 477
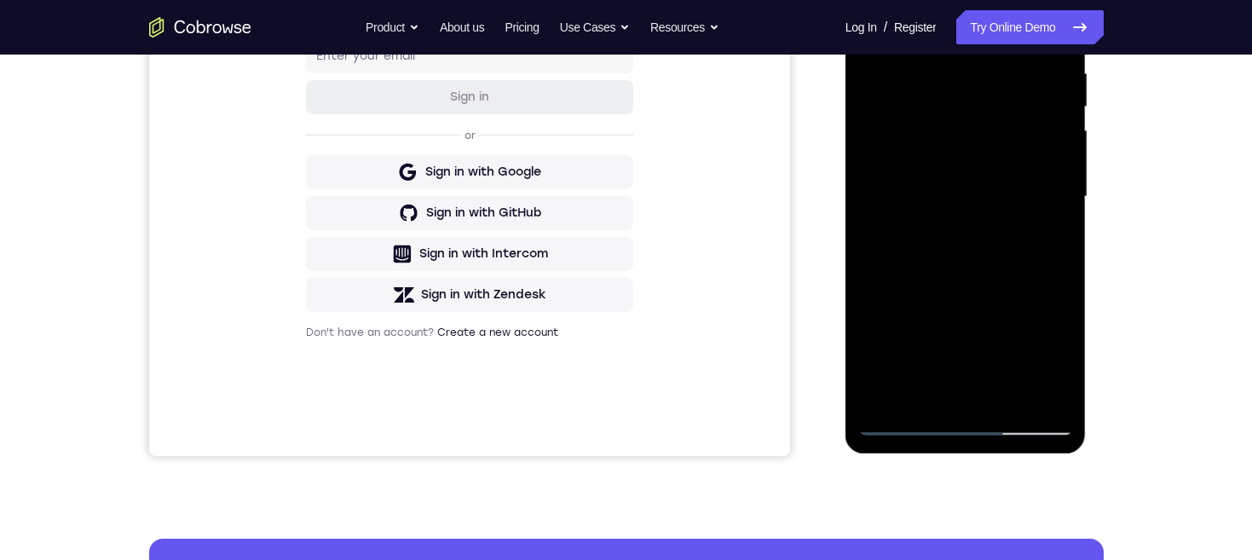
click at [1047, 243] on div at bounding box center [965, 196] width 215 height 477
click at [1046, 243] on div at bounding box center [965, 196] width 215 height 477
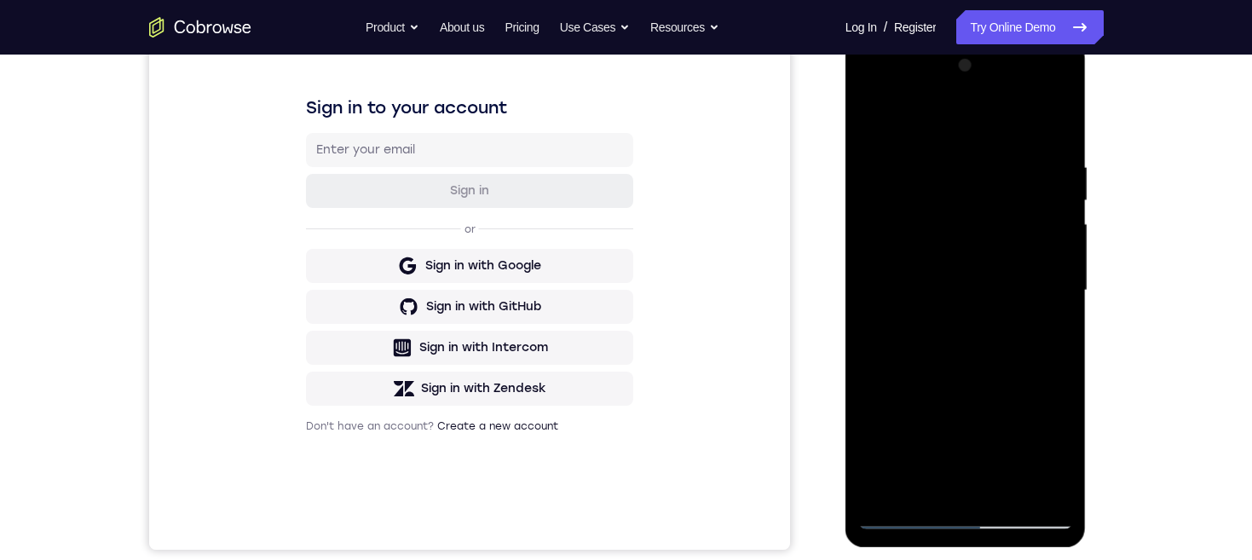
click at [870, 123] on div at bounding box center [965, 290] width 215 height 477
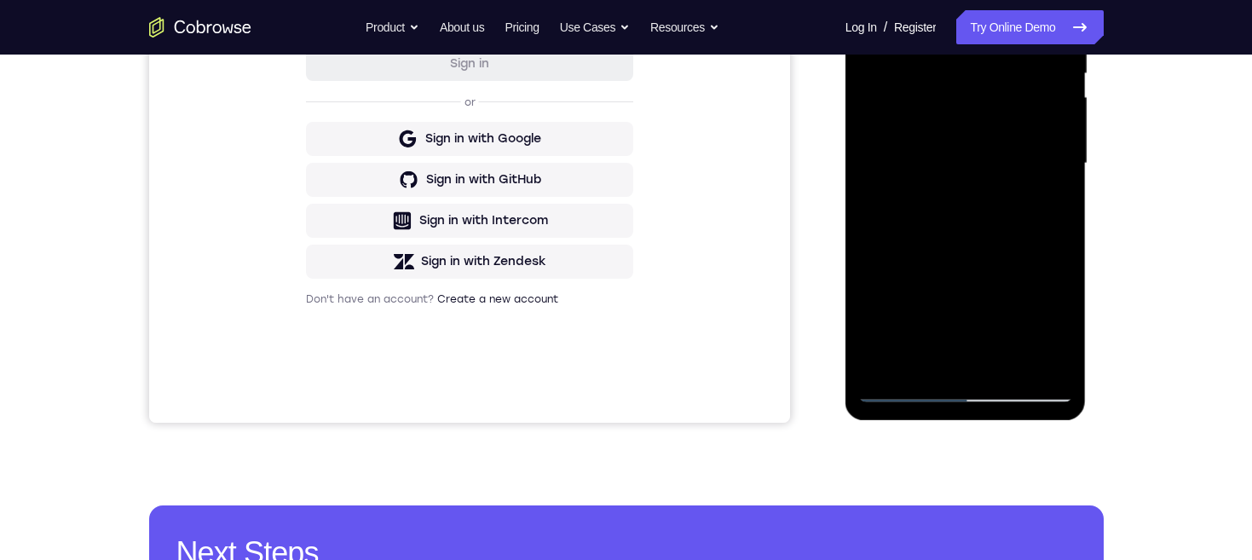
scroll to position [288, 0]
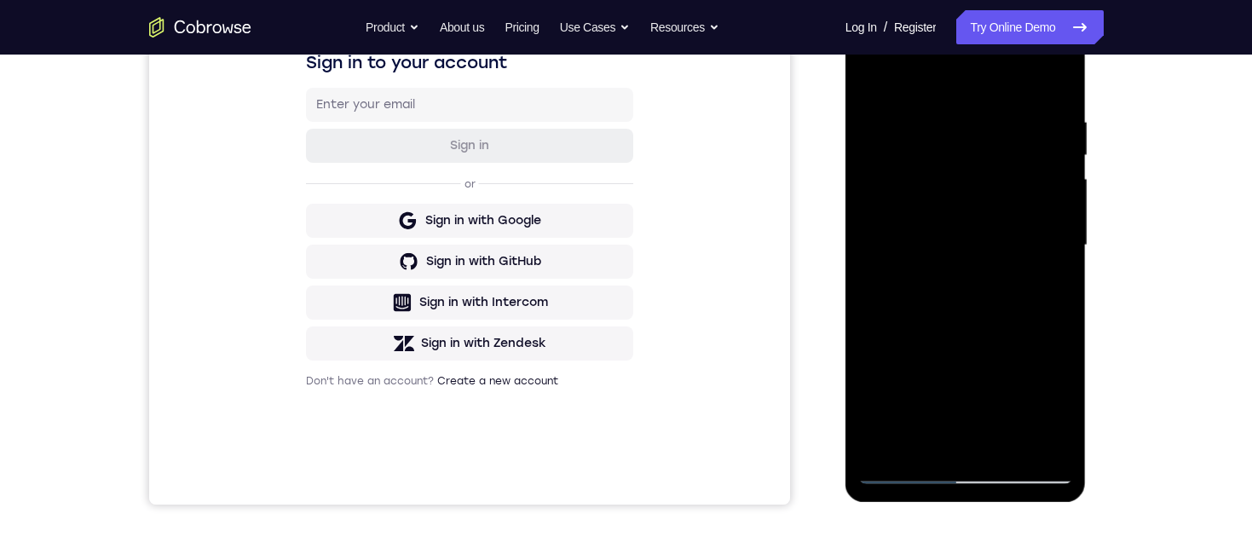
click at [965, 199] on div at bounding box center [965, 245] width 215 height 477
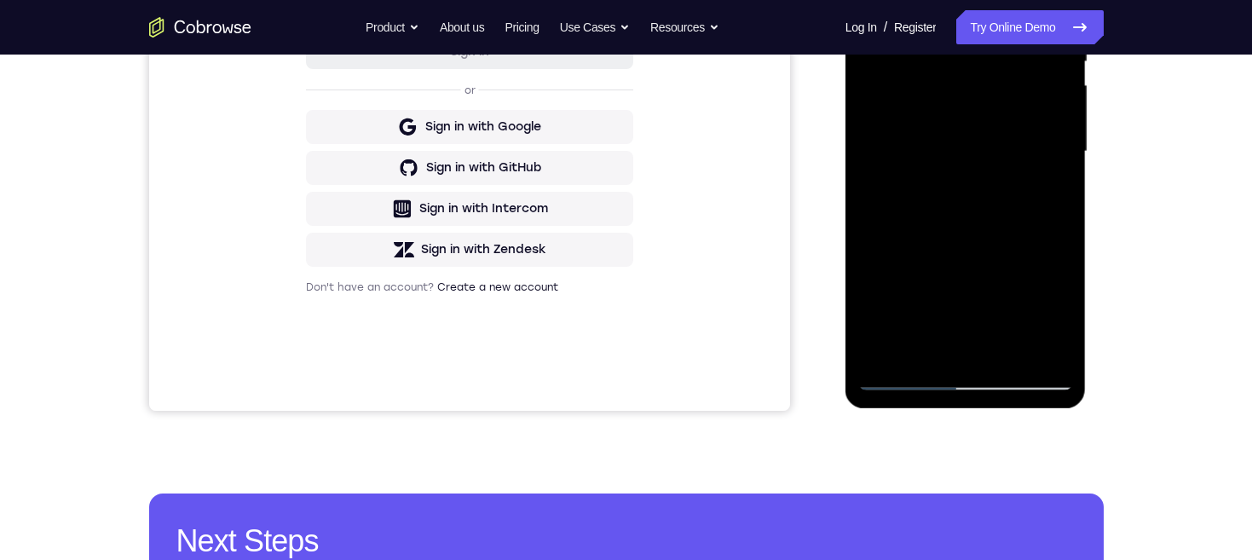
scroll to position [383, 0]
click at [933, 349] on div at bounding box center [965, 150] width 215 height 477
click at [1051, 199] on div at bounding box center [965, 150] width 215 height 477
click at [1044, 194] on div at bounding box center [965, 150] width 215 height 477
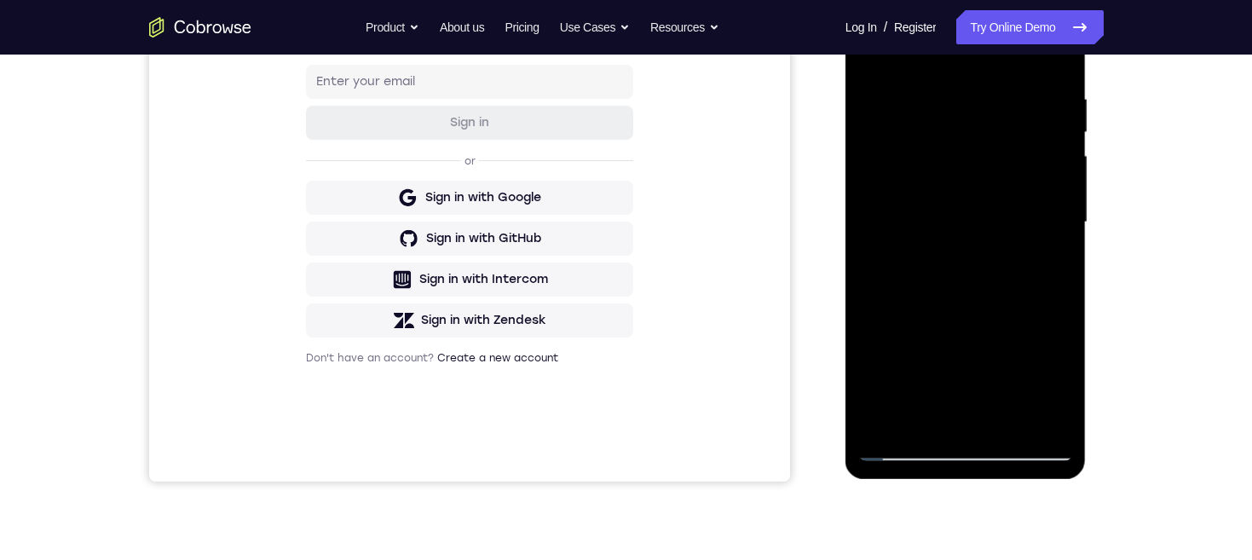
scroll to position [380, 0]
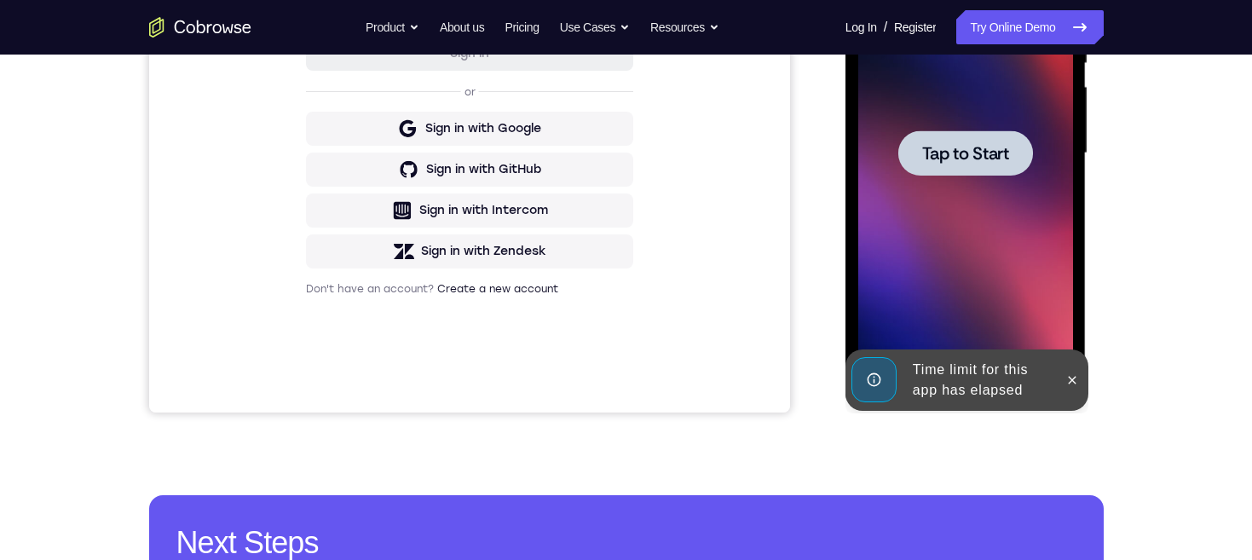
click at [987, 147] on span "Tap to Start" at bounding box center [965, 153] width 87 height 17
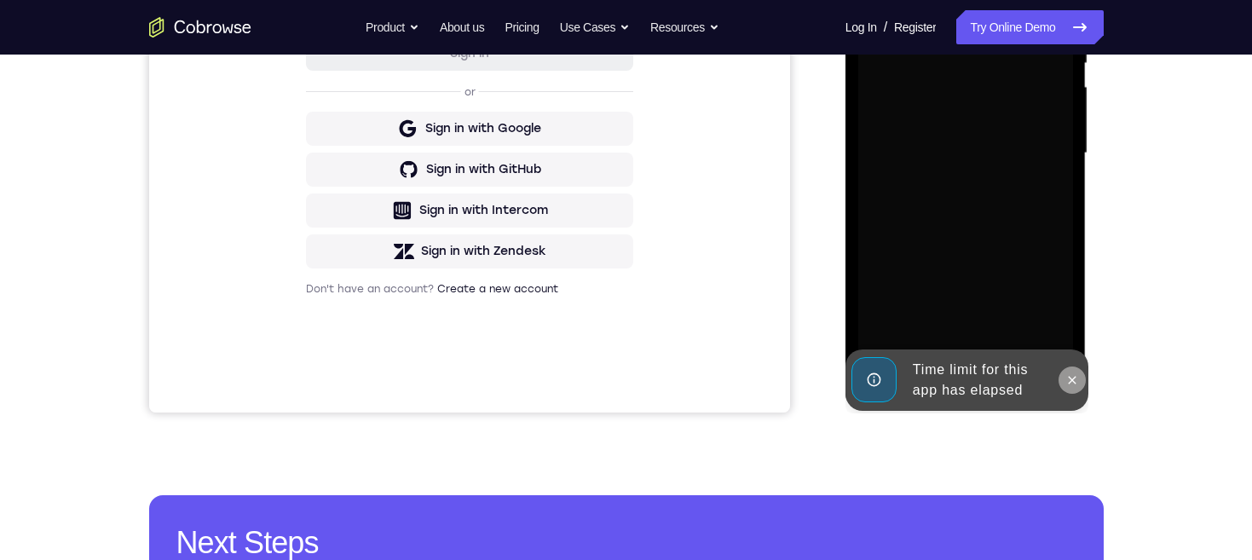
click at [1068, 373] on icon at bounding box center [1072, 380] width 14 height 14
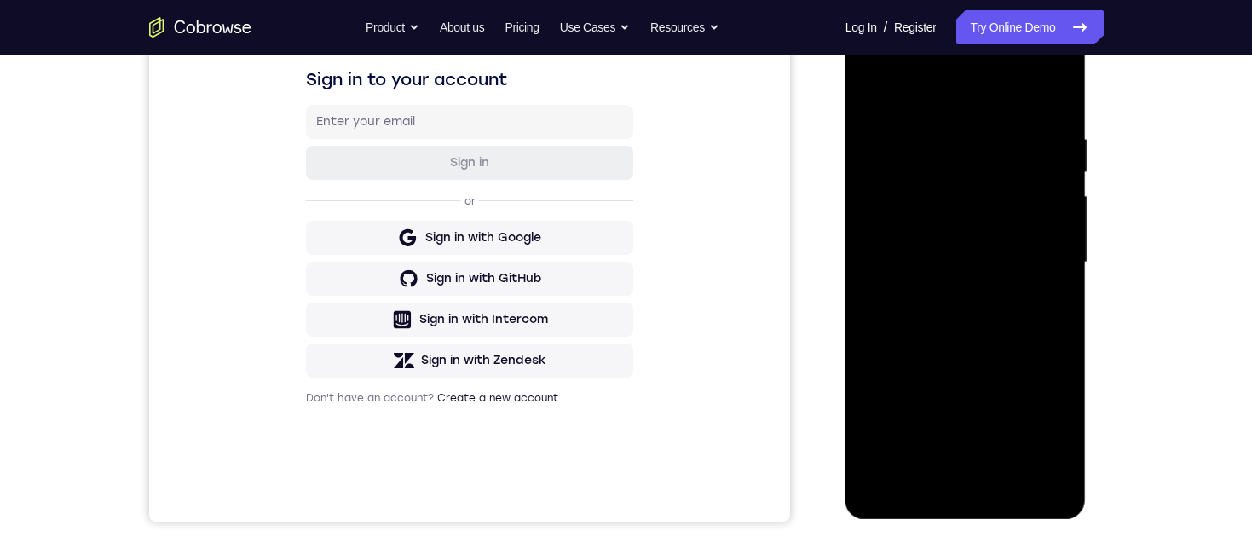
scroll to position [349, 0]
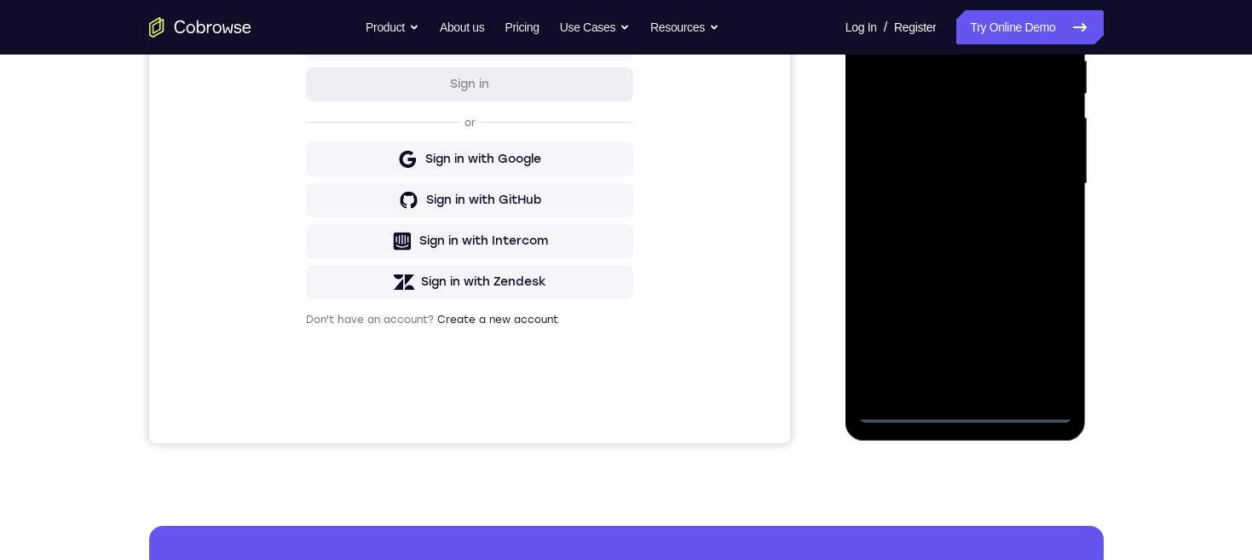
click at [966, 407] on div at bounding box center [965, 183] width 215 height 477
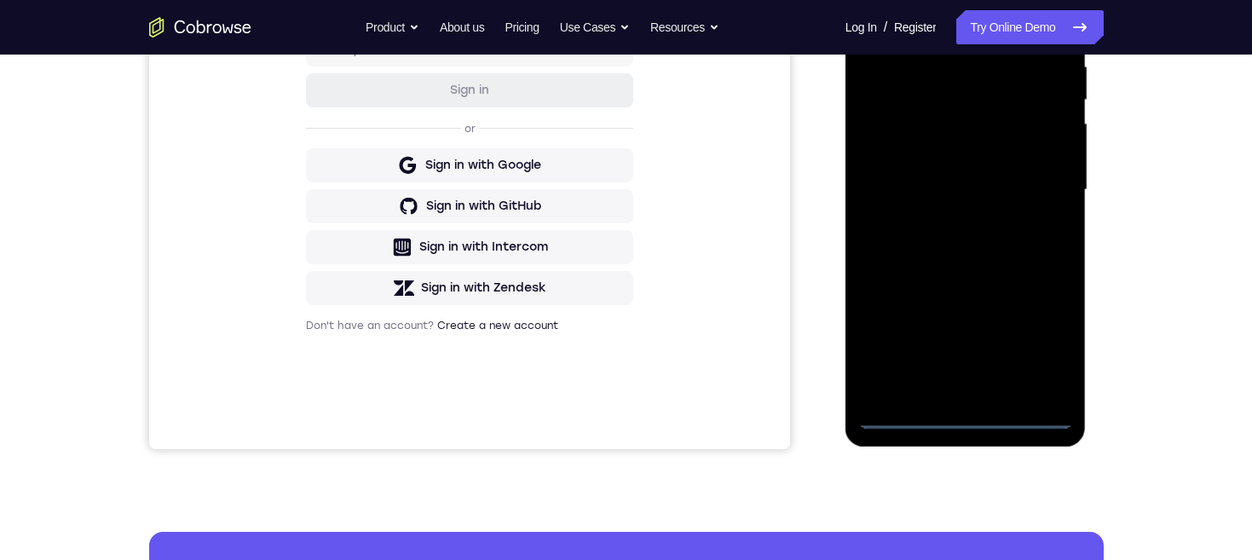
click at [1034, 341] on div at bounding box center [965, 189] width 215 height 477
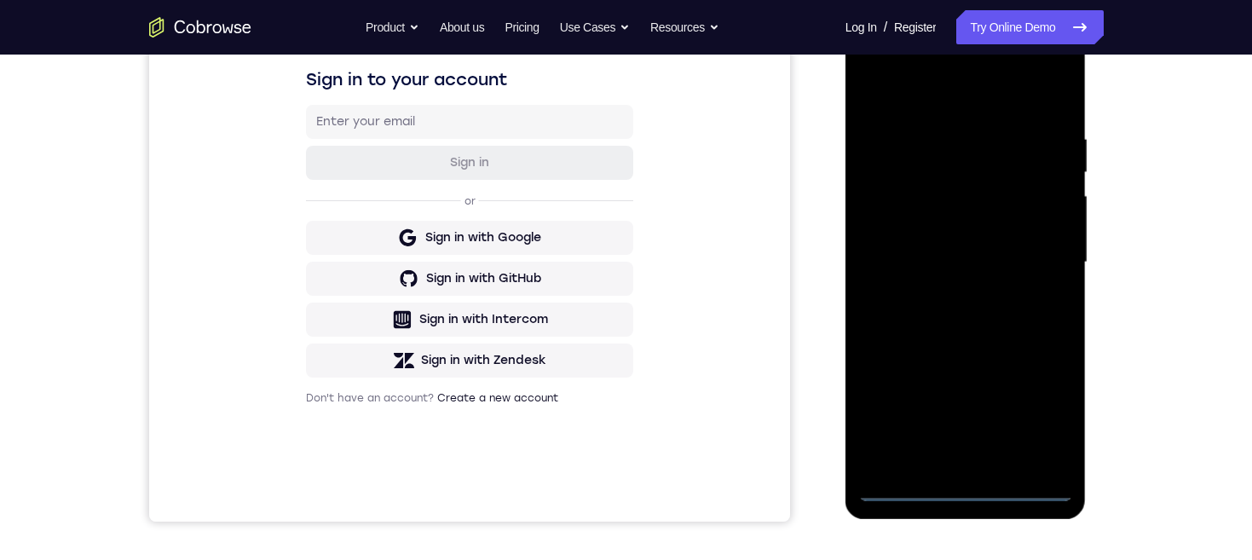
scroll to position [222, 0]
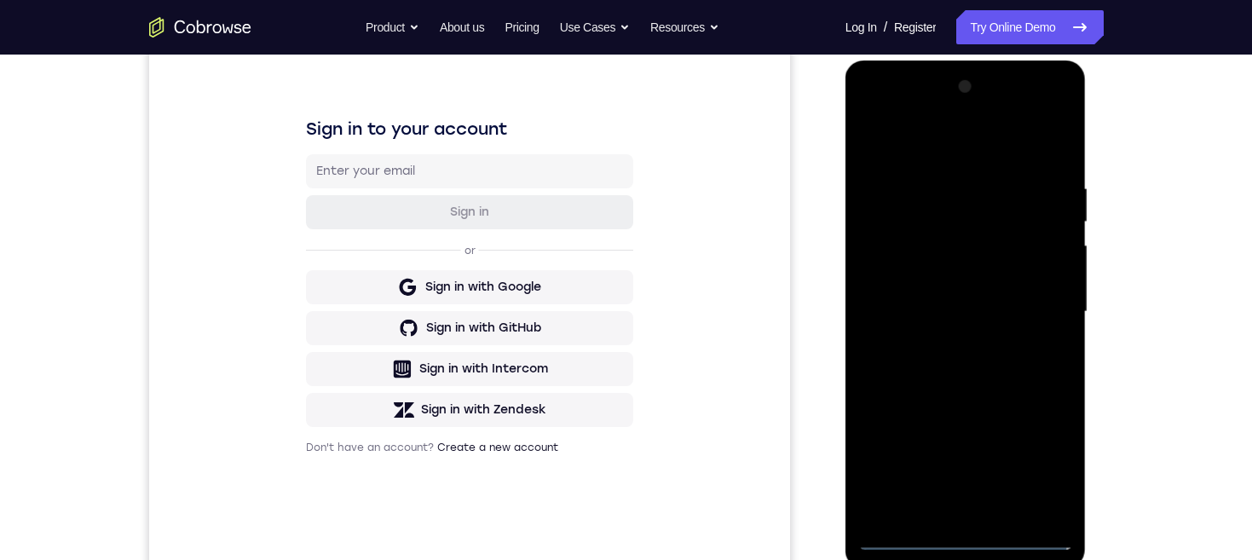
click at [978, 141] on div at bounding box center [965, 311] width 215 height 477
click at [1035, 305] on div at bounding box center [965, 311] width 215 height 477
click at [953, 347] on div at bounding box center [965, 311] width 215 height 477
click at [998, 296] on div at bounding box center [965, 311] width 215 height 477
click at [970, 273] on div at bounding box center [965, 311] width 215 height 477
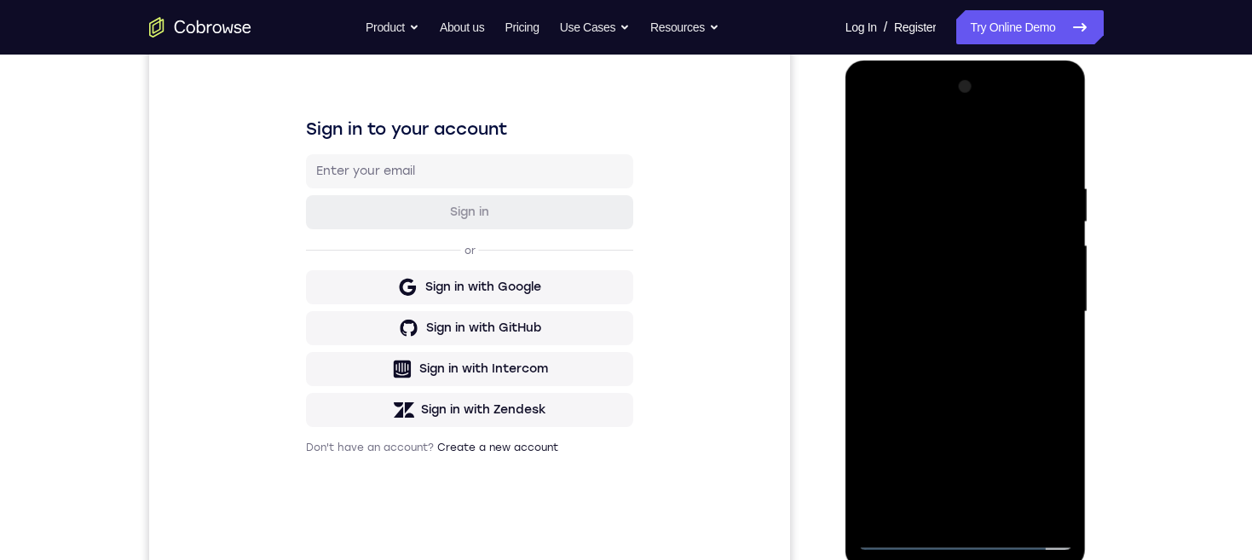
click at [1017, 310] on div at bounding box center [965, 311] width 215 height 477
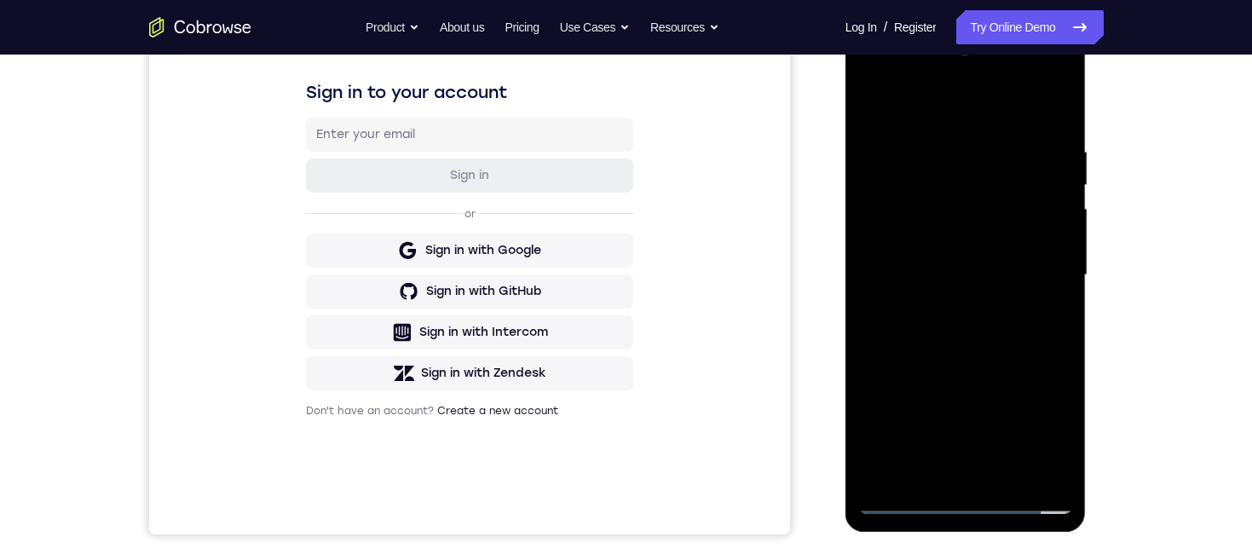
click at [1031, 324] on div at bounding box center [965, 275] width 215 height 477
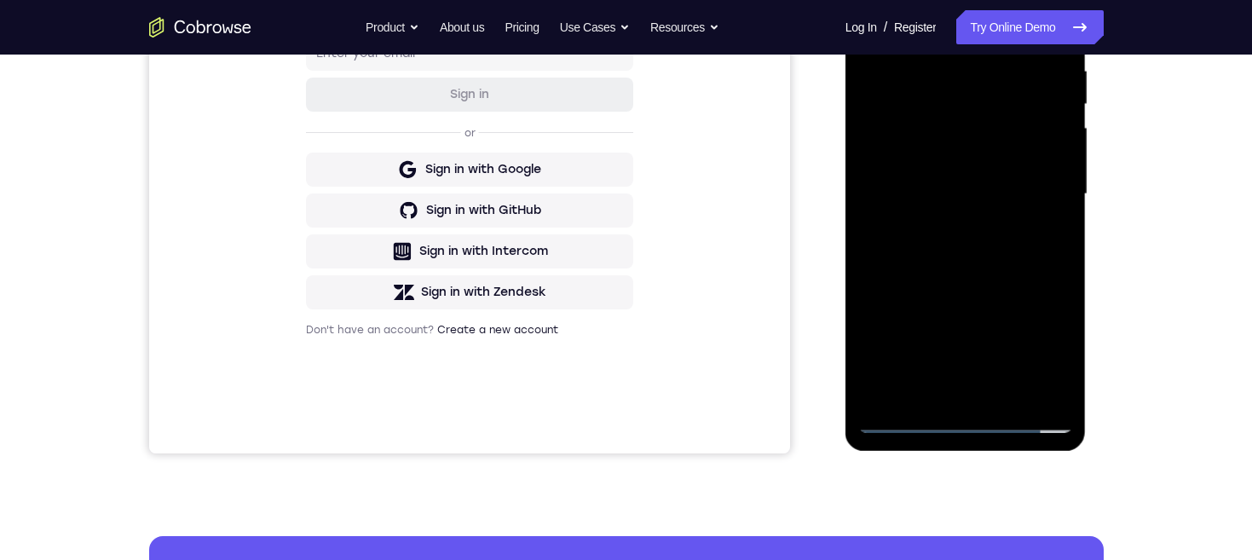
scroll to position [271, 0]
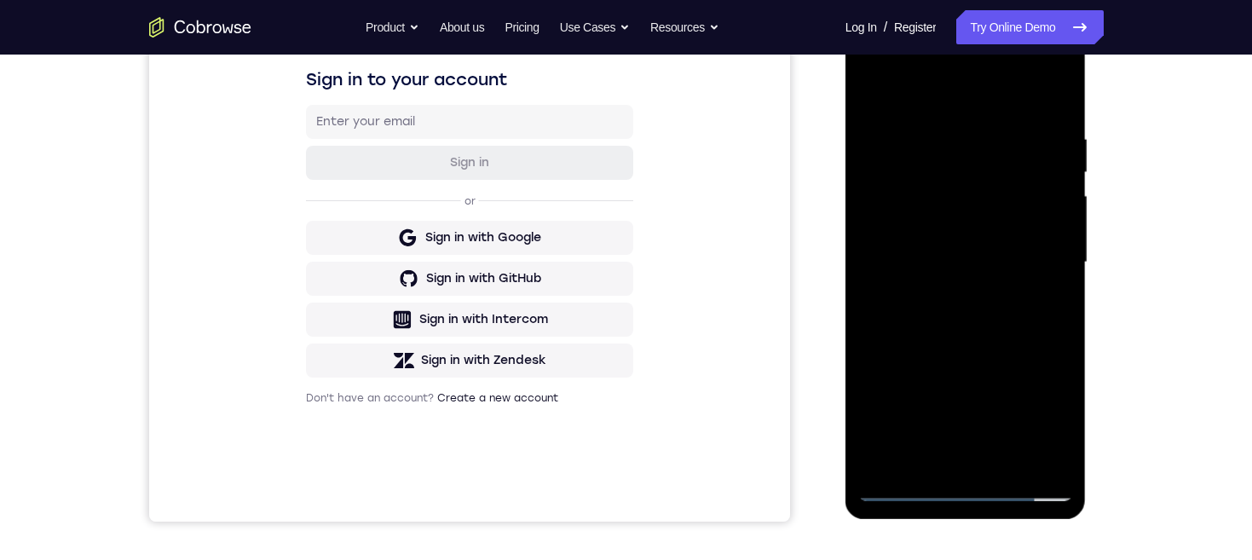
click at [1029, 319] on div at bounding box center [965, 262] width 215 height 477
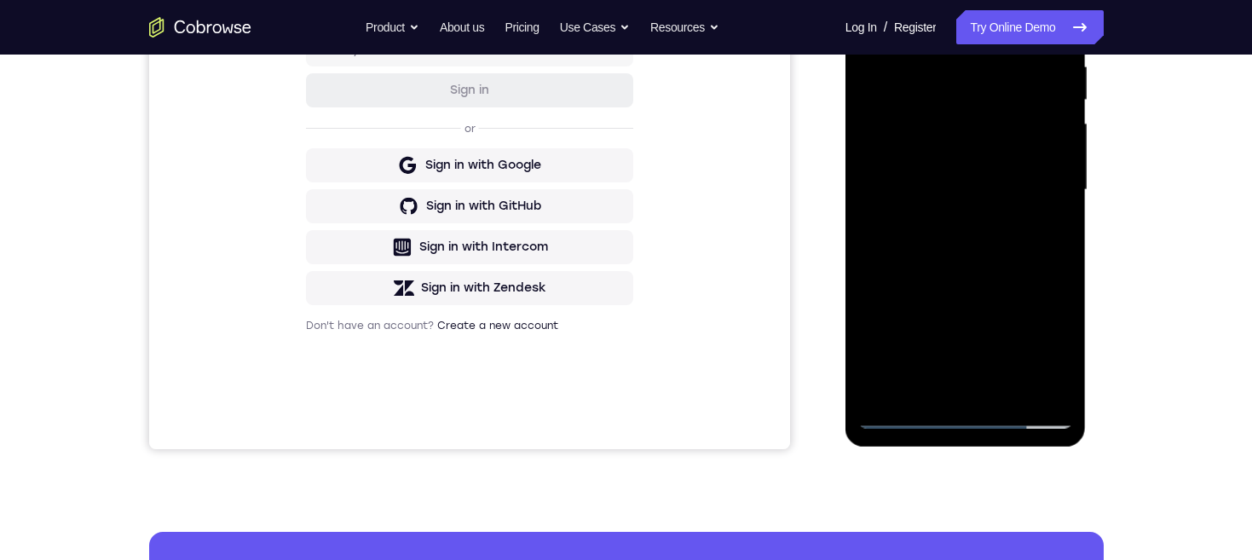
click at [1021, 233] on div at bounding box center [965, 189] width 215 height 477
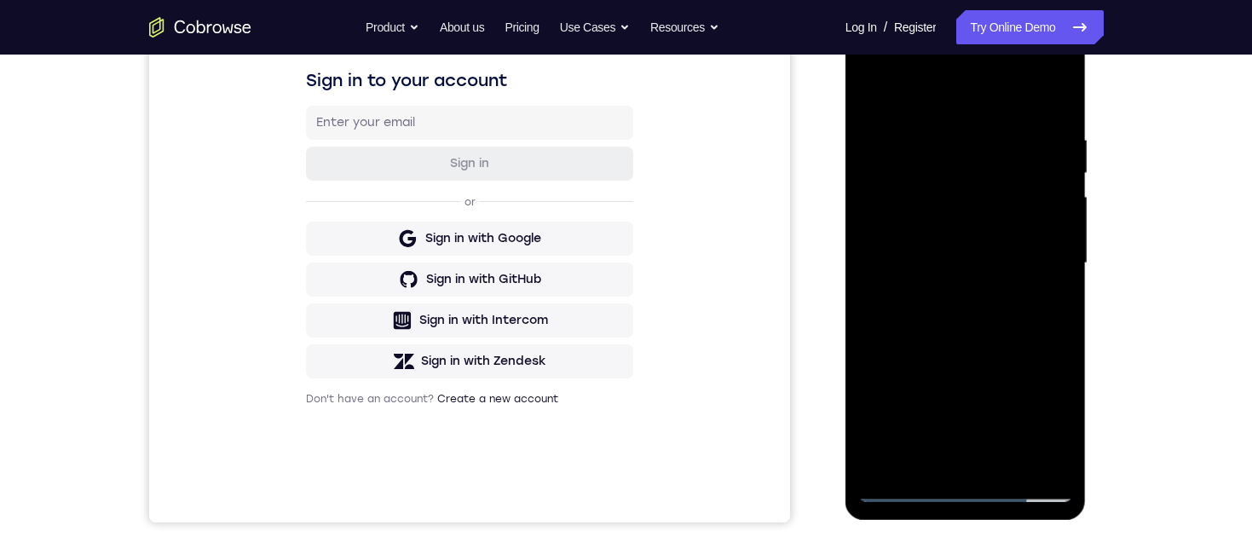
scroll to position [318, 0]
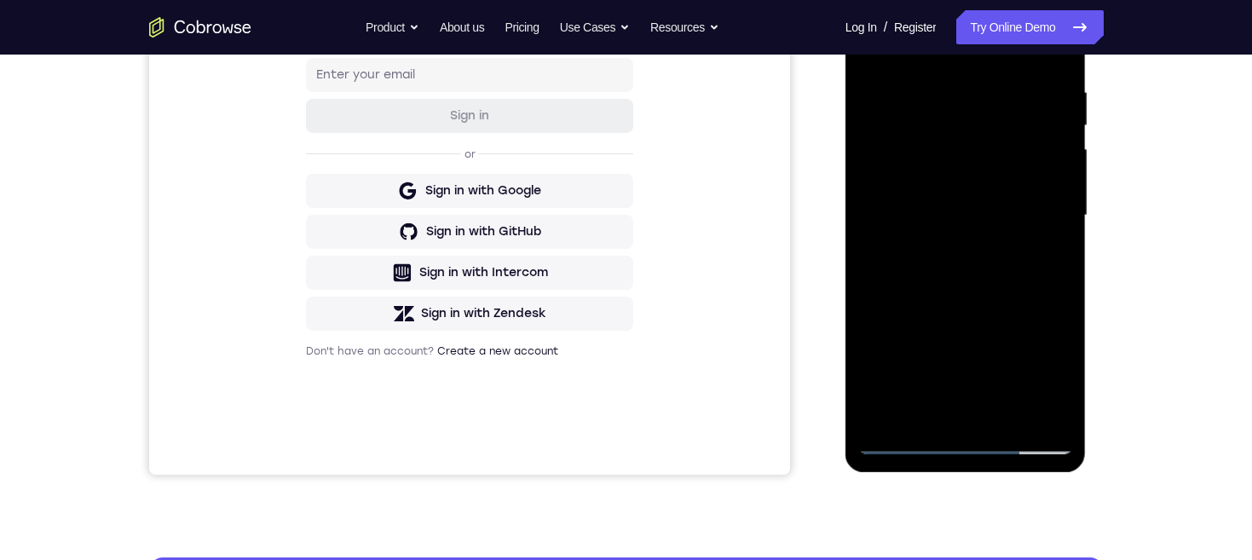
click at [1064, 396] on div at bounding box center [965, 215] width 215 height 477
click at [1005, 410] on div at bounding box center [965, 215] width 215 height 477
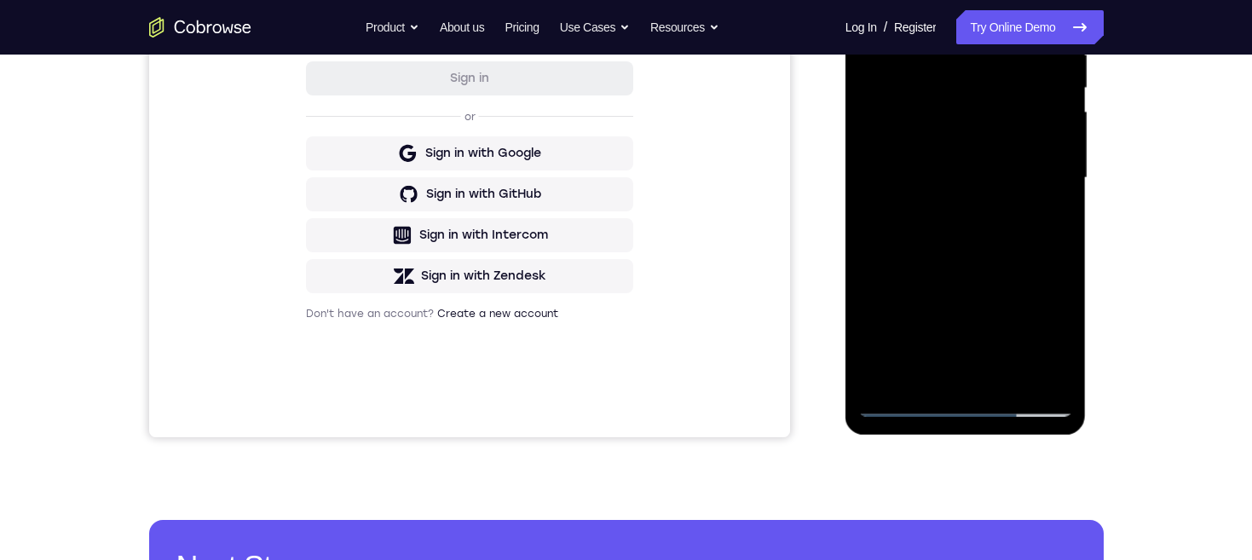
click at [1006, 239] on div at bounding box center [965, 177] width 215 height 477
click at [993, 201] on div at bounding box center [965, 177] width 215 height 477
click at [987, 125] on div at bounding box center [965, 177] width 215 height 477
click at [959, 366] on div at bounding box center [965, 177] width 215 height 477
click at [1051, 220] on div at bounding box center [965, 177] width 215 height 477
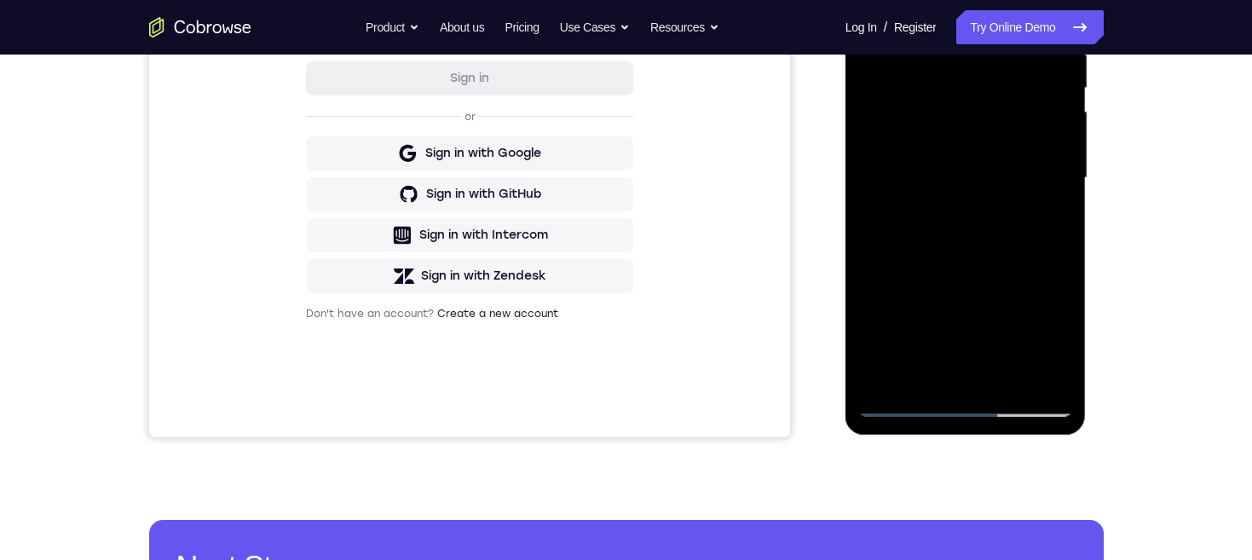
click at [1052, 337] on div at bounding box center [965, 177] width 215 height 477
click at [1051, 343] on div at bounding box center [965, 177] width 215 height 477
click at [1047, 217] on div at bounding box center [965, 177] width 215 height 477
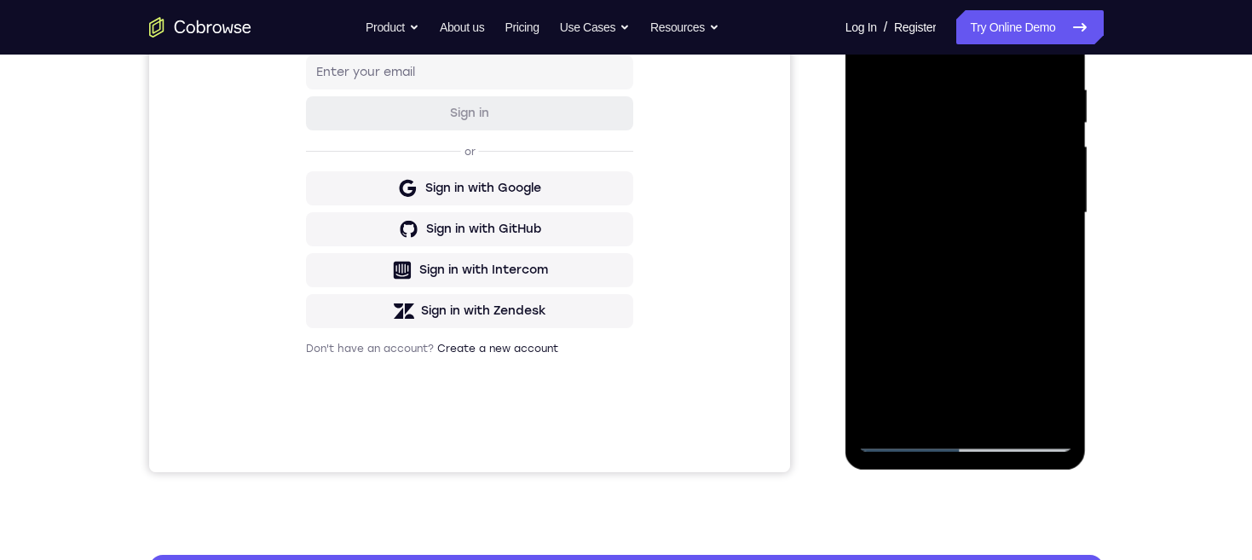
click at [1056, 253] on div at bounding box center [965, 212] width 215 height 477
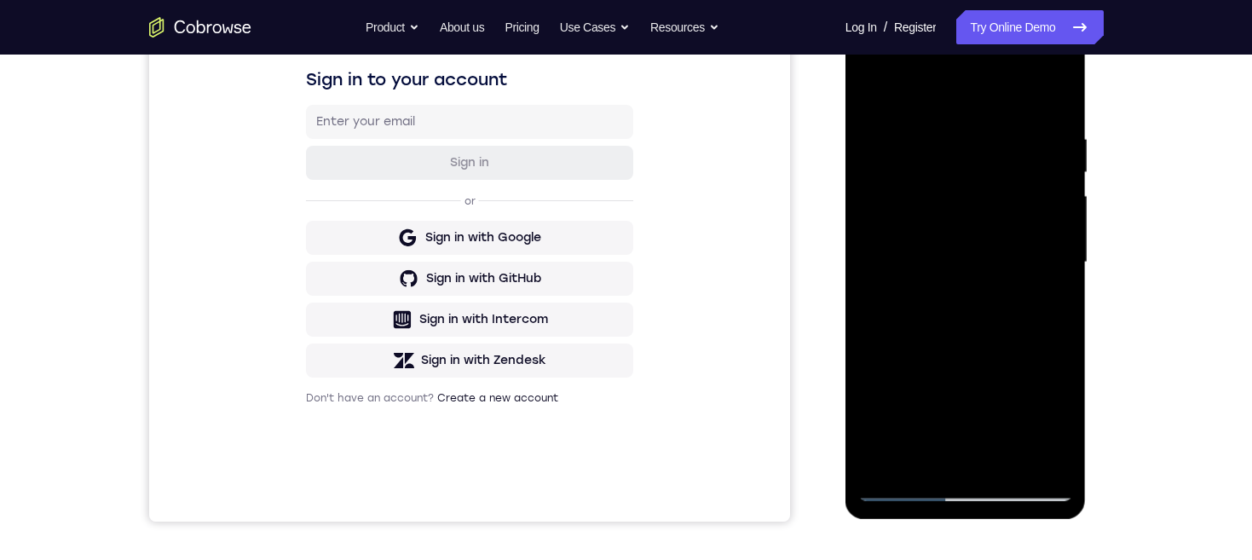
click at [1038, 299] on div at bounding box center [965, 262] width 215 height 477
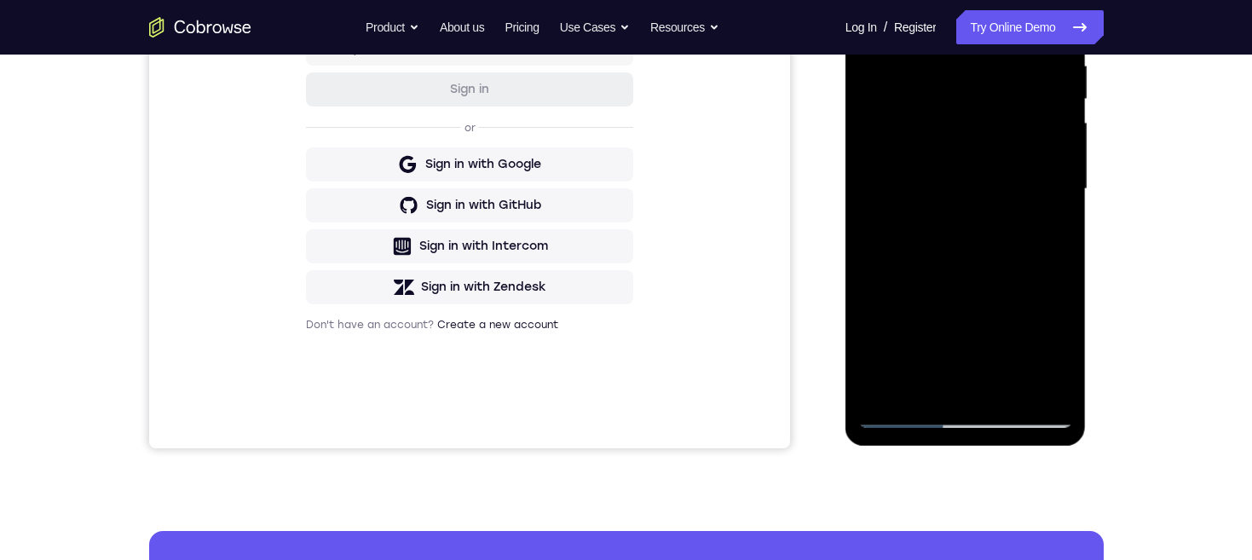
click at [1042, 231] on div at bounding box center [965, 189] width 215 height 477
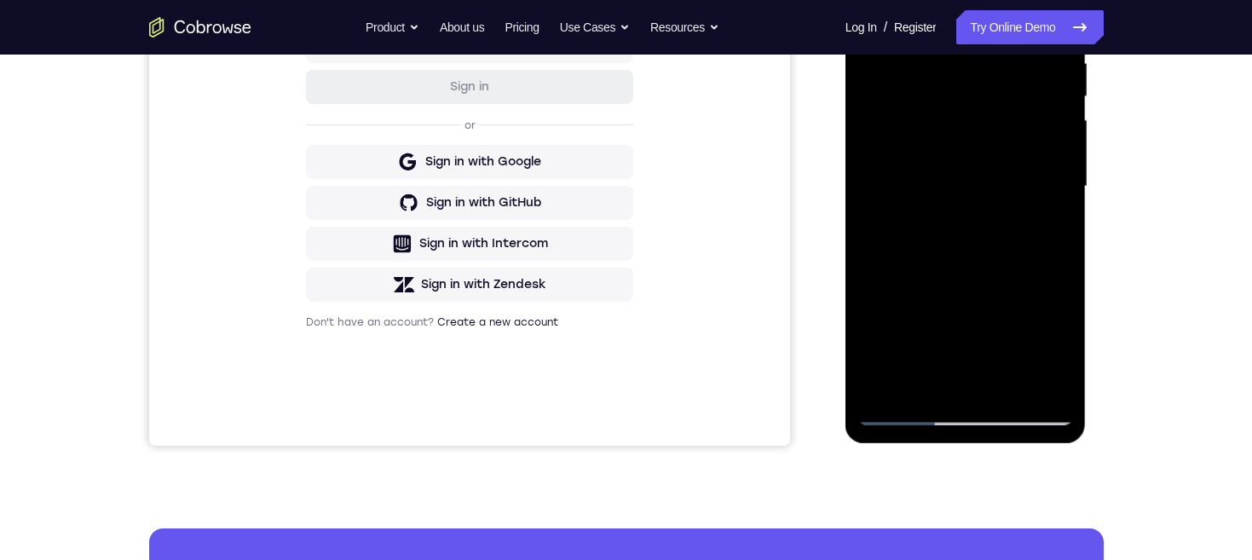
scroll to position [323, 0]
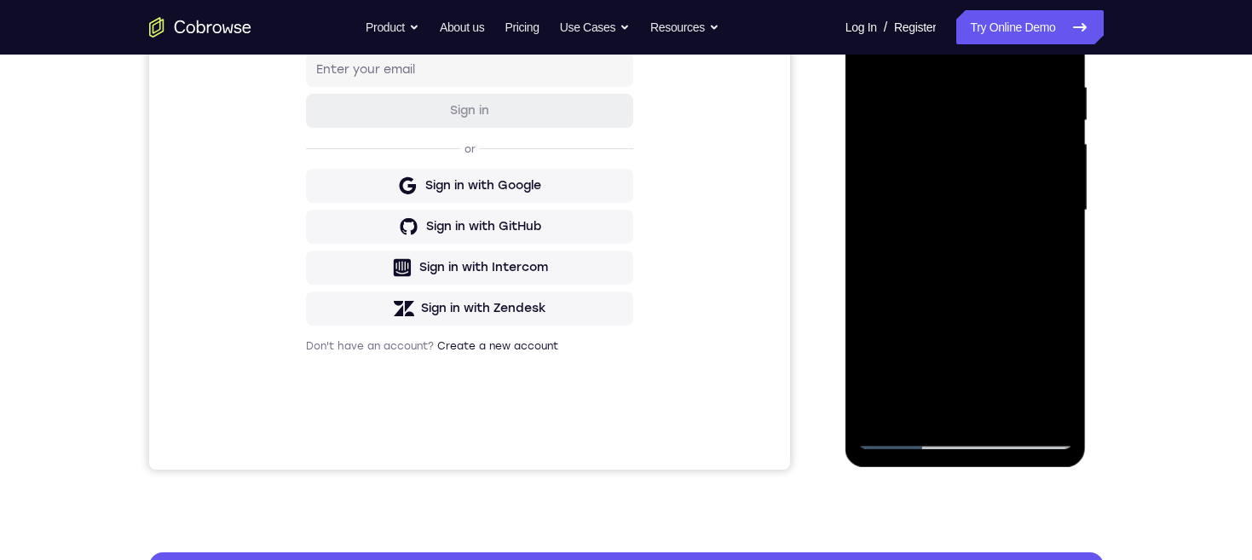
click at [956, 216] on div at bounding box center [965, 210] width 215 height 477
click at [998, 366] on div at bounding box center [965, 210] width 215 height 477
click at [1043, 256] on div at bounding box center [965, 210] width 215 height 477
click at [1032, 322] on div at bounding box center [965, 210] width 215 height 477
click at [1018, 364] on div at bounding box center [965, 210] width 215 height 477
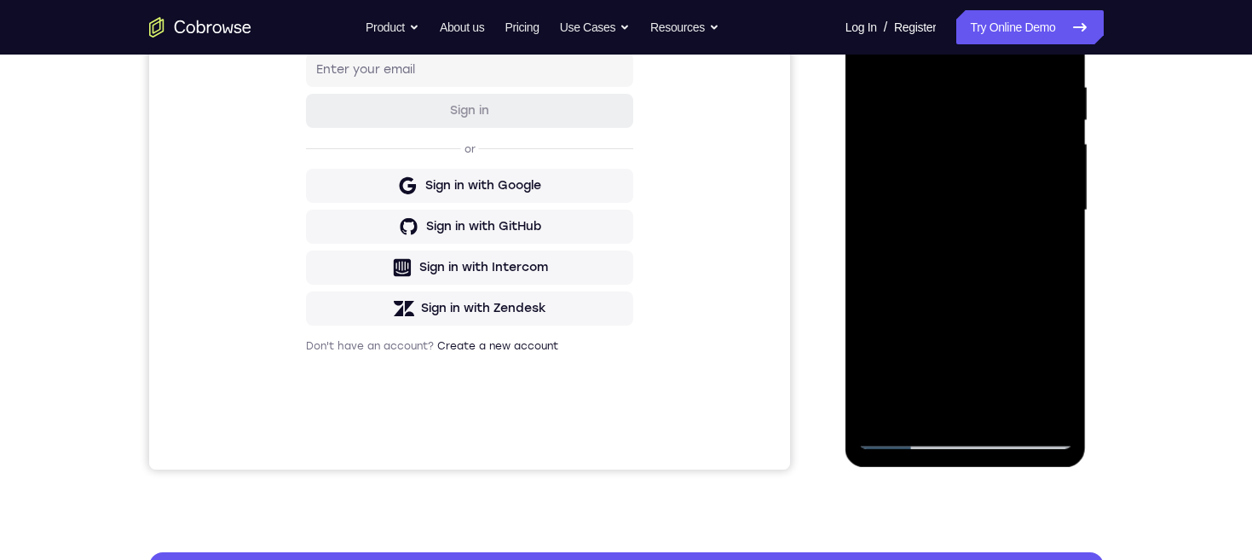
click at [898, 323] on div at bounding box center [965, 210] width 215 height 477
click at [1054, 372] on div at bounding box center [965, 210] width 215 height 477
click at [1051, 372] on div at bounding box center [965, 210] width 215 height 477
click at [1023, 334] on div at bounding box center [965, 210] width 215 height 477
click at [966, 279] on div at bounding box center [965, 210] width 215 height 477
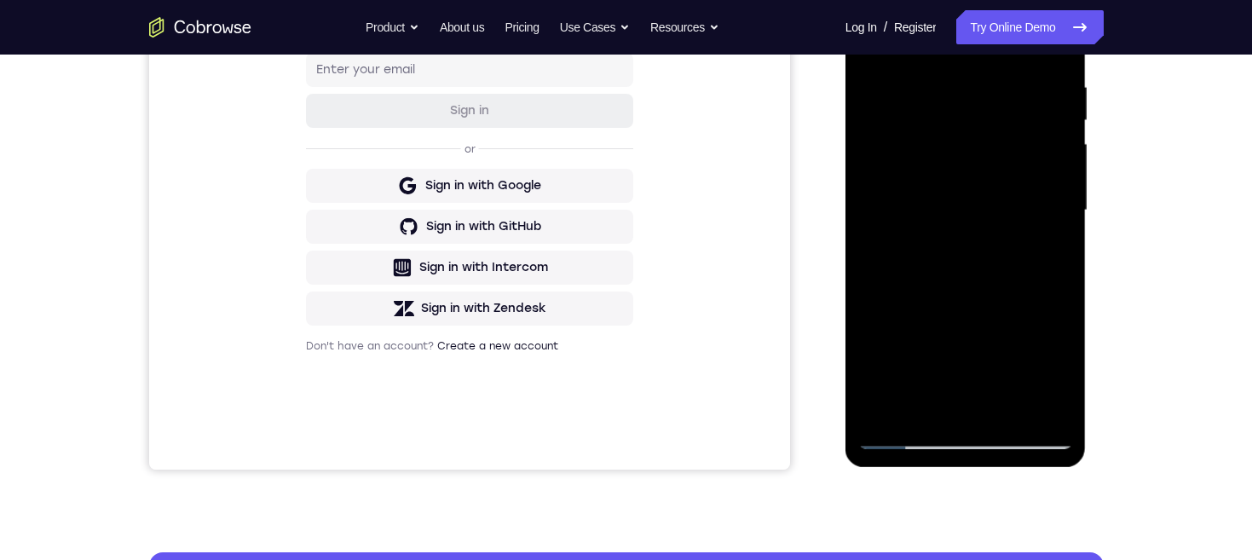
click at [1005, 287] on div at bounding box center [965, 210] width 215 height 477
click at [1040, 245] on div at bounding box center [965, 210] width 215 height 477
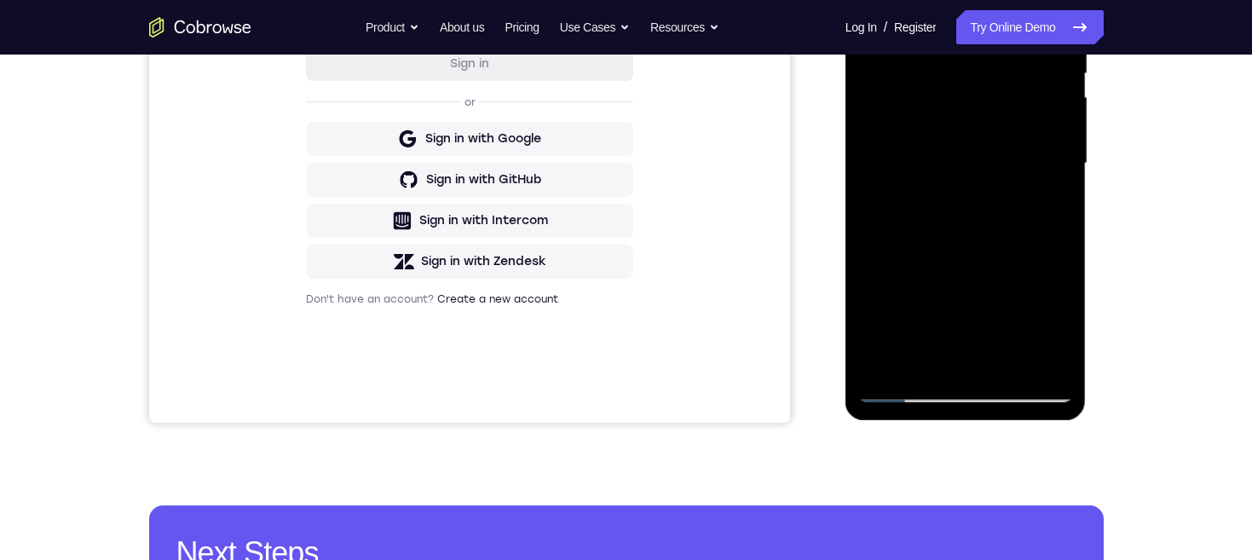
scroll to position [366, 0]
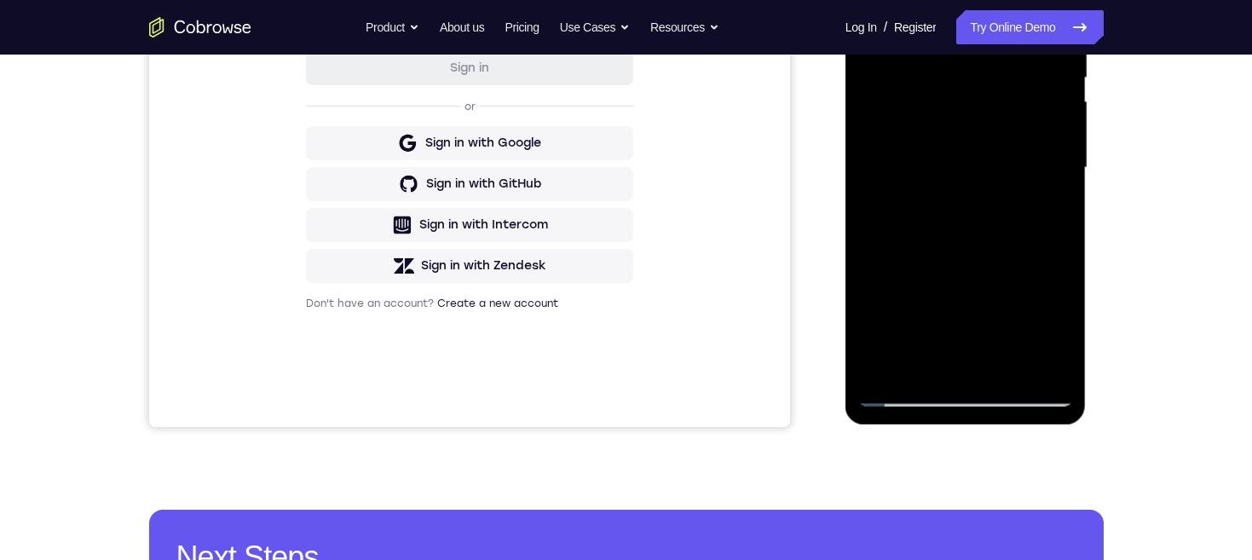
click at [1050, 207] on div at bounding box center [965, 167] width 215 height 477
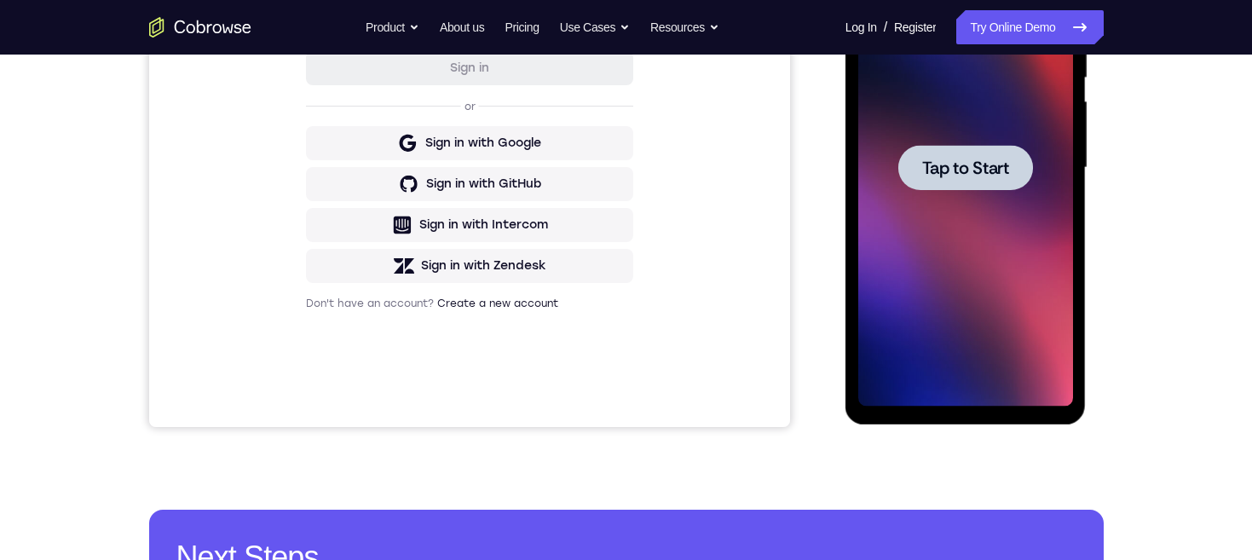
click at [912, 167] on div at bounding box center [965, 167] width 135 height 45
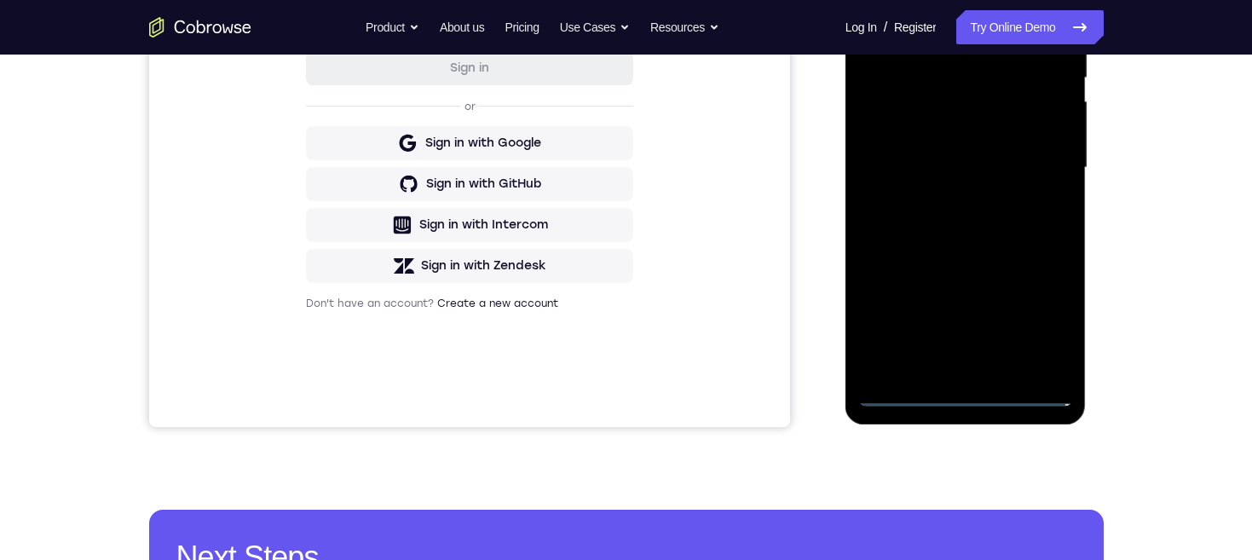
click at [966, 391] on div at bounding box center [965, 167] width 215 height 477
click at [1039, 314] on div at bounding box center [965, 167] width 215 height 477
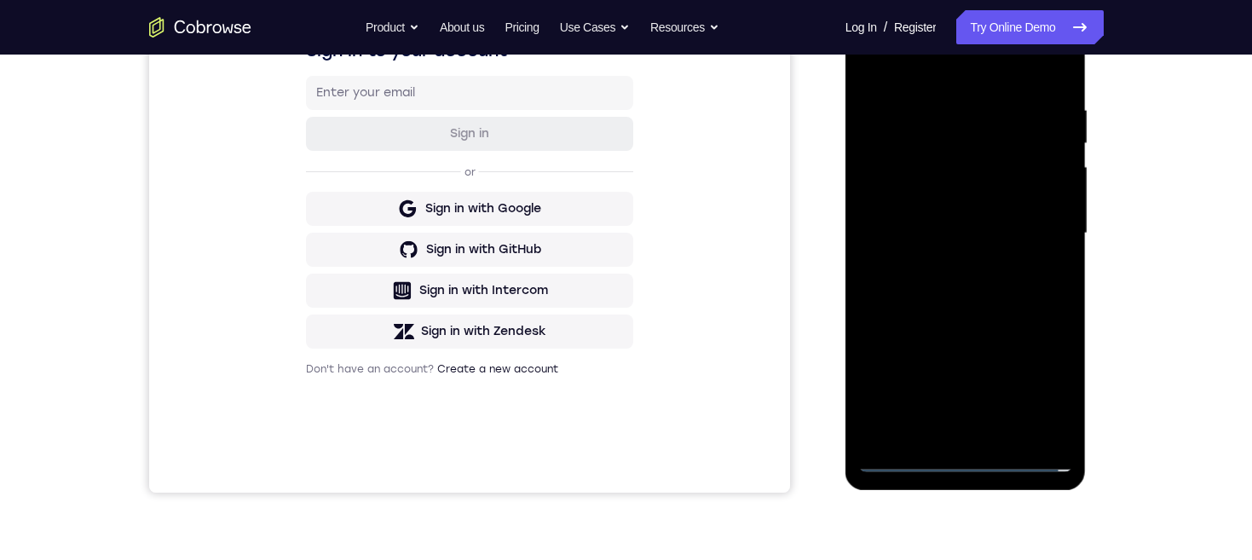
click at [981, 76] on div at bounding box center [965, 233] width 215 height 477
click at [1039, 225] on div at bounding box center [965, 233] width 215 height 477
click at [950, 260] on div at bounding box center [965, 233] width 215 height 477
click at [1010, 214] on div at bounding box center [965, 233] width 215 height 477
click at [972, 196] on div at bounding box center [965, 233] width 215 height 477
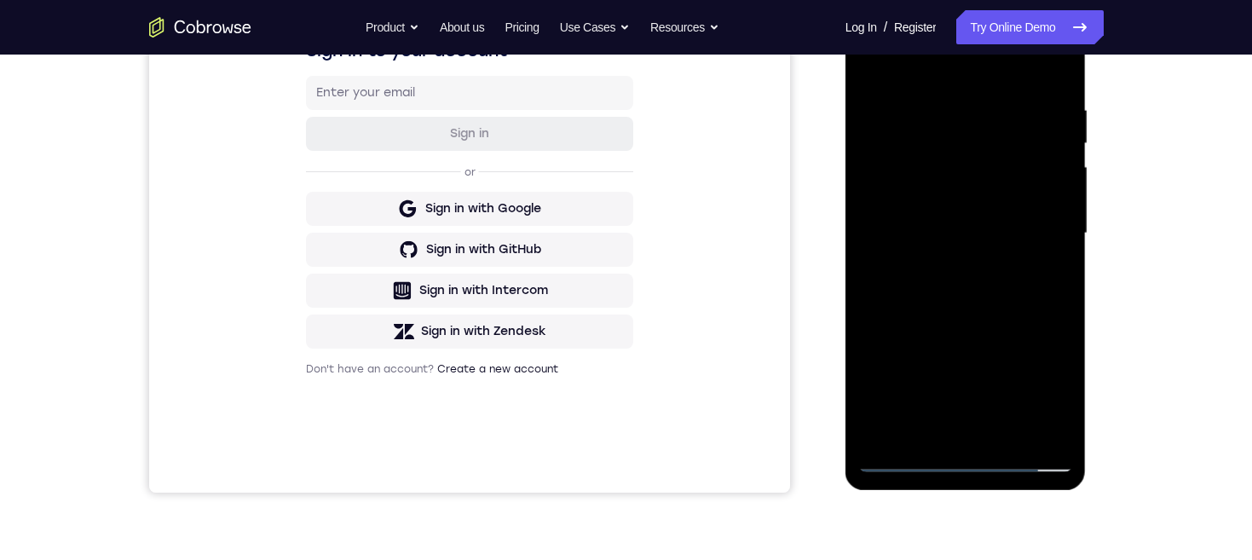
click at [1007, 228] on div at bounding box center [965, 233] width 215 height 477
click at [1023, 291] on div at bounding box center [965, 233] width 215 height 477
click at [1025, 266] on div at bounding box center [965, 233] width 215 height 477
click at [1058, 302] on div at bounding box center [965, 233] width 215 height 477
click at [1010, 431] on div at bounding box center [965, 233] width 215 height 477
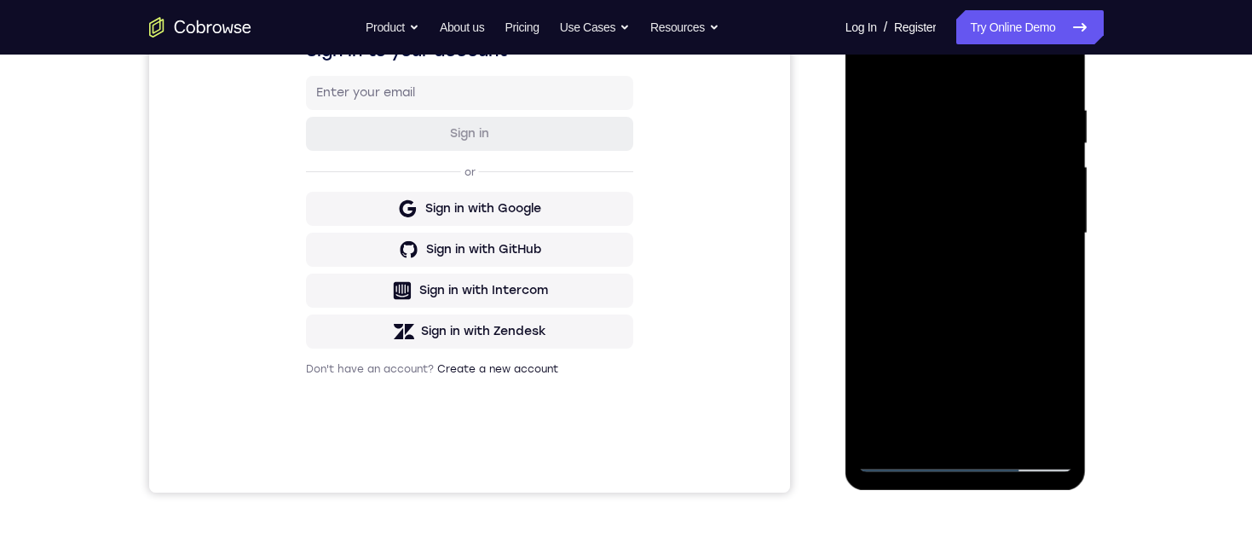
click at [1012, 326] on div at bounding box center [965, 233] width 215 height 477
click at [994, 318] on div at bounding box center [965, 233] width 215 height 477
click at [871, 66] on div at bounding box center [965, 233] width 215 height 477
click at [987, 180] on div at bounding box center [965, 233] width 215 height 477
click at [1055, 396] on div at bounding box center [965, 233] width 215 height 477
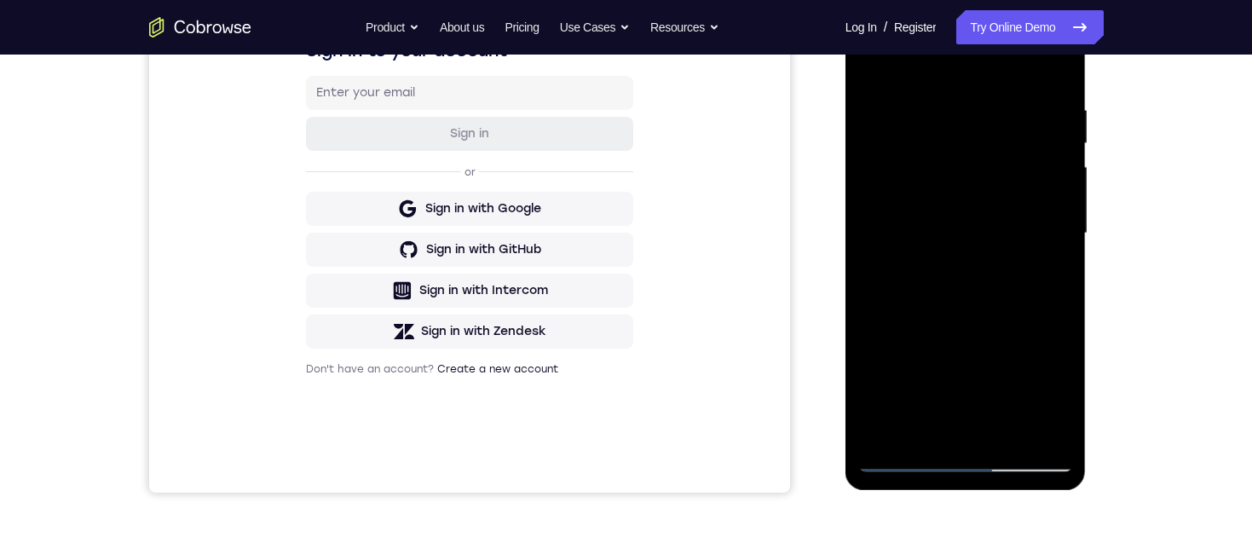
click at [1055, 395] on div at bounding box center [965, 233] width 215 height 477
click at [1016, 276] on div at bounding box center [965, 233] width 215 height 477
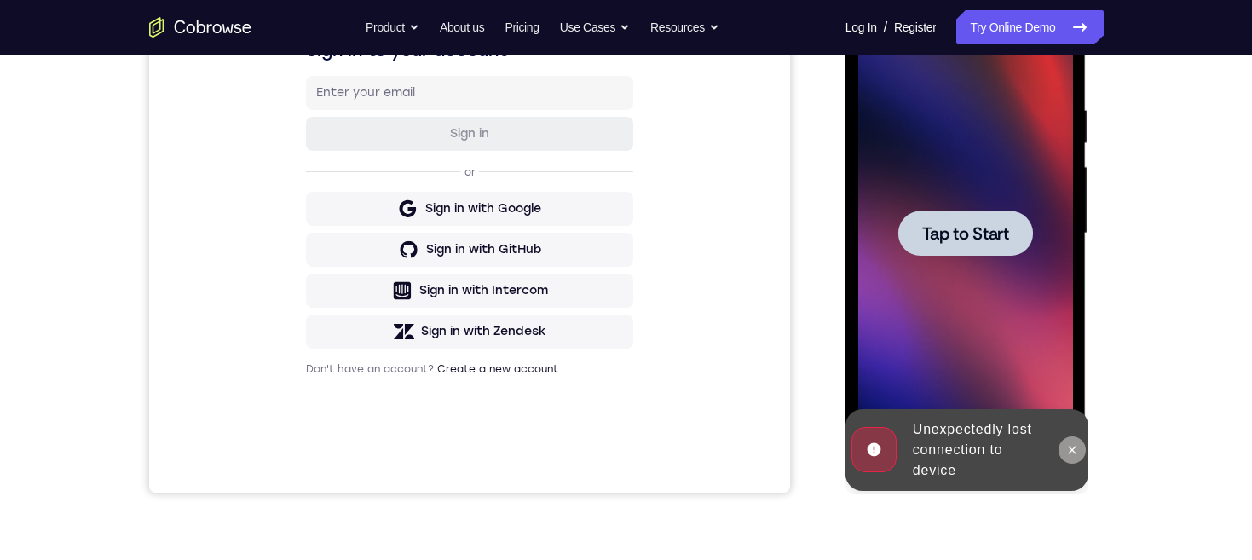
click at [1069, 453] on icon at bounding box center [1073, 450] width 8 height 8
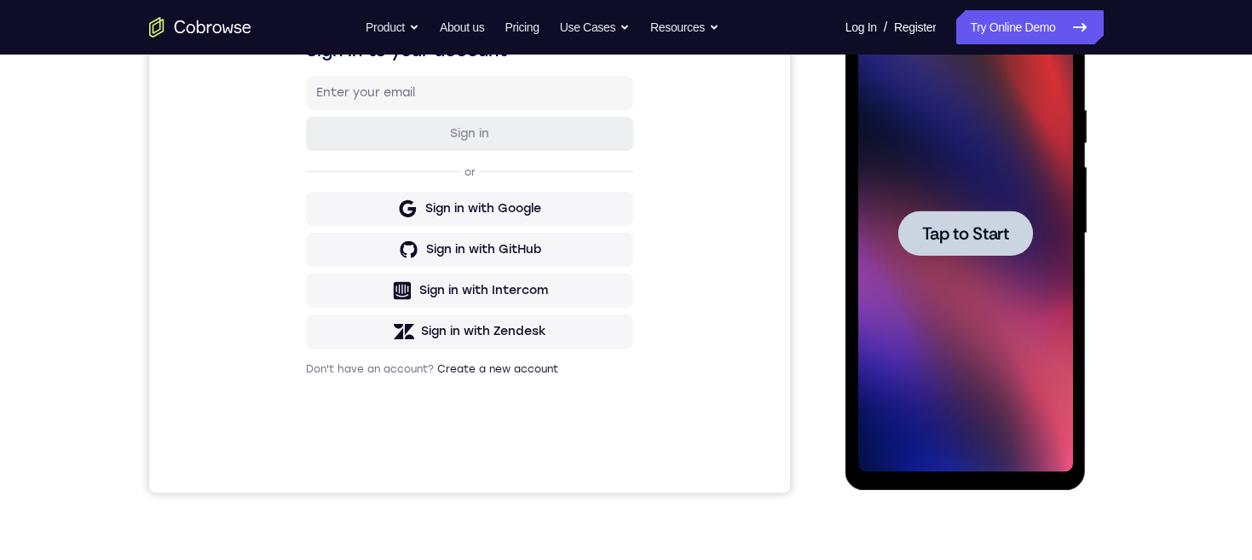
click at [1010, 242] on div at bounding box center [965, 232] width 135 height 45
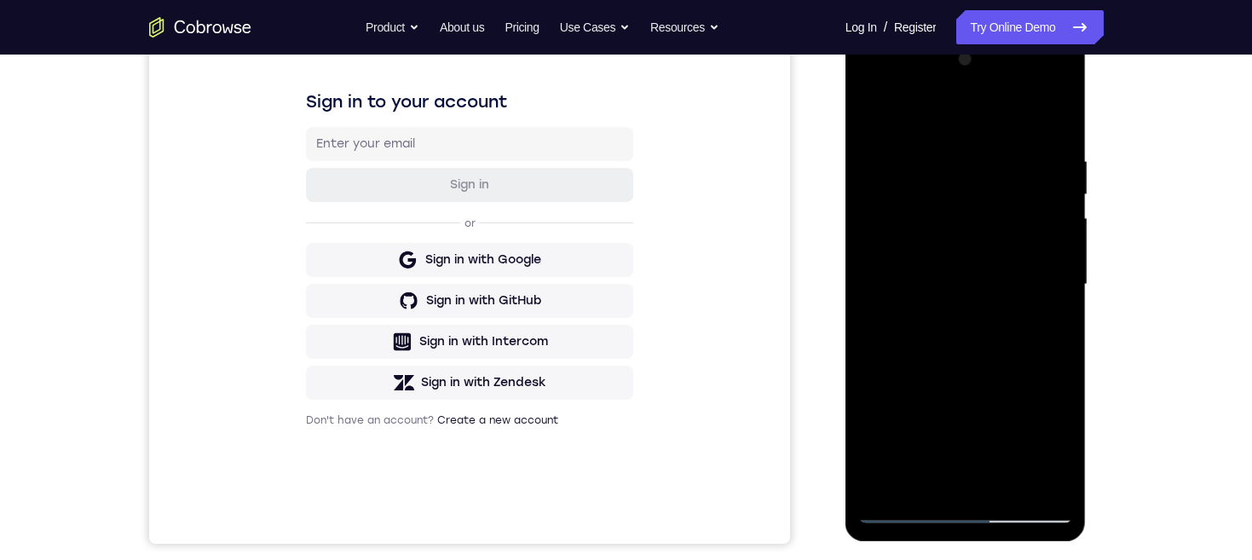
scroll to position [340, 0]
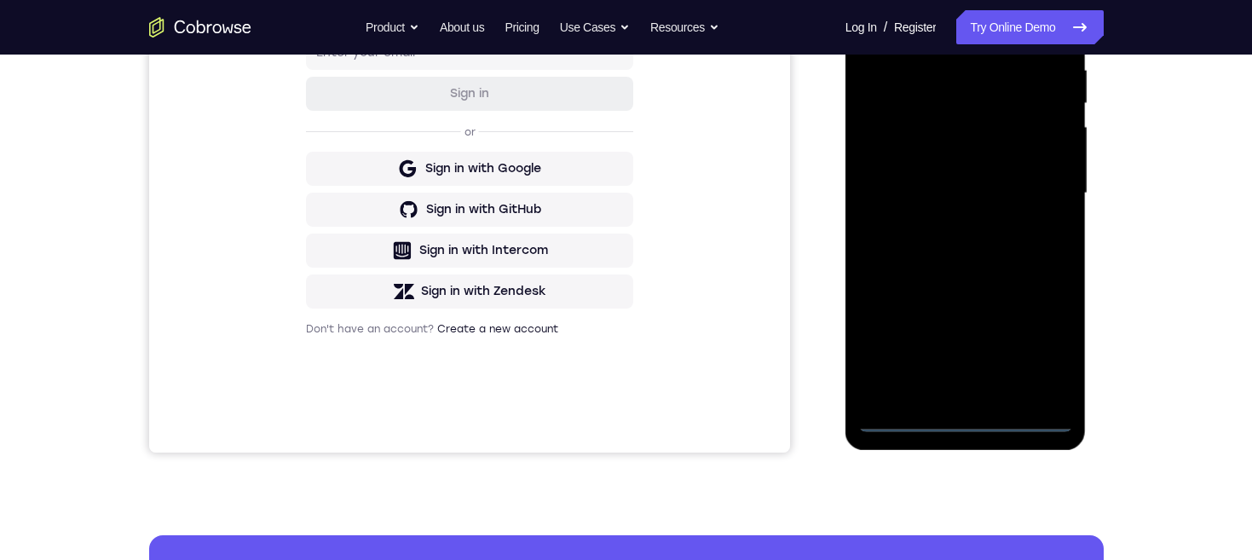
click at [969, 418] on div at bounding box center [965, 193] width 215 height 477
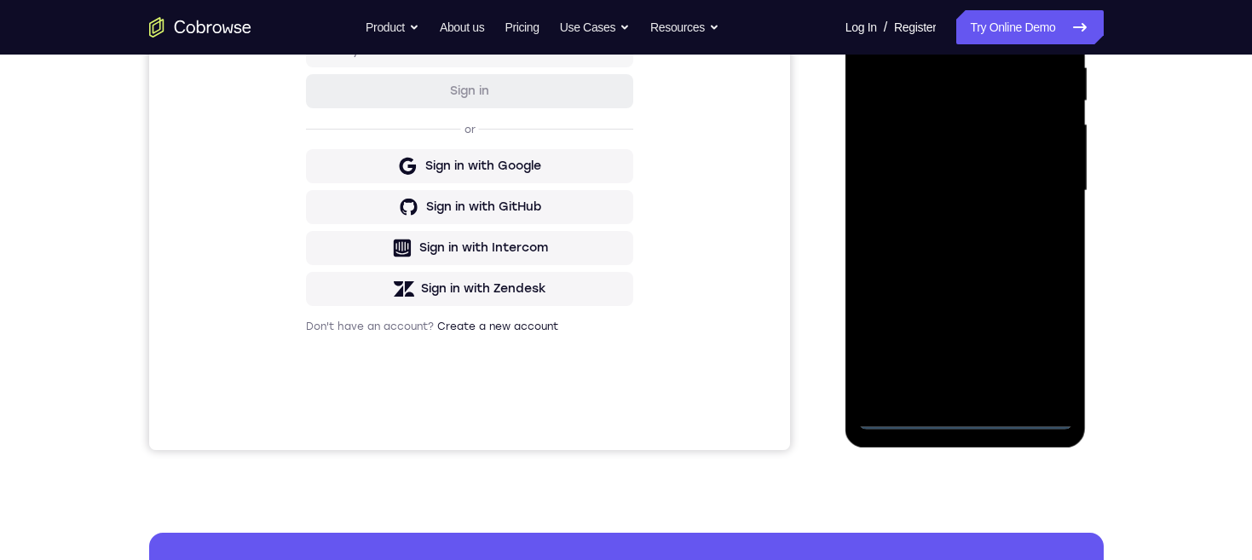
click at [1037, 339] on div at bounding box center [965, 190] width 215 height 477
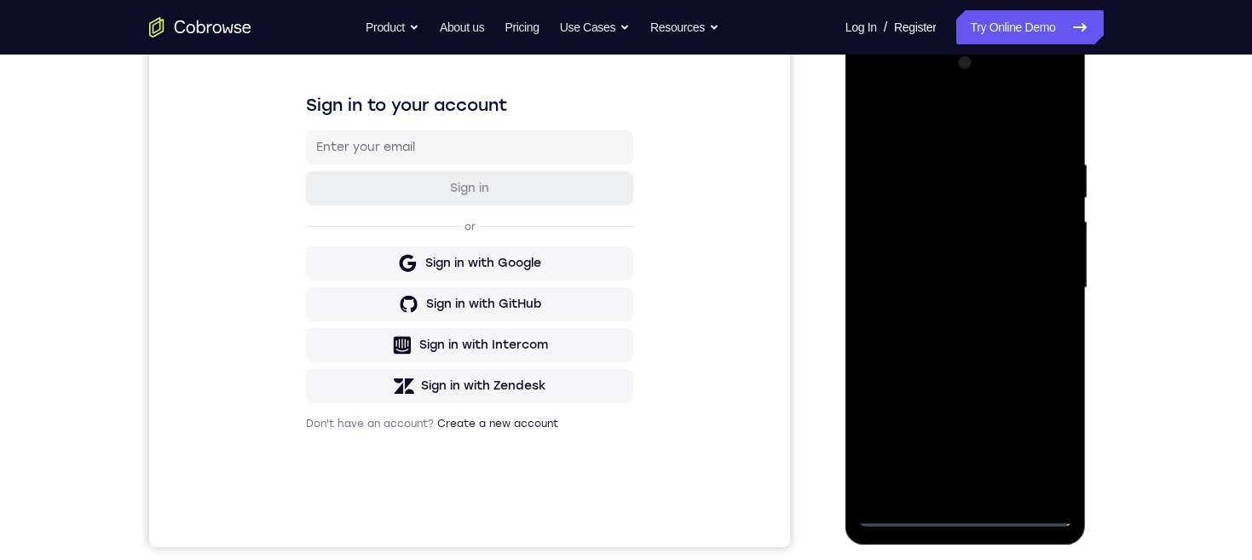
click at [989, 124] on div at bounding box center [965, 287] width 215 height 477
click at [1035, 286] on div at bounding box center [965, 287] width 215 height 477
click at [947, 314] on div at bounding box center [965, 287] width 215 height 477
click at [1014, 262] on div at bounding box center [965, 287] width 215 height 477
click at [952, 246] on div at bounding box center [965, 287] width 215 height 477
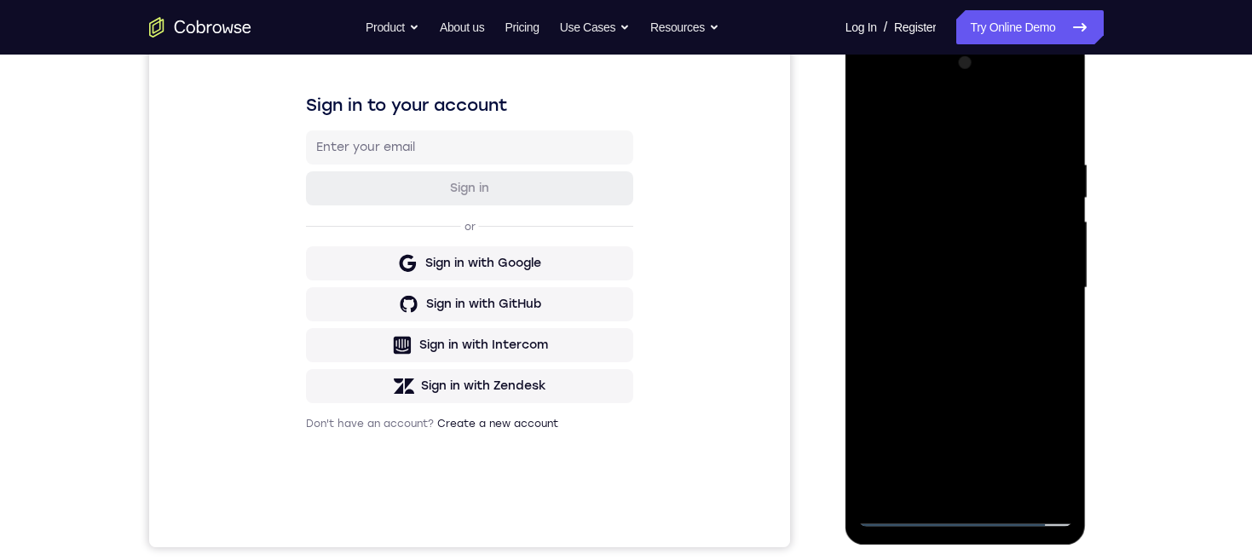
click at [1024, 291] on div at bounding box center [965, 287] width 215 height 477
click at [1000, 347] on div at bounding box center [965, 287] width 215 height 477
click at [1010, 336] on div at bounding box center [965, 287] width 215 height 477
click at [1018, 348] on div at bounding box center [965, 287] width 215 height 477
click at [1024, 348] on div at bounding box center [965, 287] width 215 height 477
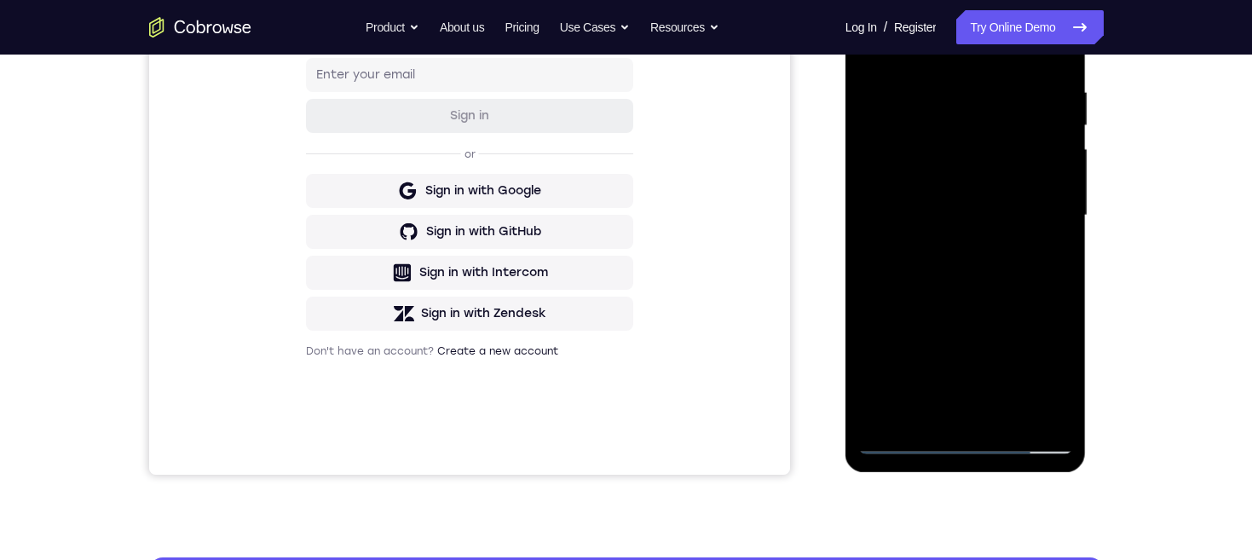
scroll to position [320, 0]
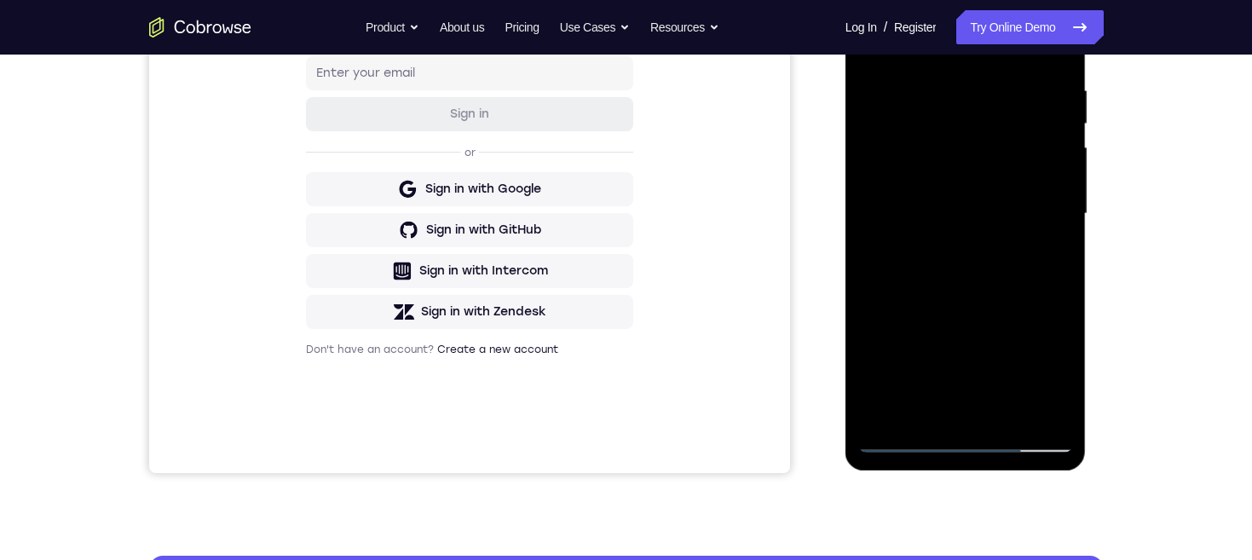
click at [1008, 256] on div at bounding box center [965, 213] width 215 height 477
click at [1005, 411] on div at bounding box center [965, 213] width 215 height 477
click at [996, 302] on div at bounding box center [965, 213] width 215 height 477
click at [1006, 169] on div at bounding box center [965, 213] width 215 height 477
click at [1055, 375] on div at bounding box center [965, 213] width 215 height 477
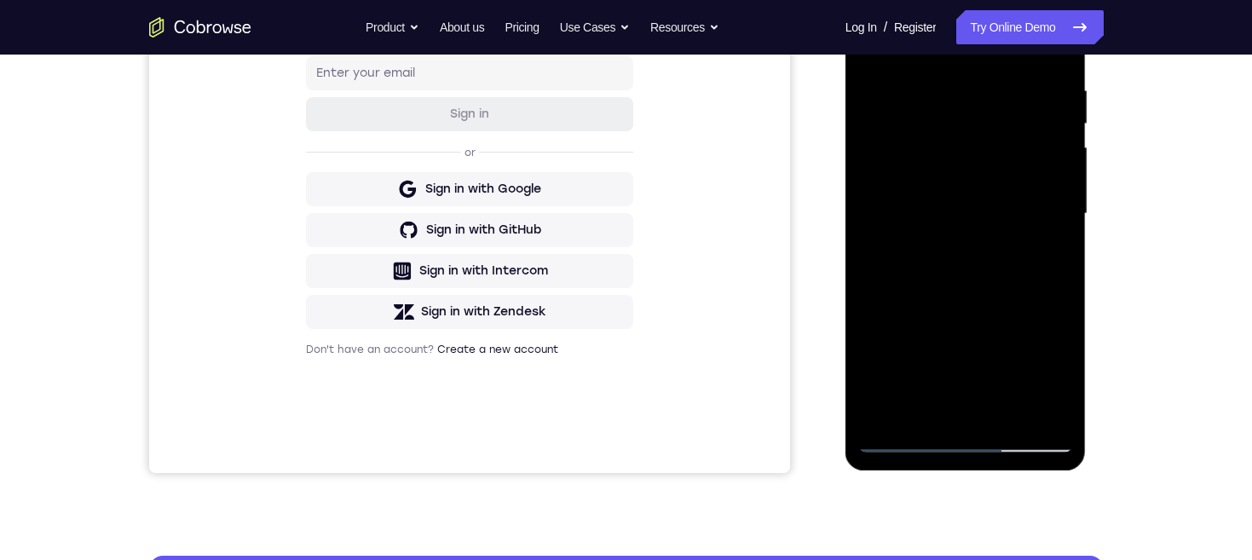
click at [1047, 251] on div at bounding box center [965, 213] width 215 height 477
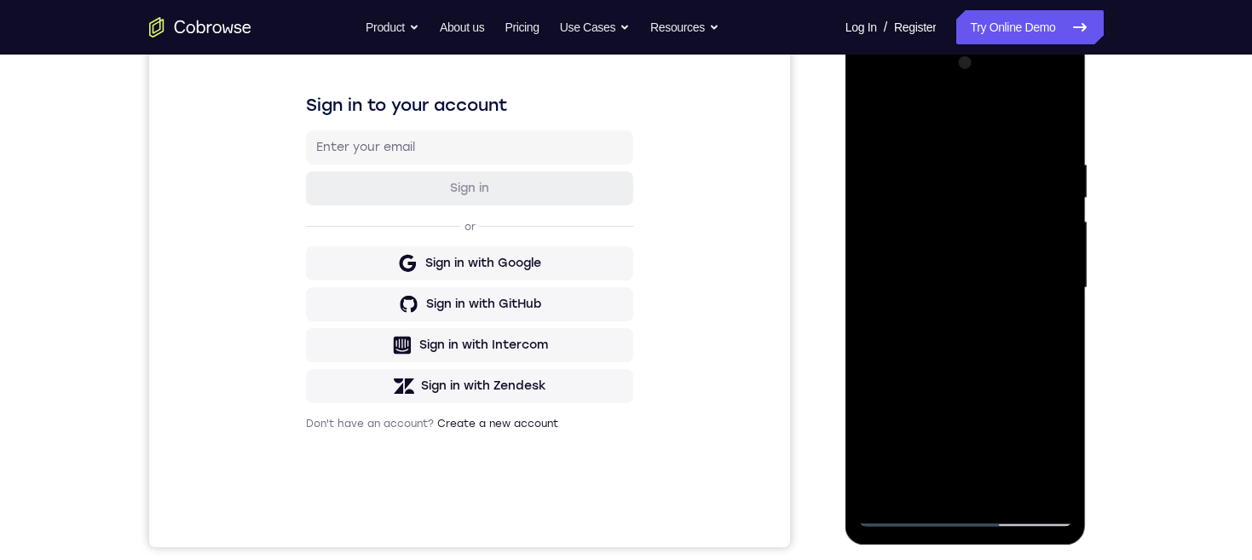
click at [868, 124] on div at bounding box center [965, 287] width 215 height 477
click at [961, 369] on div at bounding box center [965, 289] width 215 height 477
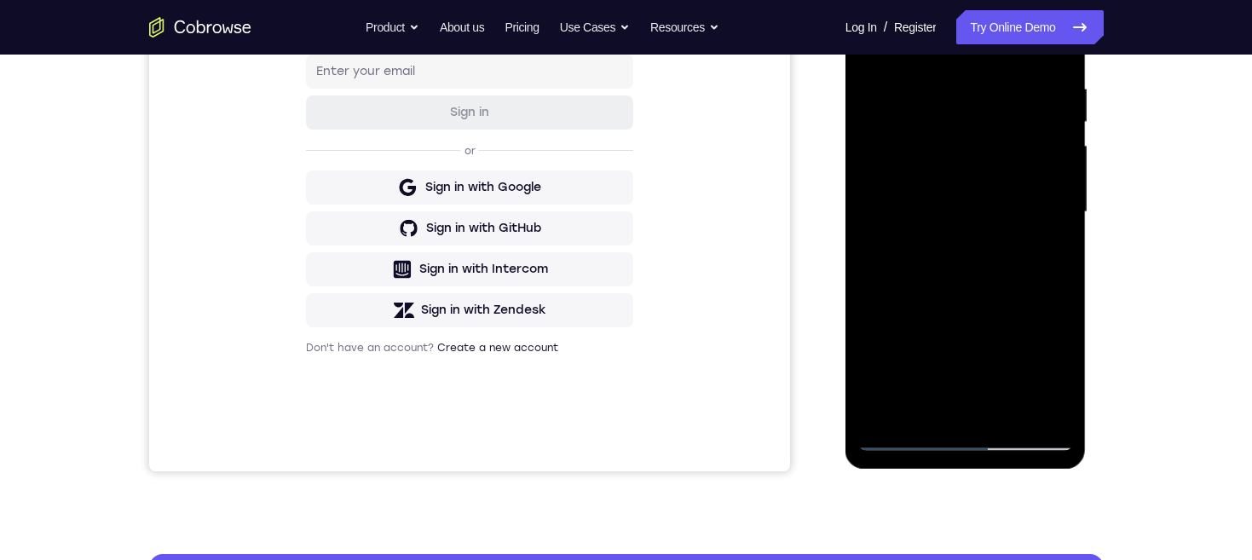
click at [963, 404] on div at bounding box center [965, 212] width 215 height 477
click at [1049, 252] on div at bounding box center [965, 212] width 215 height 477
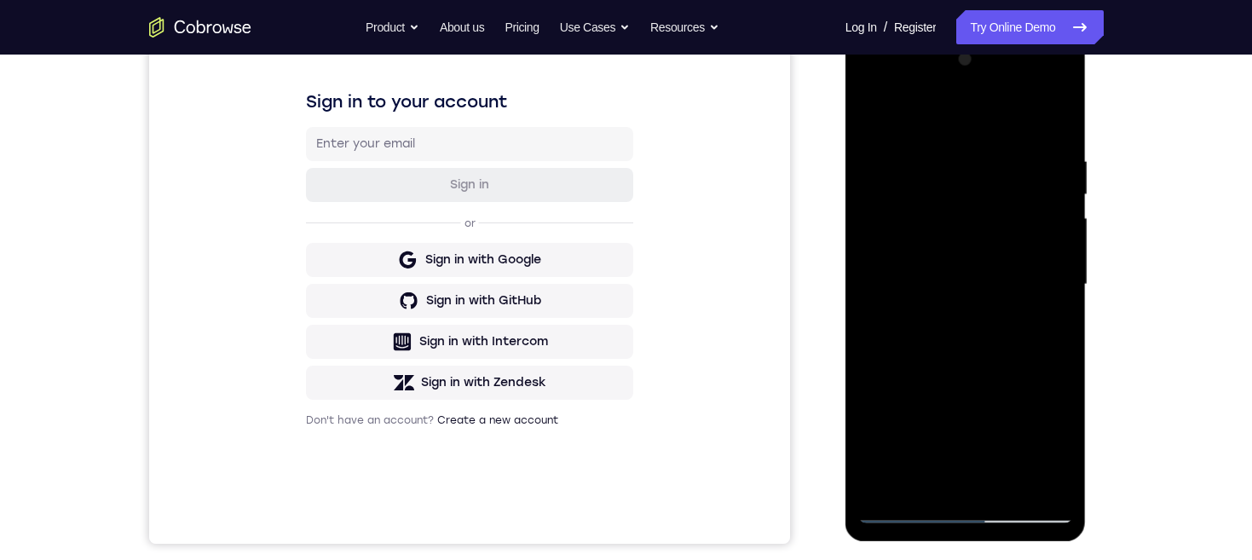
scroll to position [229, 0]
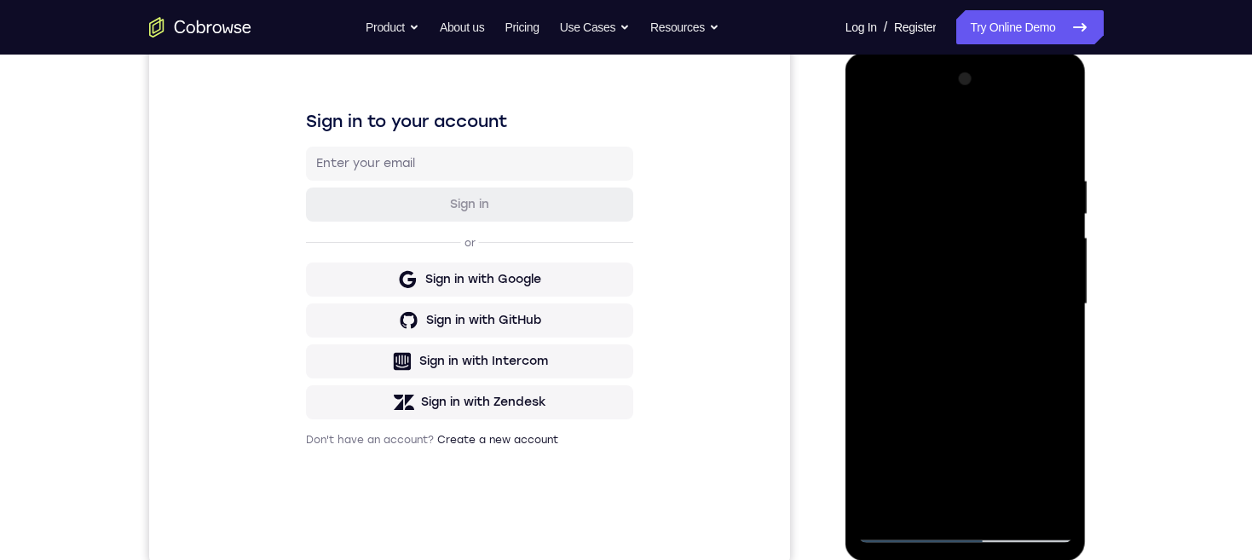
click at [862, 125] on div at bounding box center [965, 304] width 215 height 477
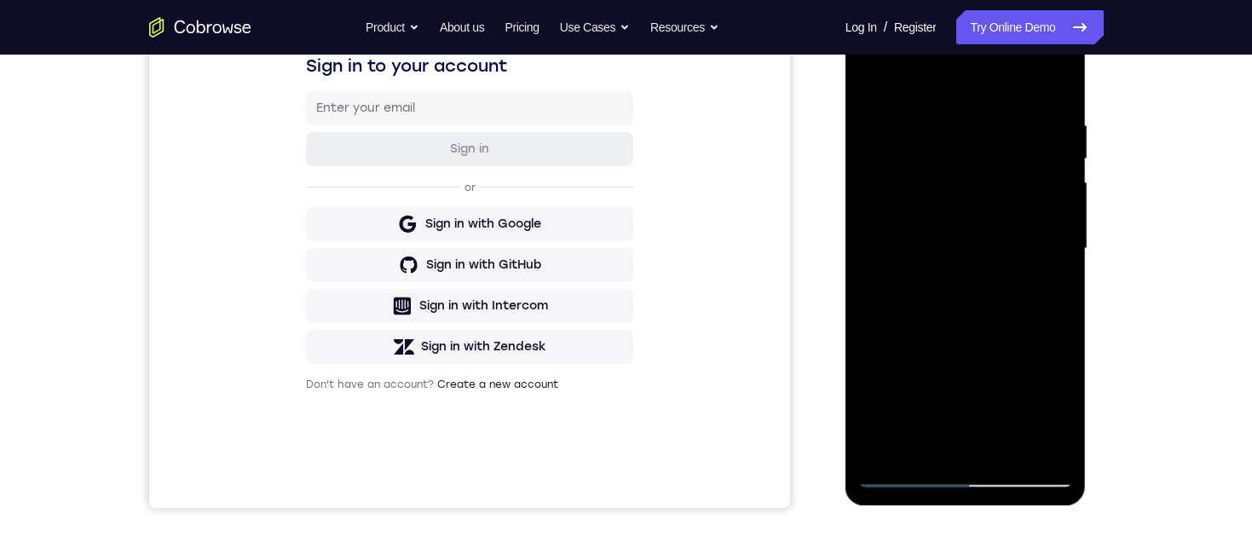
scroll to position [234, 0]
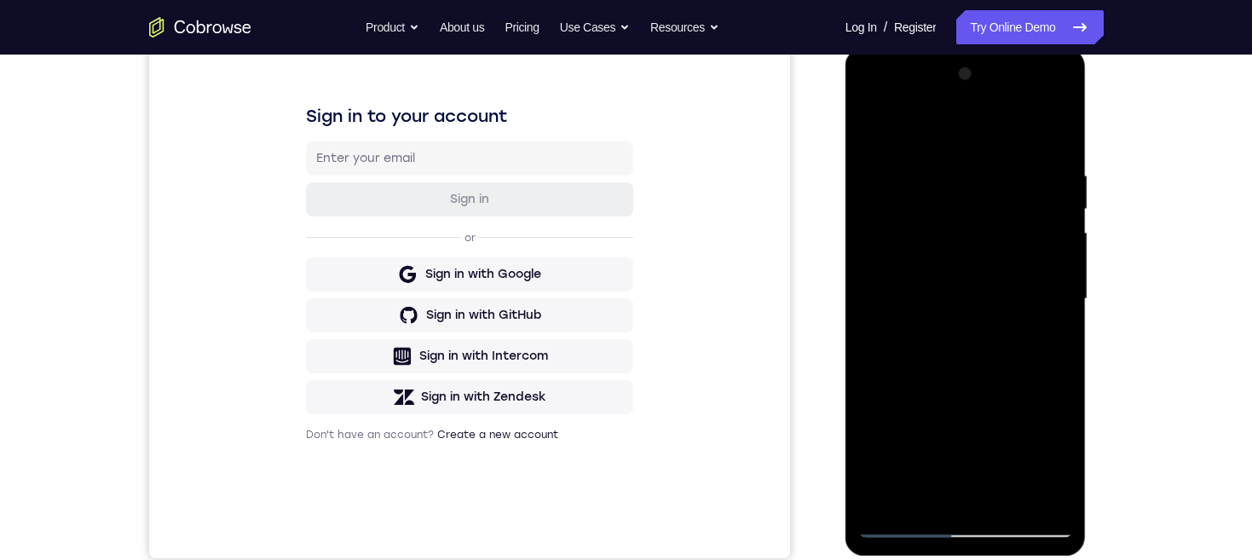
click at [883, 130] on div at bounding box center [965, 299] width 215 height 477
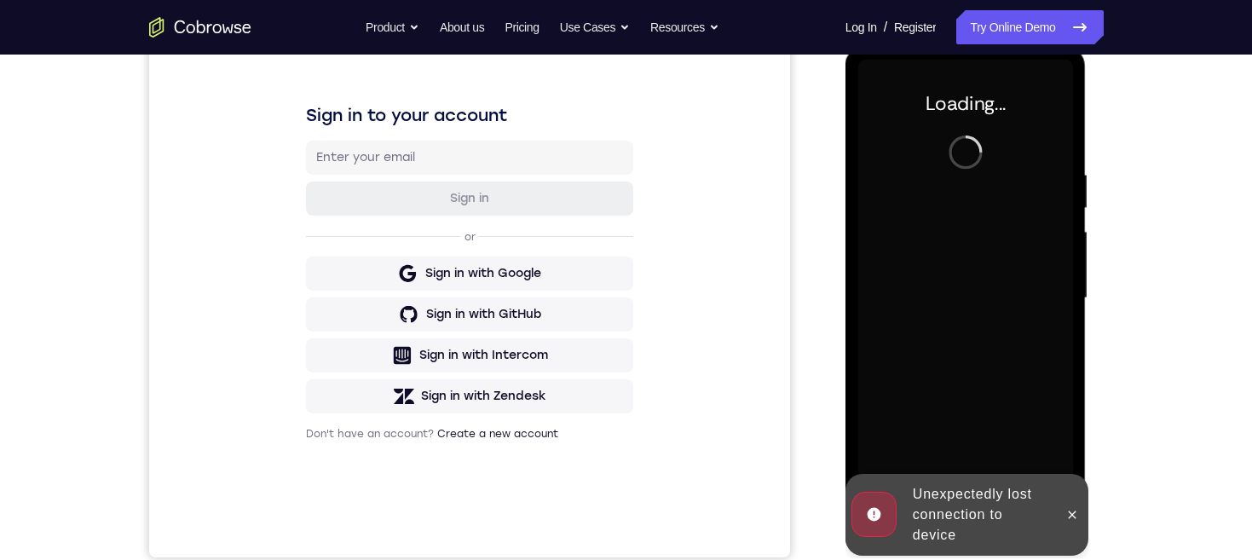
click at [1071, 540] on div at bounding box center [1071, 515] width 27 height 82
click at [1071, 516] on icon at bounding box center [1072, 515] width 14 height 14
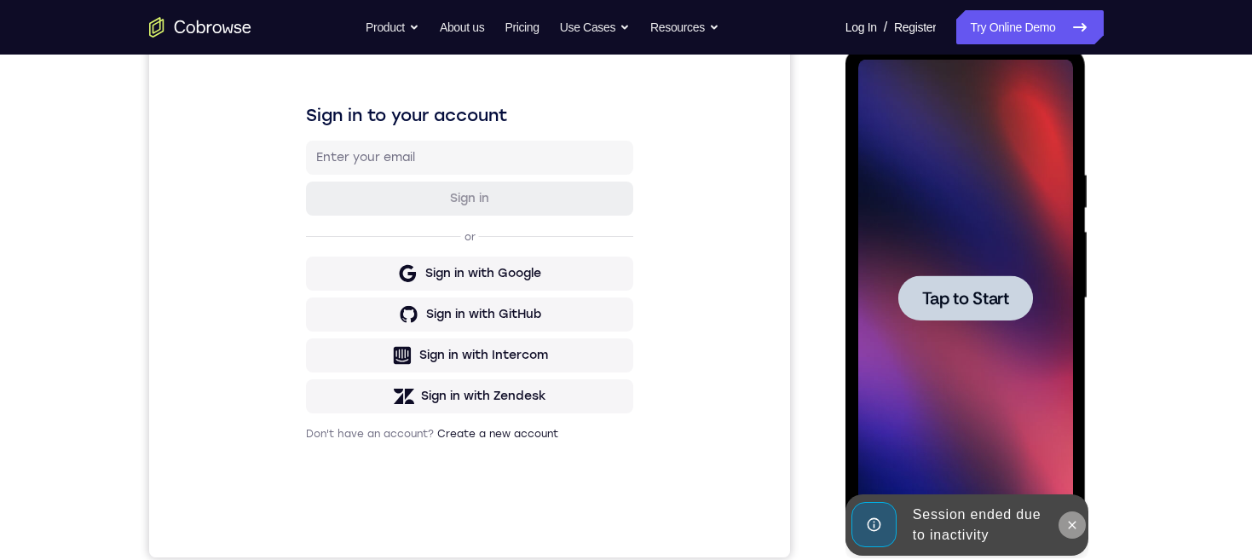
click at [1068, 521] on icon at bounding box center [1072, 525] width 14 height 14
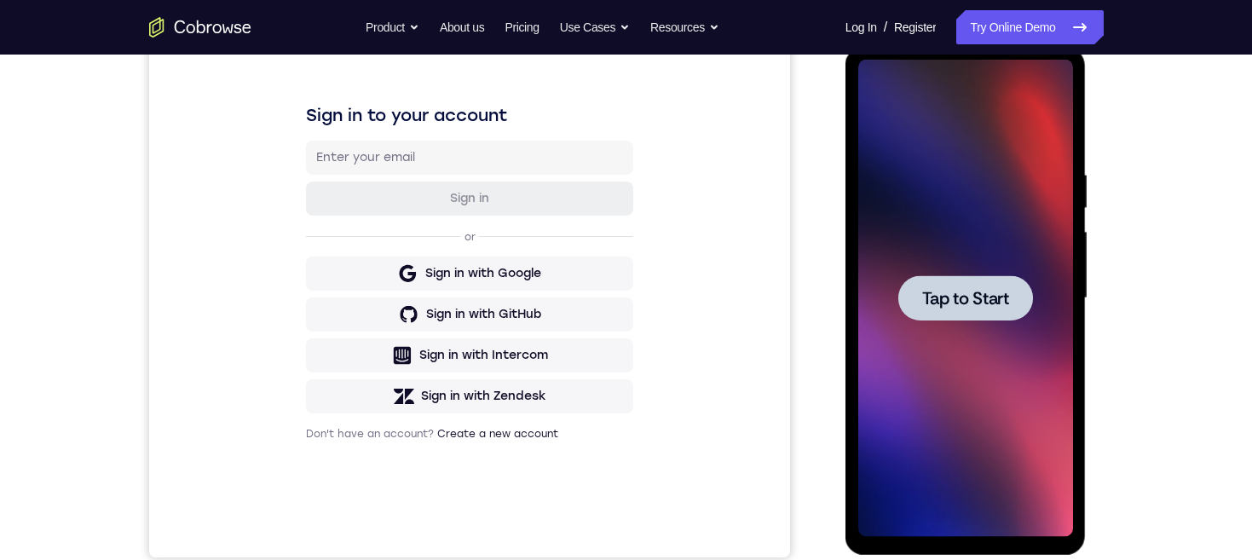
click at [979, 290] on span "Tap to Start" at bounding box center [965, 298] width 87 height 17
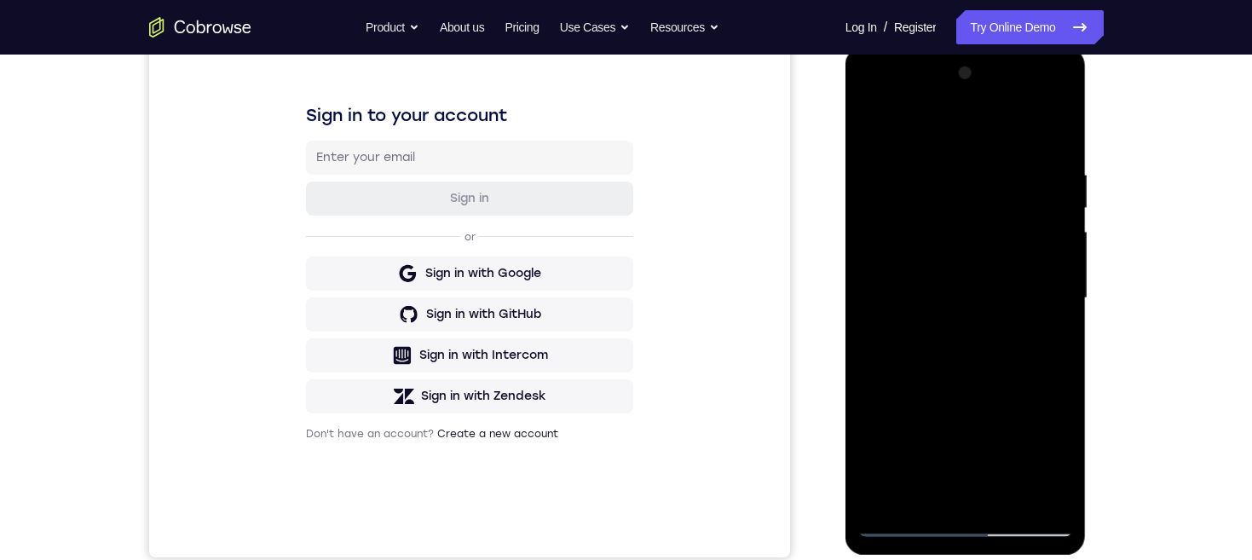
scroll to position [272, 0]
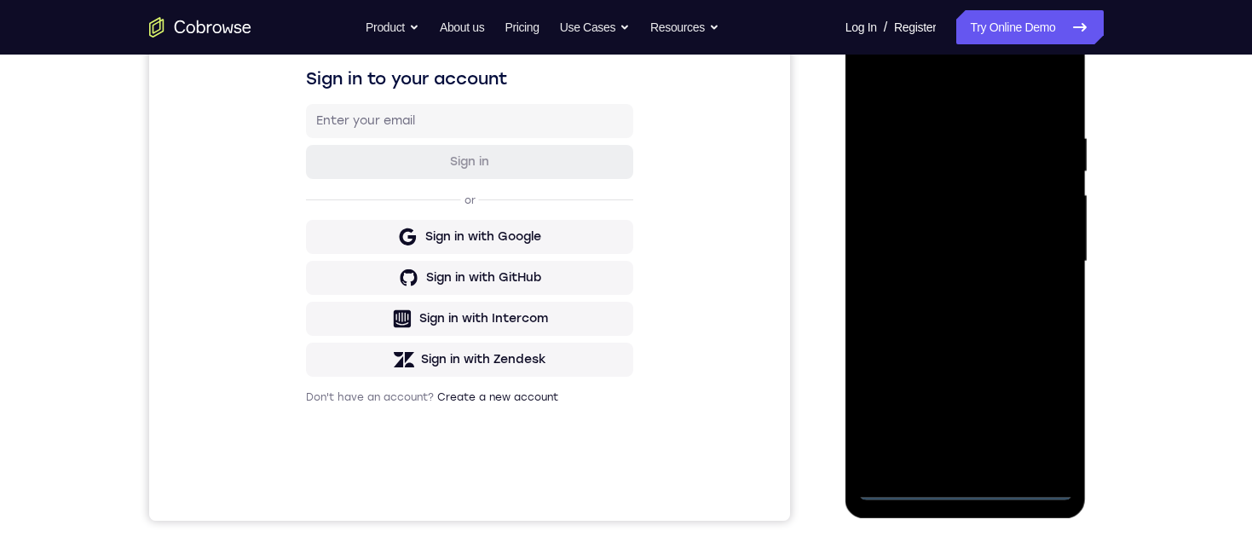
click at [963, 489] on div at bounding box center [965, 261] width 215 height 477
click at [1031, 414] on div at bounding box center [965, 261] width 215 height 477
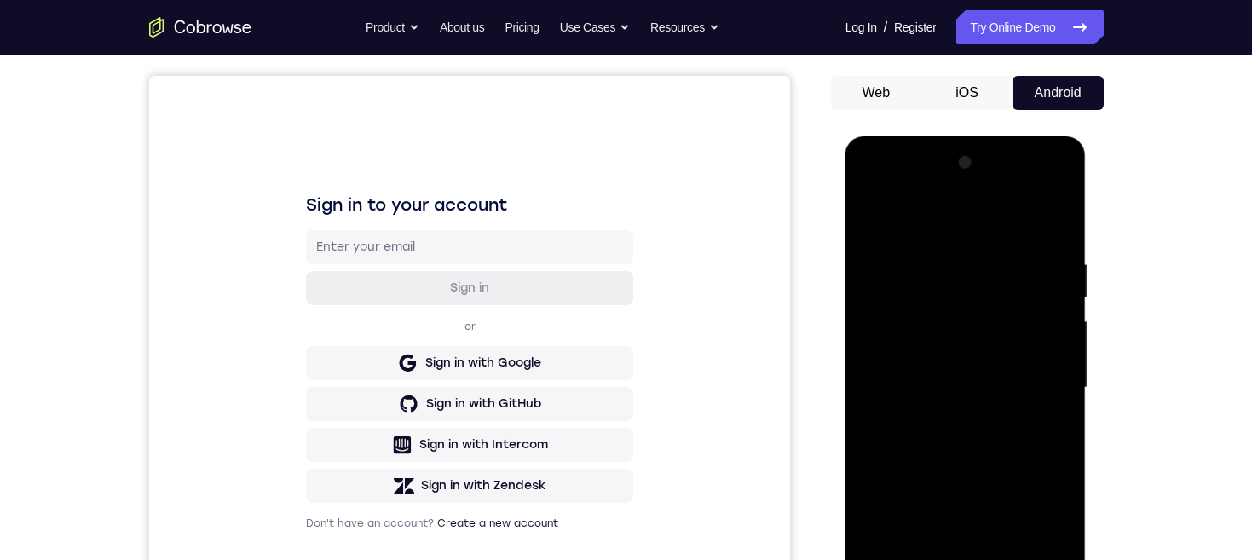
click at [992, 213] on div at bounding box center [965, 387] width 215 height 477
click at [1035, 391] on div at bounding box center [965, 387] width 215 height 477
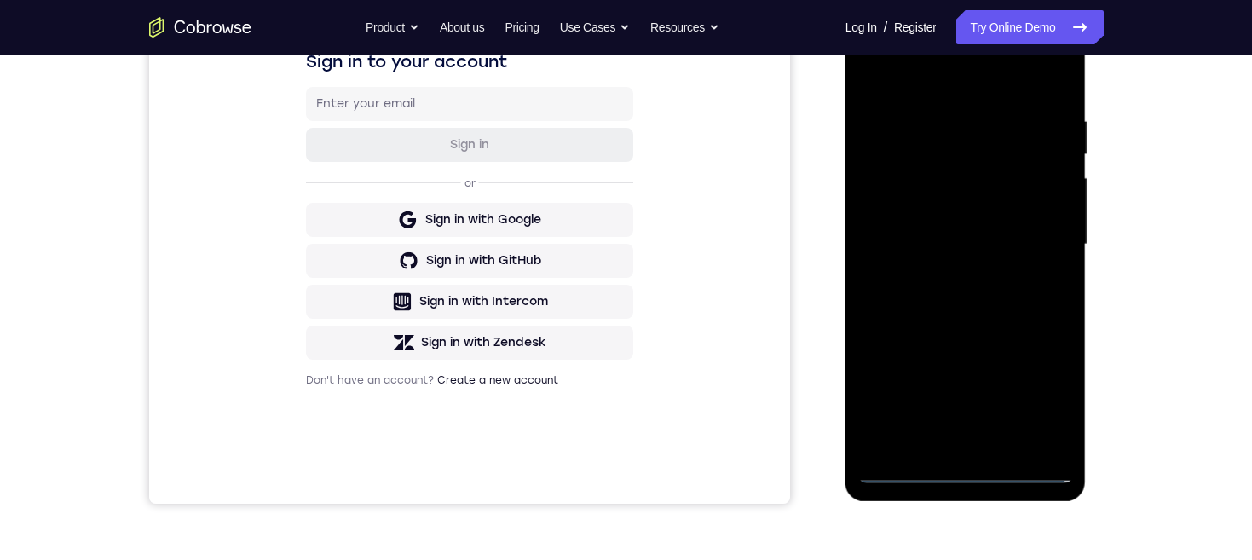
scroll to position [297, 0]
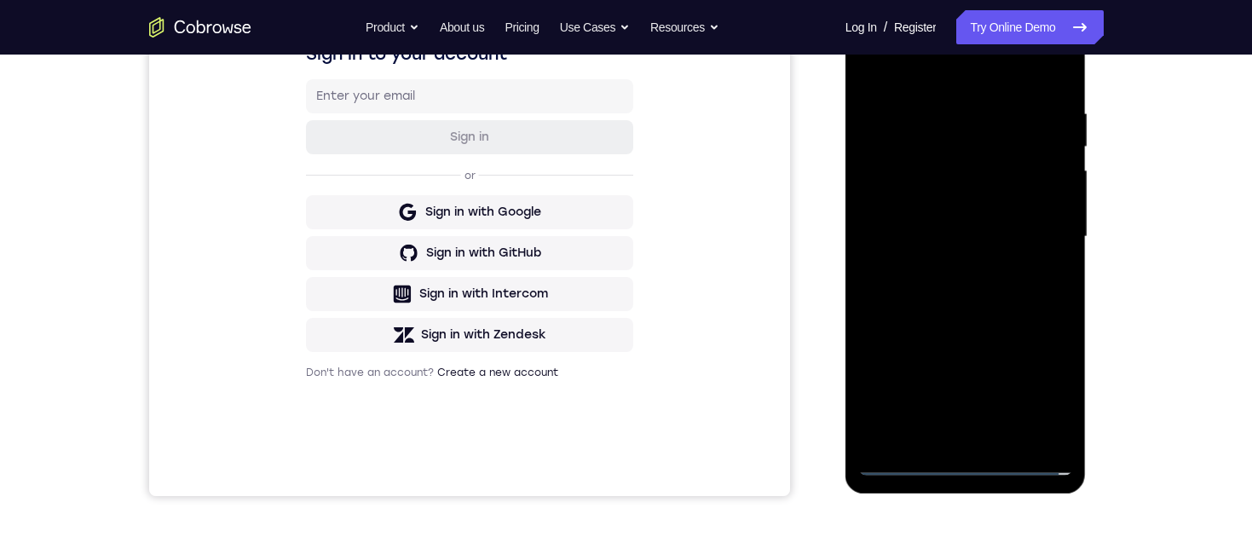
click at [948, 435] on div at bounding box center [965, 236] width 215 height 477
click at [1010, 225] on div at bounding box center [965, 236] width 215 height 477
click at [982, 205] on div at bounding box center [965, 236] width 215 height 477
click at [1029, 243] on div at bounding box center [965, 236] width 215 height 477
click at [1022, 291] on div at bounding box center [965, 236] width 215 height 477
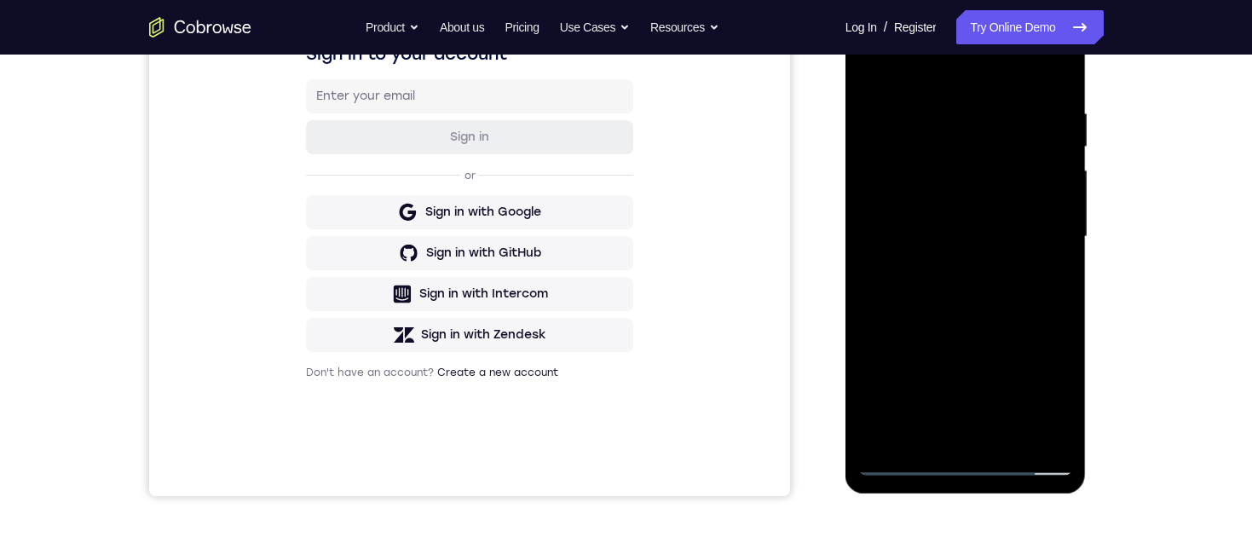
click at [1018, 287] on div at bounding box center [965, 236] width 215 height 477
click at [1012, 314] on div at bounding box center [965, 236] width 215 height 477
click at [993, 433] on div at bounding box center [965, 236] width 215 height 477
click at [1005, 326] on div at bounding box center [965, 236] width 215 height 477
click at [971, 187] on div at bounding box center [965, 236] width 215 height 477
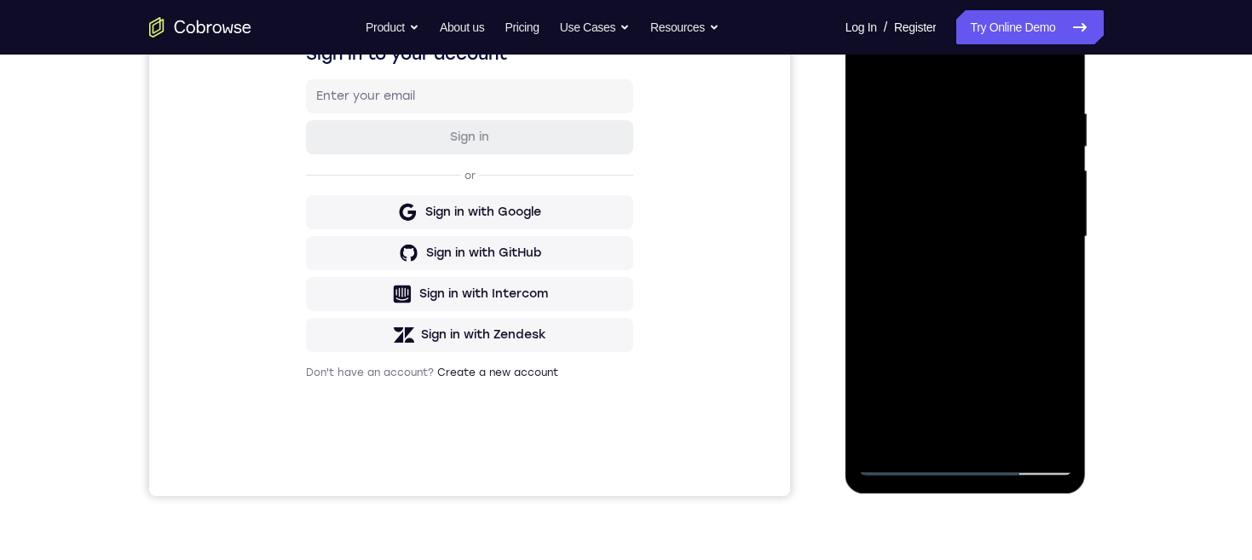
click at [931, 429] on div at bounding box center [965, 236] width 215 height 477
click at [918, 245] on div at bounding box center [965, 236] width 215 height 477
click at [964, 395] on div at bounding box center [965, 236] width 215 height 477
click at [1059, 399] on div at bounding box center [965, 236] width 215 height 477
click at [1058, 399] on div at bounding box center [965, 236] width 215 height 477
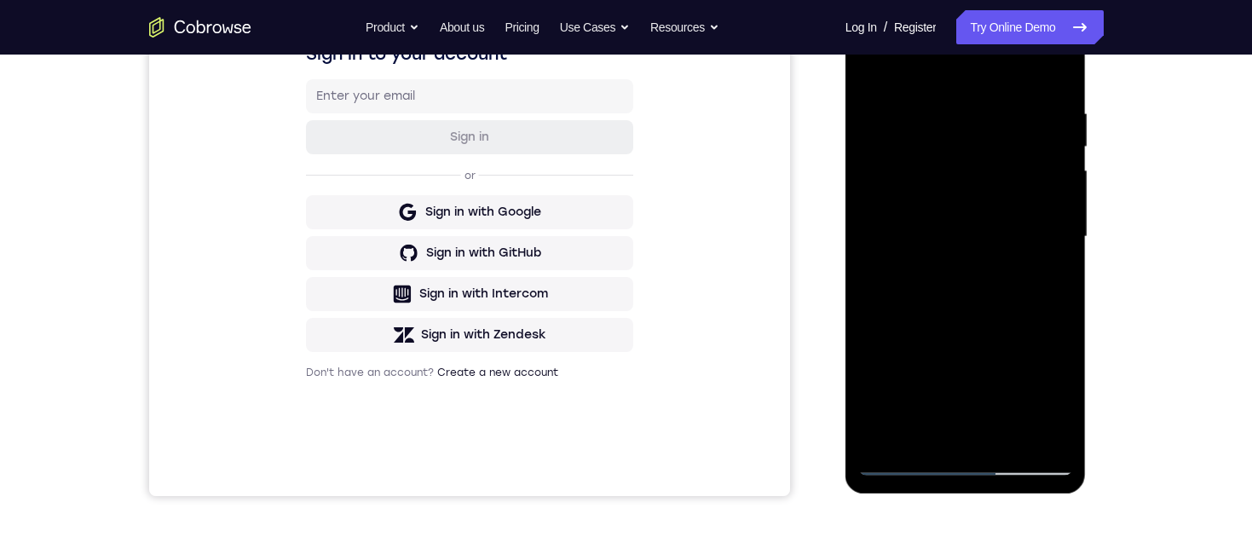
click at [1054, 274] on div at bounding box center [965, 236] width 215 height 477
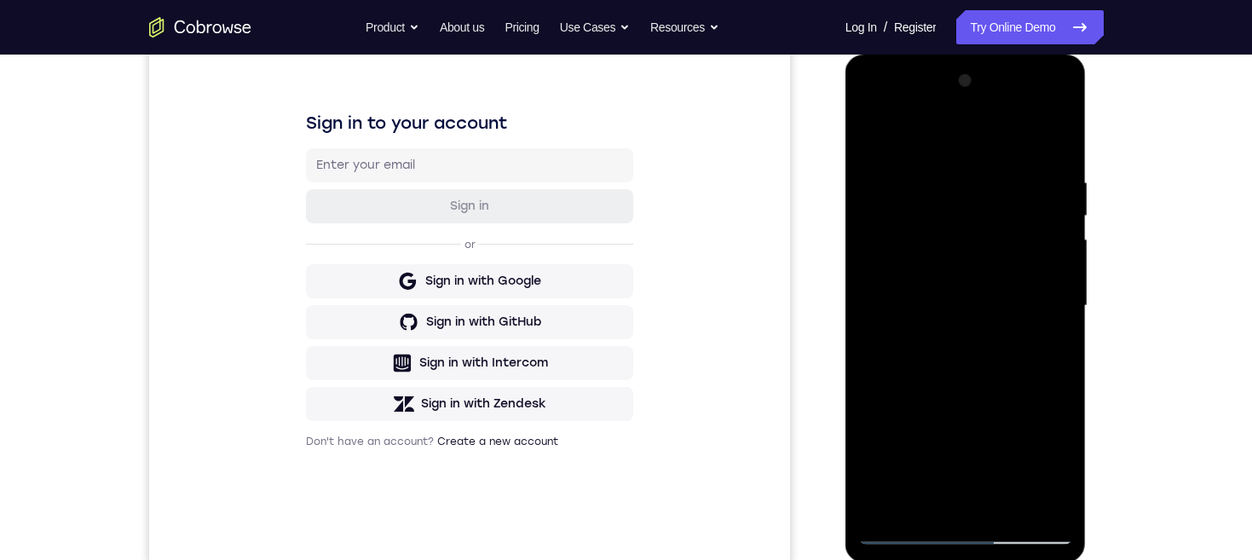
scroll to position [303, 0]
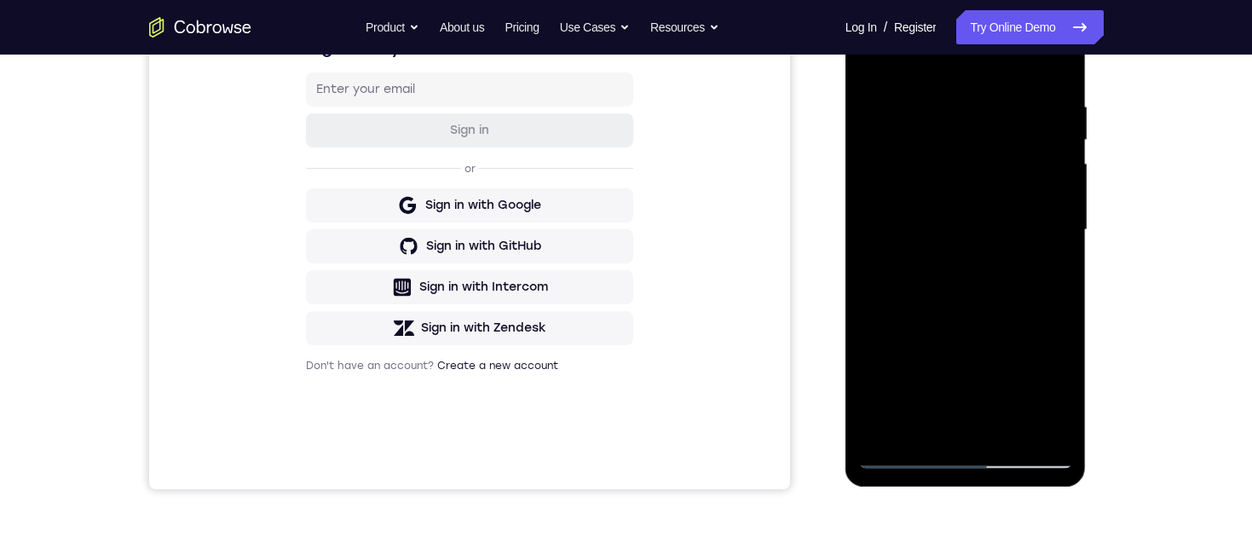
click at [1052, 269] on div at bounding box center [965, 229] width 215 height 477
click at [1049, 274] on div at bounding box center [965, 229] width 215 height 477
click at [932, 186] on div at bounding box center [965, 229] width 215 height 477
click at [924, 366] on div at bounding box center [965, 229] width 215 height 477
click at [977, 364] on div at bounding box center [965, 229] width 215 height 477
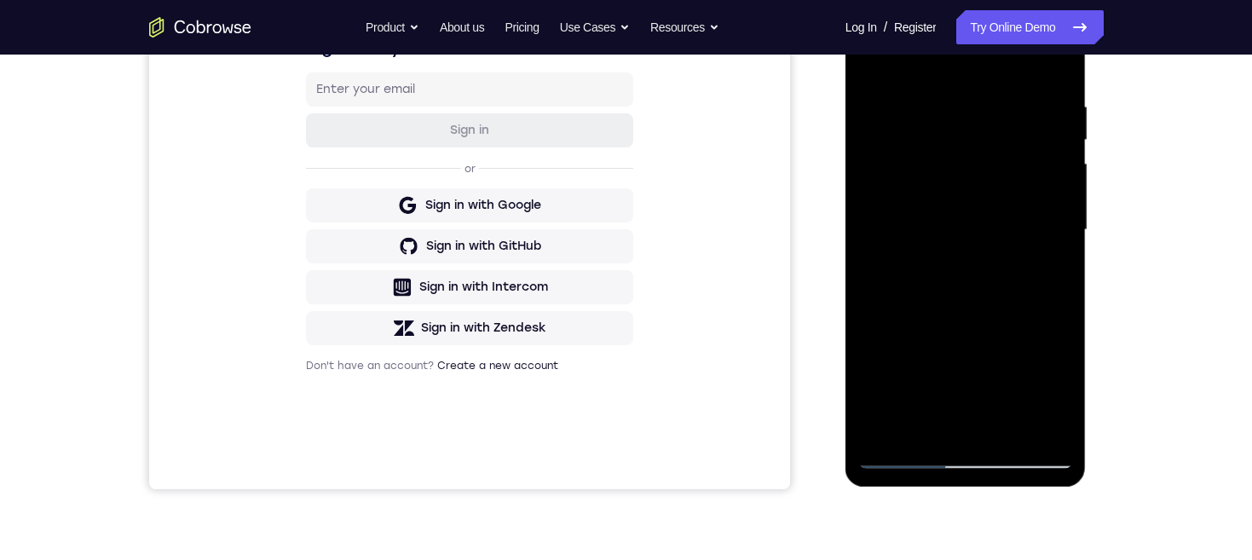
click at [1043, 270] on div at bounding box center [965, 229] width 215 height 477
